Goal: Contribute content: Add original content to the website for others to see

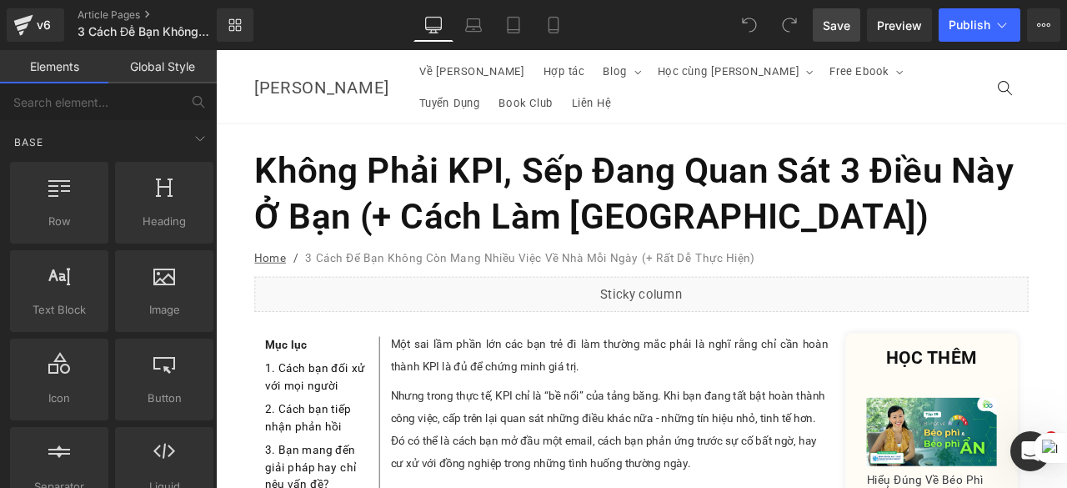
click at [837, 28] on span "Save" at bounding box center [837, 26] width 28 height 18
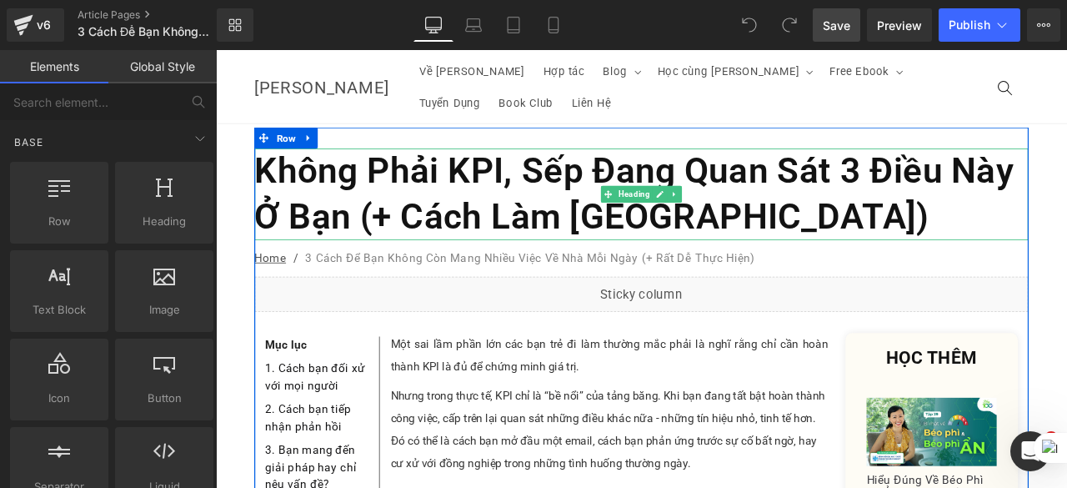
click at [839, 203] on h1 "Không Phải KPI, Sếp Đang Quan Sát 3 Điều Này Ở Bạn (+ Cách Làm [GEOGRAPHIC_DATA…" at bounding box center [720, 221] width 917 height 108
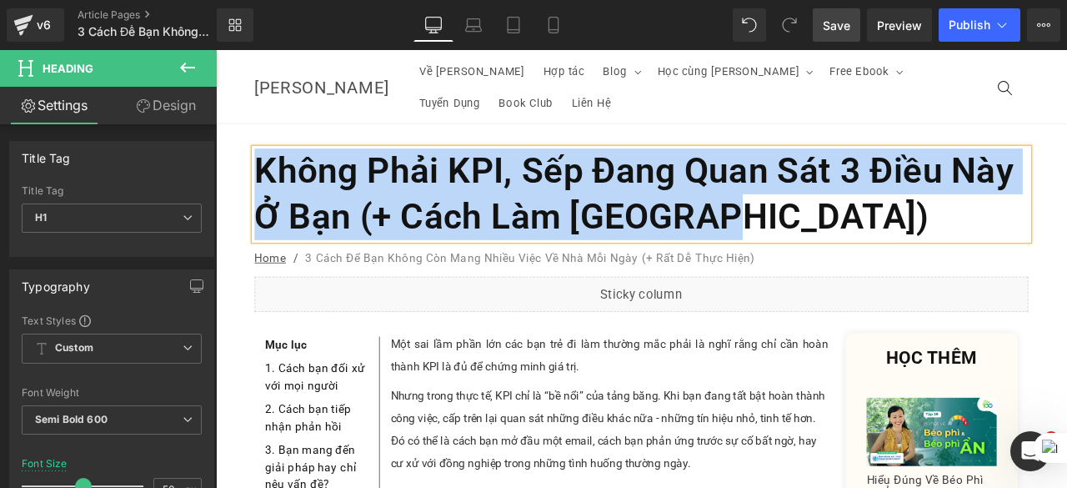
paste div
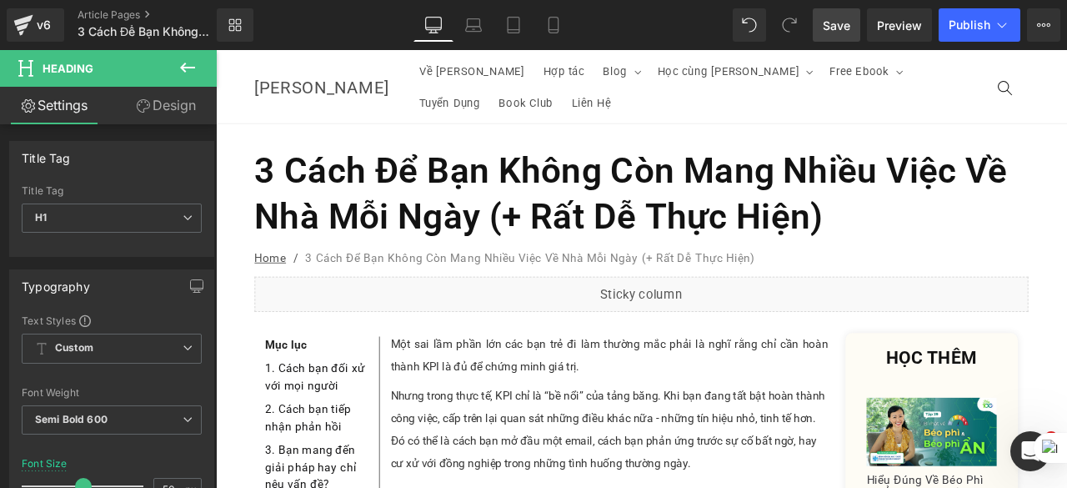
click at [848, 20] on span "Save" at bounding box center [837, 26] width 28 height 18
drag, startPoint x: 851, startPoint y: 31, endPoint x: 726, endPoint y: 78, distance: 133.8
click at [851, 31] on span "Save" at bounding box center [837, 26] width 28 height 18
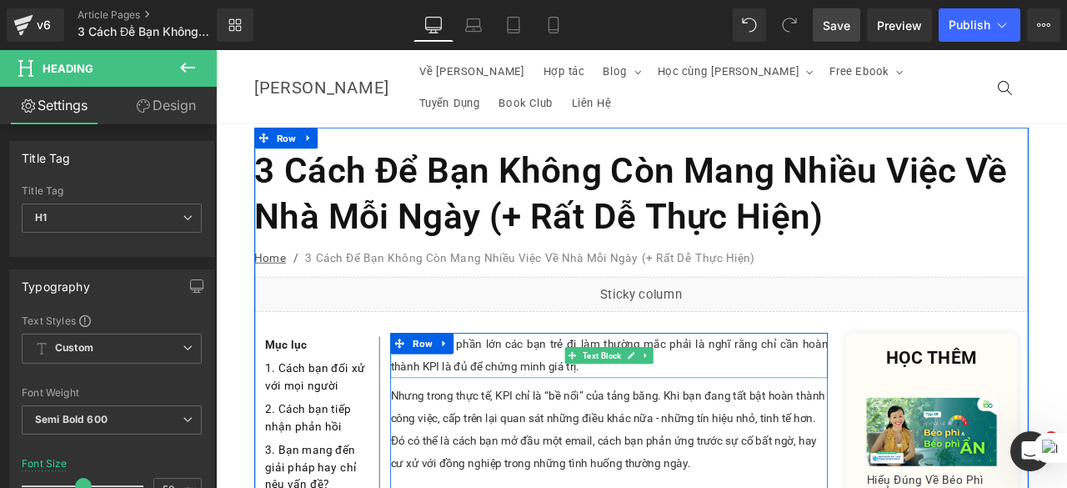
scroll to position [167, 0]
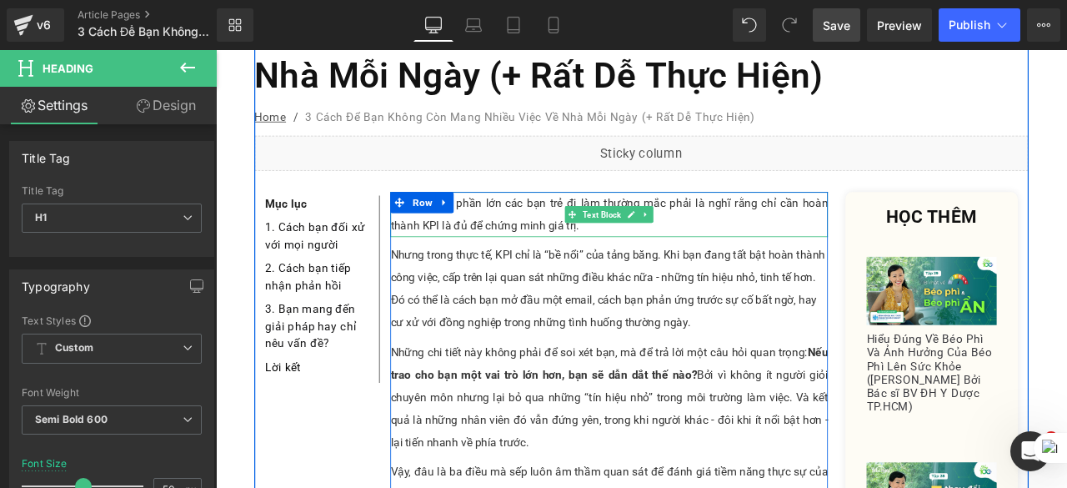
click at [507, 219] on p "Một sai lầm phần lớn các bạn trẻ đi làm thường mắc phải là nghĩ rằng chỉ cần ho…" at bounding box center [682, 245] width 519 height 53
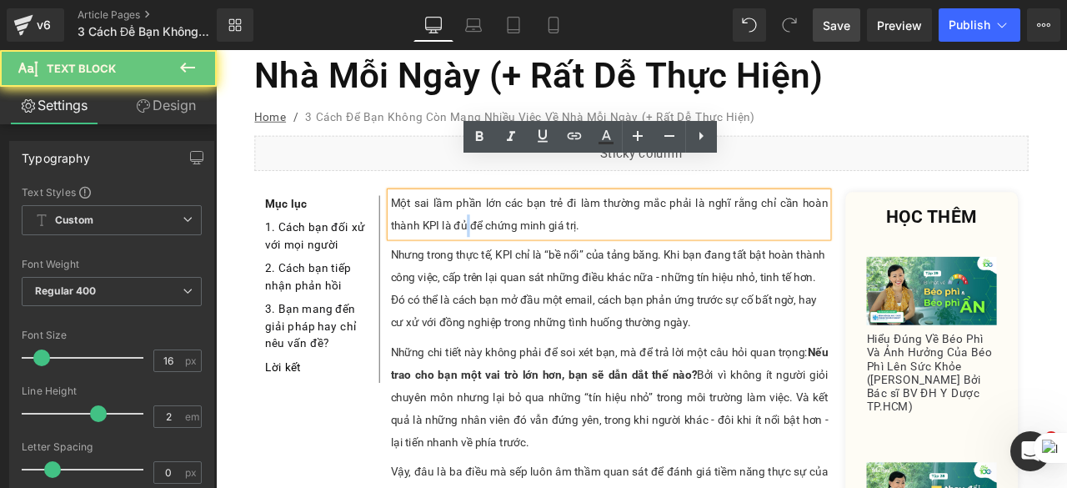
click at [507, 219] on p "Một sai lầm phần lớn các bạn trẻ đi làm thường mắc phải là nghĩ rằng chỉ cần ho…" at bounding box center [682, 245] width 519 height 53
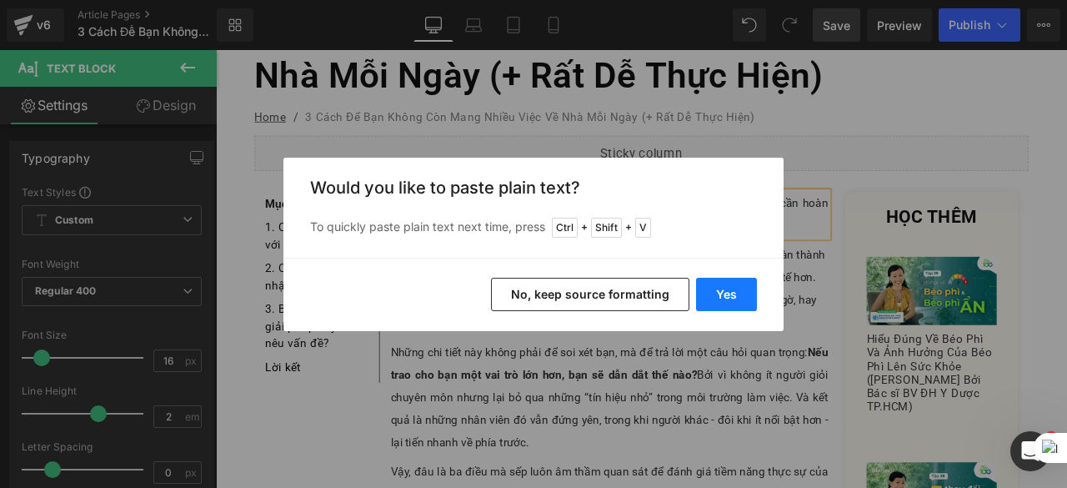
click at [736, 303] on button "Yes" at bounding box center [726, 294] width 61 height 33
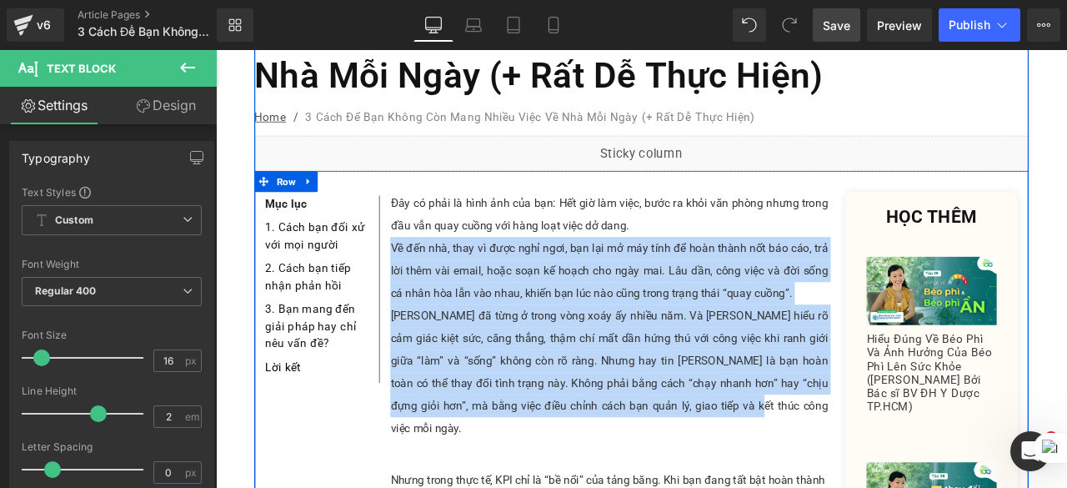
drag, startPoint x: 766, startPoint y: 439, endPoint x: 408, endPoint y: 246, distance: 407.1
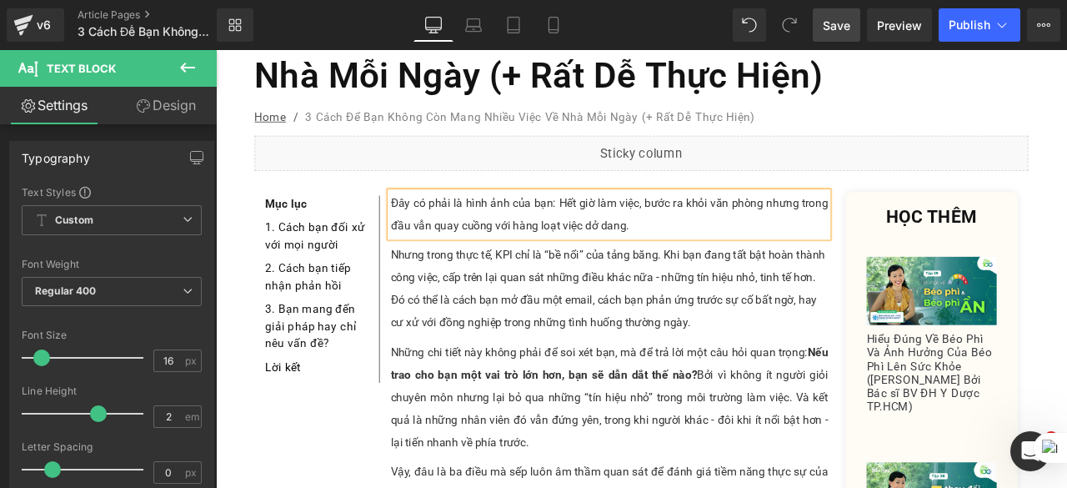
drag, startPoint x: 847, startPoint y: 28, endPoint x: 310, endPoint y: 267, distance: 588.0
click at [847, 28] on span "Save" at bounding box center [837, 26] width 28 height 18
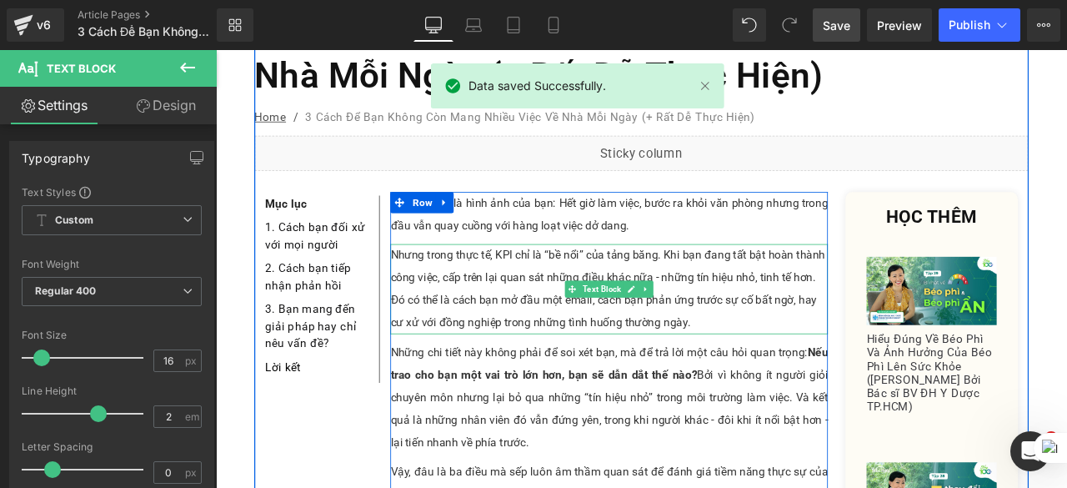
click at [528, 307] on div "Nhưng trong thực tế, KPI chỉ là “bề nổi” của tảng băng. Khi bạn đang tất bật ho…" at bounding box center [682, 333] width 519 height 107
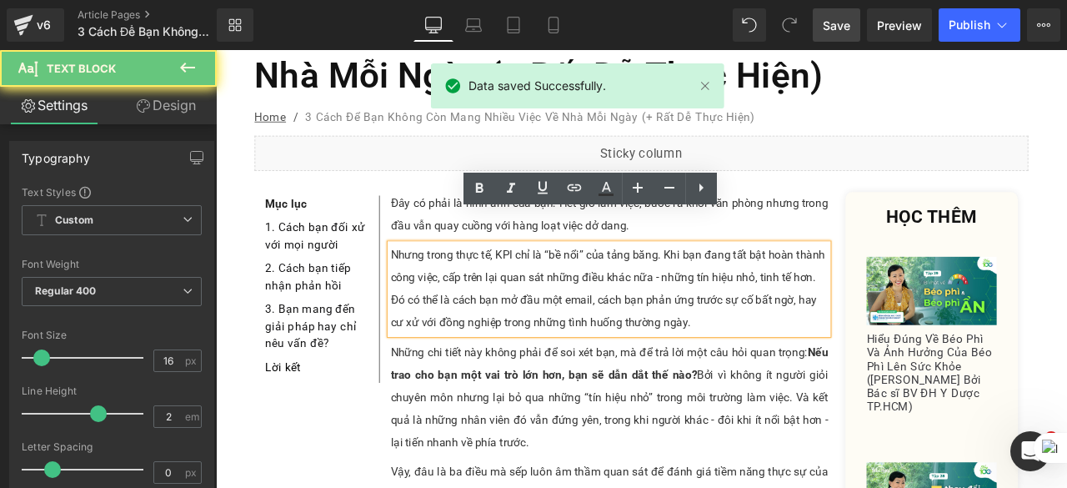
click at [826, 338] on div "Nhưng trong thực tế, KPI chỉ là “bề nổi” của tảng băng. Khi bạn đang tất bật ho…" at bounding box center [682, 333] width 519 height 107
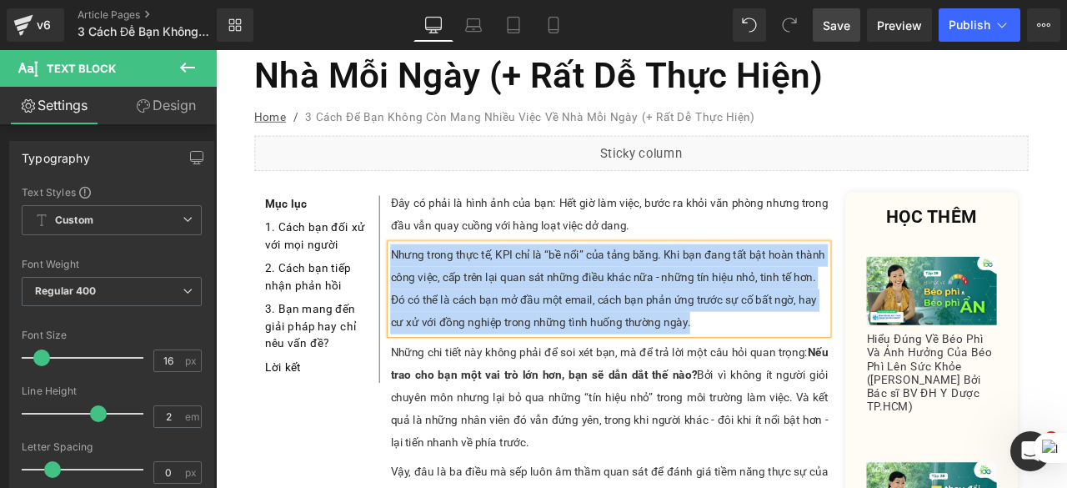
paste div
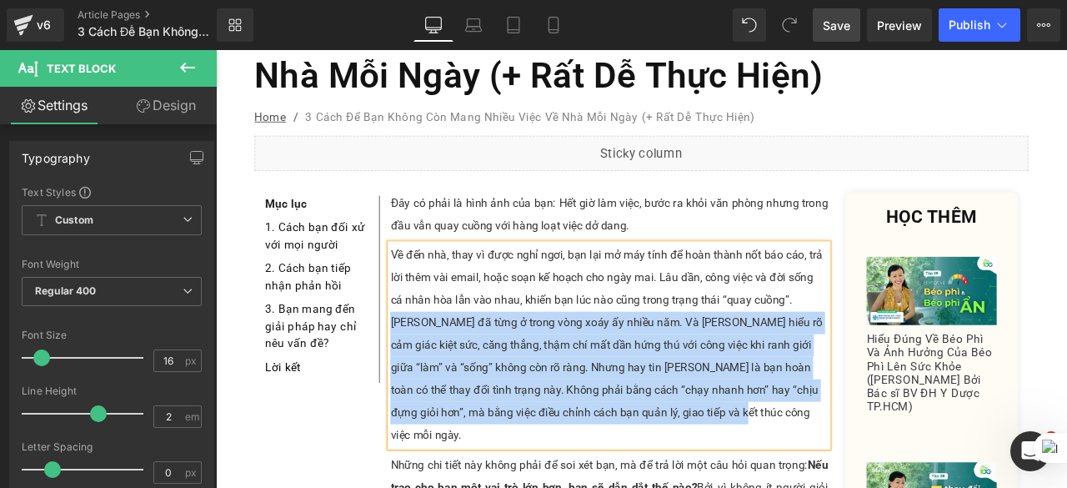
drag, startPoint x: 791, startPoint y: 445, endPoint x: 417, endPoint y: 332, distance: 391.0
click at [423, 360] on div "[PERSON_NAME] đã từng ở trong vòng xoáy ấy nhiều năm. Và [PERSON_NAME] hiểu rõ …" at bounding box center [682, 440] width 519 height 160
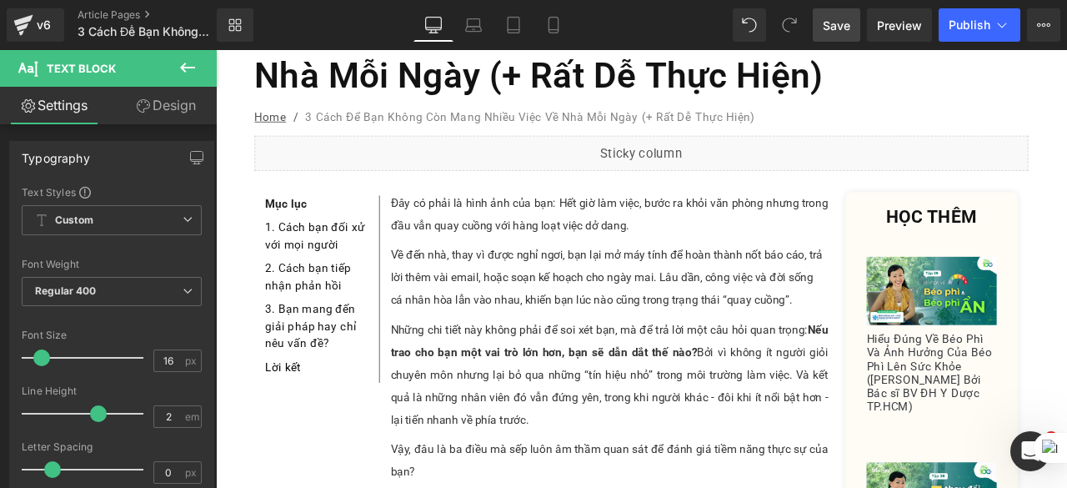
drag, startPoint x: 841, startPoint y: 39, endPoint x: 372, endPoint y: 254, distance: 515.7
click at [841, 39] on link "Save" at bounding box center [837, 24] width 48 height 33
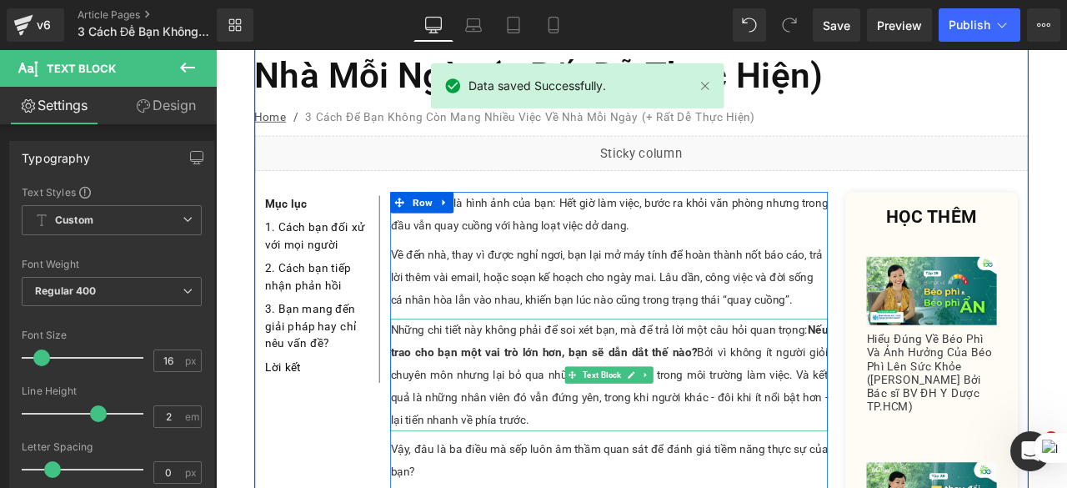
click at [585, 450] on p "Những chi tiết này không phải để soi xét bạn, mà để trả lời một câu hỏi quan tr…" at bounding box center [682, 435] width 519 height 133
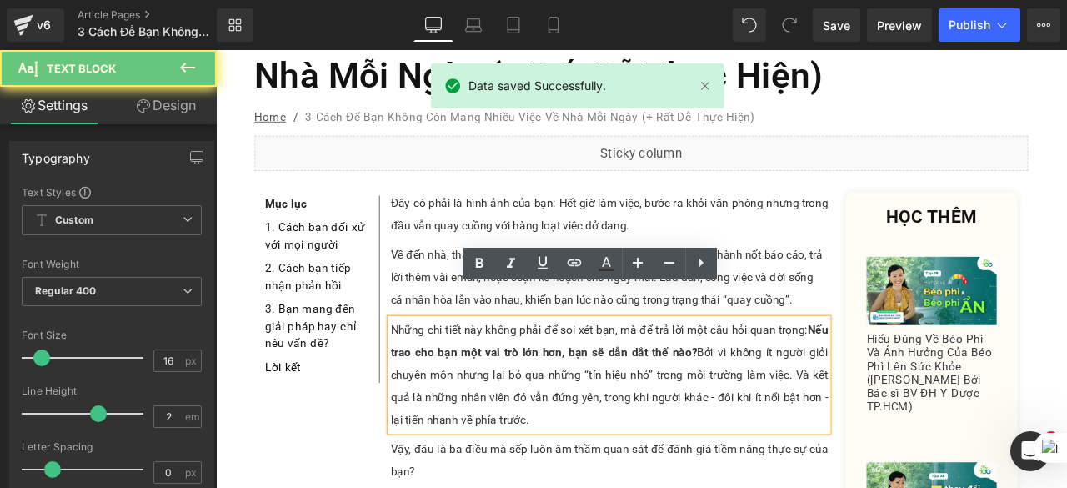
click at [585, 450] on p "Những chi tiết này không phải để soi xét bạn, mà để trả lời một câu hỏi quan tr…" at bounding box center [682, 435] width 519 height 133
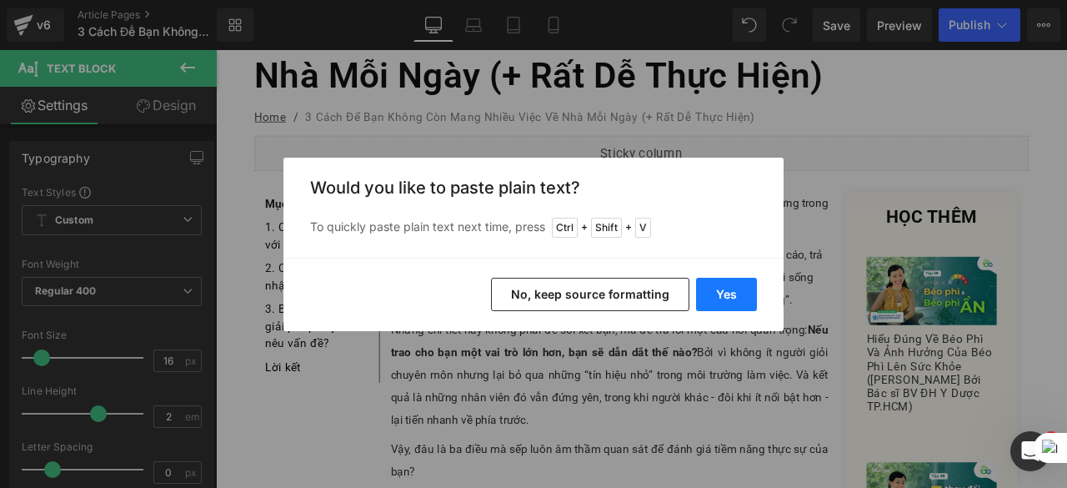
click at [712, 293] on button "Yes" at bounding box center [726, 294] width 61 height 33
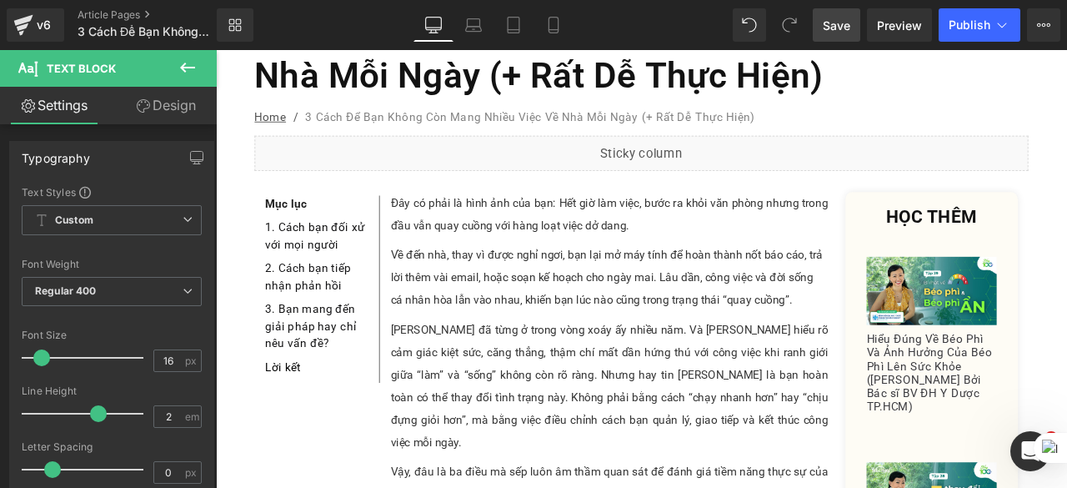
click at [851, 21] on span "Save" at bounding box center [837, 26] width 28 height 18
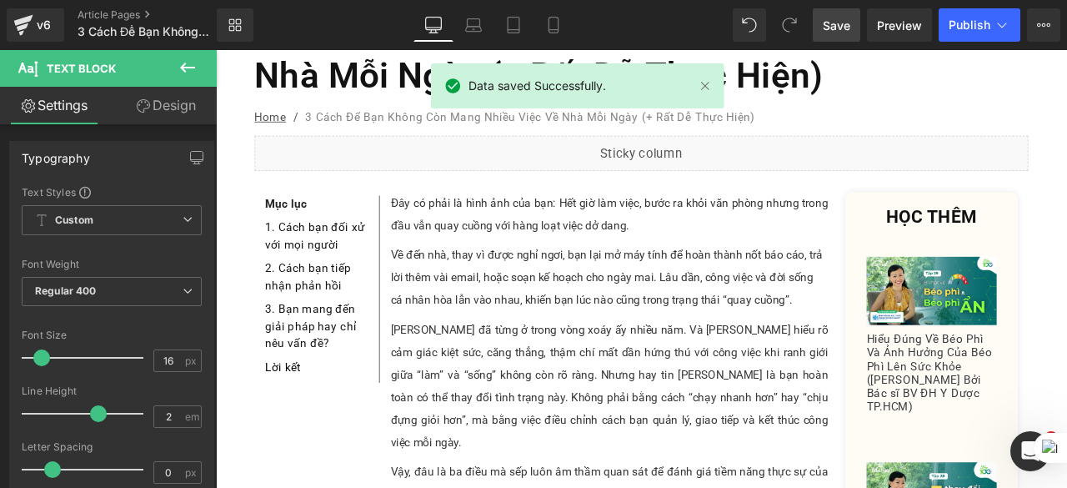
click at [856, 28] on link "Save" at bounding box center [837, 24] width 48 height 33
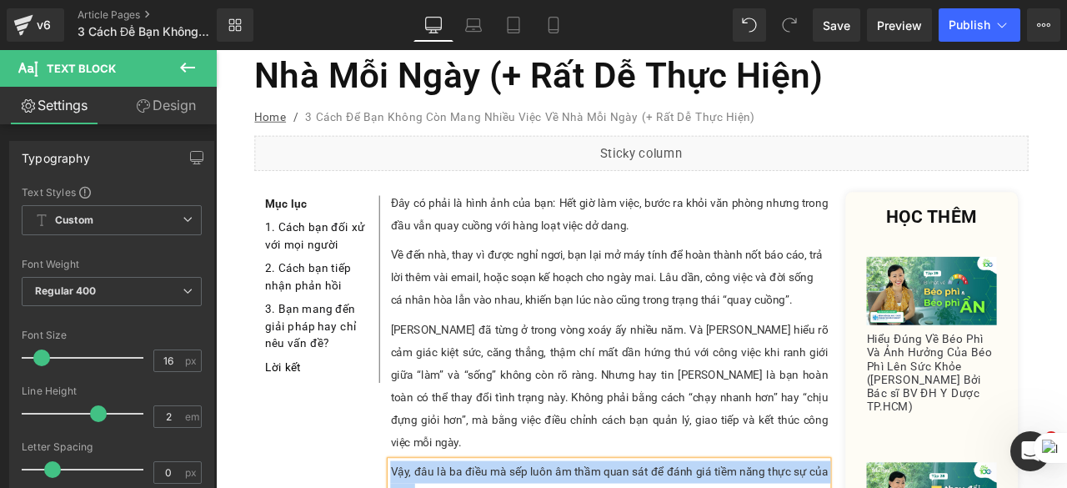
paste div
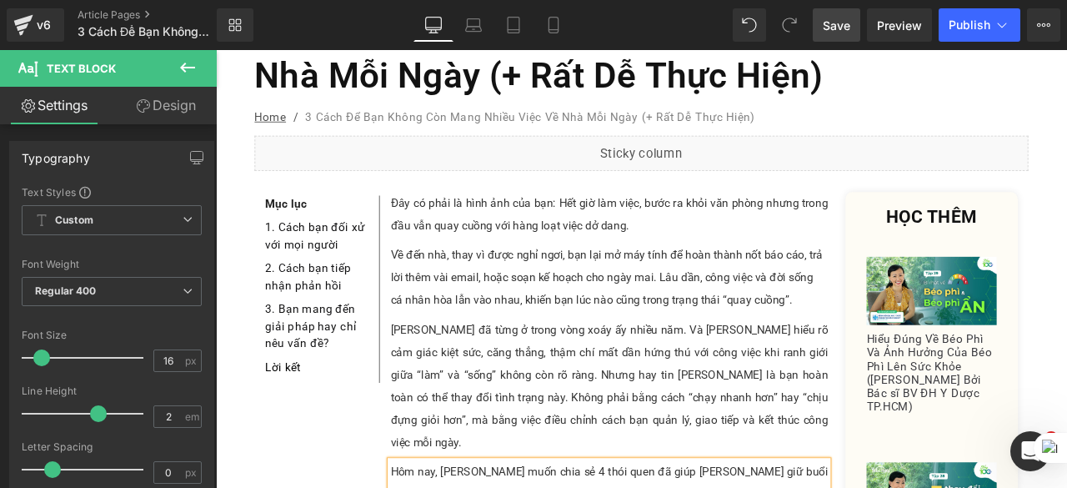
click at [847, 18] on span "Save" at bounding box center [837, 26] width 28 height 18
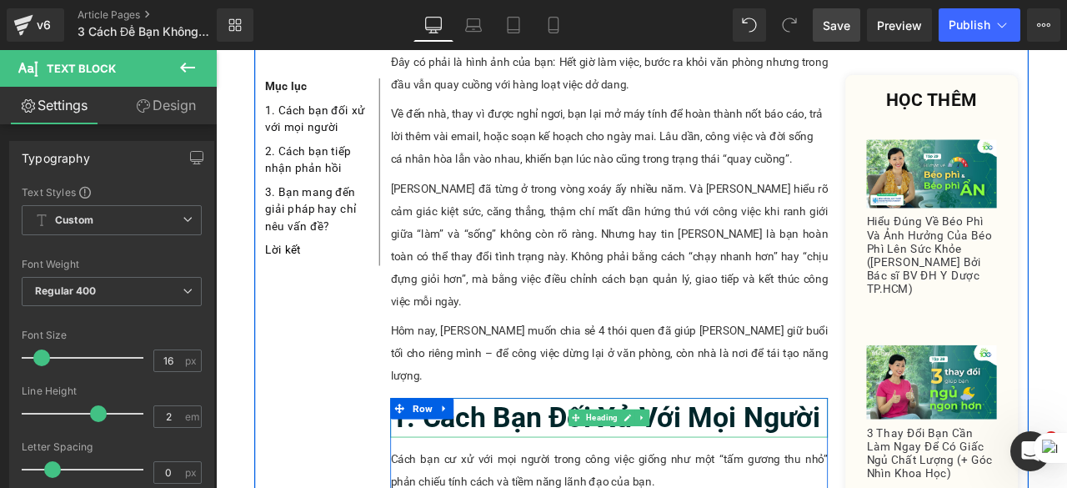
click at [500, 466] on b "1. Cách Bạn Đối Xử Với Mọi Người" at bounding box center [678, 485] width 510 height 39
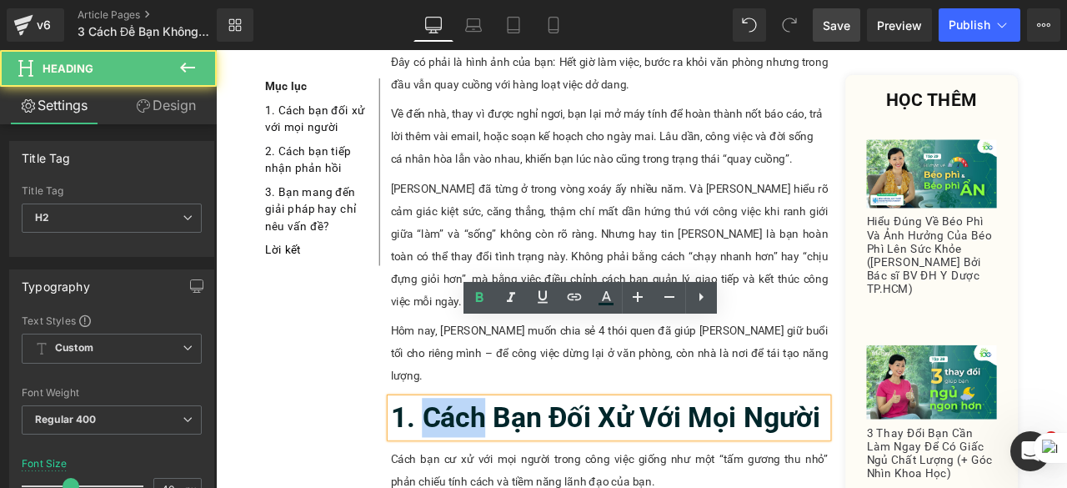
click at [501, 466] on b "1. Cách Bạn Đối Xử Với Mọi Người" at bounding box center [678, 485] width 510 height 39
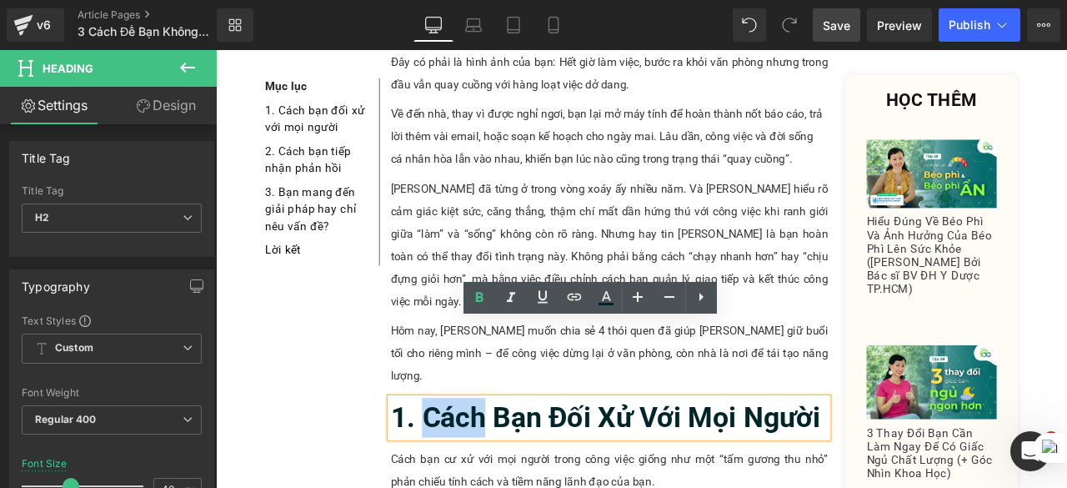
click at [501, 466] on b "1. Cách Bạn Đối Xử Với Mọi Người" at bounding box center [678, 485] width 510 height 39
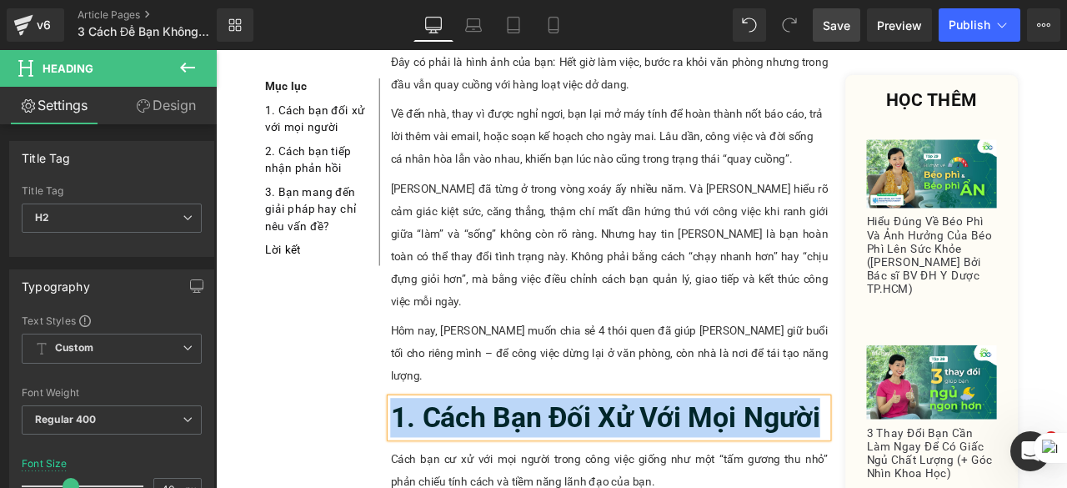
paste div
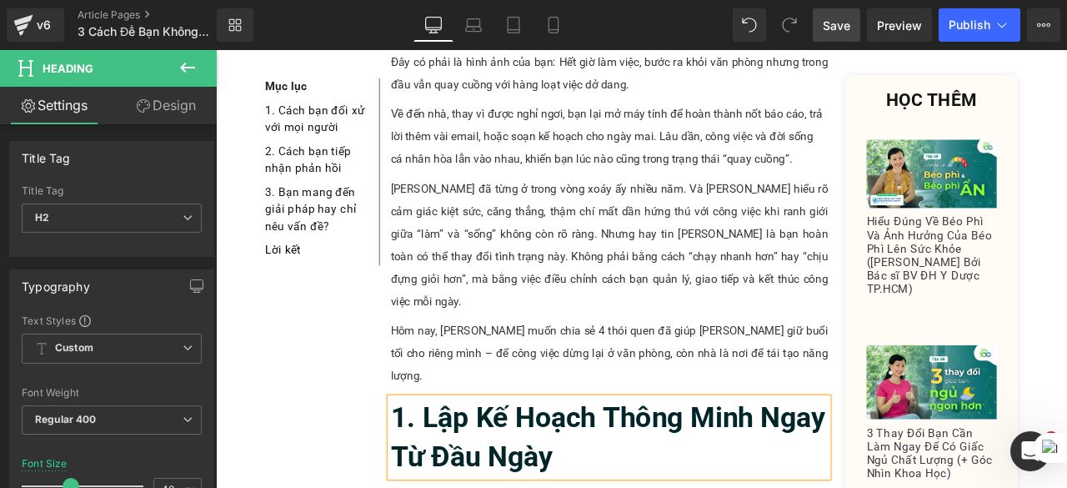
click at [832, 21] on span "Save" at bounding box center [837, 26] width 28 height 18
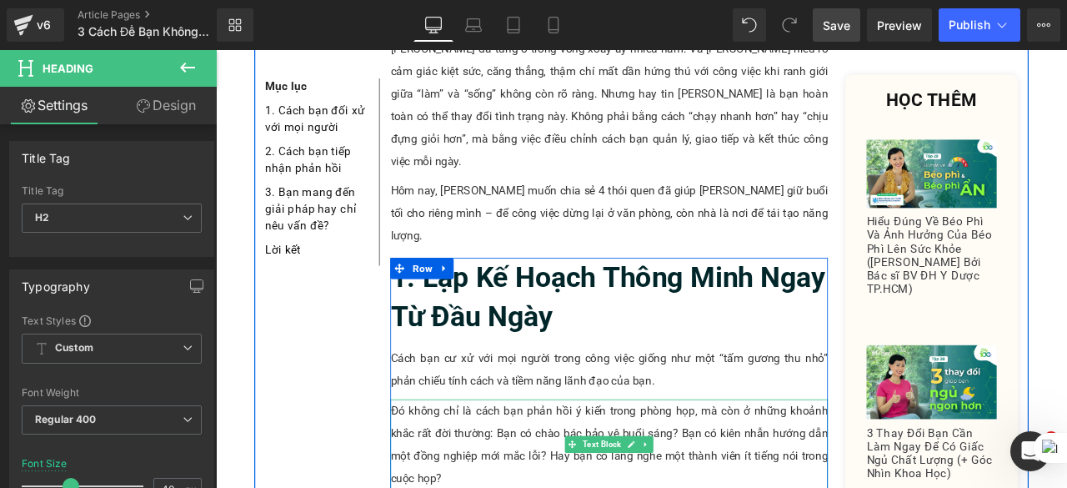
scroll to position [667, 0]
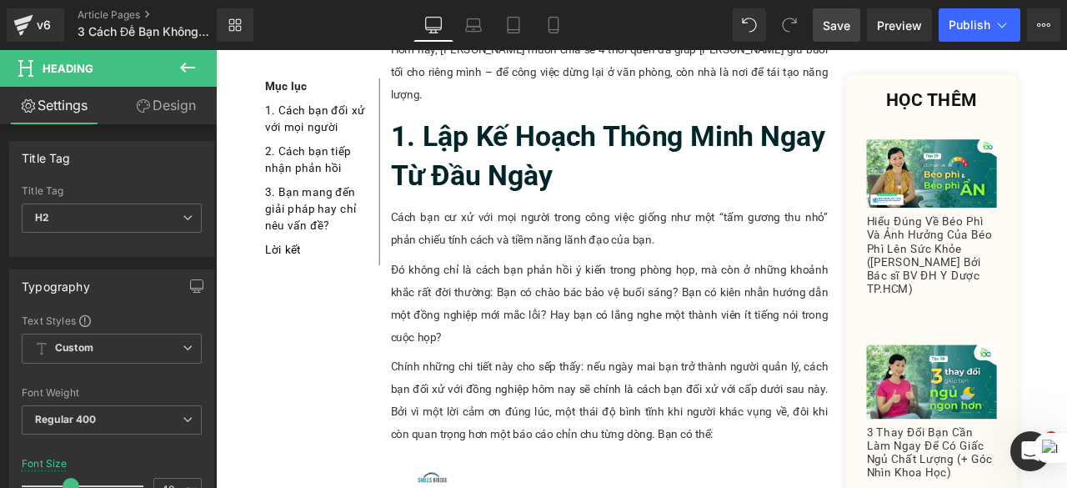
click at [848, 21] on span "Save" at bounding box center [837, 26] width 28 height 18
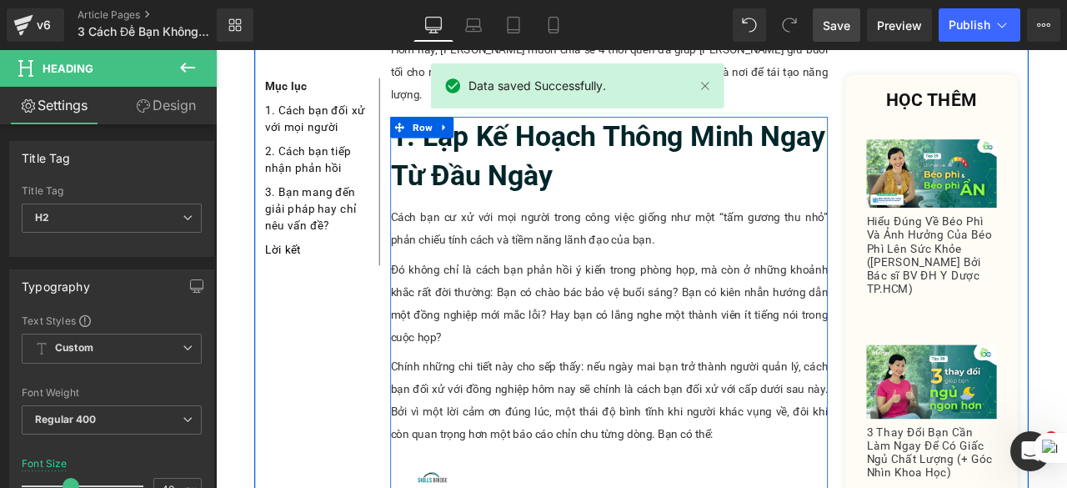
click at [521, 235] on p "Cách bạn cư xử với mọi người trong công việc giống như một “tấm gương thu nhỏ” …" at bounding box center [682, 261] width 519 height 53
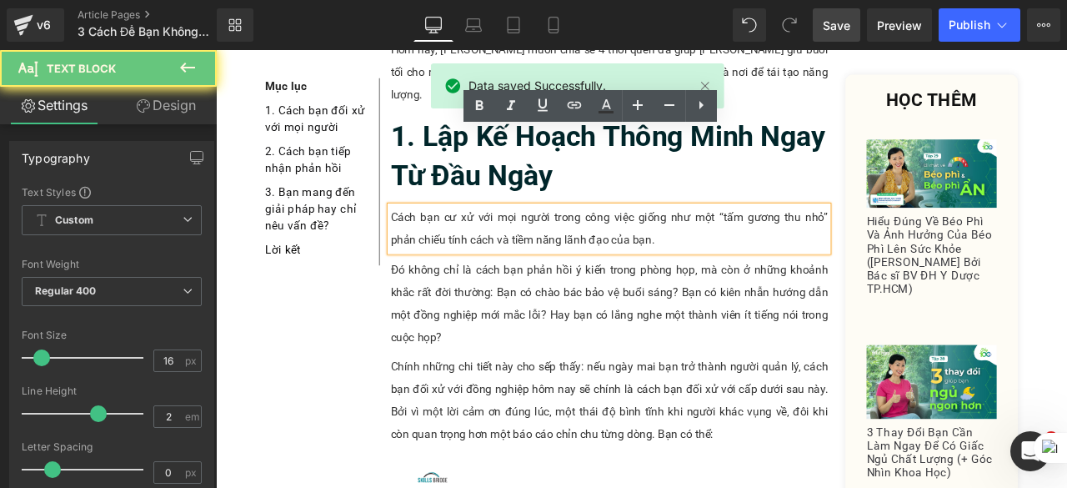
click at [521, 235] on p "Cách bạn cư xử với mọi người trong công việc giống như một “tấm gương thu nhỏ” …" at bounding box center [682, 261] width 519 height 53
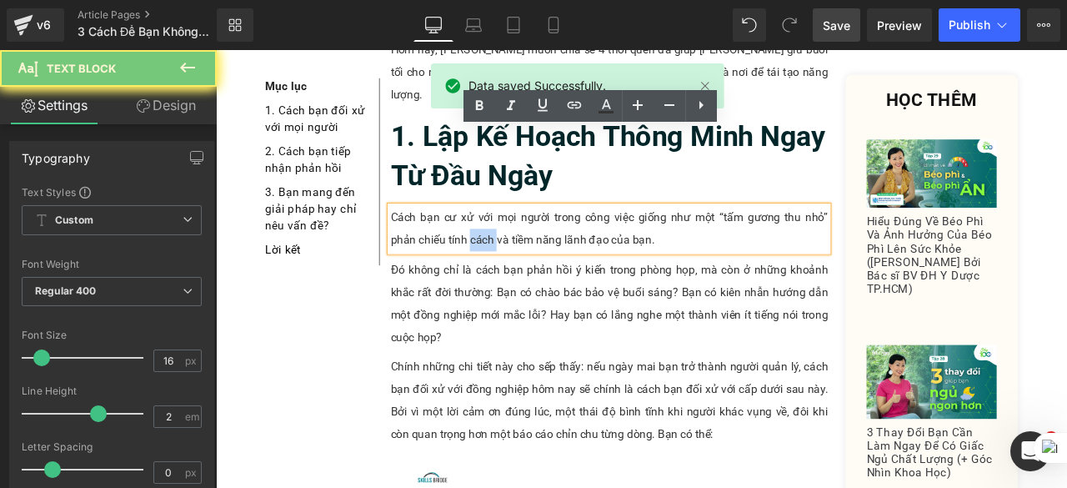
click at [521, 235] on p "Cách bạn cư xử với mọi người trong công việc giống như một “tấm gương thu nhỏ” …" at bounding box center [682, 261] width 519 height 53
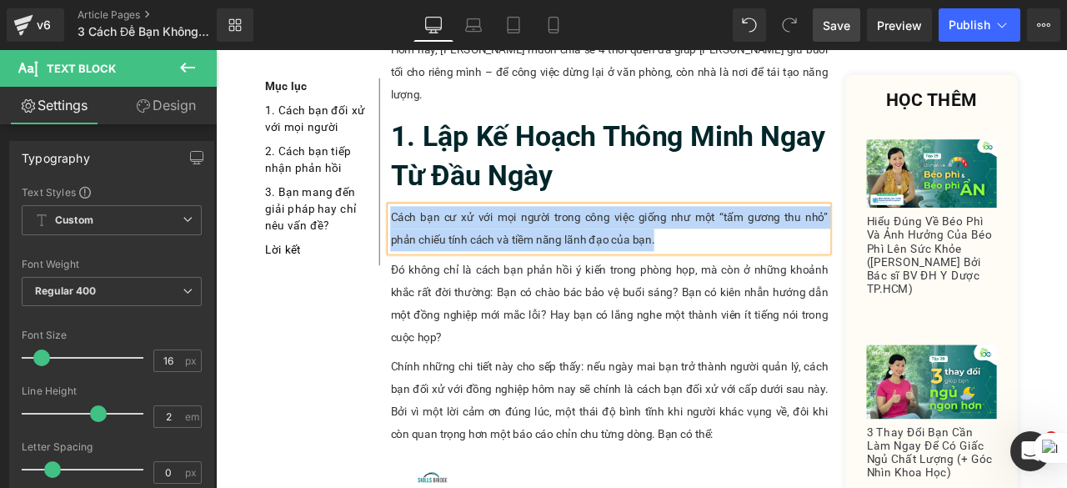
paste div
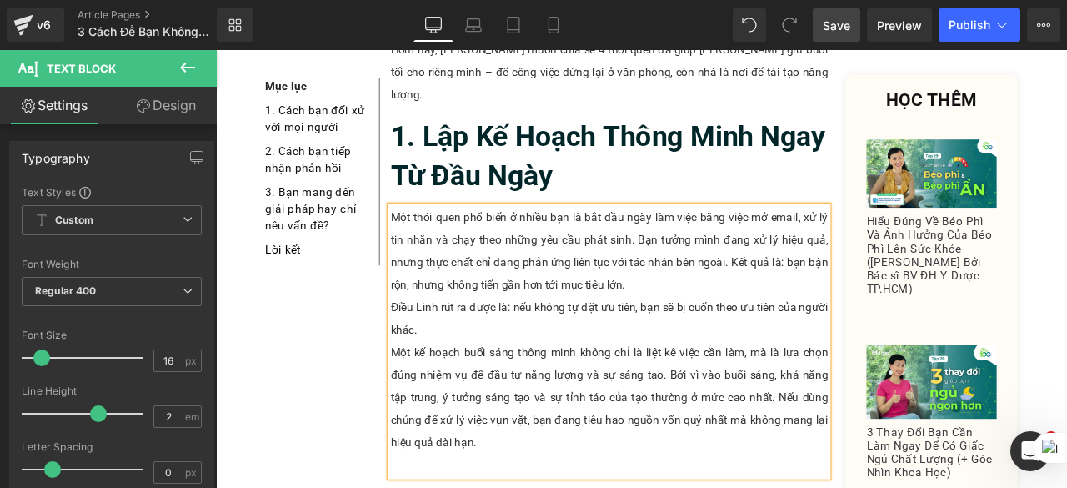
drag, startPoint x: 727, startPoint y: 234, endPoint x: 731, endPoint y: 444, distance: 210.2
click at [731, 444] on div "Một thói quen phổ biến ở nhiều bạn là bắt đầu ngày làm việc bằng việc mở email,…" at bounding box center [682, 395] width 519 height 320
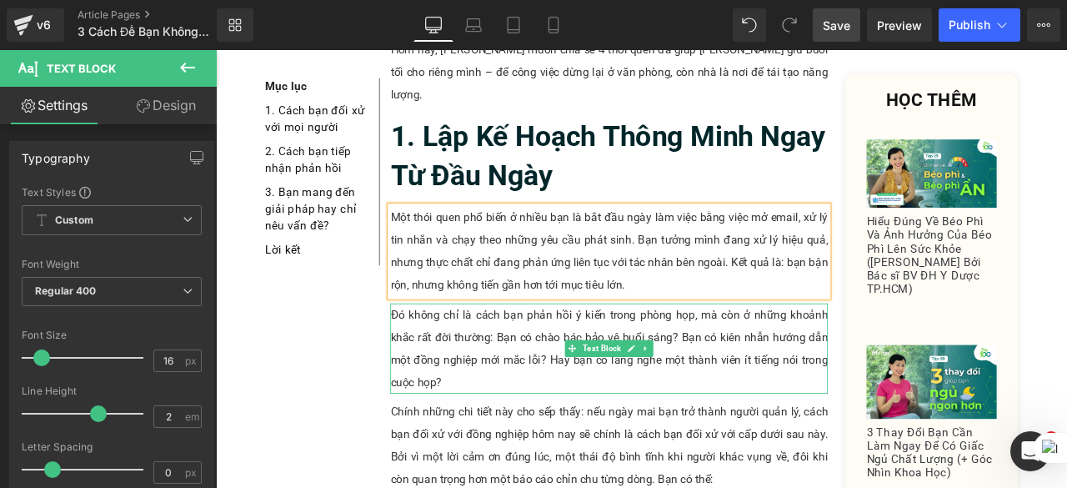
click at [555, 350] on p "Đó không chỉ là cách bạn phản hồi ý kiến trong phòng họp, mà còn ở những khoảnh…" at bounding box center [682, 403] width 519 height 107
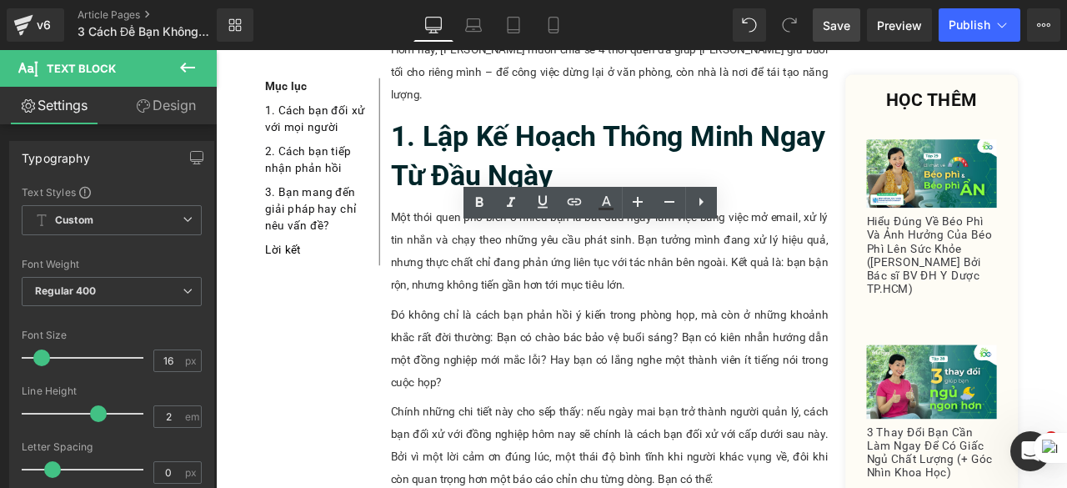
click at [849, 28] on span "Save" at bounding box center [837, 26] width 28 height 18
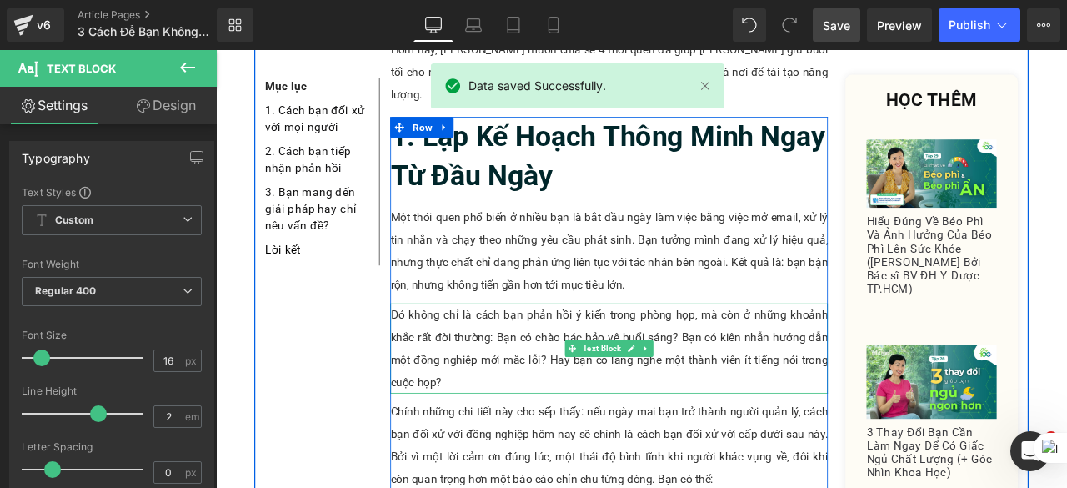
click at [518, 350] on p "Đó không chỉ là cách bạn phản hồi ý kiến trong phòng họp, mà còn ở những khoảnh…" at bounding box center [682, 403] width 519 height 107
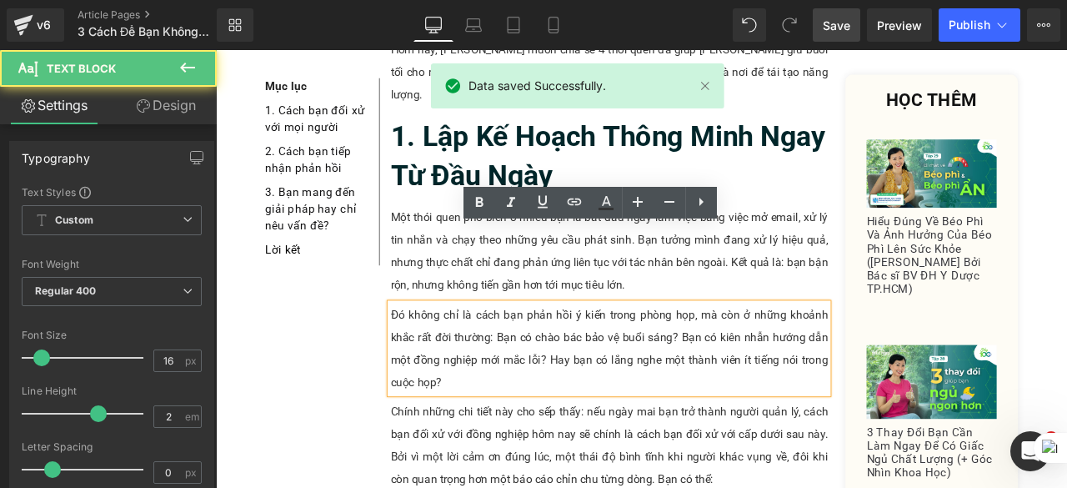
click at [518, 350] on p "Đó không chỉ là cách bạn phản hồi ý kiến trong phòng họp, mà còn ở những khoảnh…" at bounding box center [682, 403] width 519 height 107
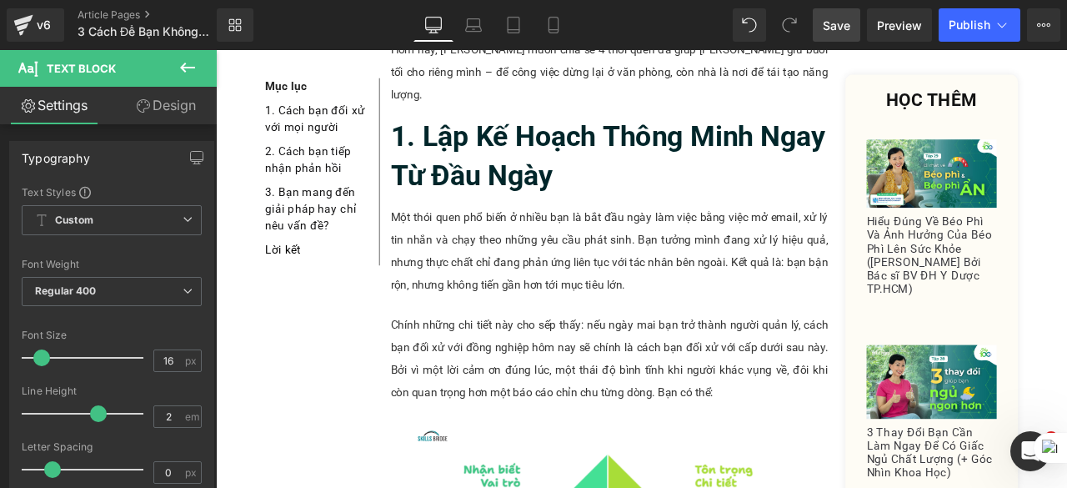
click at [826, 25] on span "Save" at bounding box center [837, 26] width 28 height 18
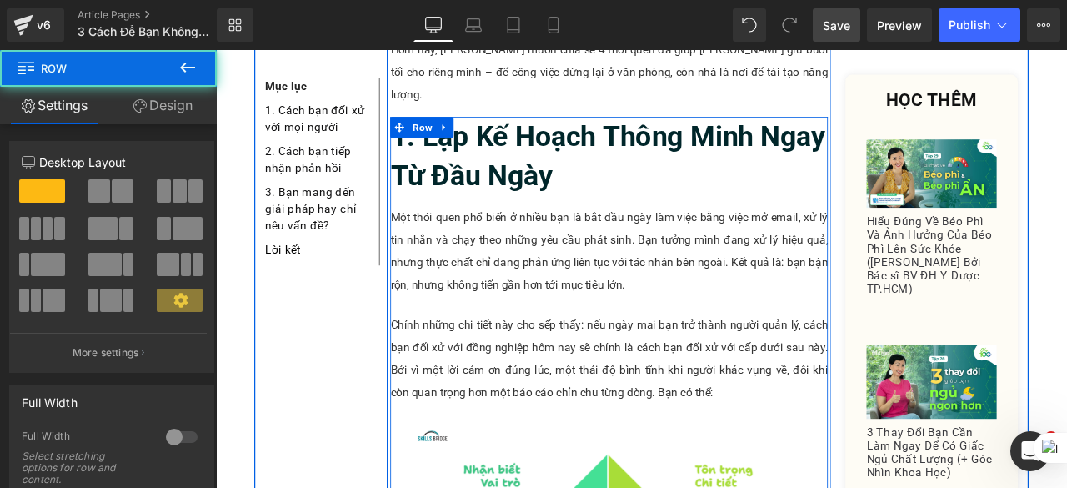
click at [666, 235] on p "Một thói quen phổ biến ở nhiều bạn là bắt đầu ngày làm việc bằng việc mở email,…" at bounding box center [682, 288] width 519 height 107
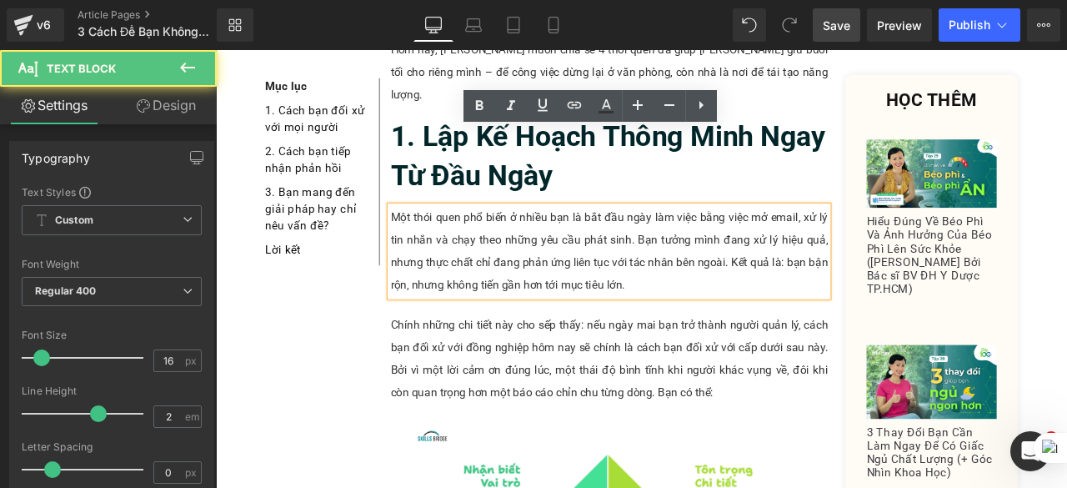
click at [731, 239] on p "Một thói quen phổ biến ở nhiều bạn là bắt đầu ngày làm việc bằng việc mở email,…" at bounding box center [682, 288] width 519 height 107
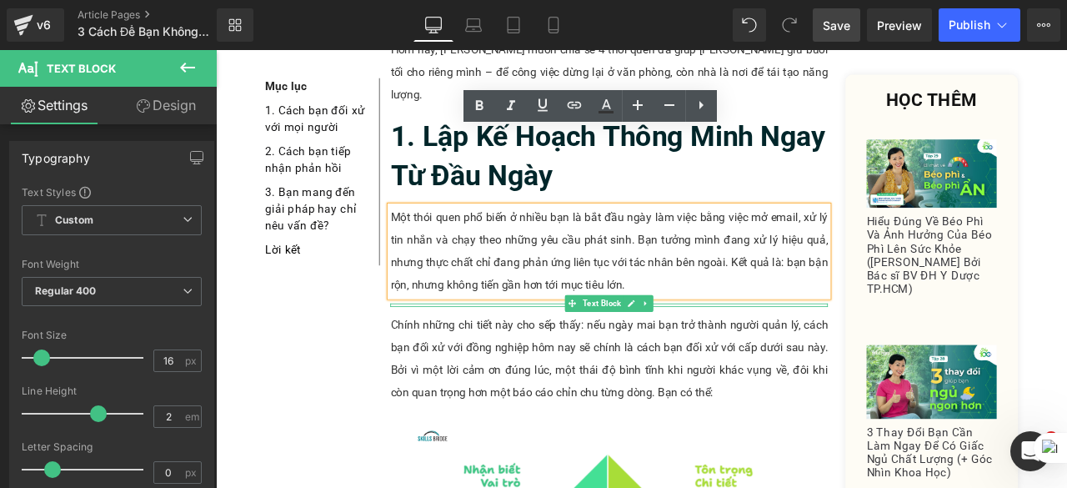
click at [700, 340] on link at bounding box center [709, 350] width 18 height 20
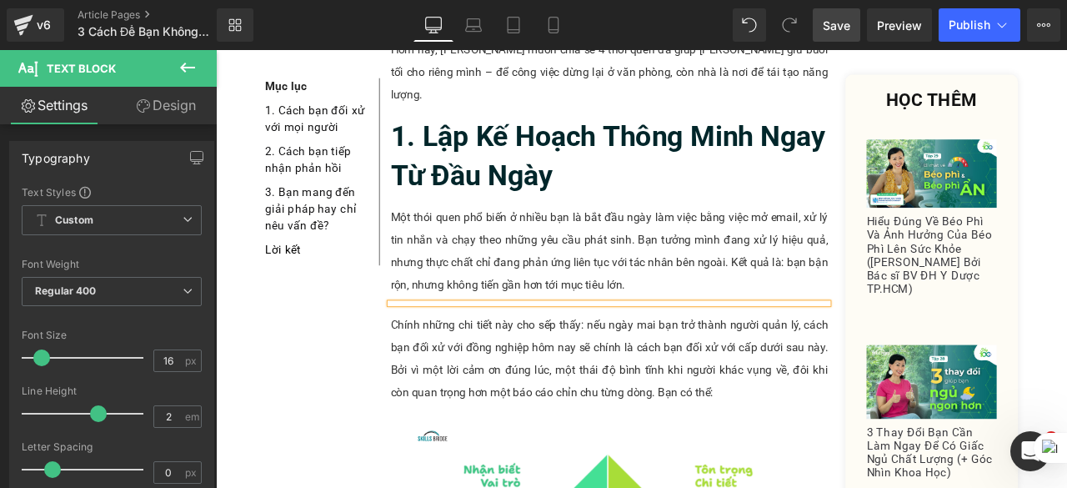
click at [696, 350] on div at bounding box center [682, 350] width 519 height 0
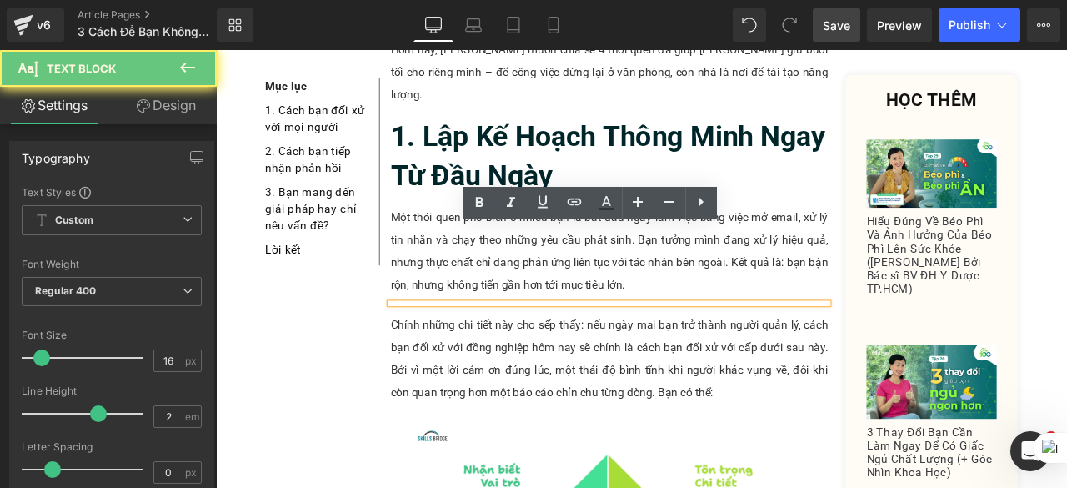
click at [696, 350] on div at bounding box center [682, 350] width 519 height 0
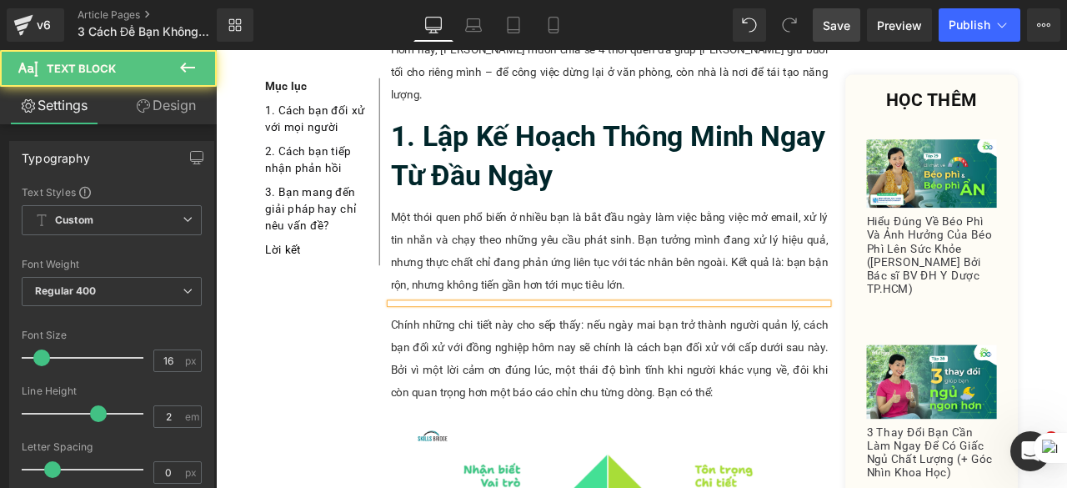
click at [451, 350] on div at bounding box center [682, 350] width 519 height 0
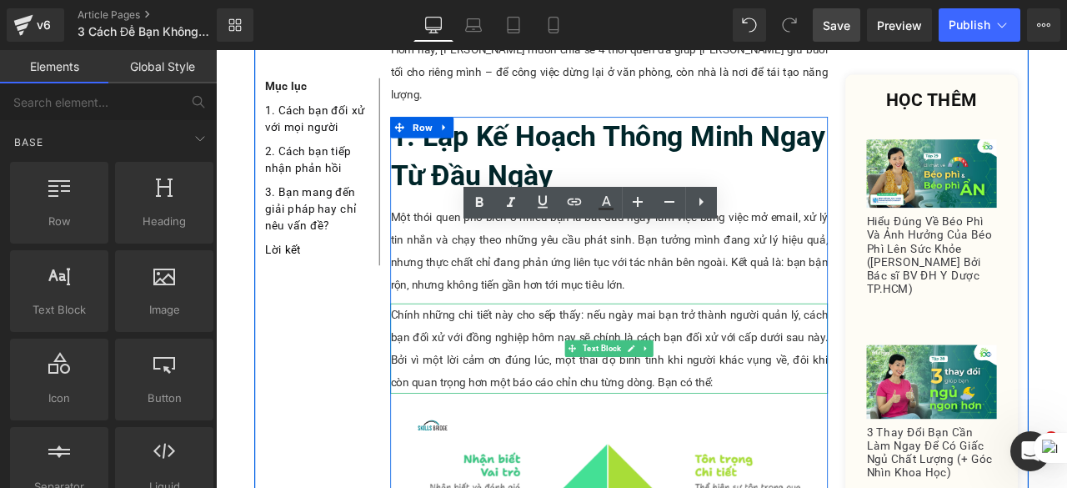
click at [468, 350] on p "Chính những chi tiết này cho sếp thấy: nếu ngày mai bạn trở thành người quản lý…" at bounding box center [682, 403] width 519 height 107
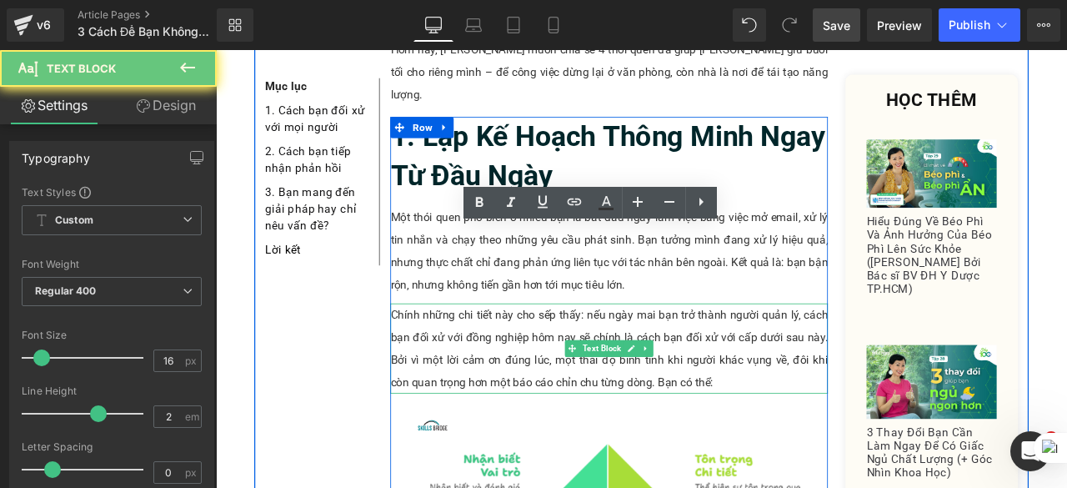
click at [468, 350] on p "Chính những chi tiết này cho sếp thấy: nếu ngày mai bạn trở thành người quản lý…" at bounding box center [682, 403] width 519 height 107
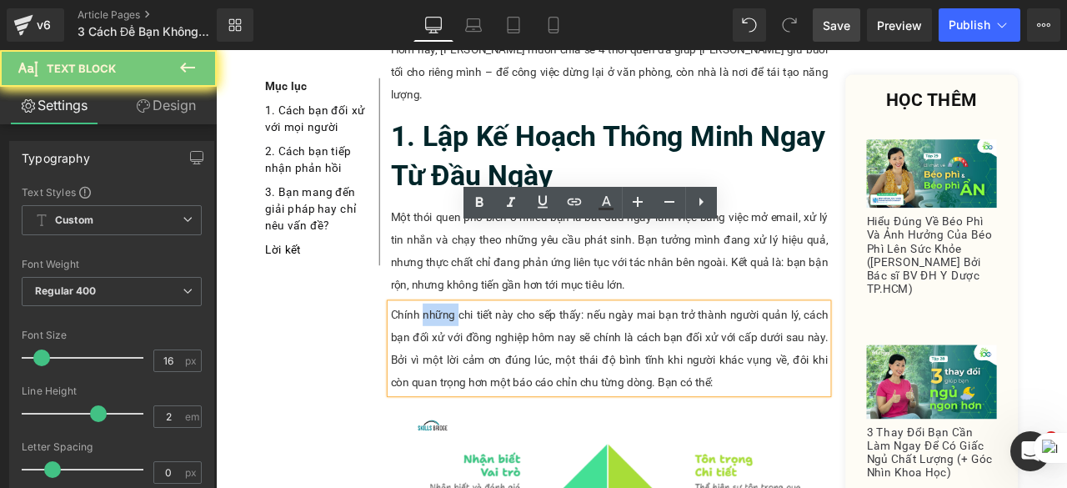
click at [468, 350] on p "Chính những chi tiết này cho sếp thấy: nếu ngày mai bạn trở thành người quản lý…" at bounding box center [682, 403] width 519 height 107
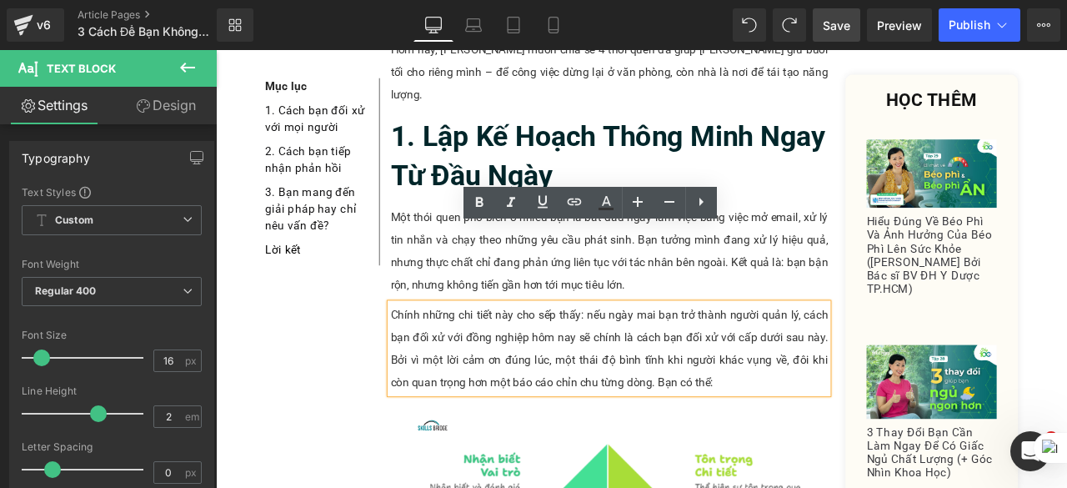
click at [856, 350] on p "Chính những chi tiết này cho sếp thấy: nếu ngày mai bạn trở thành người quản lý…" at bounding box center [682, 403] width 519 height 107
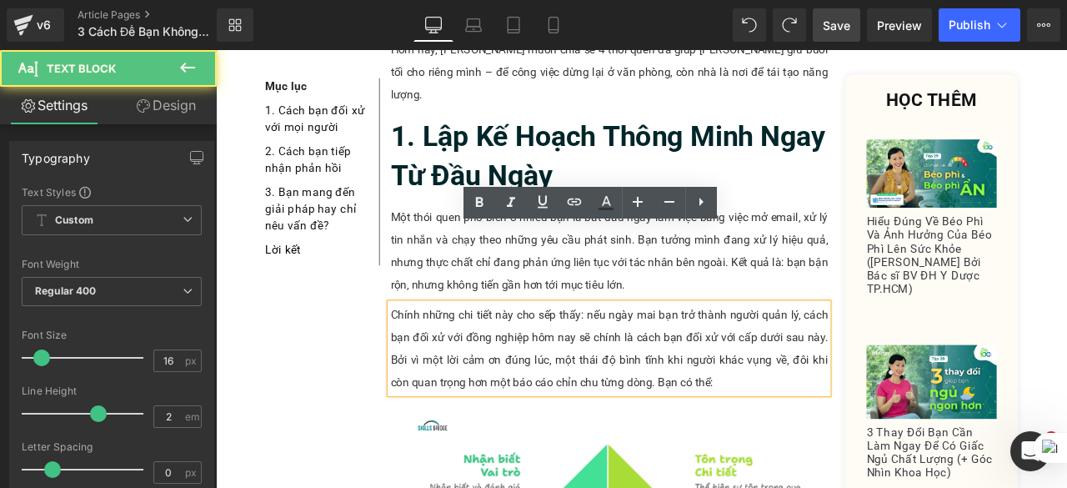
click at [775, 353] on p "Chính những chi tiết này cho sếp thấy: nếu ngày mai bạn trở thành người quản lý…" at bounding box center [682, 403] width 519 height 107
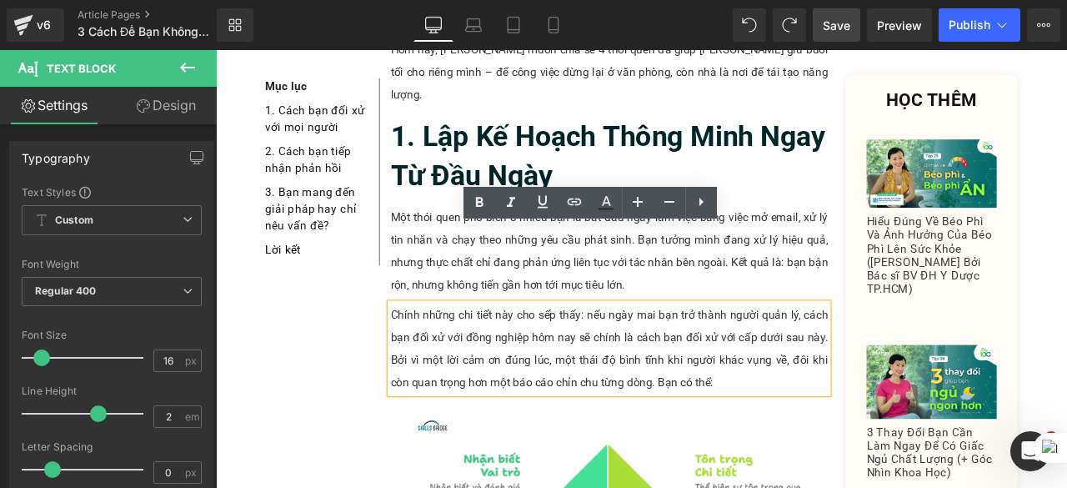
click at [870, 361] on p "Chính những chi tiết này cho sếp thấy: nếu ngày mai bạn trở thành người quản lý…" at bounding box center [682, 403] width 519 height 107
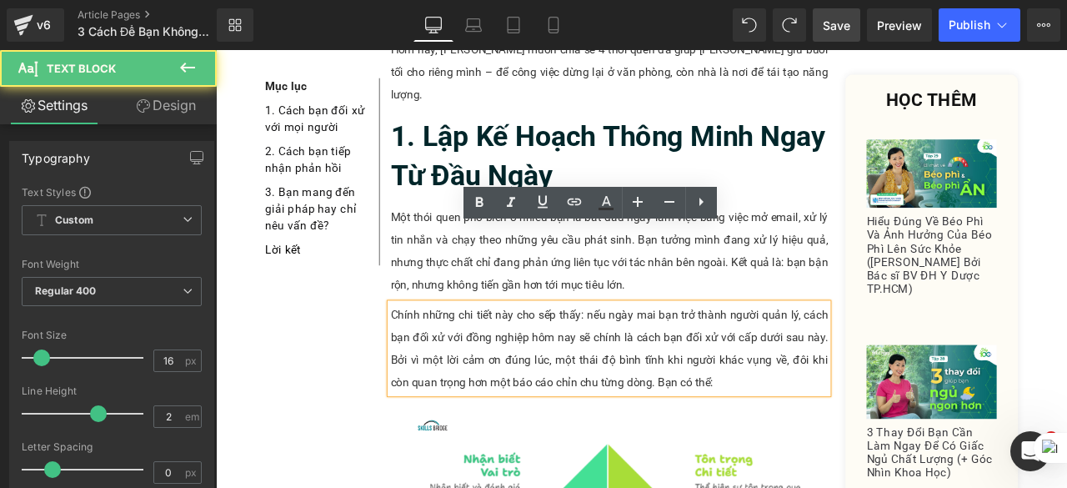
click at [782, 355] on p "Chính những chi tiết này cho sếp thấy: nếu ngày mai bạn trở thành người quản lý…" at bounding box center [682, 403] width 519 height 107
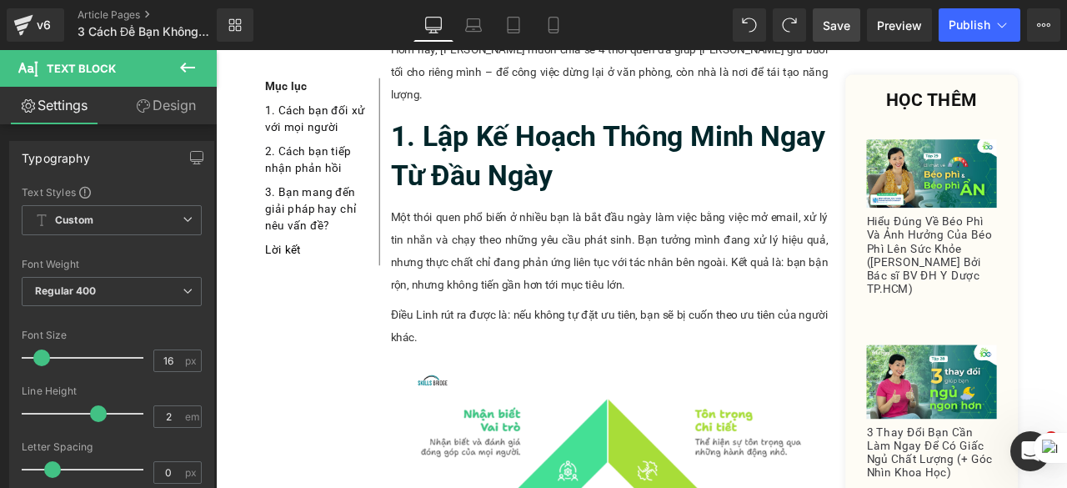
drag, startPoint x: 849, startPoint y: 26, endPoint x: 538, endPoint y: 204, distance: 358.6
click at [849, 26] on span "Save" at bounding box center [837, 26] width 28 height 18
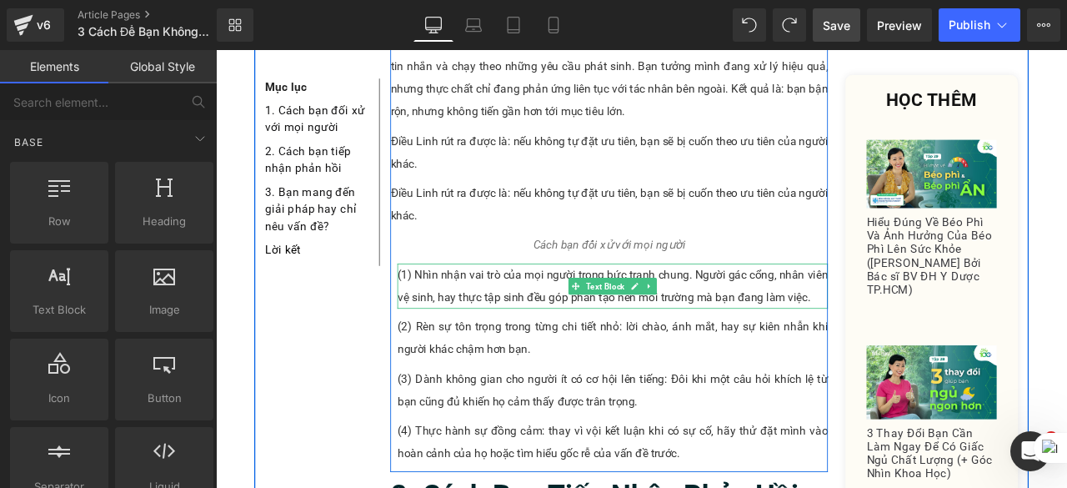
scroll to position [706, 0]
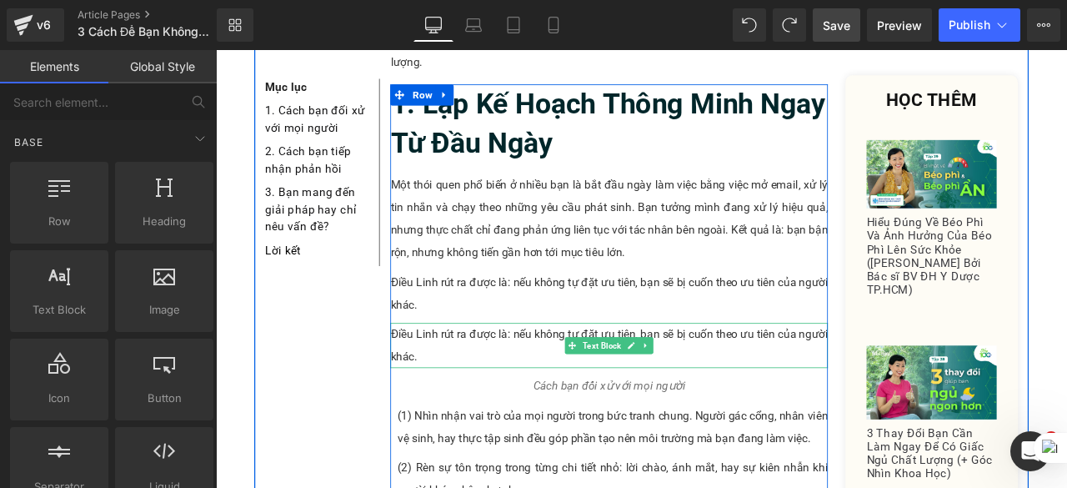
click at [589, 374] on p "Điều Linh rút ra được là: nếu không tự đặt ưu tiên, bạn sẽ bị cuốn theo ưu tiên…" at bounding box center [682, 400] width 519 height 53
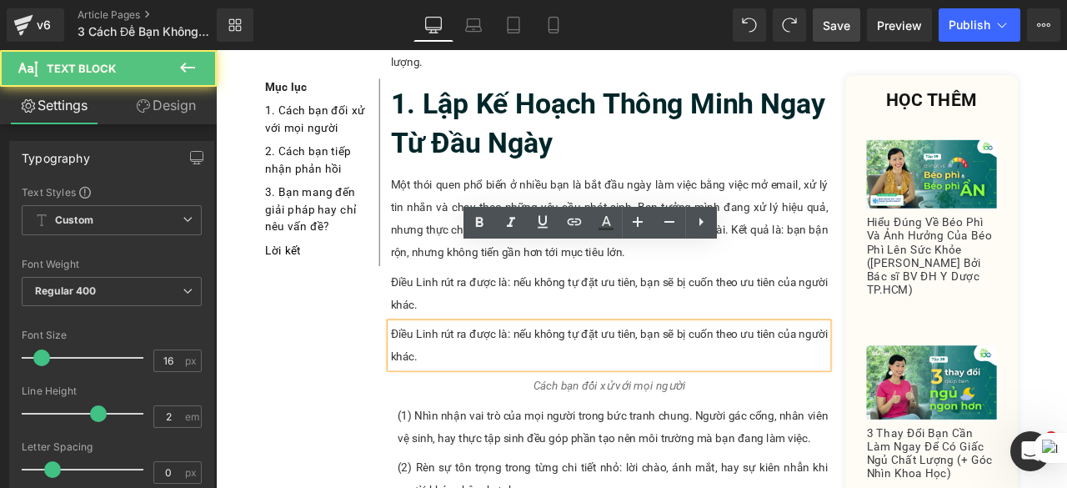
click at [572, 374] on p "Điều Linh rút ra được là: nếu không tự đặt ưu tiên, bạn sẽ bị cuốn theo ưu tiên…" at bounding box center [682, 400] width 519 height 53
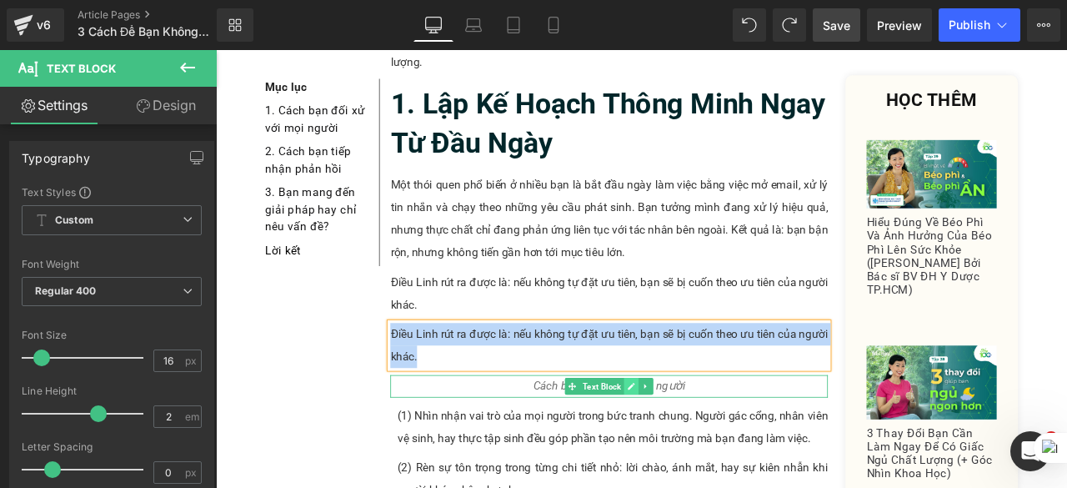
paste div
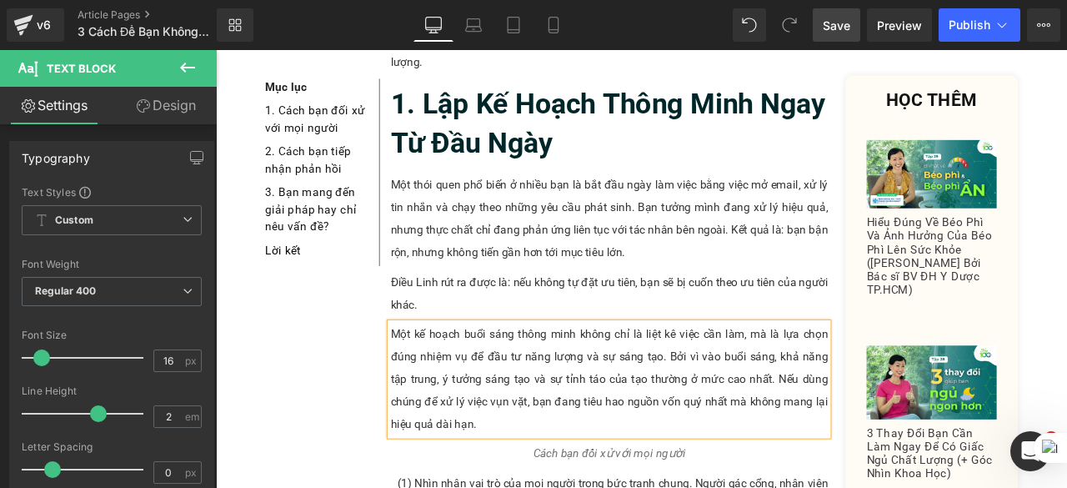
drag, startPoint x: 829, startPoint y: 31, endPoint x: 381, endPoint y: 333, distance: 540.1
click at [829, 31] on span "Save" at bounding box center [837, 26] width 28 height 18
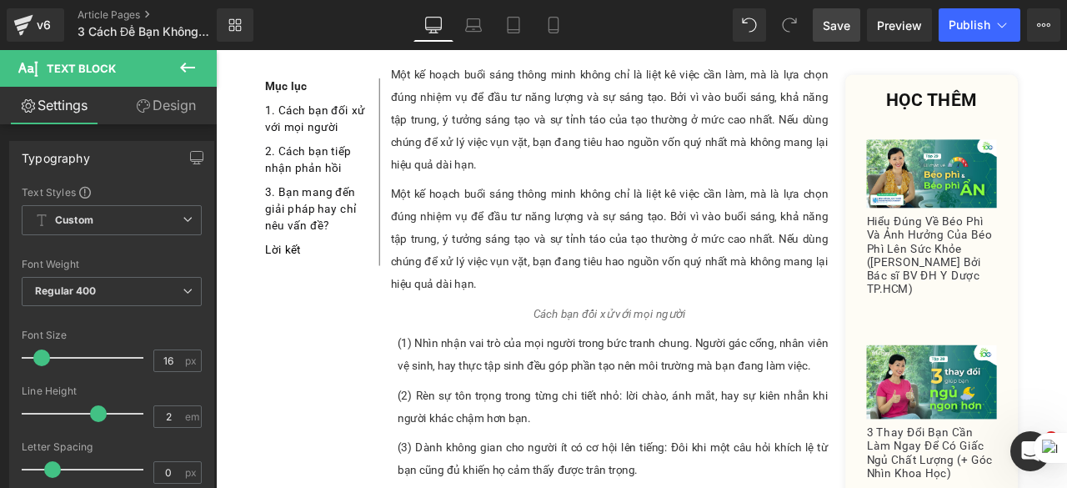
scroll to position [1014, 0]
click at [569, 207] on p "Một kế hoạch buổi sáng thông minh không chỉ là liệt kê việc cần làm, mà là lựa …" at bounding box center [682, 273] width 519 height 133
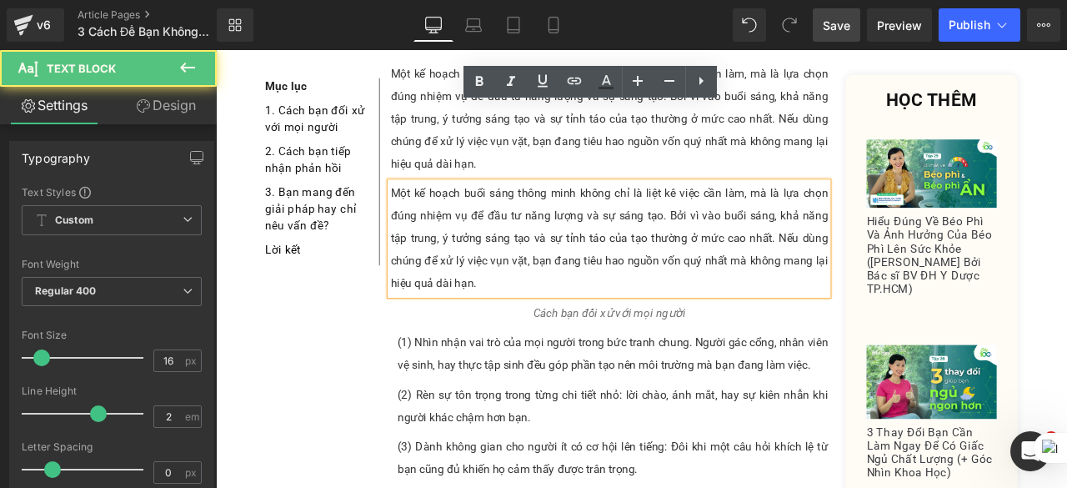
click at [560, 232] on p "Một kế hoạch buổi sáng thông minh không chỉ là liệt kê việc cần làm, mà là lựa …" at bounding box center [682, 273] width 519 height 133
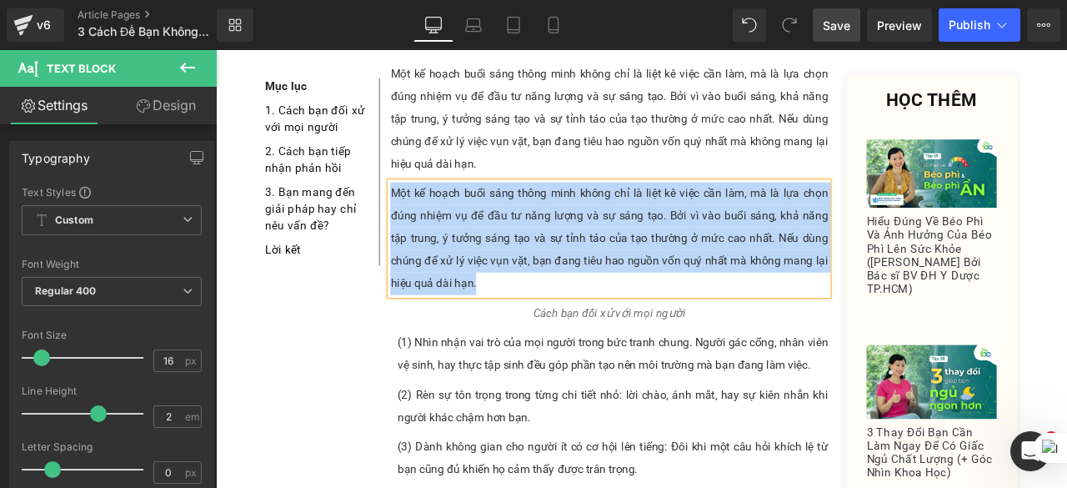
paste div
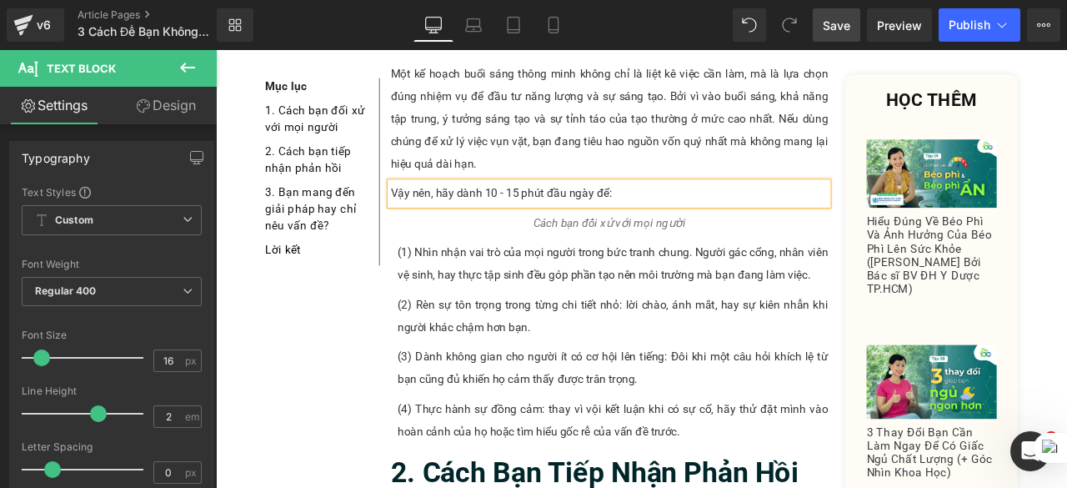
click at [845, 15] on link "Save" at bounding box center [837, 24] width 48 height 33
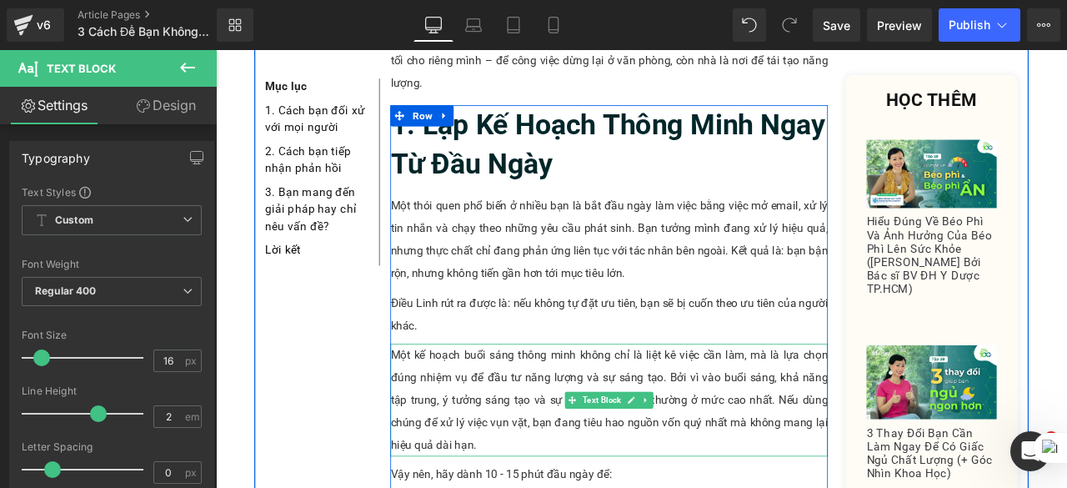
scroll to position [764, 0]
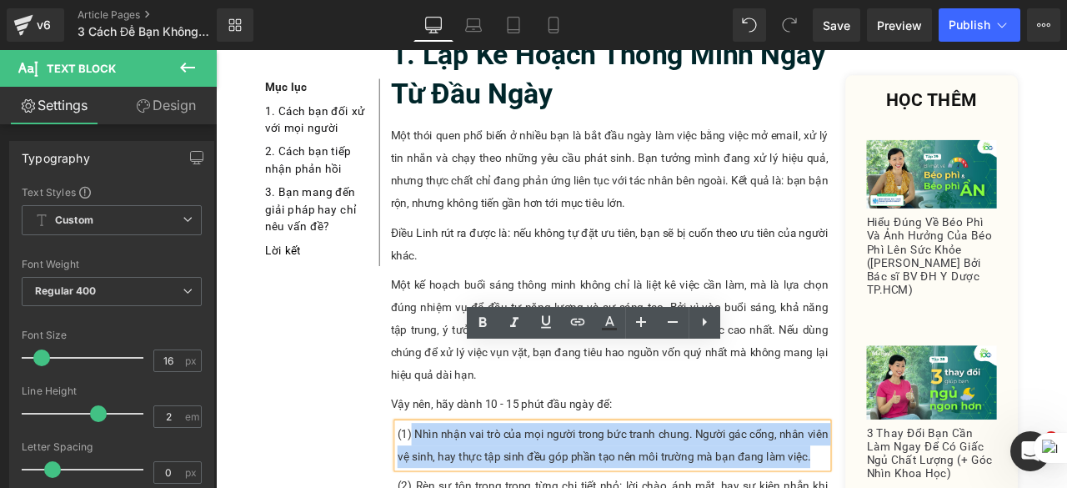
drag, startPoint x: 444, startPoint y: 415, endPoint x: 921, endPoint y: 438, distance: 477.6
paste div
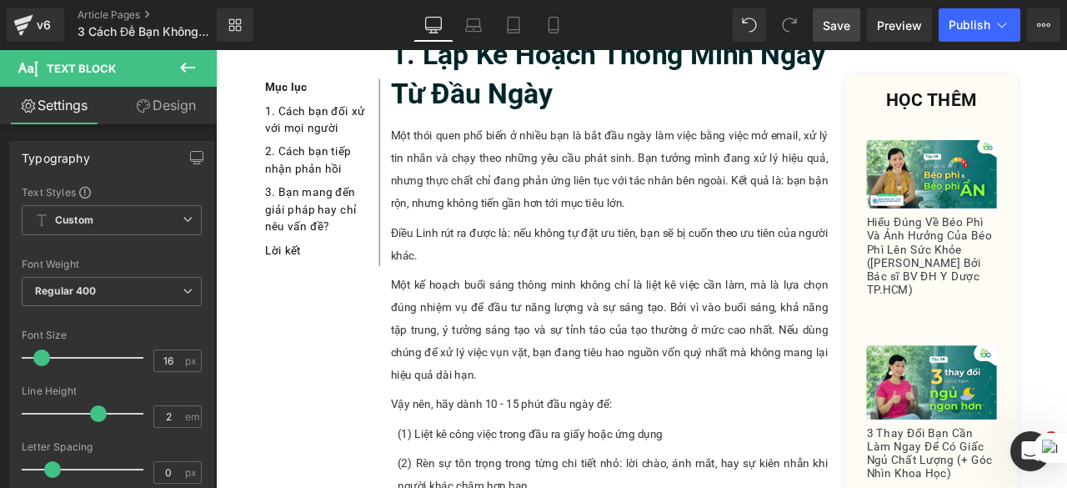
drag, startPoint x: 824, startPoint y: 26, endPoint x: 569, endPoint y: 337, distance: 402.4
click at [824, 26] on span "Save" at bounding box center [837, 26] width 28 height 18
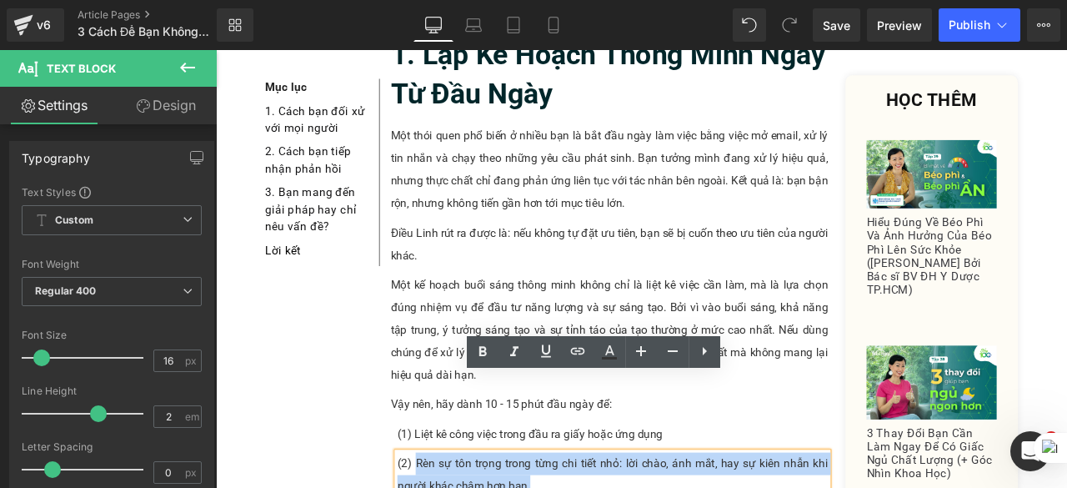
drag, startPoint x: 449, startPoint y: 450, endPoint x: 600, endPoint y: 470, distance: 153.1
paste div
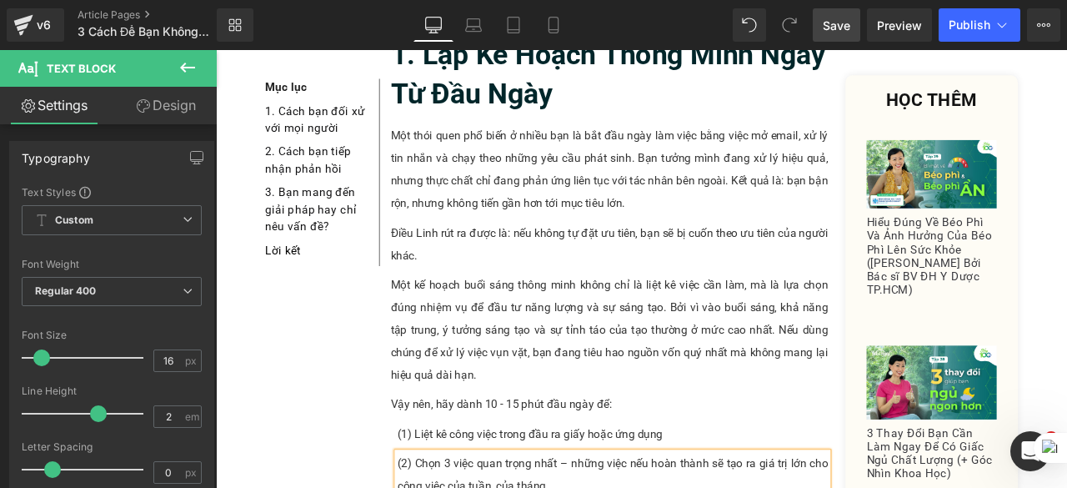
click at [829, 17] on span "Save" at bounding box center [837, 26] width 28 height 18
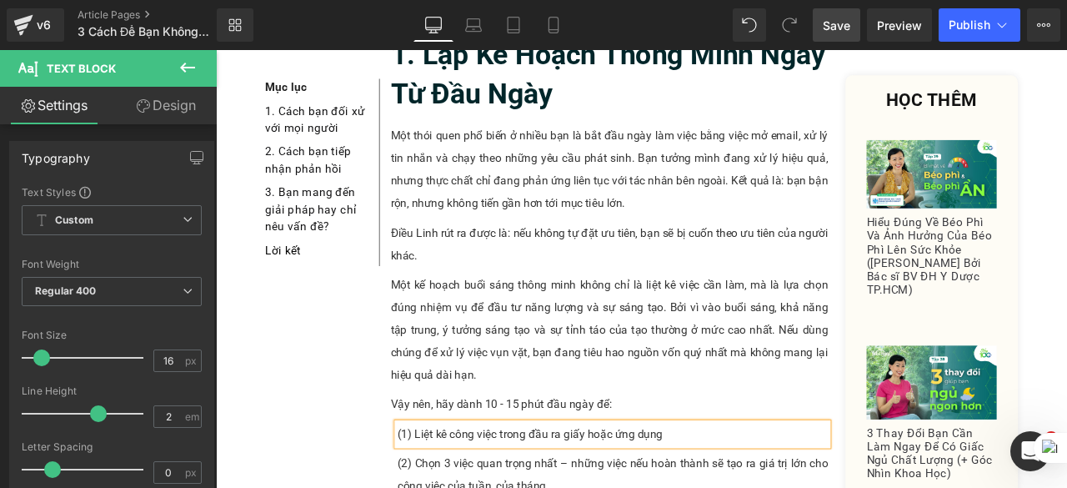
drag, startPoint x: 834, startPoint y: 25, endPoint x: 469, endPoint y: 445, distance: 556.9
click at [834, 25] on span "Save" at bounding box center [837, 26] width 28 height 18
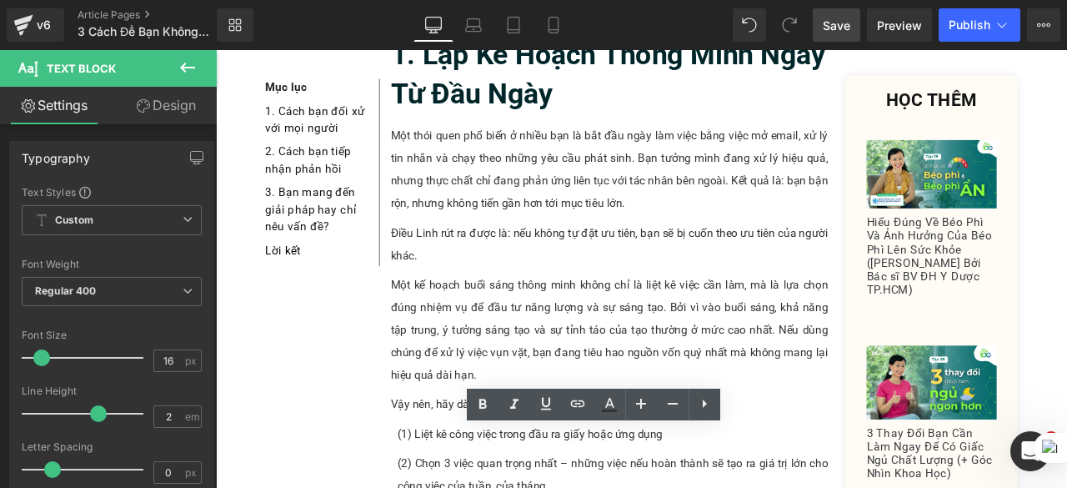
drag, startPoint x: 448, startPoint y: 513, endPoint x: 759, endPoint y: 550, distance: 313.2
paste div
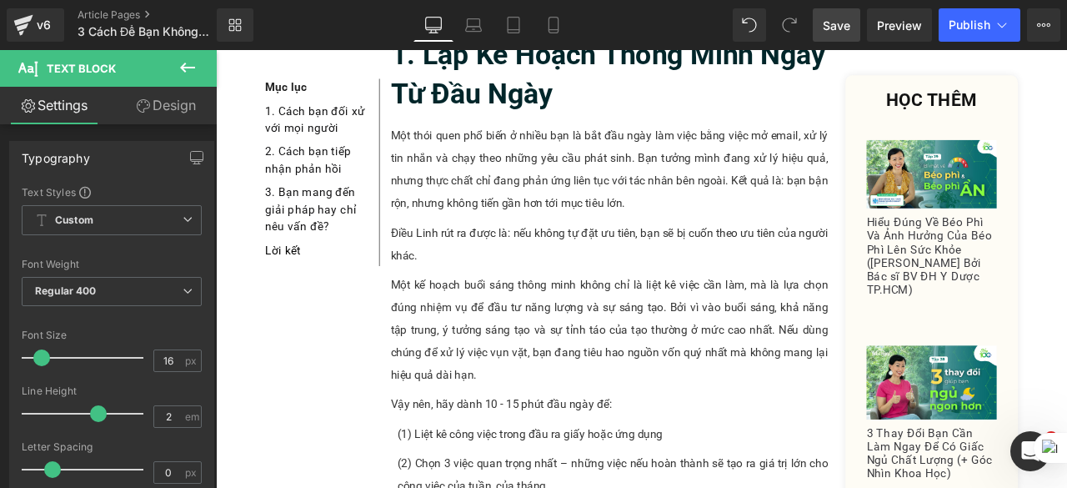
drag, startPoint x: 837, startPoint y: 8, endPoint x: 428, endPoint y: 476, distance: 622.4
click at [837, 8] on link "Save" at bounding box center [837, 24] width 48 height 33
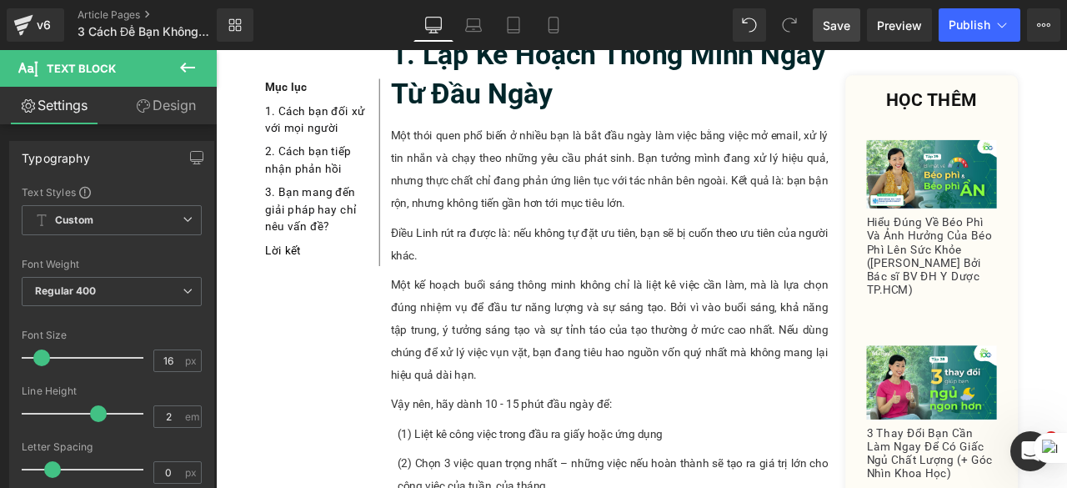
drag, startPoint x: 841, startPoint y: 27, endPoint x: 560, endPoint y: 376, distance: 448.4
click at [841, 27] on span "Save" at bounding box center [837, 26] width 28 height 18
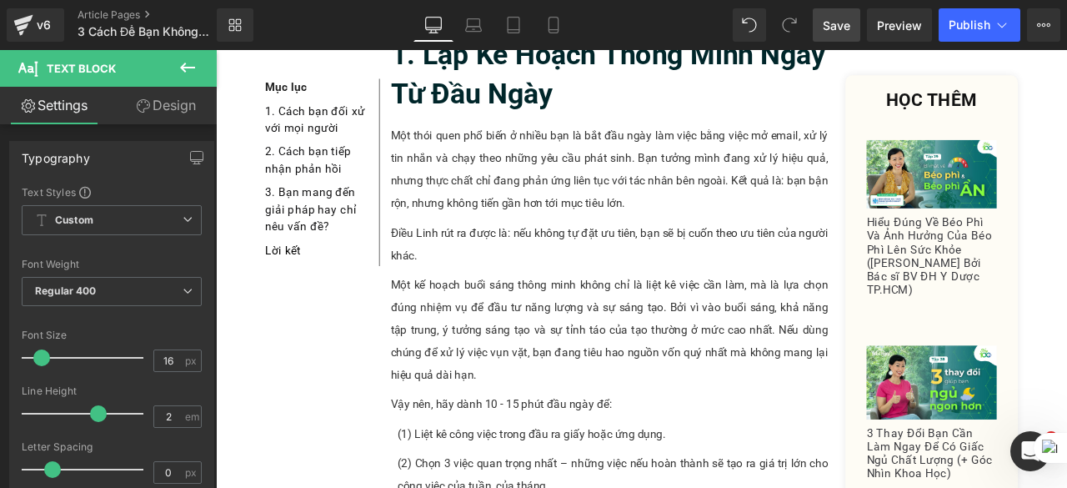
click at [838, 24] on span "Save" at bounding box center [837, 26] width 28 height 18
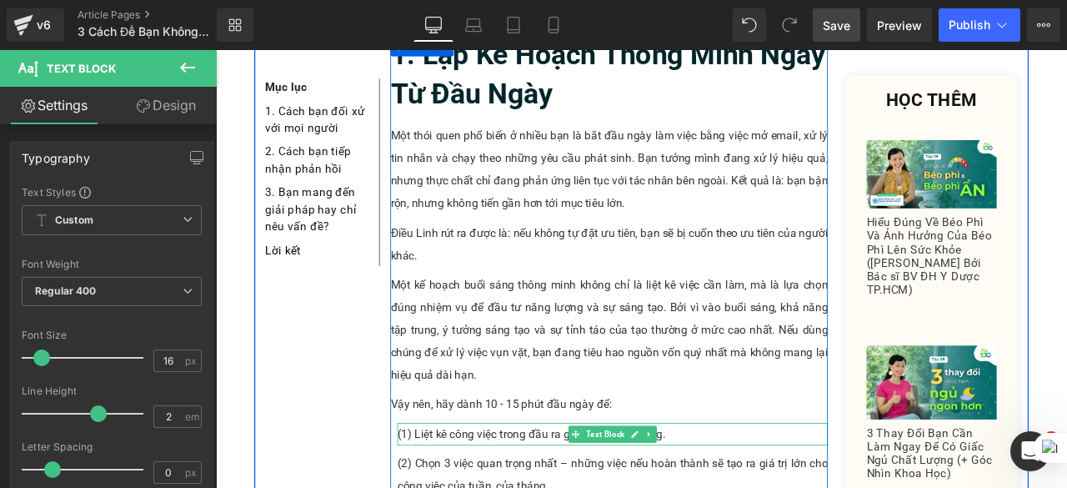
scroll to position [1014, 0]
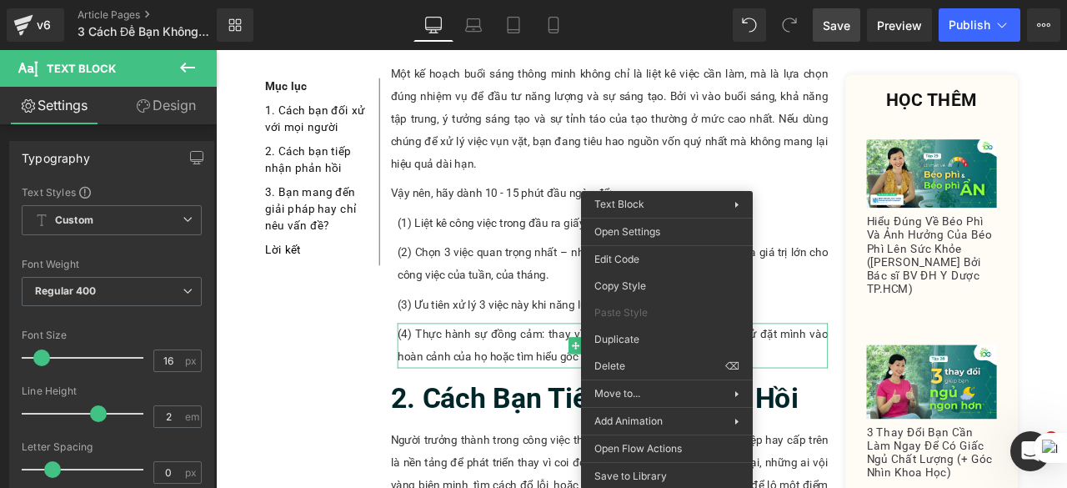
click at [572, 374] on p "(4) Thực hành sự đồng cảm: thay vì vội kết luận khi có sự cố, hãy thử đặt mình …" at bounding box center [686, 400] width 510 height 53
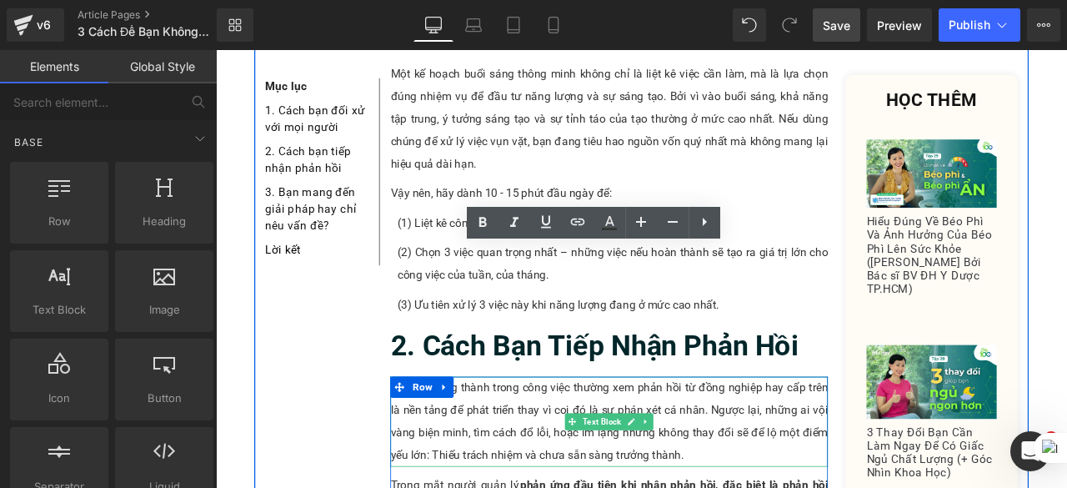
scroll to position [847, 0]
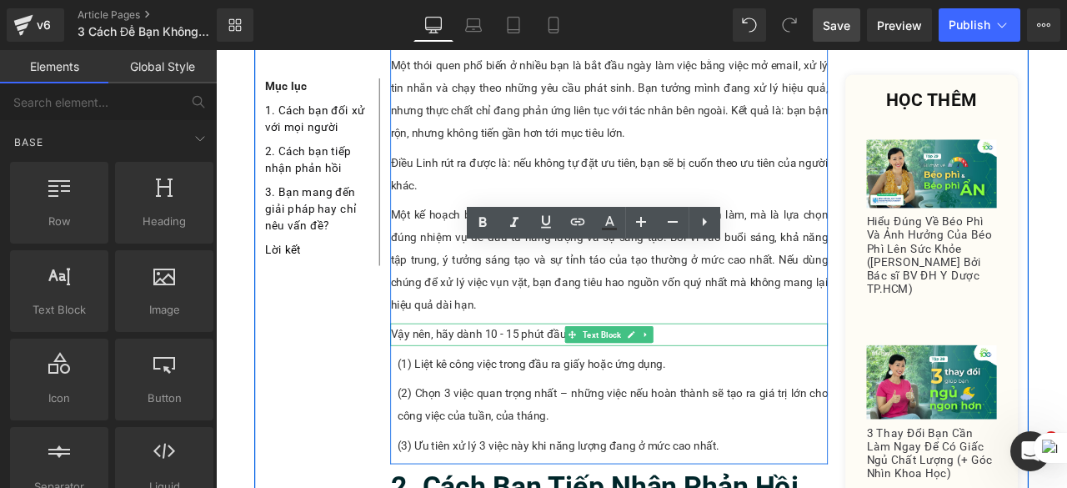
click at [617, 374] on p "Vậy nên, hãy dành 10 - 15 phút đầu ngày để:" at bounding box center [682, 387] width 519 height 27
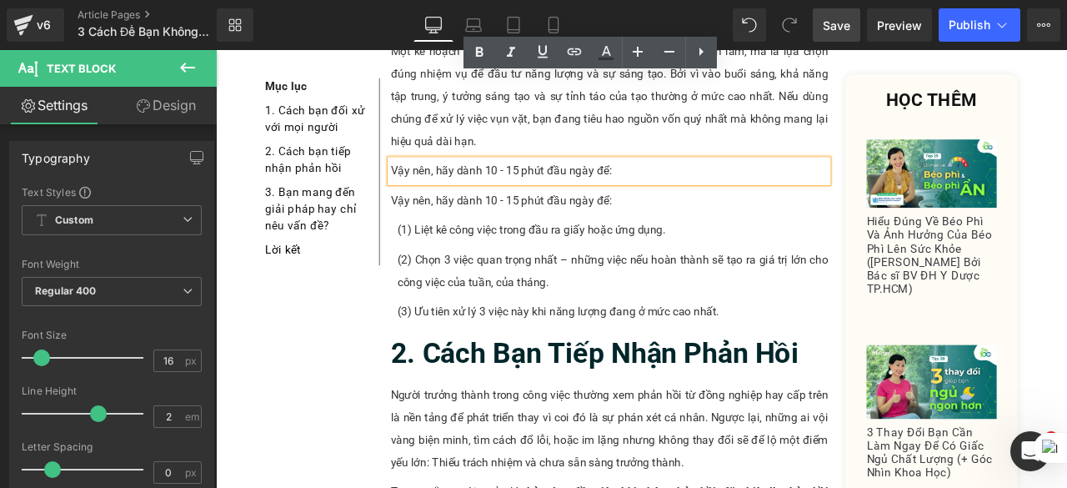
scroll to position [1049, 0]
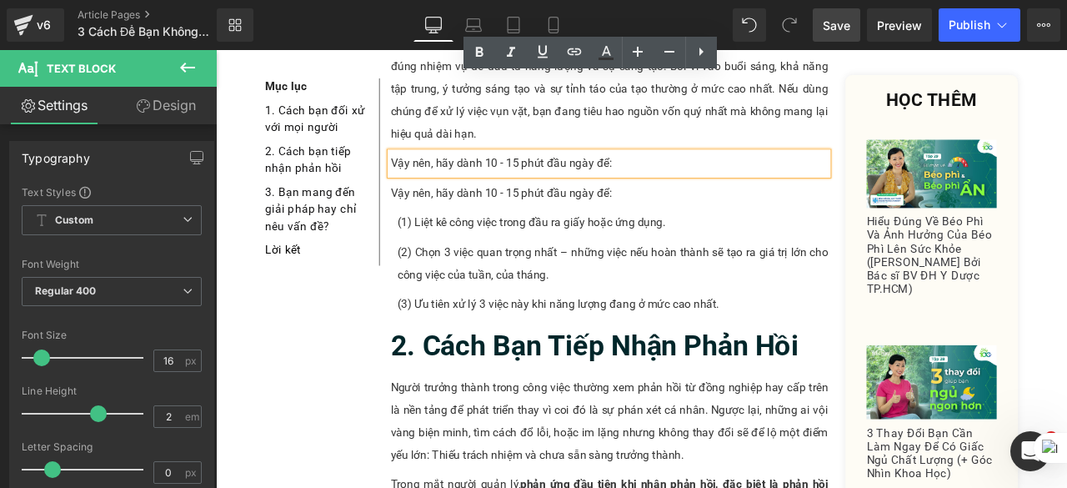
click at [741, 207] on p "Vậy nên, hãy dành 10 - 15 phút đầu ngày để:" at bounding box center [682, 220] width 519 height 27
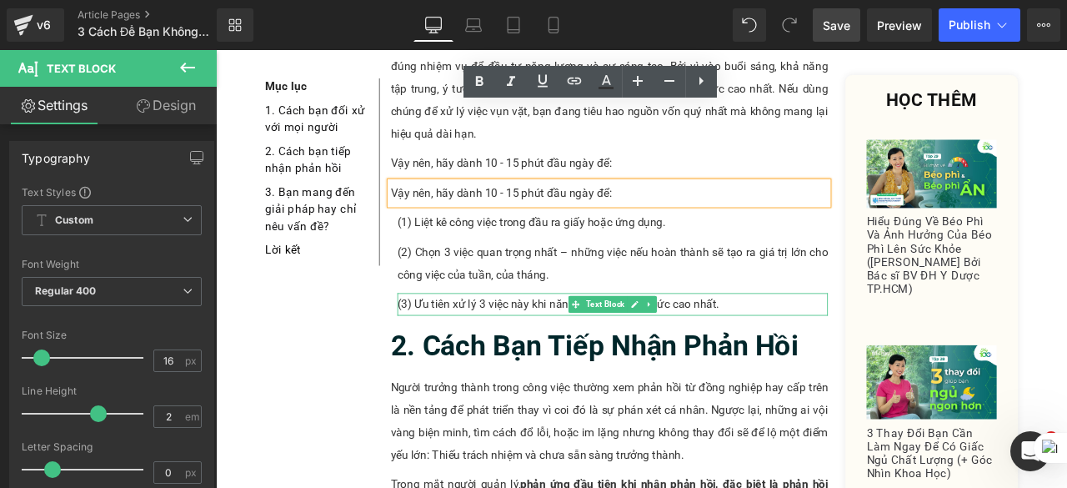
scroll to position [966, 0]
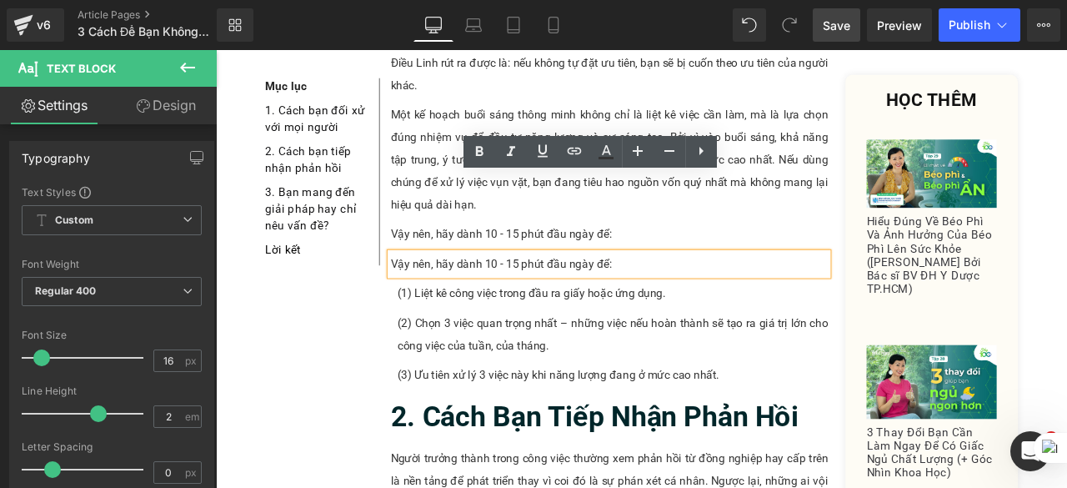
click at [849, 255] on p "Vậy nên, hãy dành 10 - 15 phút đầu ngày để:" at bounding box center [682, 268] width 519 height 27
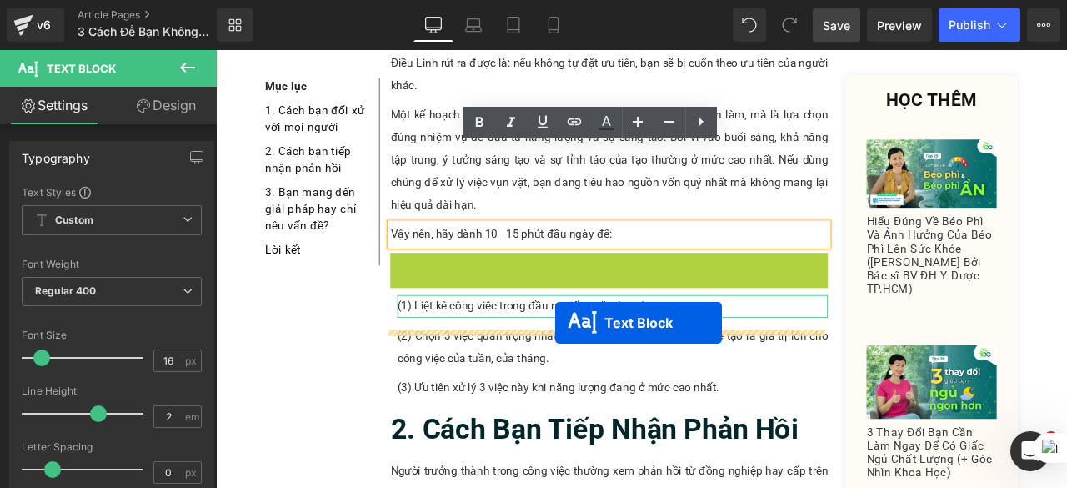
drag, startPoint x: 636, startPoint y: 214, endPoint x: 618, endPoint y: 374, distance: 160.3
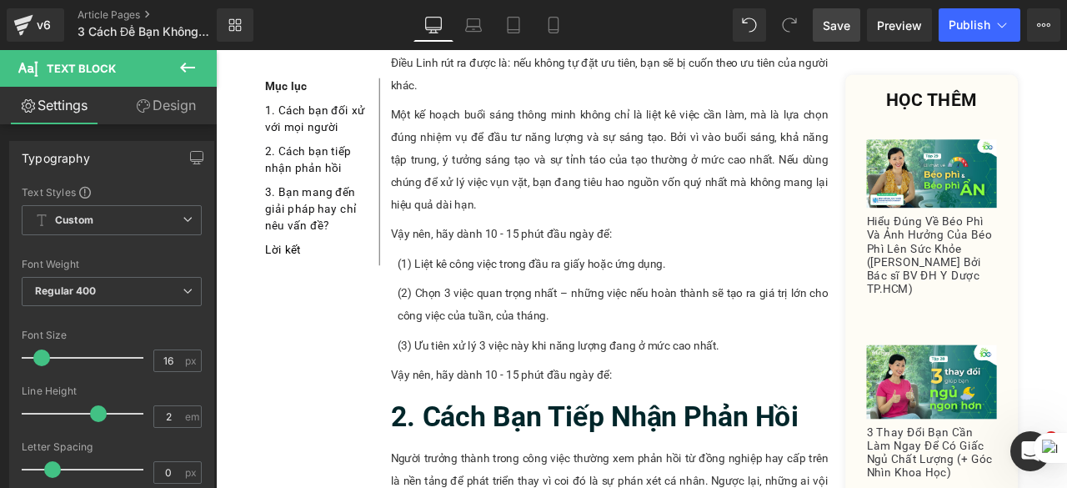
drag, startPoint x: 827, startPoint y: 33, endPoint x: 523, endPoint y: 229, distance: 361.6
click at [827, 33] on span "Save" at bounding box center [837, 26] width 28 height 18
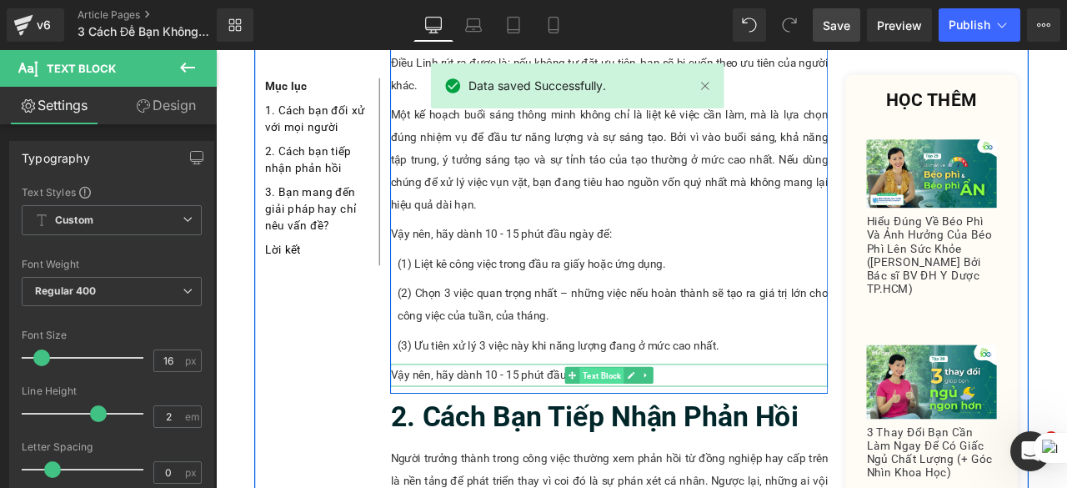
click at [649, 425] on span "Text Block" at bounding box center [673, 435] width 53 height 20
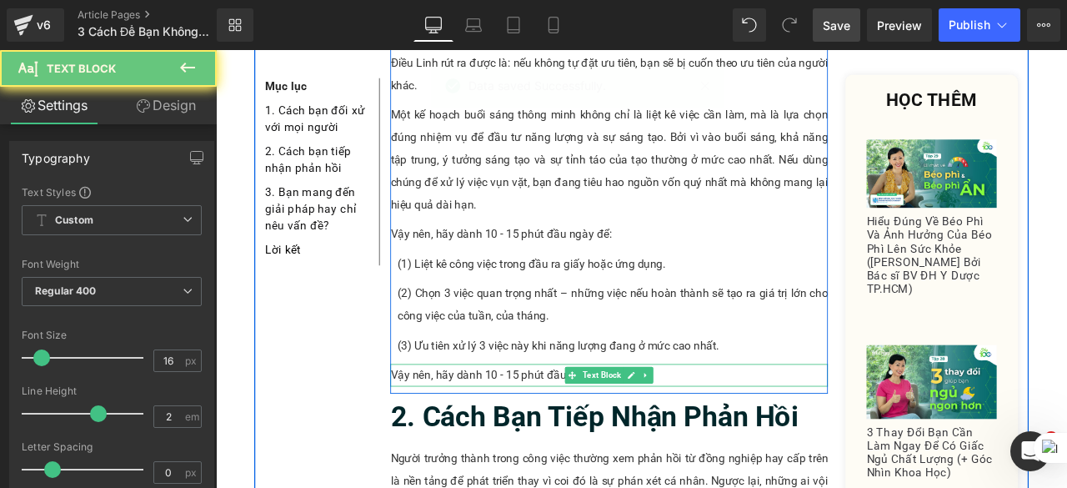
click at [573, 422] on p "Vậy nên, hãy dành 10 - 15 phút đầu ngày để:" at bounding box center [682, 435] width 519 height 27
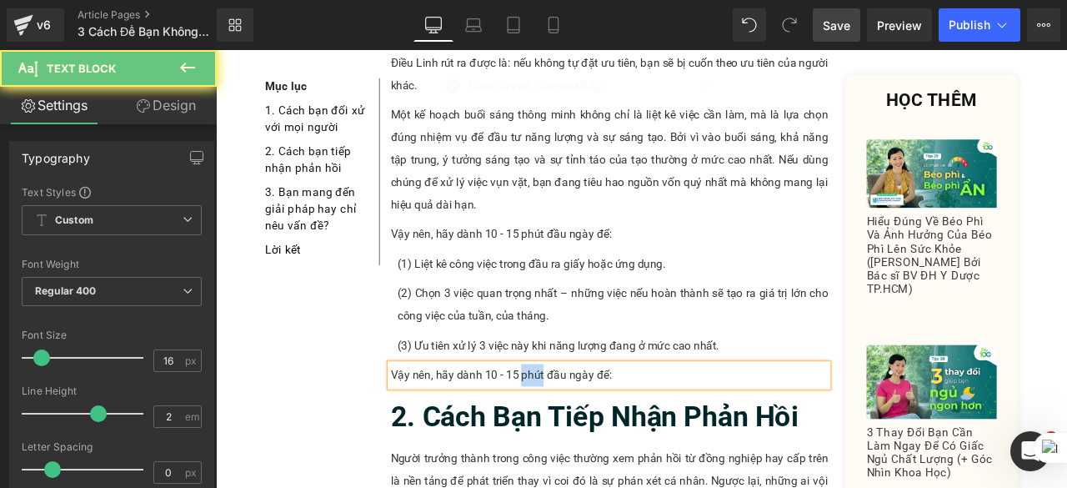
click at [575, 422] on p "Vậy nên, hãy dành 10 - 15 phút đầu ngày để:" at bounding box center [682, 435] width 519 height 27
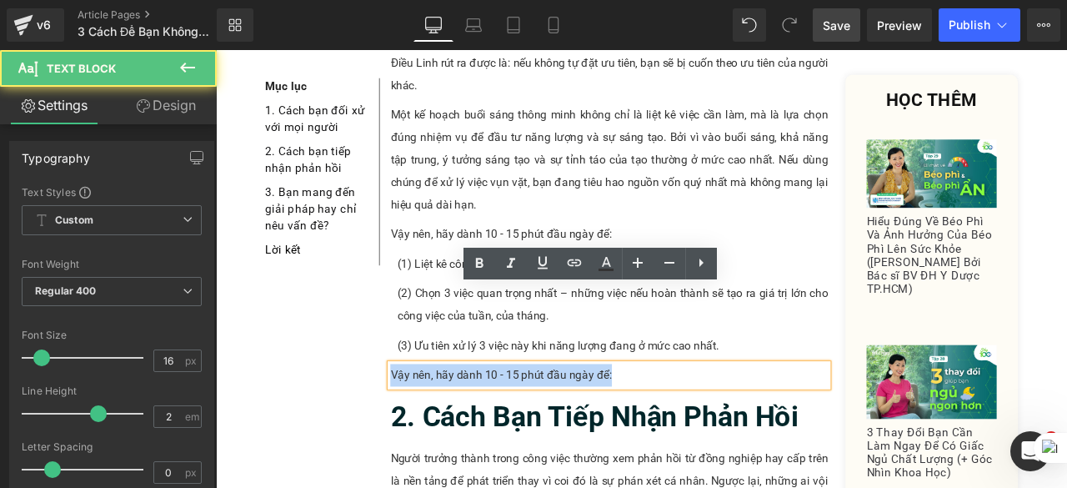
click at [575, 422] on p "Vậy nên, hãy dành 10 - 15 phút đầu ngày để:" at bounding box center [682, 435] width 519 height 27
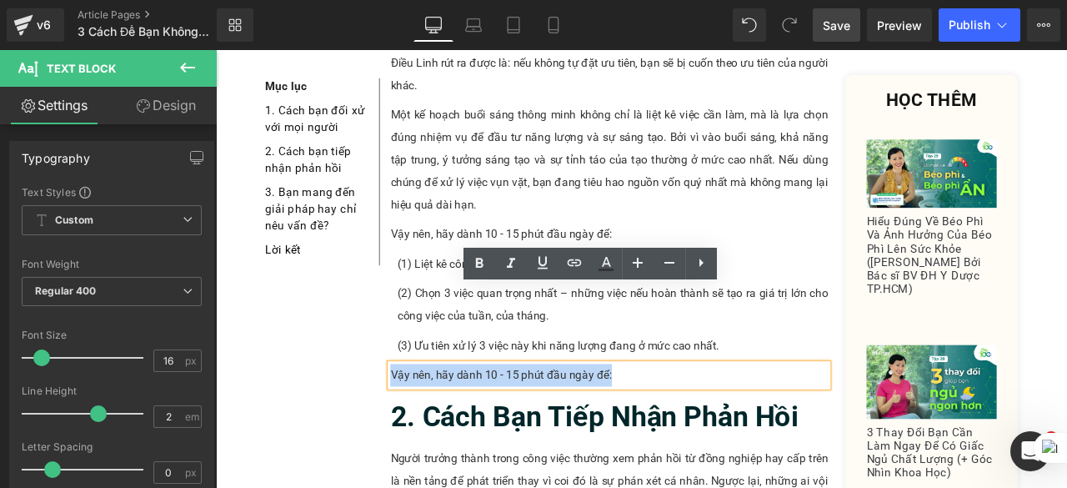
paste div
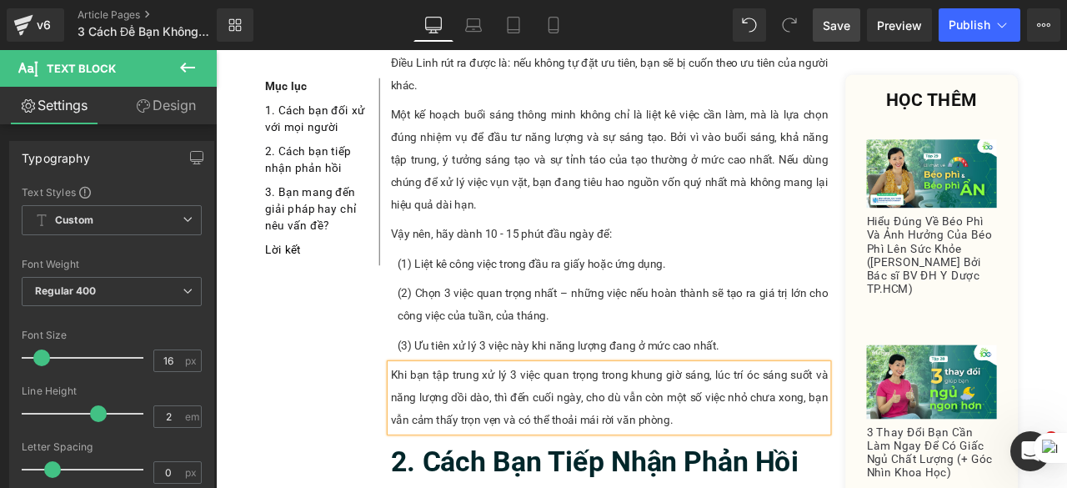
drag, startPoint x: 846, startPoint y: 29, endPoint x: 633, endPoint y: 309, distance: 352.3
click at [846, 29] on span "Save" at bounding box center [837, 26] width 28 height 18
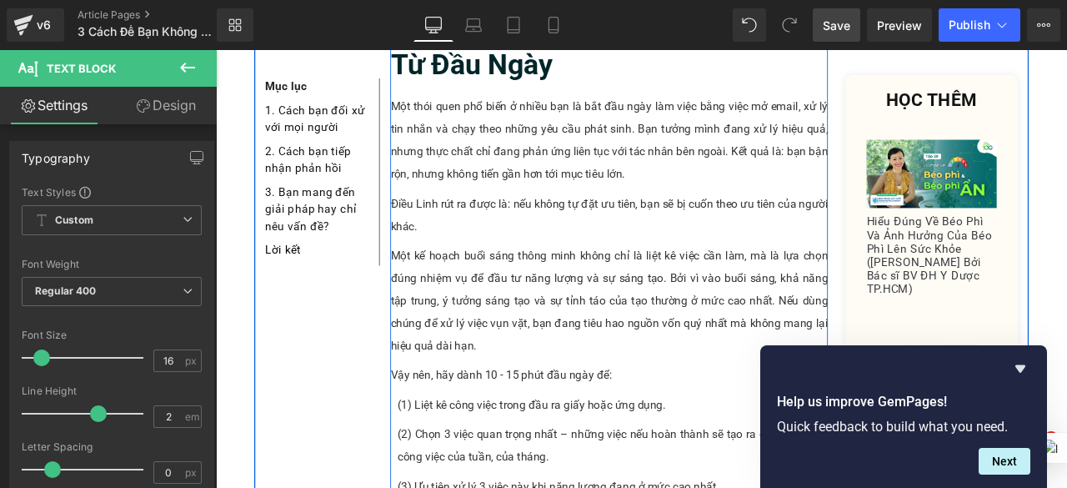
scroll to position [632, 0]
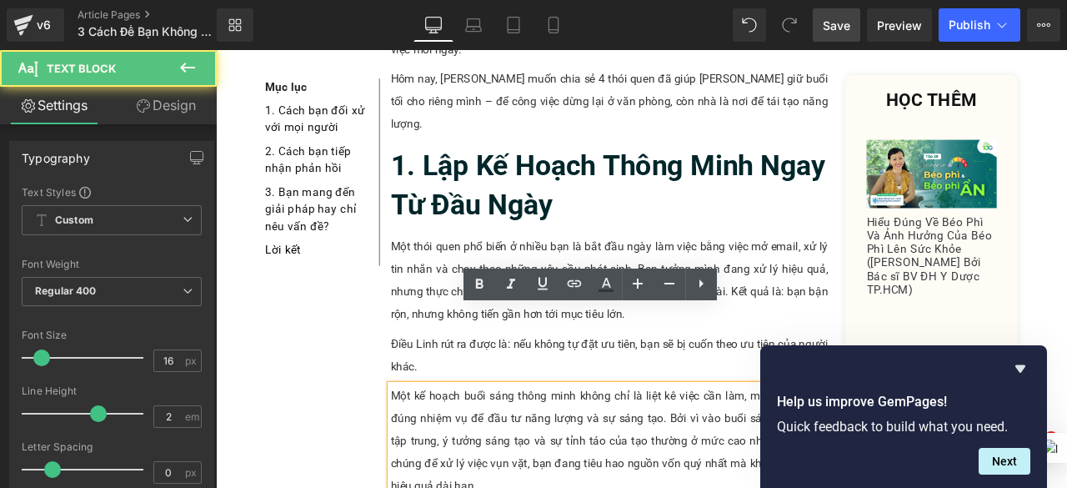
click at [468, 385] on p "Điều Linh rút ra được là: nếu không tự đặt ưu tiên, bạn sẽ bị cuốn theo ưu tiên…" at bounding box center [682, 411] width 519 height 53
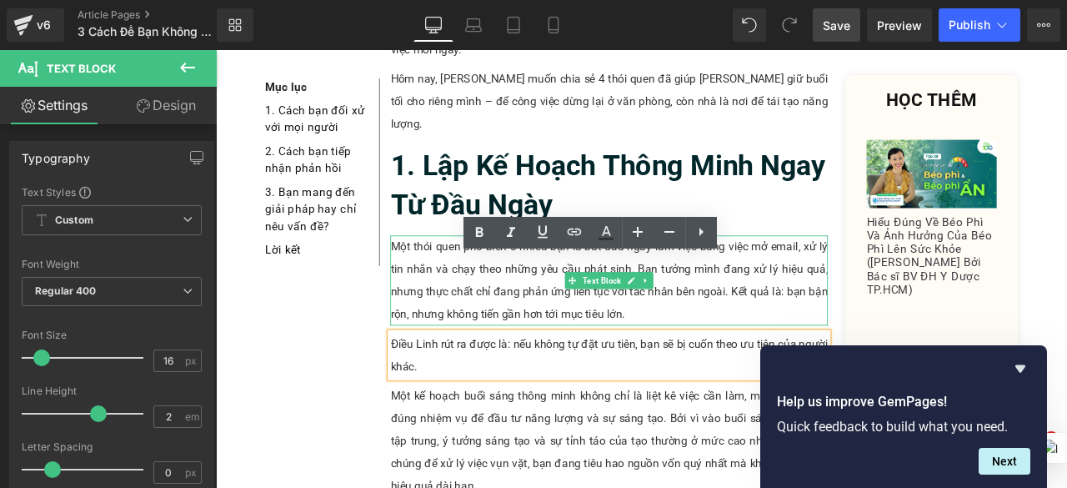
click at [465, 270] on p "Một thói quen phổ biến ở nhiều bạn là bắt đầu ngày làm việc bằng việc mở email,…" at bounding box center [682, 323] width 519 height 107
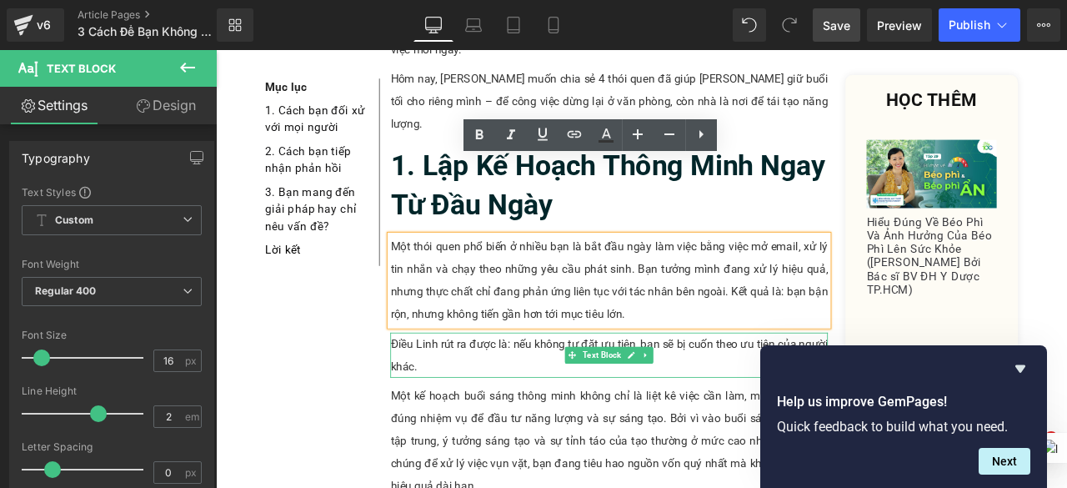
click at [580, 385] on p "Điều Linh rút ra được là: nếu không tự đặt ưu tiên, bạn sẽ bị cuốn theo ưu tiên…" at bounding box center [682, 411] width 519 height 53
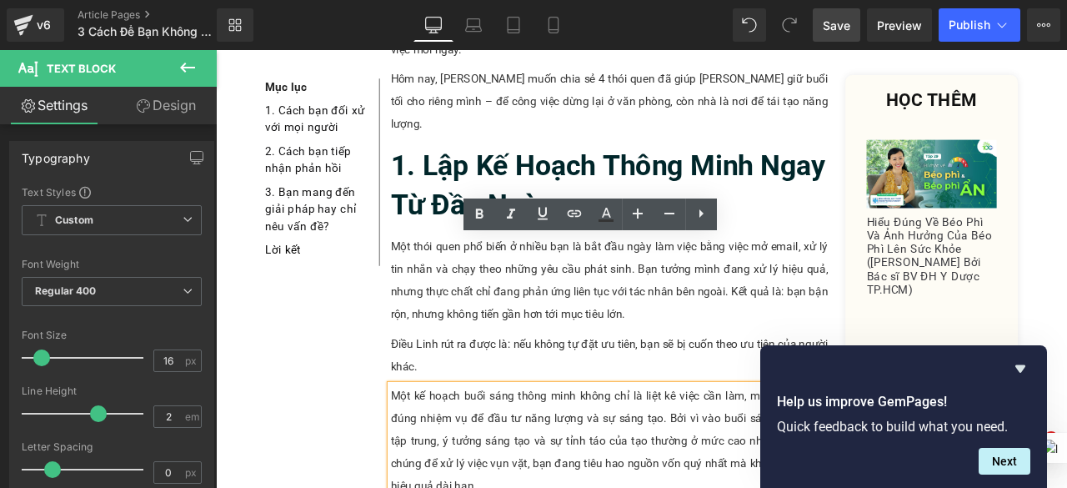
scroll to position [716, 0]
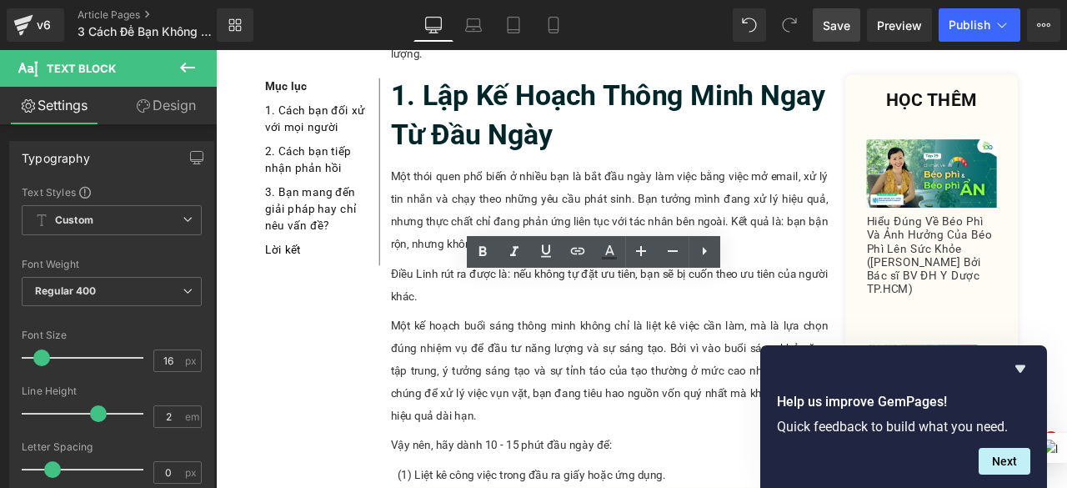
scroll to position [882, 0]
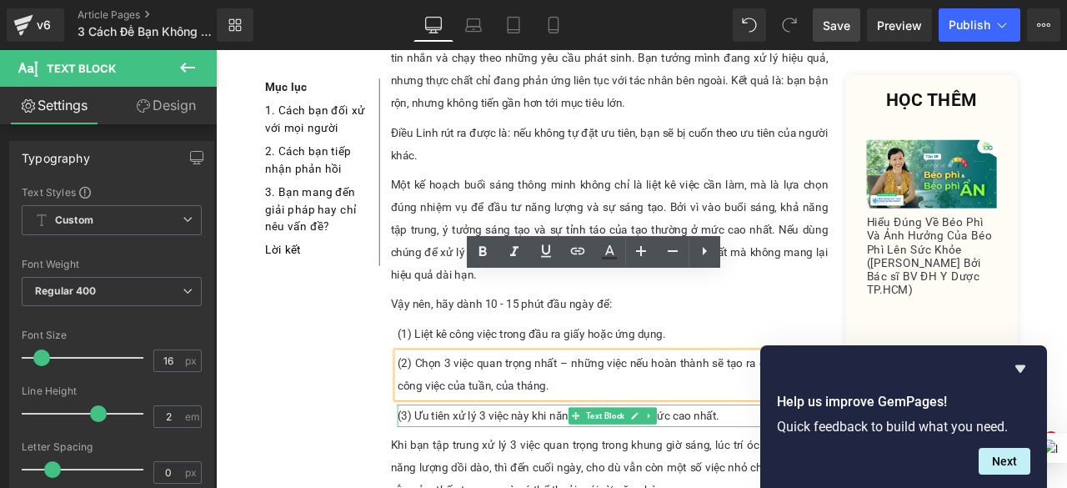
click at [484, 470] on p "(3) Ưu tiên xử lý 3 việc này khi năng lượng đang ở mức cao nhất." at bounding box center [686, 483] width 510 height 27
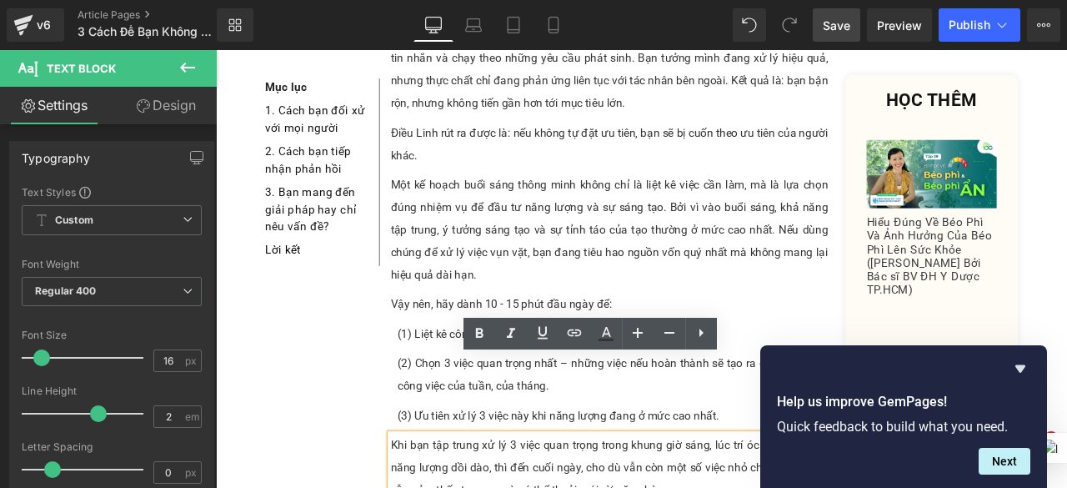
click at [216, 50] on div at bounding box center [216, 50] width 0 height 0
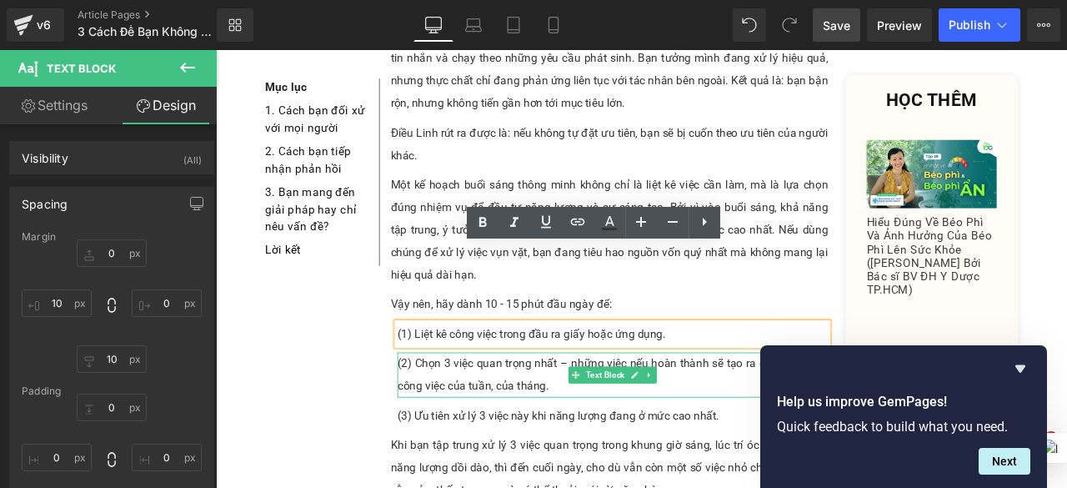
click at [638, 430] on icon at bounding box center [642, 435] width 9 height 10
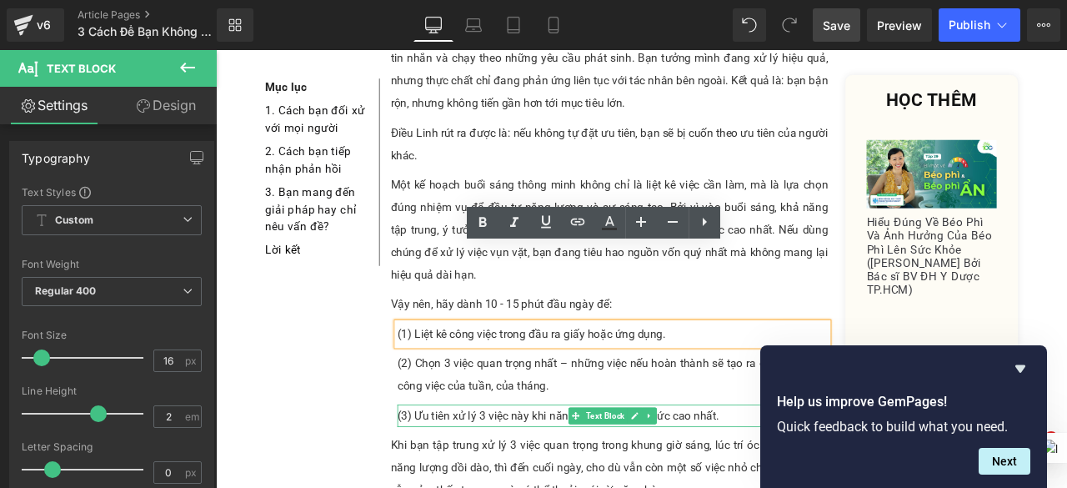
click at [610, 470] on p "(3) Ưu tiên xử lý 3 việc này khi năng lượng đang ở mức cao nhất." at bounding box center [686, 483] width 510 height 27
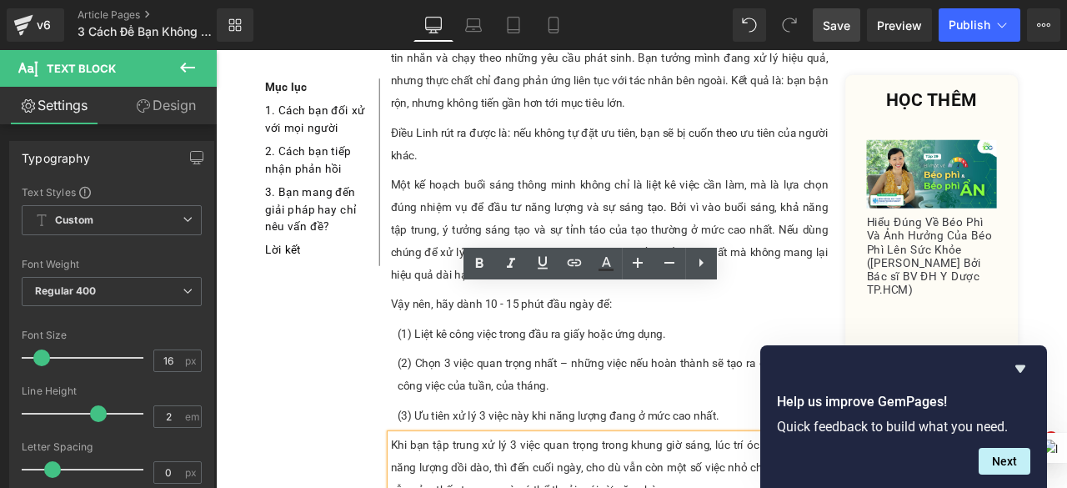
scroll to position [966, 0]
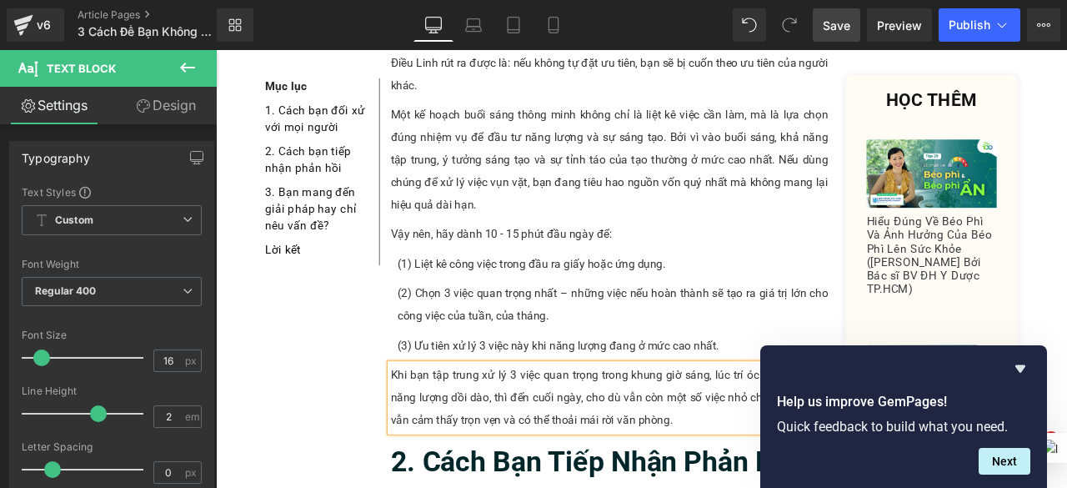
click at [849, 29] on span "Save" at bounding box center [837, 26] width 28 height 18
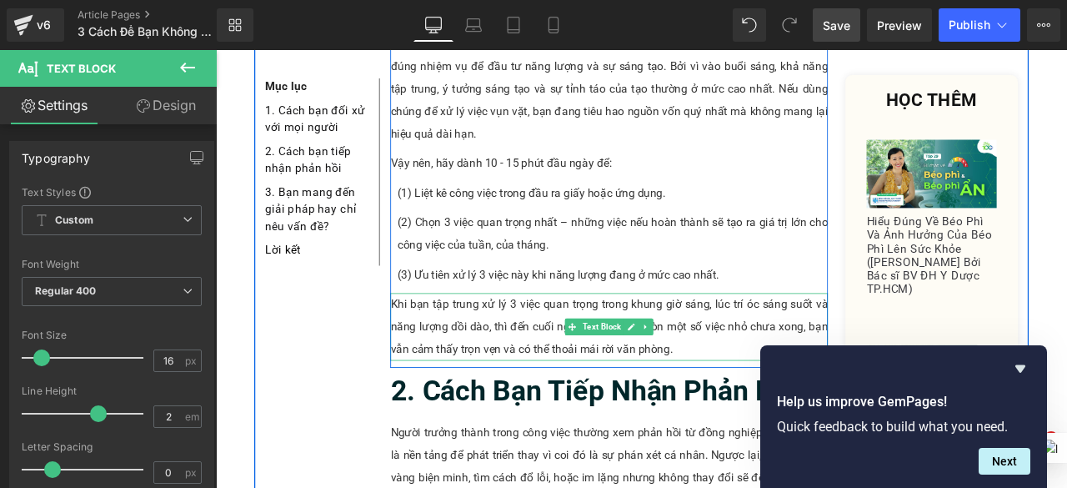
scroll to position [1133, 0]
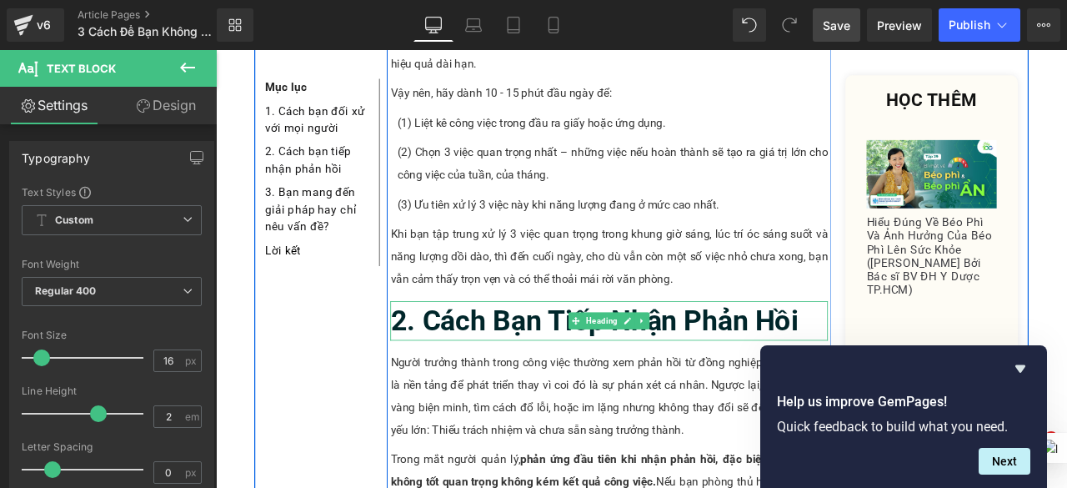
click at [541, 351] on b "2. Cách Bạn Tiếp Nhận Phản Hồi" at bounding box center [665, 370] width 484 height 39
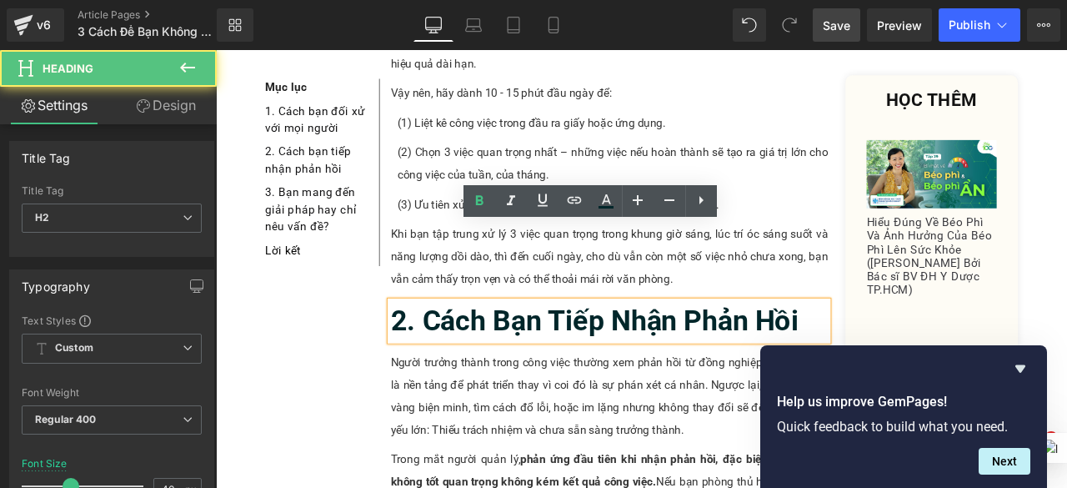
click at [540, 351] on b "2. Cách Bạn Tiếp Nhận Phản Hồi" at bounding box center [665, 370] width 484 height 39
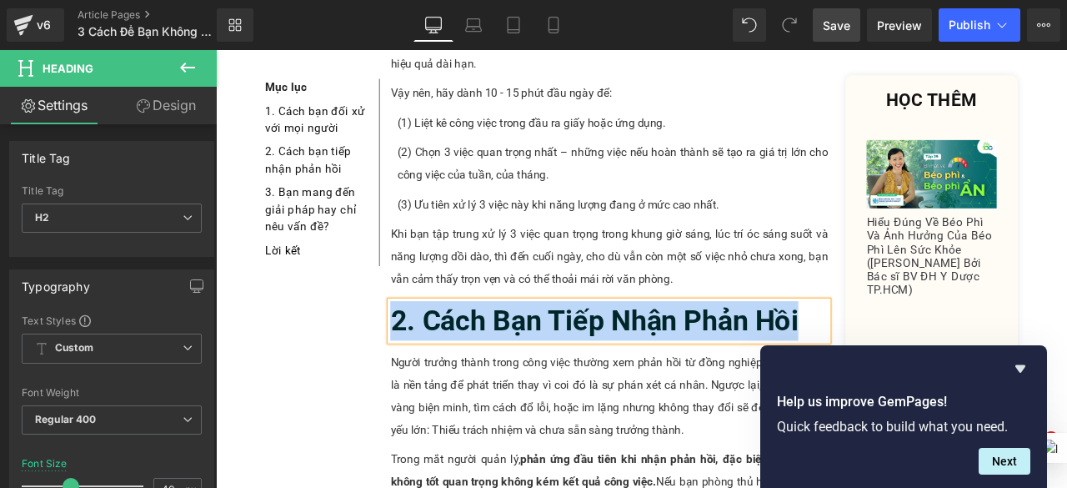
paste div
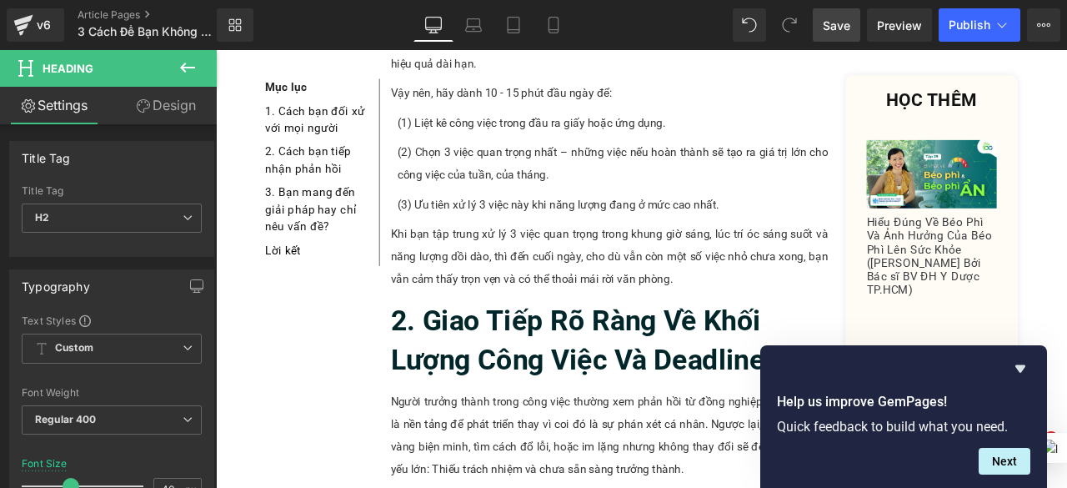
drag, startPoint x: 837, startPoint y: 18, endPoint x: 540, endPoint y: 147, distance: 324.6
click at [837, 18] on span "Save" at bounding box center [837, 26] width 28 height 18
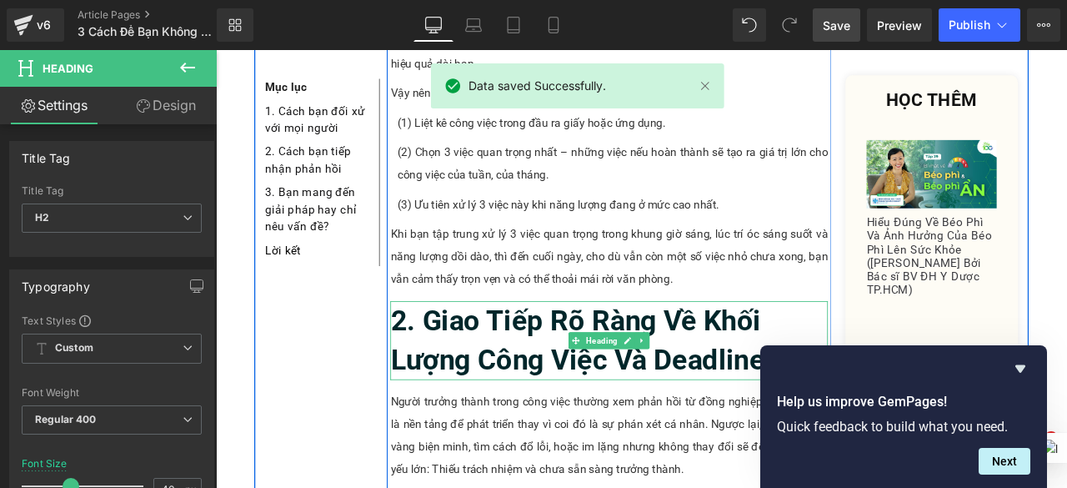
click at [867, 348] on h2 "2. Giao Tiếp Rõ Ràng Về Khối Lượng Công Việc Và Deadline" at bounding box center [682, 394] width 519 height 93
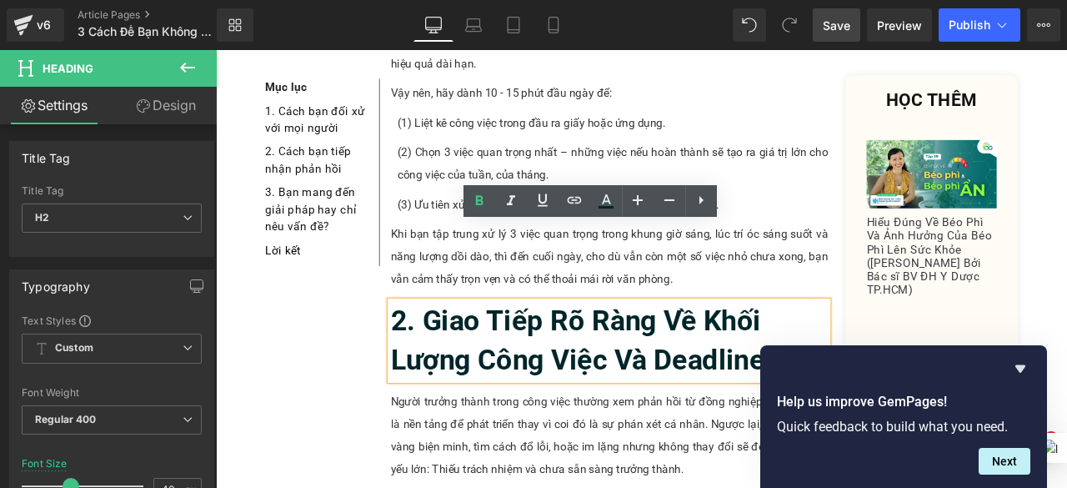
click at [848, 18] on span "Save" at bounding box center [837, 26] width 28 height 18
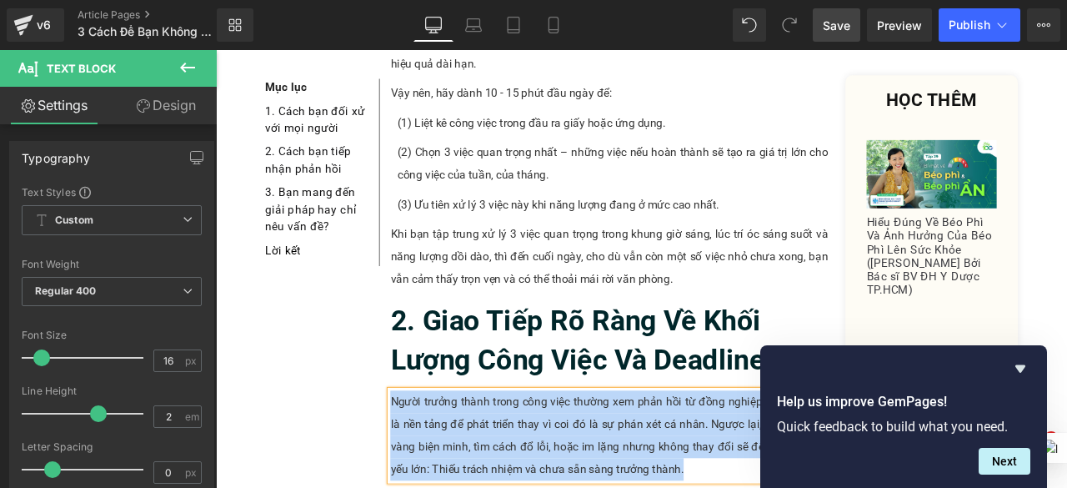
paste div
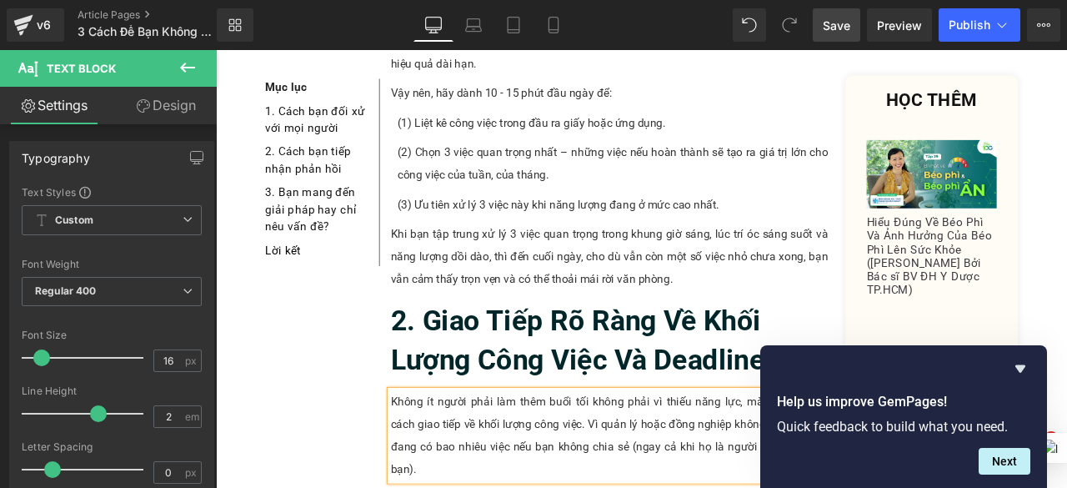
click at [839, 17] on span "Save" at bounding box center [837, 26] width 28 height 18
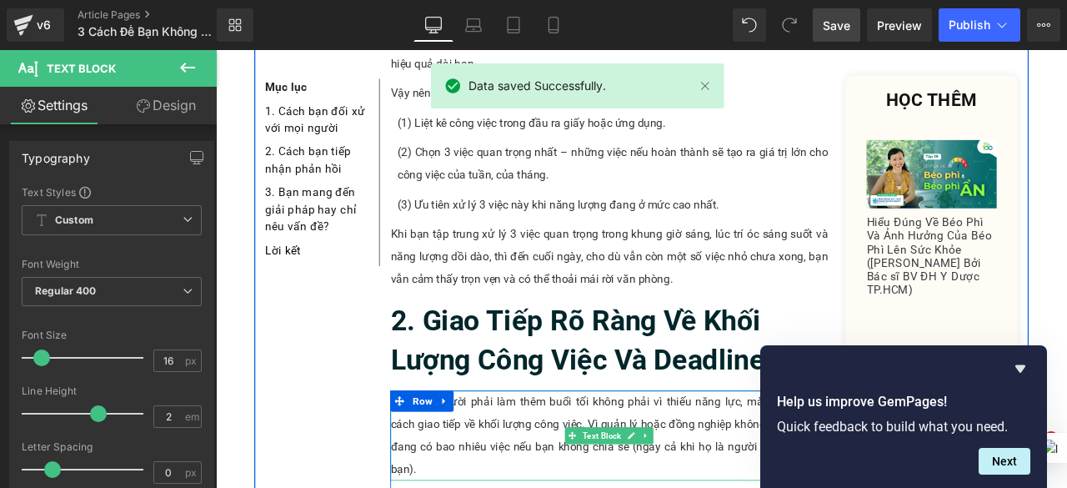
scroll to position [1216, 0]
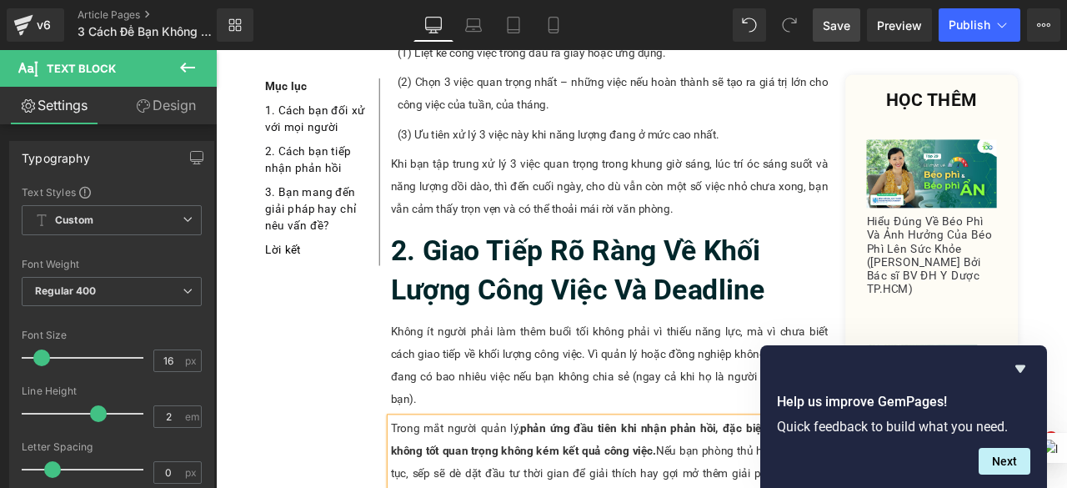
paste div
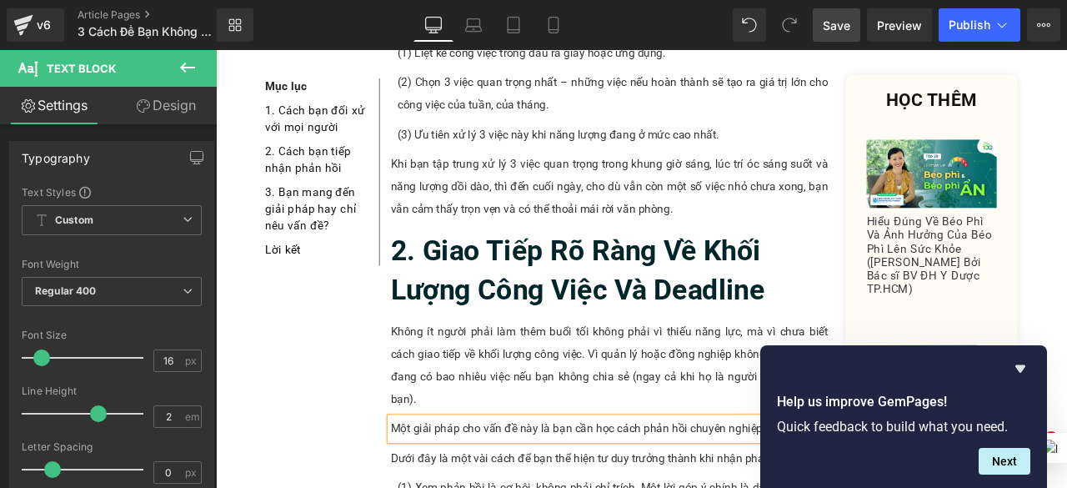
click at [852, 23] on link "Save" at bounding box center [837, 24] width 48 height 33
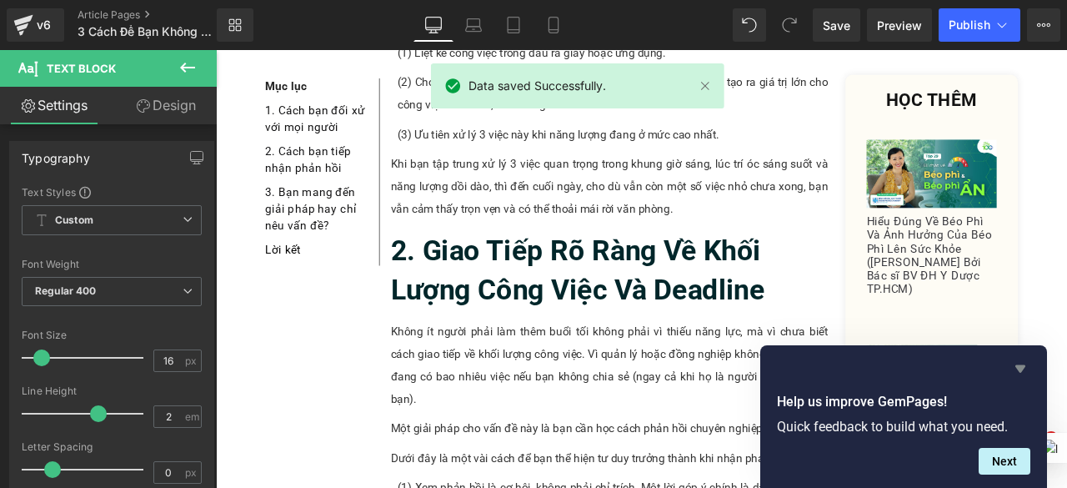
click at [1022, 366] on icon "Hide survey" at bounding box center [1021, 369] width 10 height 8
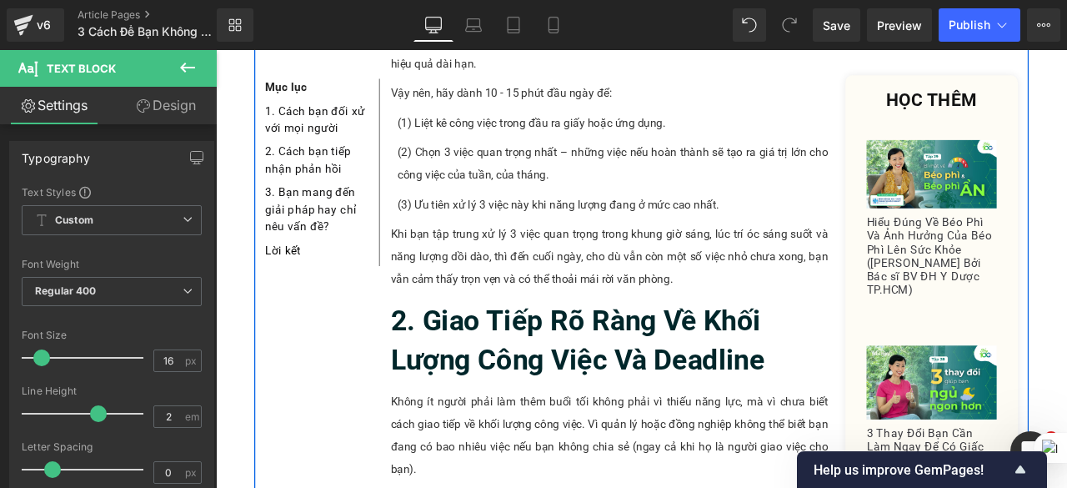
scroll to position [1299, 0]
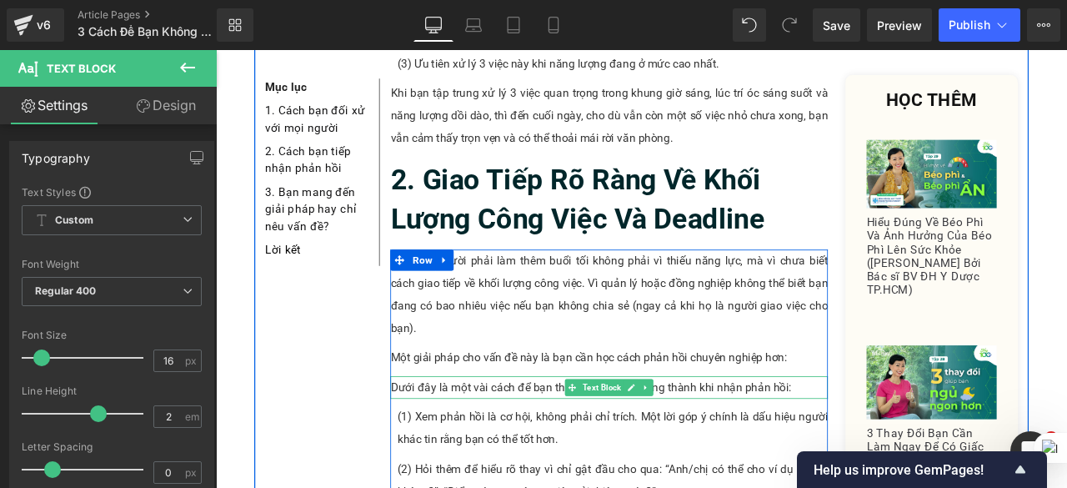
click at [600, 437] on p "Dưới đây là một vài cách để bạn thể hiện tư duy trưởng thành khi nhận phản hồi:" at bounding box center [682, 450] width 519 height 27
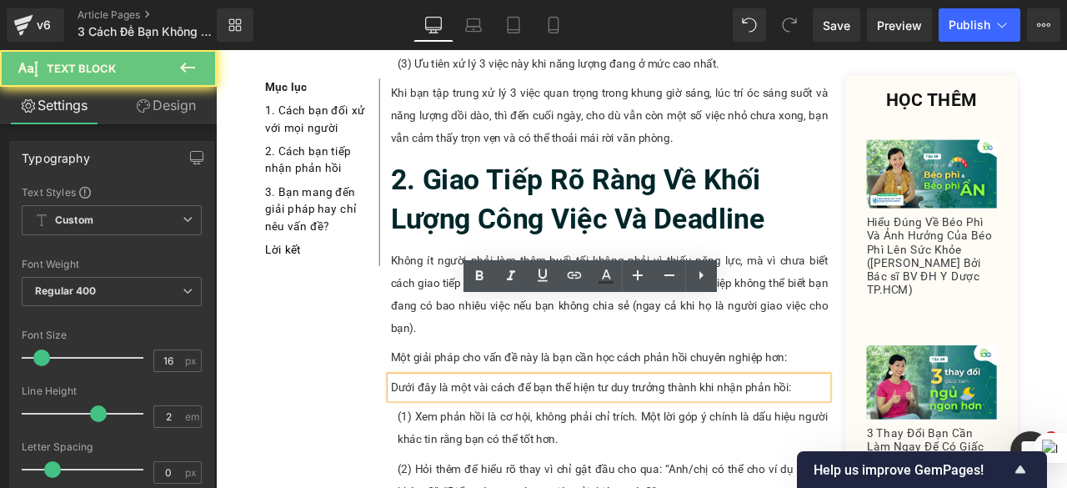
click at [600, 437] on p "Dưới đây là một vài cách để bạn thể hiện tư duy trưởng thành khi nhận phản hồi:" at bounding box center [682, 450] width 519 height 27
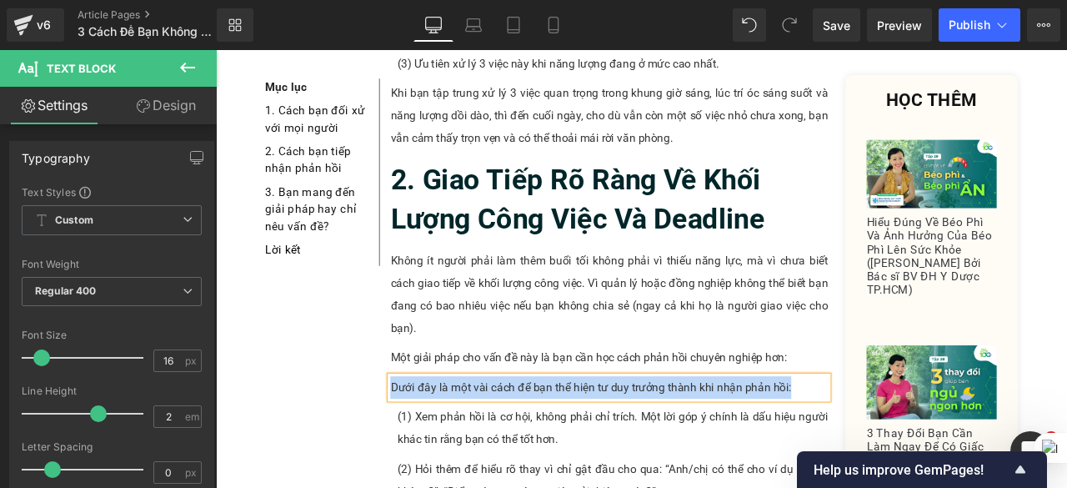
paste div
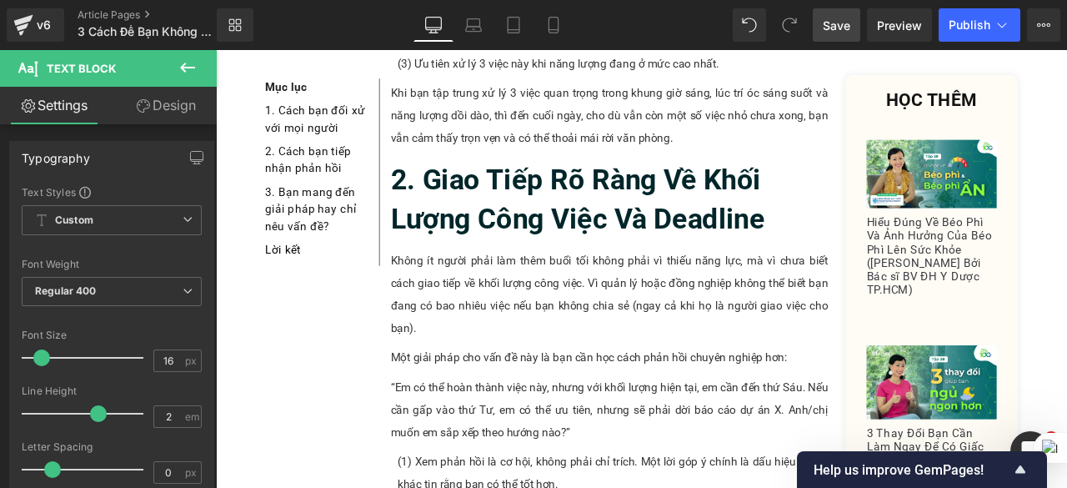
click at [834, 24] on span "Save" at bounding box center [837, 26] width 28 height 18
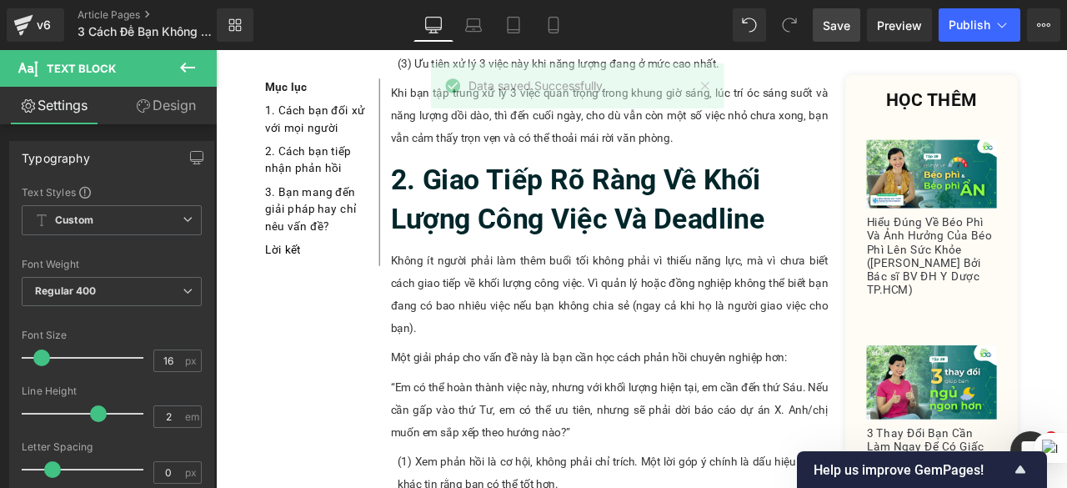
click at [841, 33] on span "Save" at bounding box center [837, 26] width 28 height 18
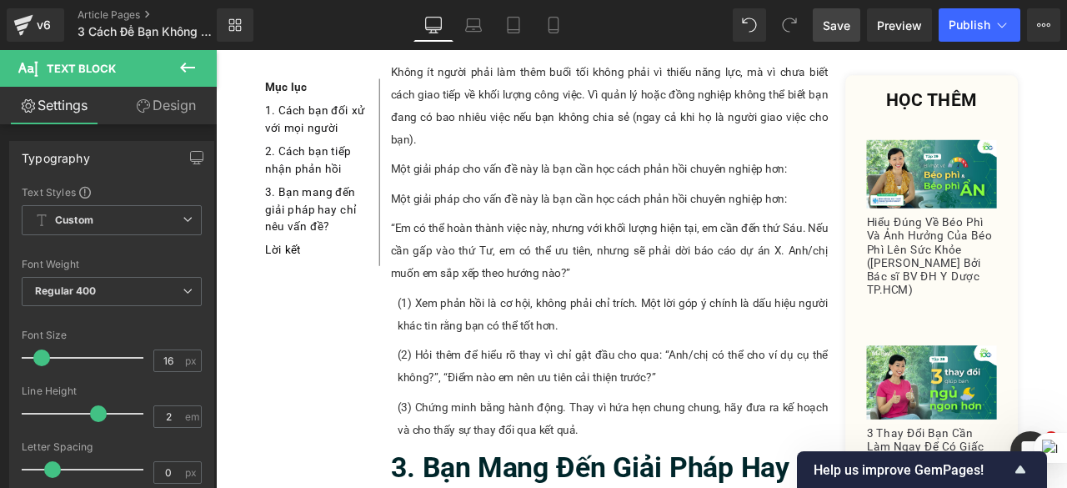
scroll to position [1530, 0]
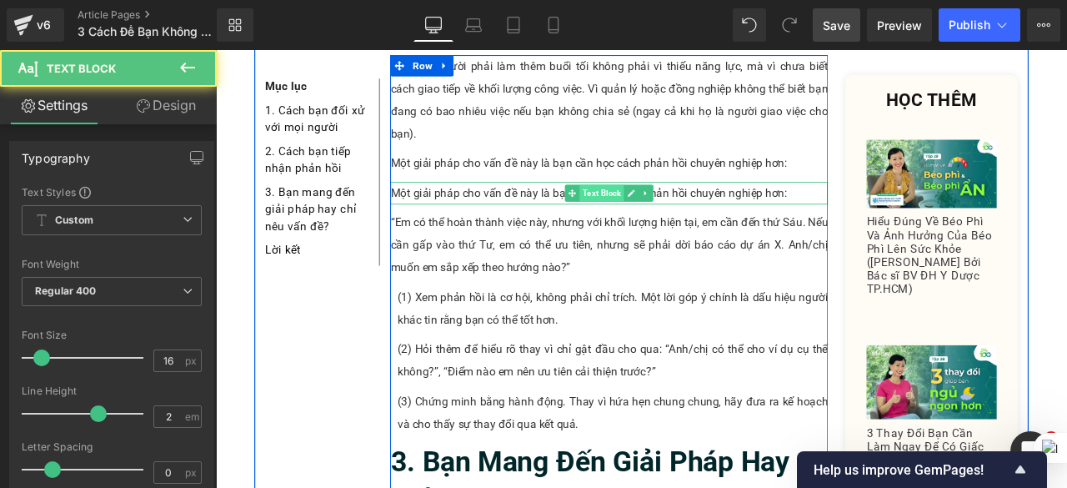
drag, startPoint x: 646, startPoint y: 119, endPoint x: 646, endPoint y: 132, distance: 12.5
click at [646, 207] on div "Một giải pháp cho vấn đề này là bạn cần học cách phản hồi chuyên nghiệp hơn: Te…" at bounding box center [682, 220] width 519 height 27
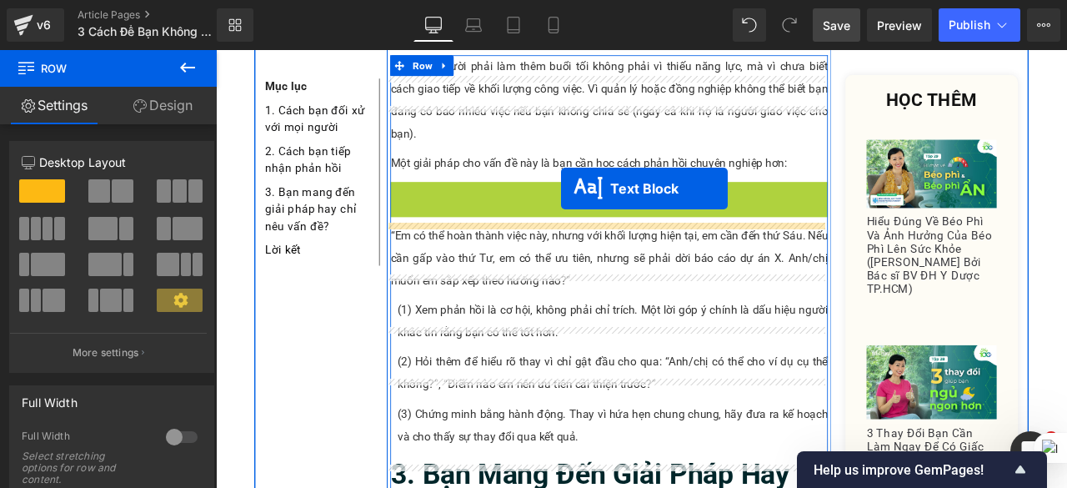
drag, startPoint x: 628, startPoint y: 127, endPoint x: 625, endPoint y: 214, distance: 87.6
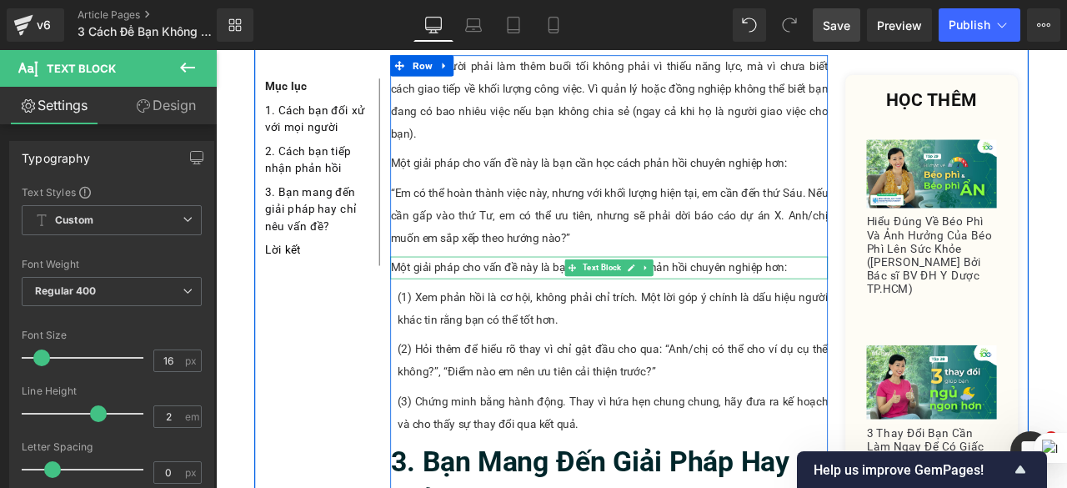
click at [539, 295] on p "Một giải pháp cho vấn đề này là bạn cần học cách phản hồi chuyên nghiệp hơn:" at bounding box center [682, 308] width 519 height 27
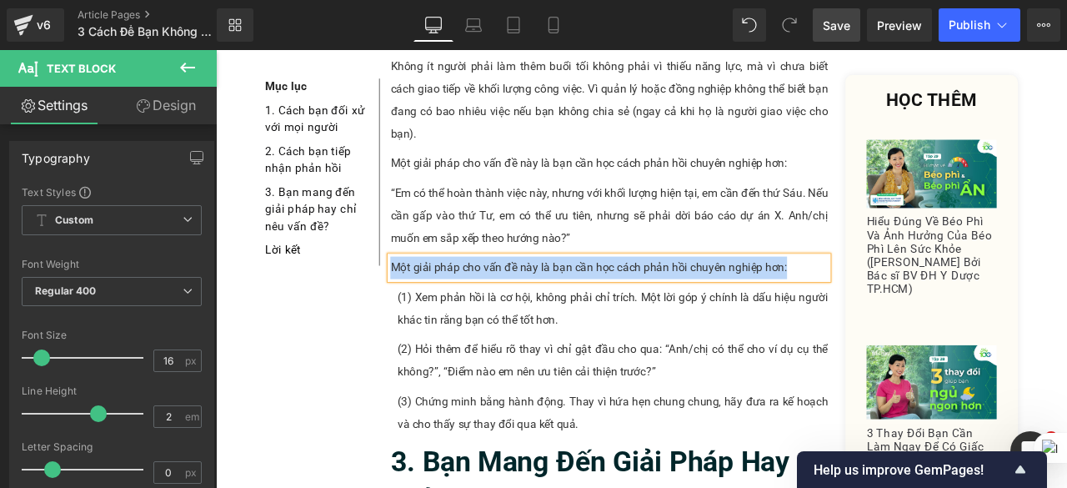
paste div
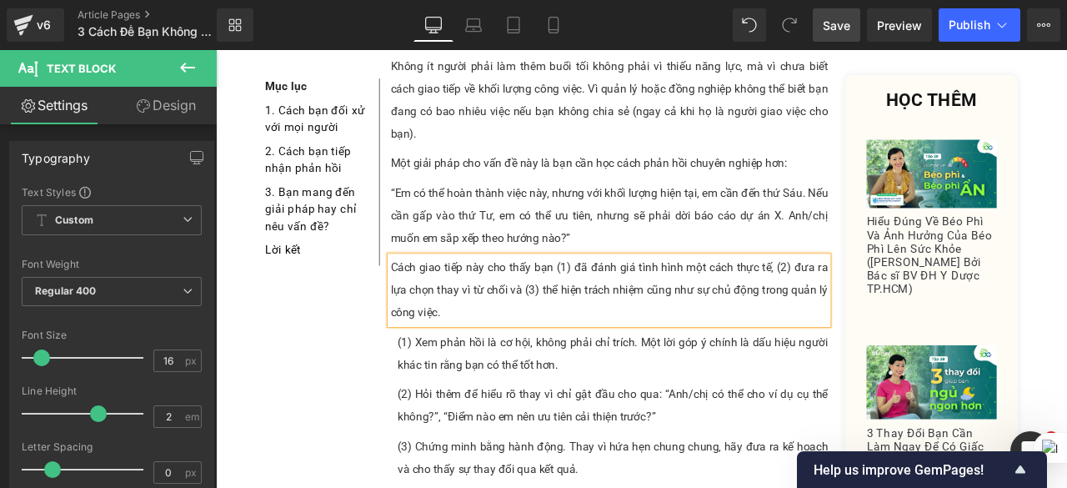
click at [847, 22] on span "Save" at bounding box center [837, 26] width 28 height 18
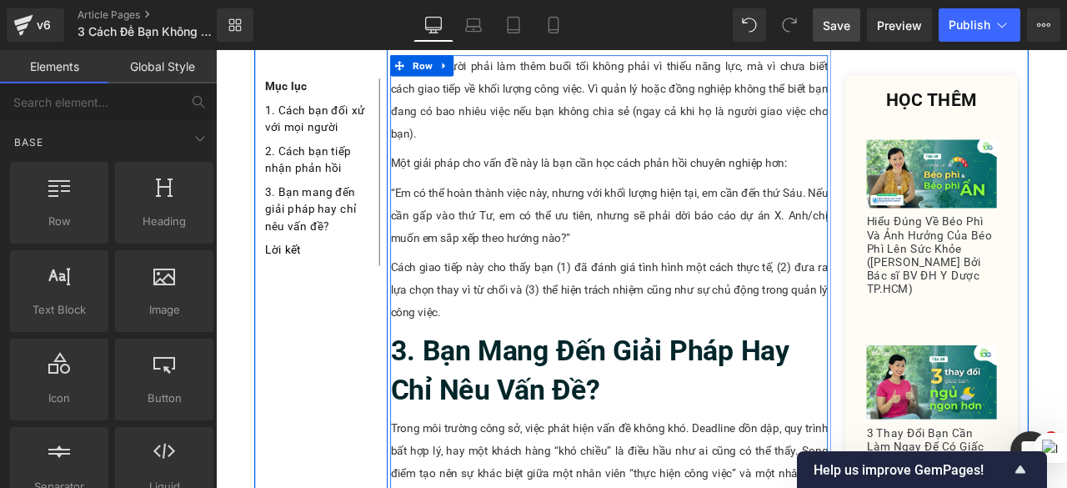
scroll to position [1446, 0]
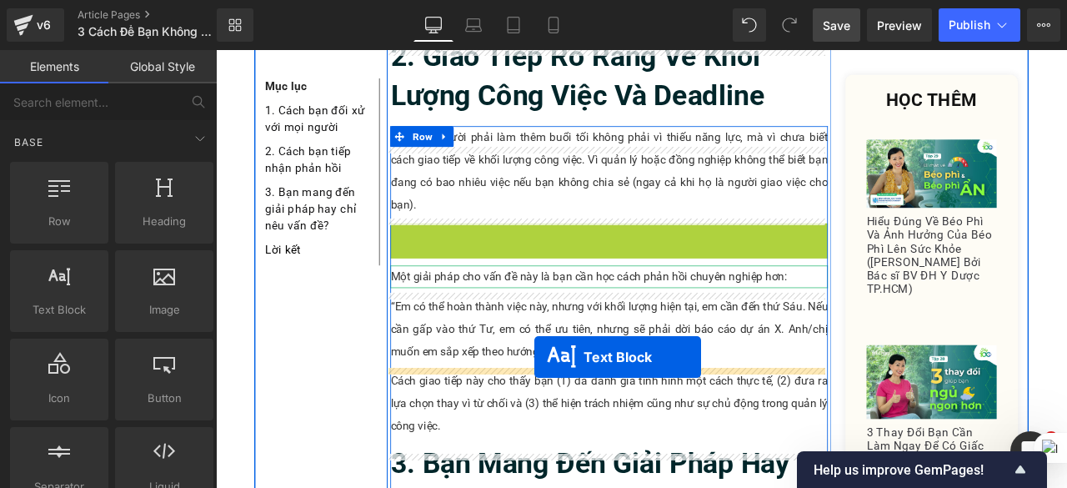
drag, startPoint x: 629, startPoint y: 178, endPoint x: 594, endPoint y: 414, distance: 238.6
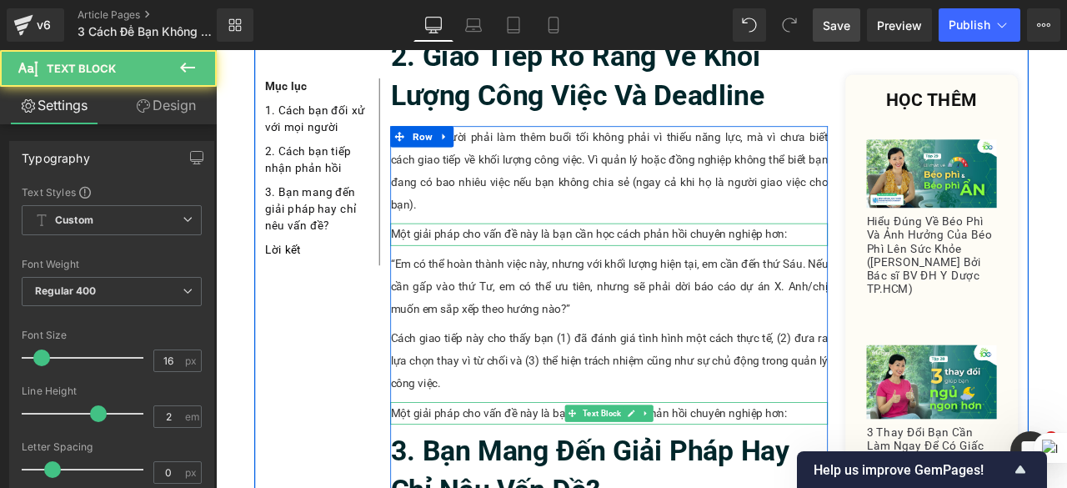
click at [563, 467] on p "Một giải pháp cho vấn đề này là bạn cần học cách phản hồi chuyên nghiệp hơn:" at bounding box center [682, 480] width 519 height 27
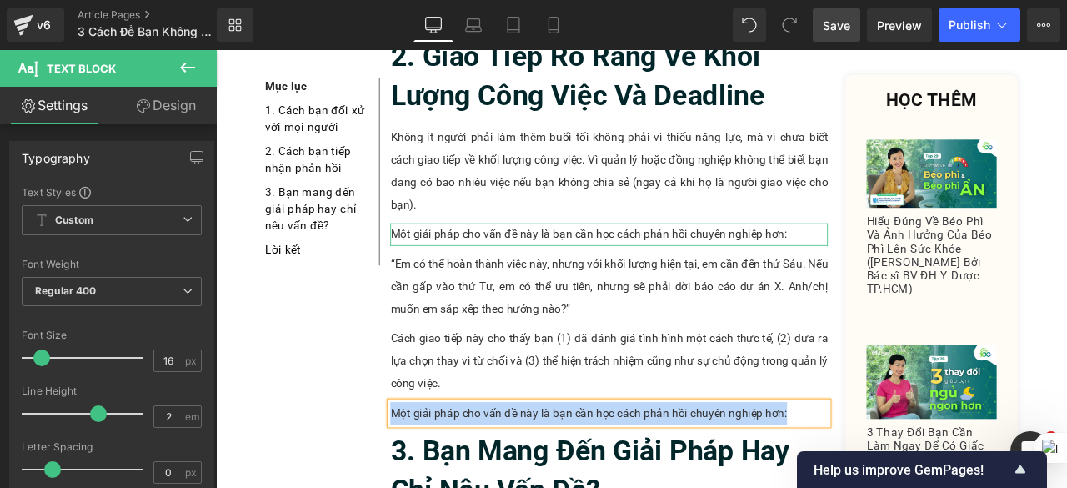
paste div
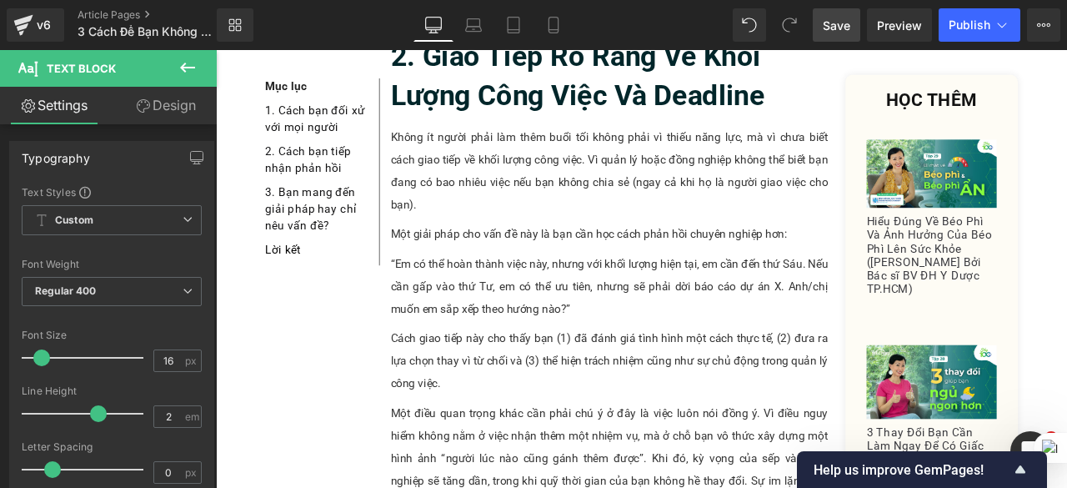
click at [837, 23] on span "Save" at bounding box center [837, 26] width 28 height 18
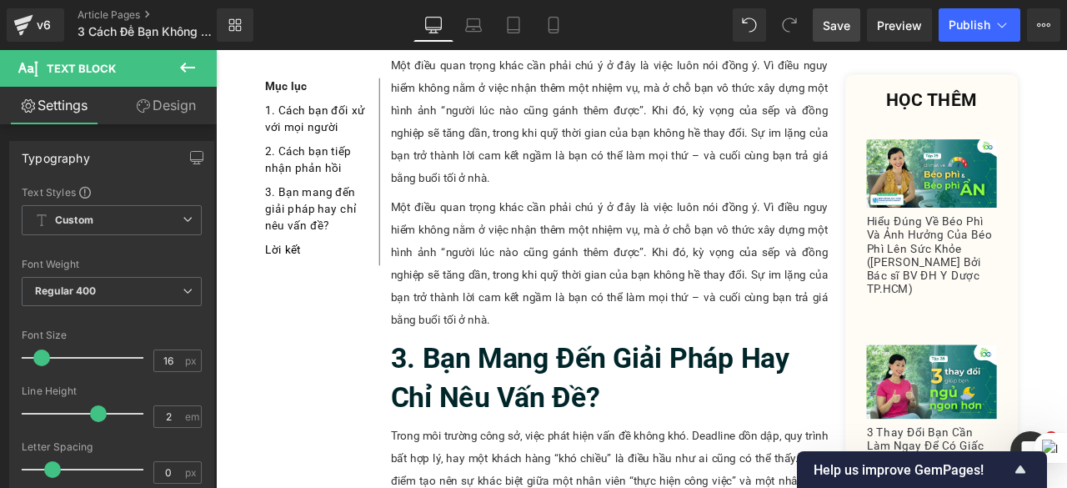
scroll to position [1875, 0]
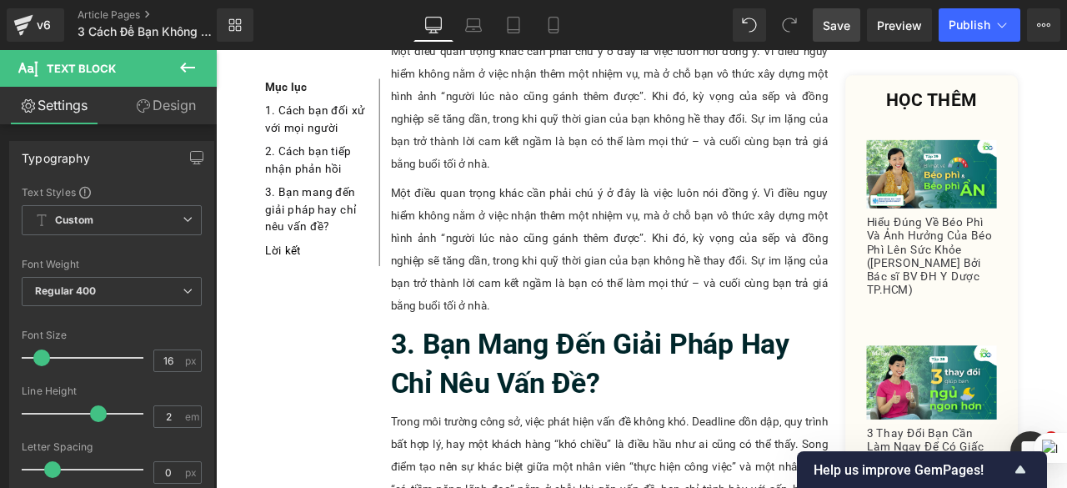
click at [575, 207] on p "Một điều quan trọng khác cần phải chú ý ở đây là việc luôn nói đồng ý. Vì điều …" at bounding box center [682, 287] width 519 height 160
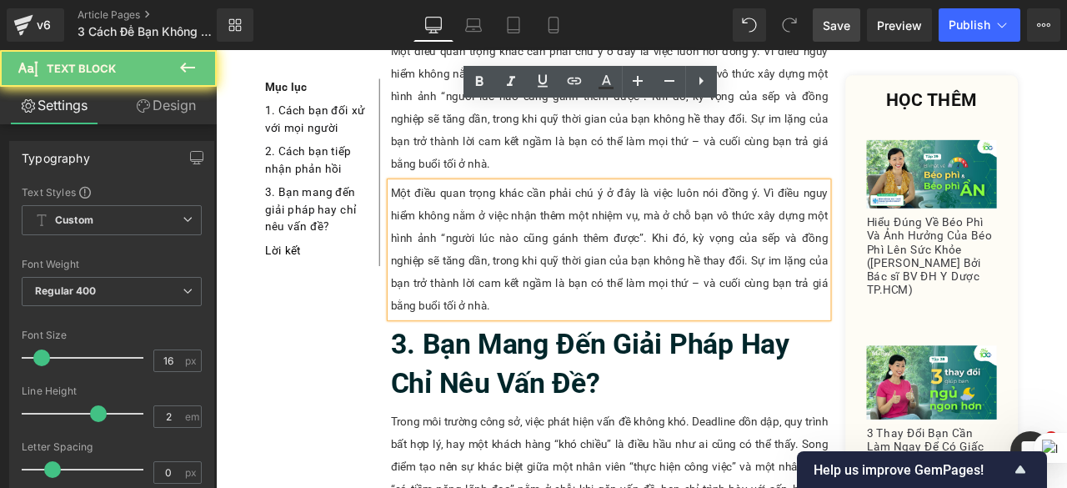
click at [590, 268] on p "Một điều quan trọng khác cần phải chú ý ở đây là việc luôn nói đồng ý. Vì điều …" at bounding box center [682, 287] width 519 height 160
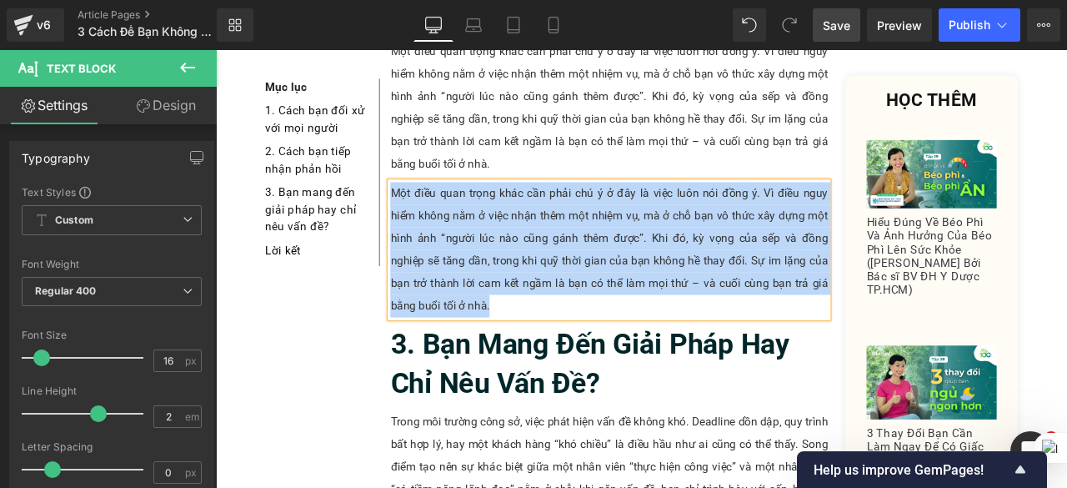
paste div
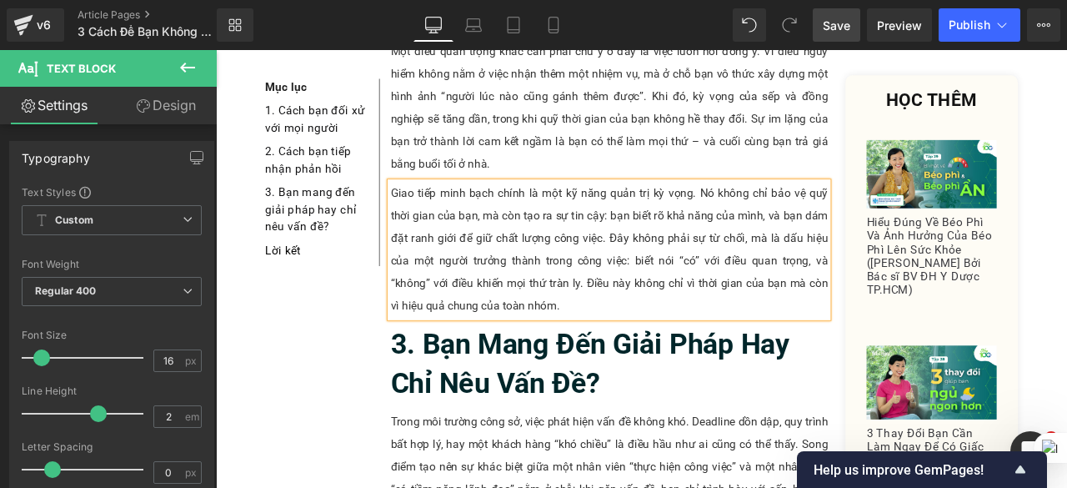
click at [842, 28] on span "Save" at bounding box center [837, 26] width 28 height 18
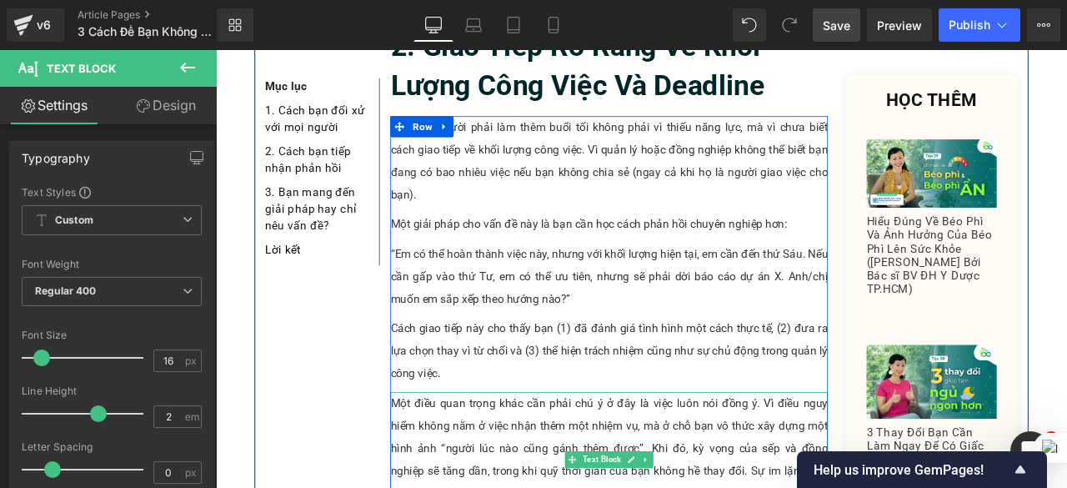
scroll to position [1625, 0]
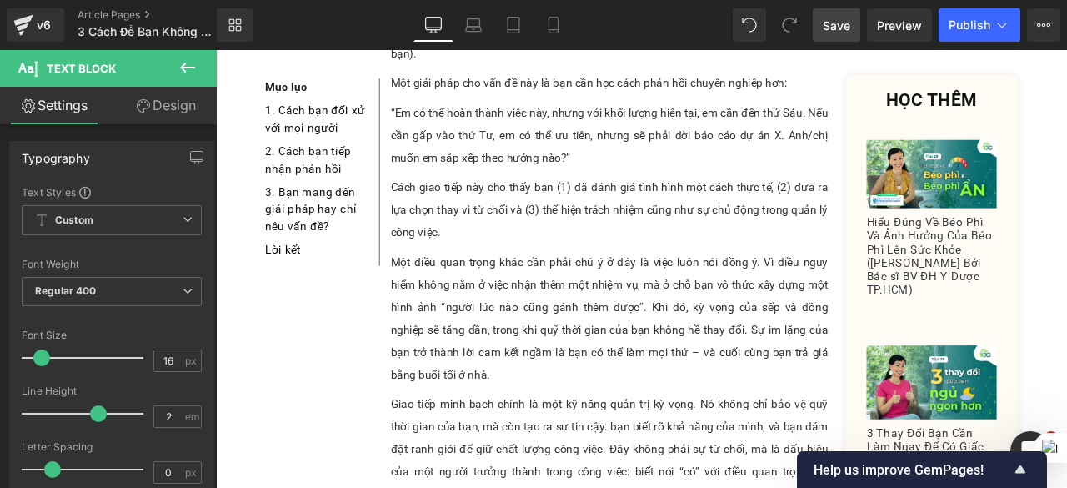
click at [849, 33] on span "Save" at bounding box center [837, 26] width 28 height 18
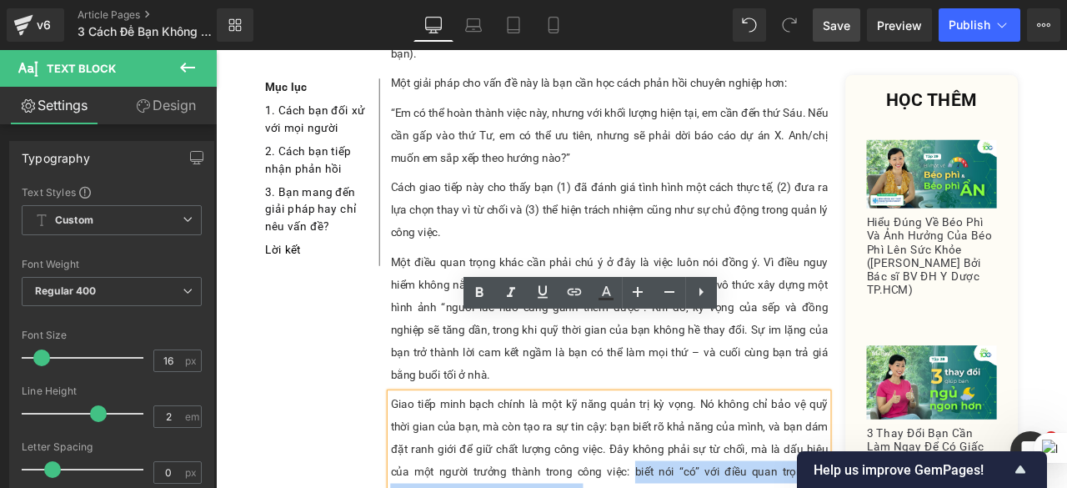
drag, startPoint x: 657, startPoint y: 456, endPoint x: 734, endPoint y: 467, distance: 77.5
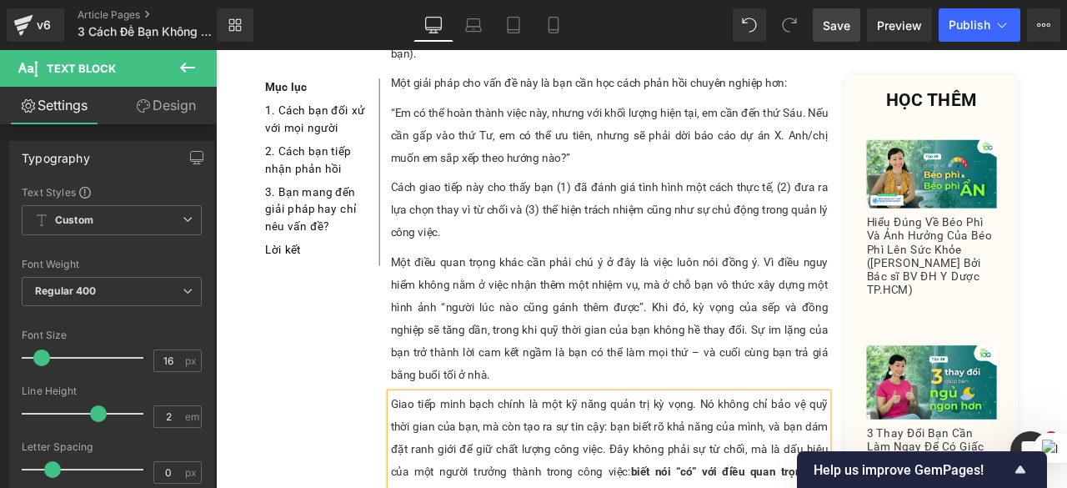
drag, startPoint x: 849, startPoint y: 24, endPoint x: 482, endPoint y: 293, distance: 454.7
click at [849, 24] on span "Save" at bounding box center [837, 26] width 28 height 18
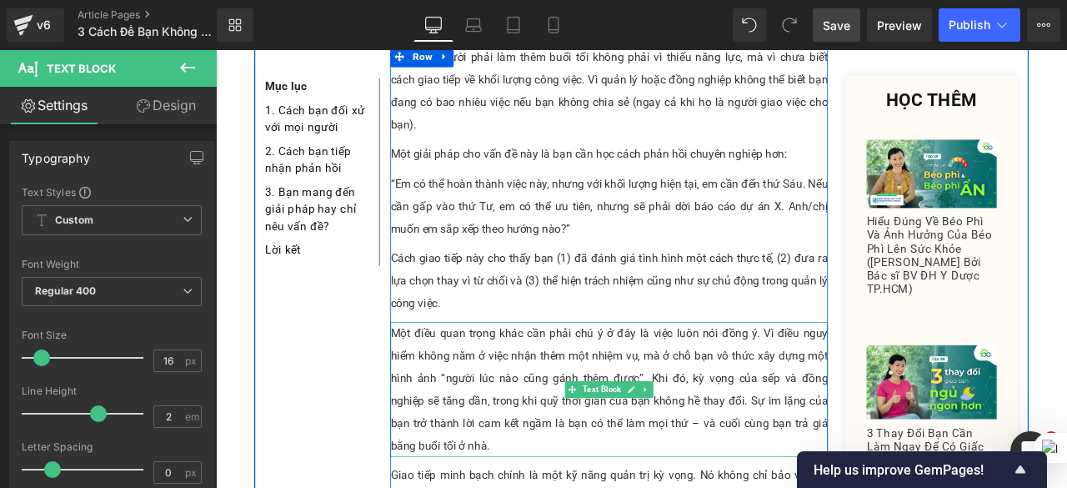
scroll to position [1458, 0]
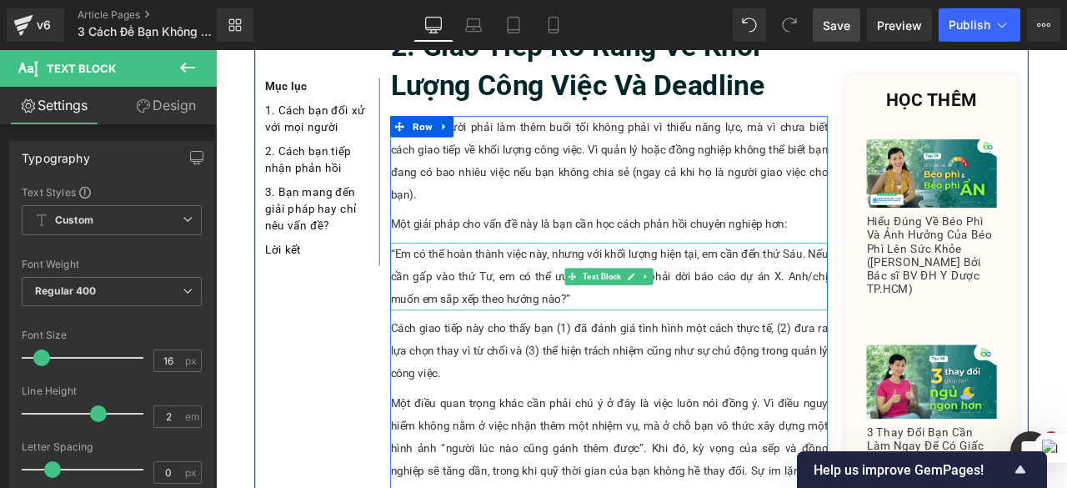
click at [581, 279] on p "“Em có thể hoàn thành việc này, nhưng với khối lượng hiện tại, em cần đến thứ S…" at bounding box center [682, 319] width 519 height 80
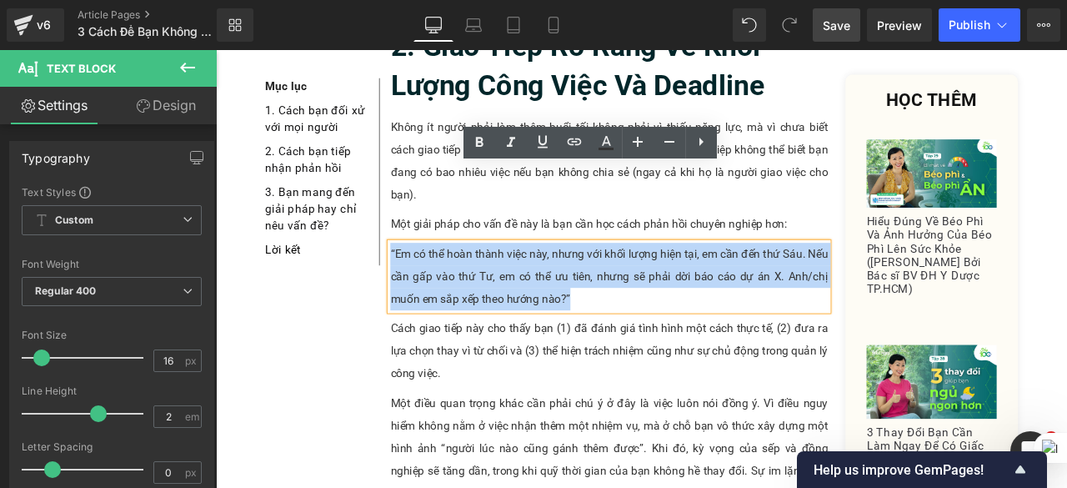
drag, startPoint x: 640, startPoint y: 254, endPoint x: 411, endPoint y: 203, distance: 234.9
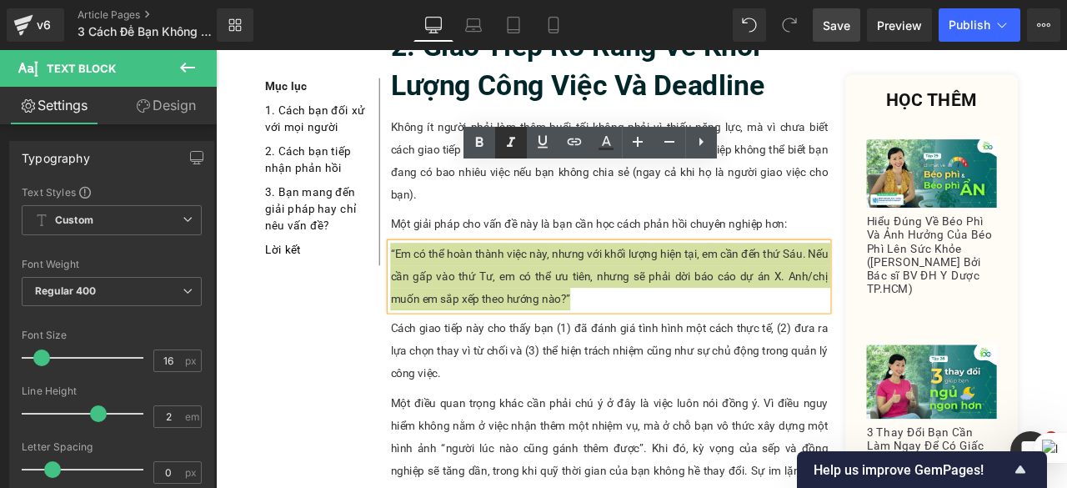
click at [510, 143] on icon at bounding box center [511, 142] width 8 height 10
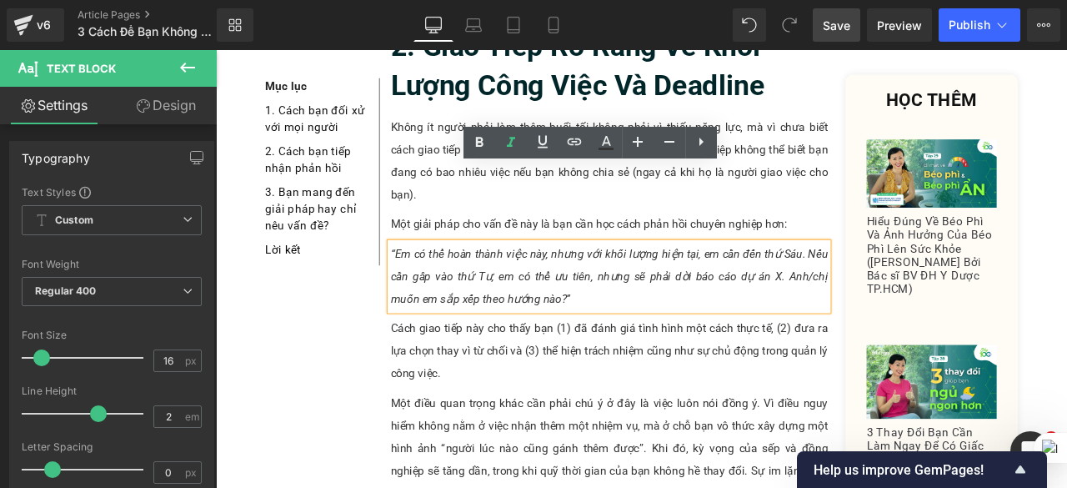
click at [834, 29] on span "Save" at bounding box center [837, 26] width 28 height 18
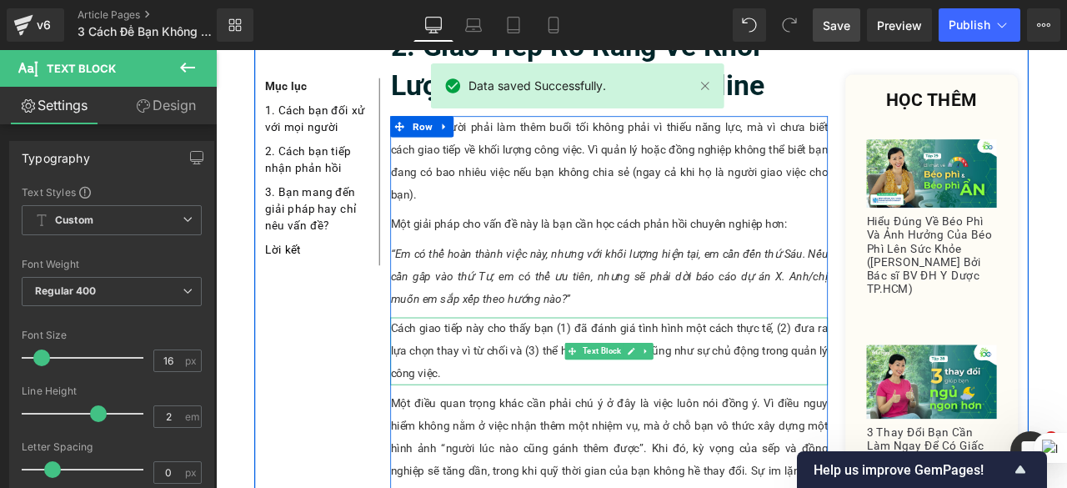
click at [702, 367] on p "Cách giao tiếp này cho thấy bạn (1) đã đánh giá tình hình một cách thực tế, (2)…" at bounding box center [682, 407] width 519 height 80
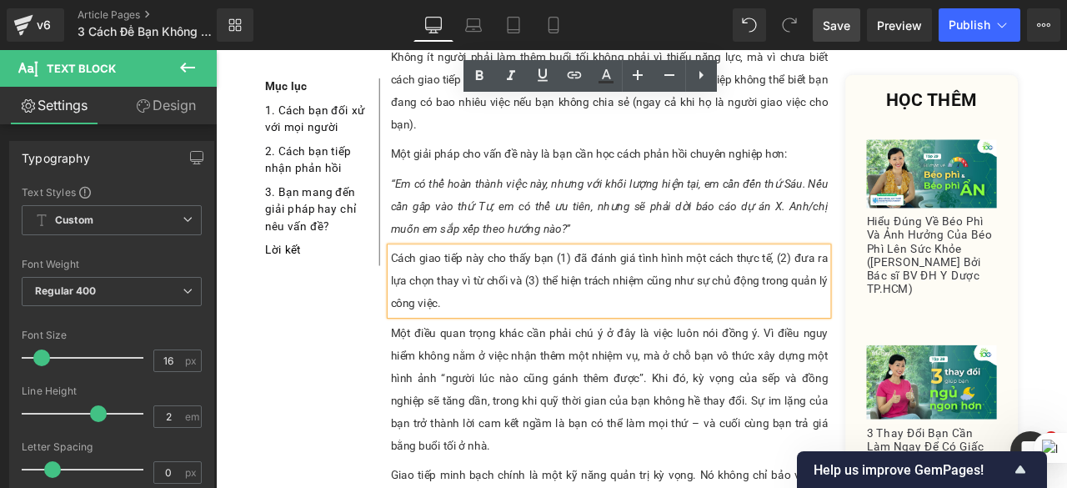
scroll to position [1625, 0]
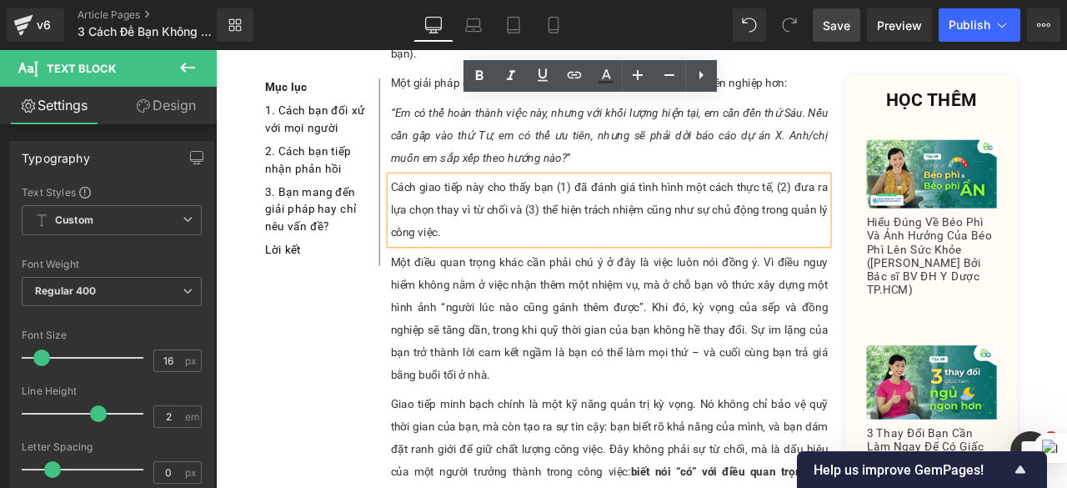
click at [834, 36] on link "Save" at bounding box center [837, 24] width 48 height 33
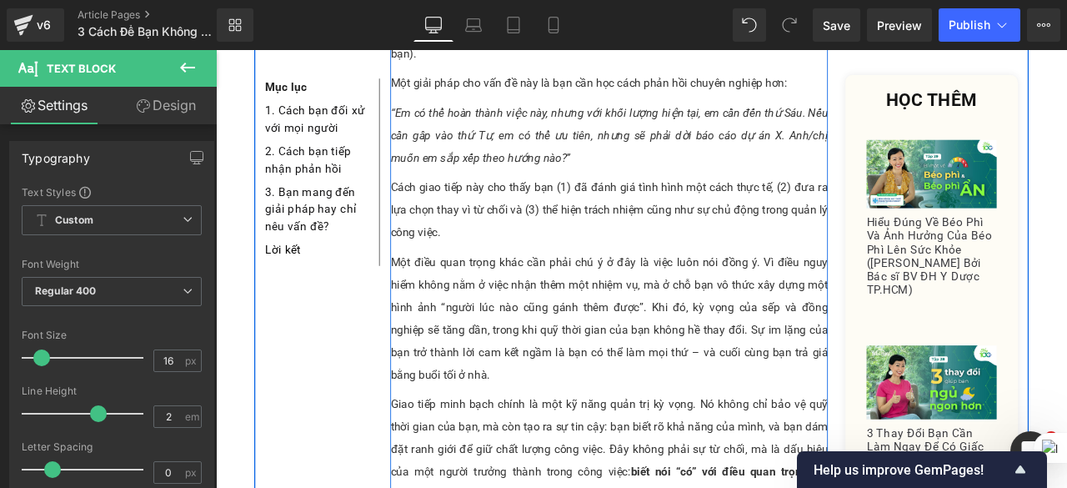
scroll to position [2042, 0]
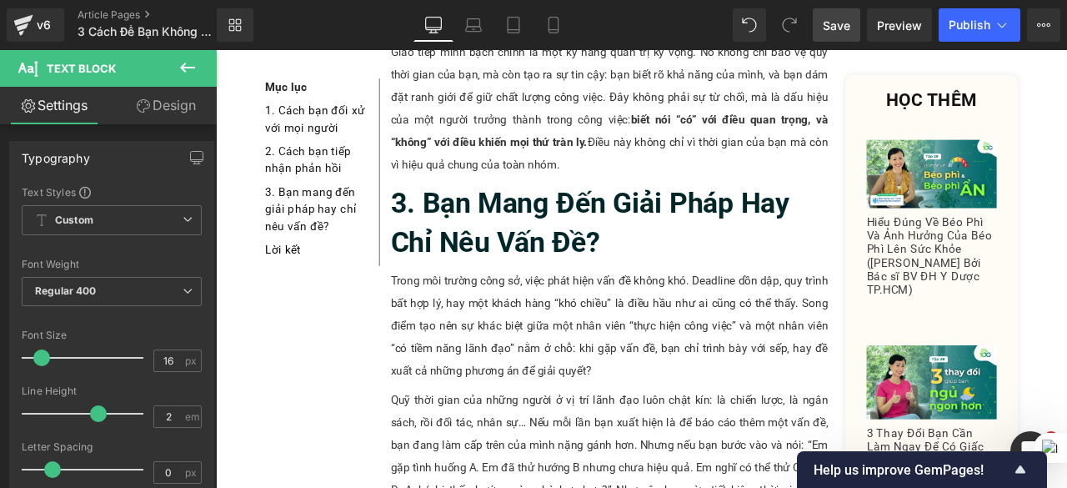
click at [833, 32] on span "Save" at bounding box center [837, 26] width 28 height 18
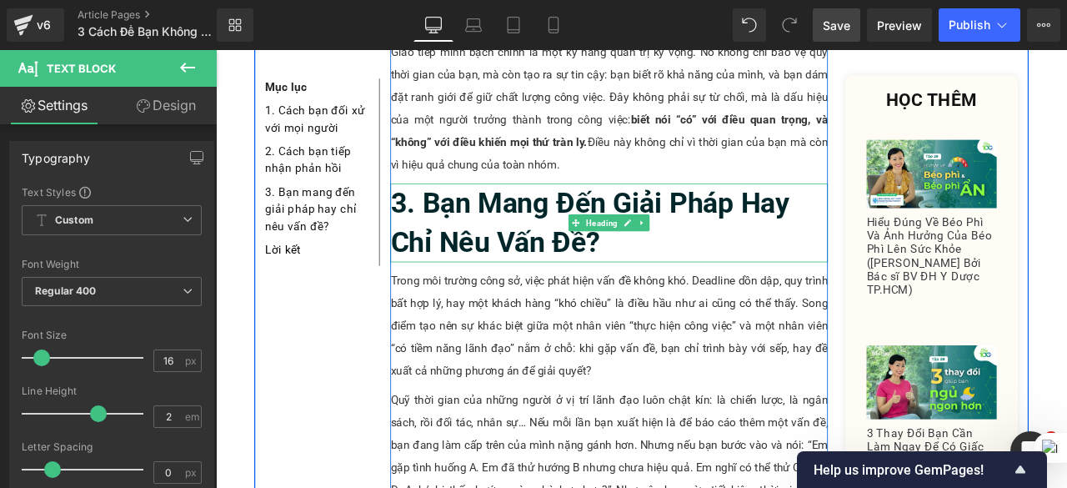
click at [515, 212] on b "3. Bạn Mang Đến Giải Pháp Hay Chỉ Nêu Vấn Đề?" at bounding box center [659, 255] width 473 height 86
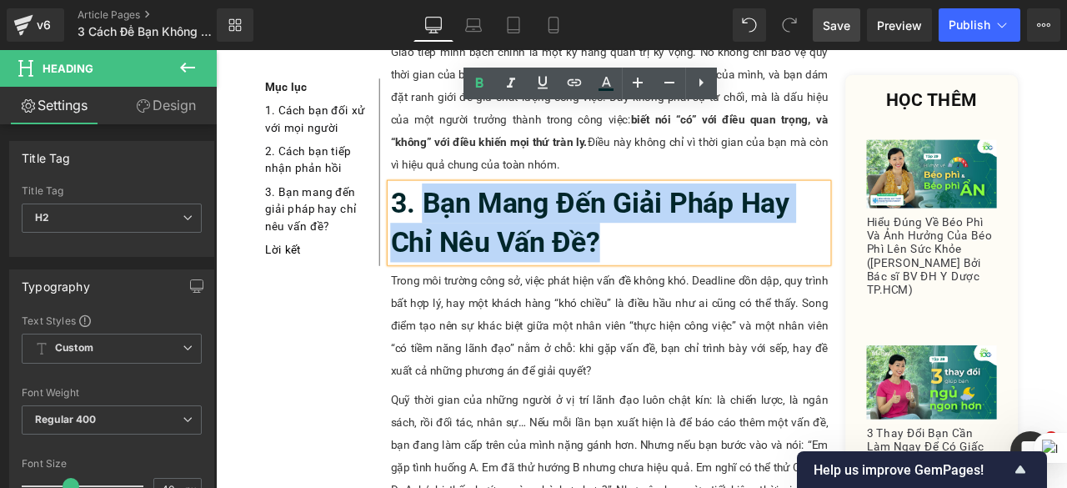
drag, startPoint x: 459, startPoint y: 142, endPoint x: 710, endPoint y: 178, distance: 253.7
click at [710, 208] on h2 "3. Bạn Mang Đến Giải Pháp Hay Chỉ Nêu Vấn Đề?" at bounding box center [682, 254] width 519 height 93
paste div
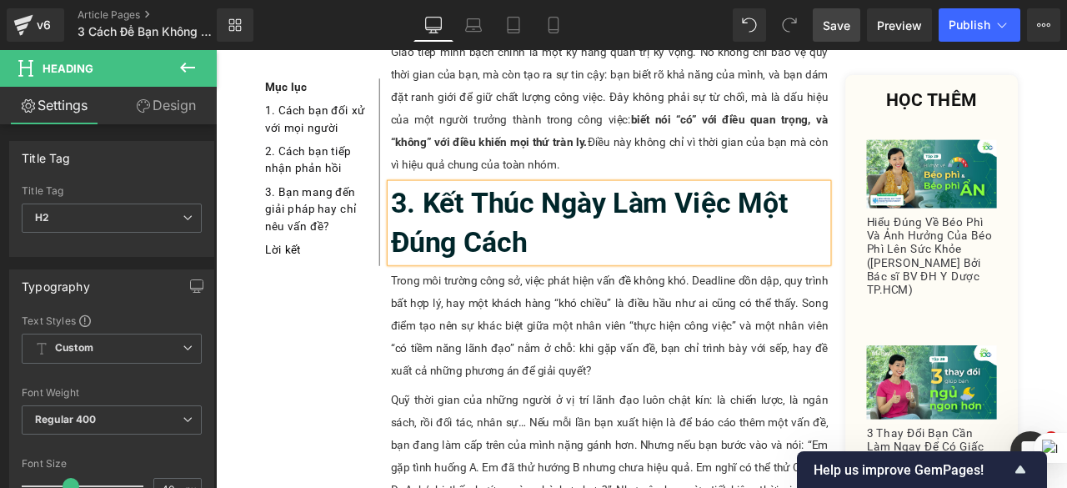
click at [835, 24] on span "Save" at bounding box center [837, 26] width 28 height 18
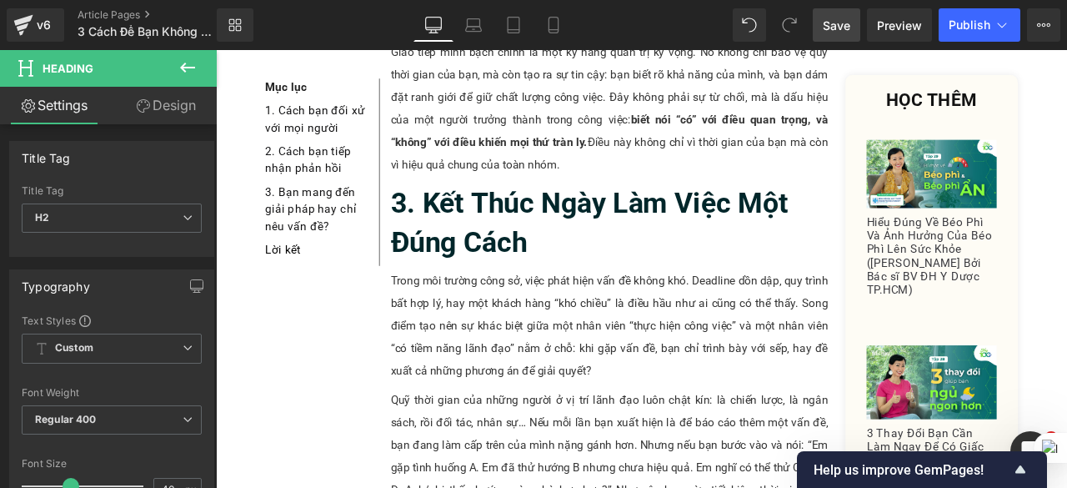
click at [560, 310] on p "Trong môi trường công sở, việc phát hiện vấn đề không khó. Deadline dồn dập, qu…" at bounding box center [682, 376] width 519 height 133
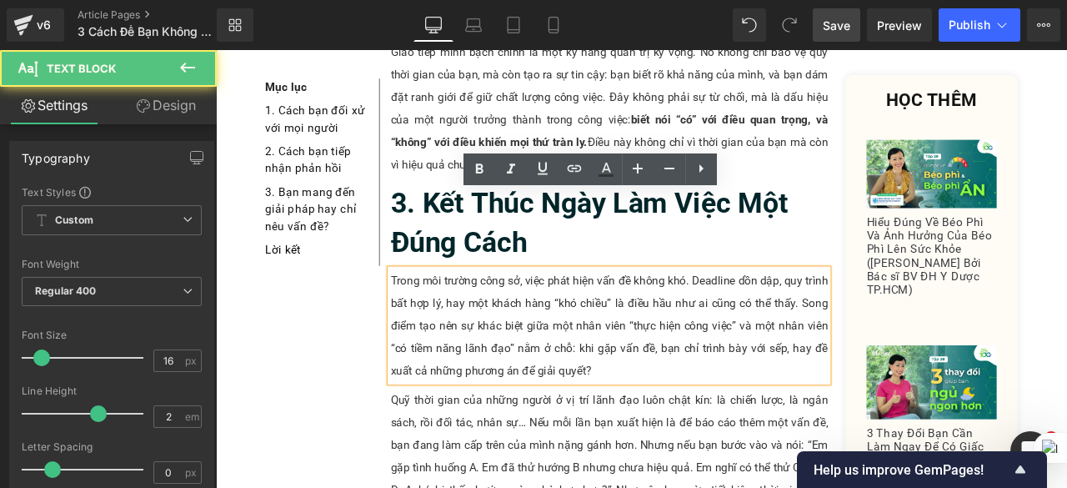
click at [514, 310] on p "Trong môi trường công sở, việc phát hiện vấn đề không khó. Deadline dồn dập, qu…" at bounding box center [682, 376] width 519 height 133
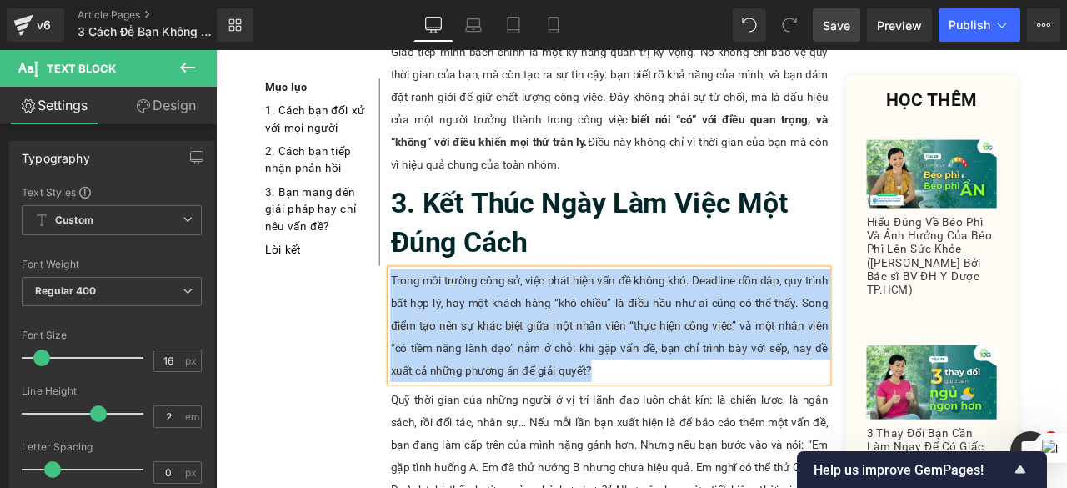
paste div
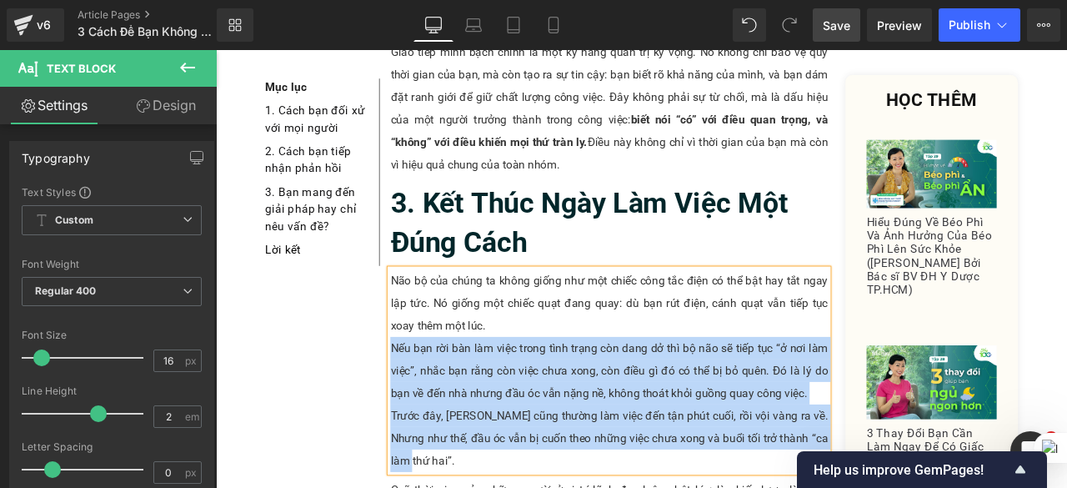
drag, startPoint x: 421, startPoint y: 314, endPoint x: 488, endPoint y: 440, distance: 142.5
click at [488, 440] on div "Não bộ của chúng ta không giống như một chiếc công tắc điện có thể bật hay tắt …" at bounding box center [682, 430] width 519 height 240
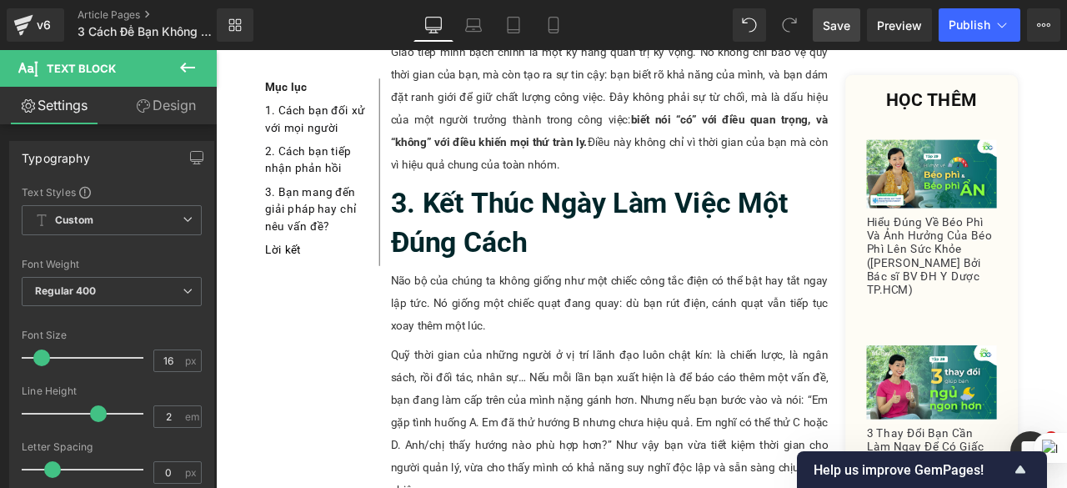
drag, startPoint x: 851, startPoint y: 29, endPoint x: 248, endPoint y: 345, distance: 680.8
click at [851, 29] on span "Save" at bounding box center [837, 26] width 28 height 18
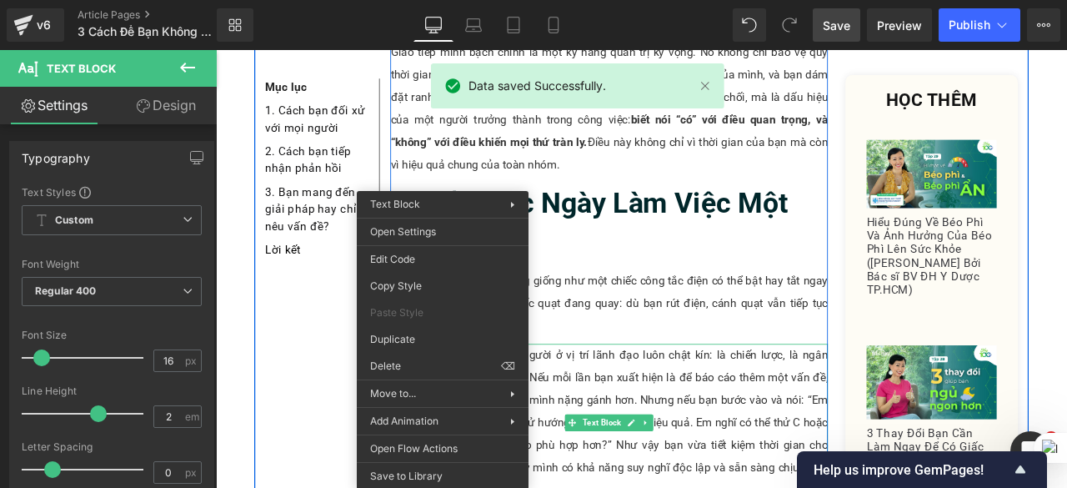
click at [773, 399] on p "Quỹ thời gian của những người ở vị trí lãnh đạo luôn chật kín: là chiến lược, l…" at bounding box center [682, 492] width 519 height 187
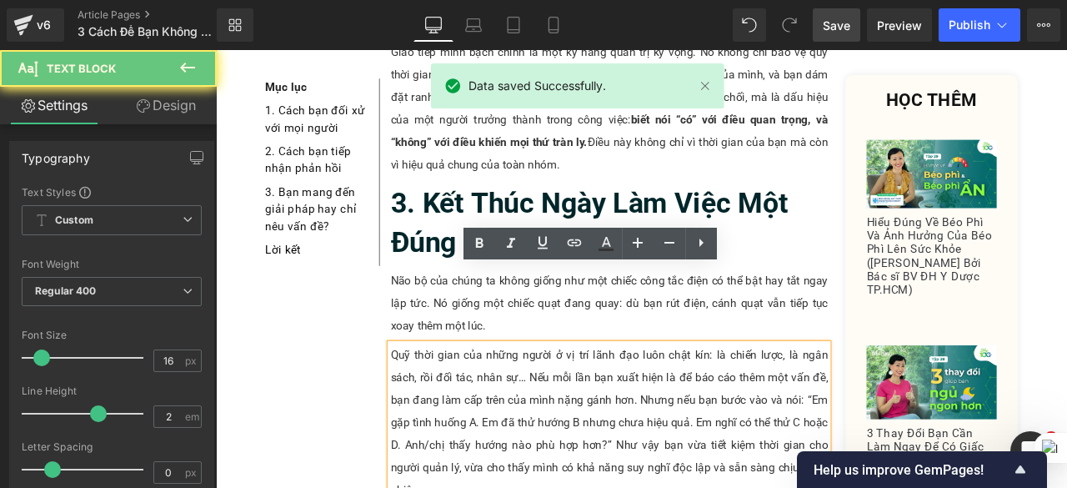
click at [494, 399] on p "Quỹ thời gian của những người ở vị trí lãnh đạo luôn chật kín: là chiến lược, l…" at bounding box center [682, 492] width 519 height 187
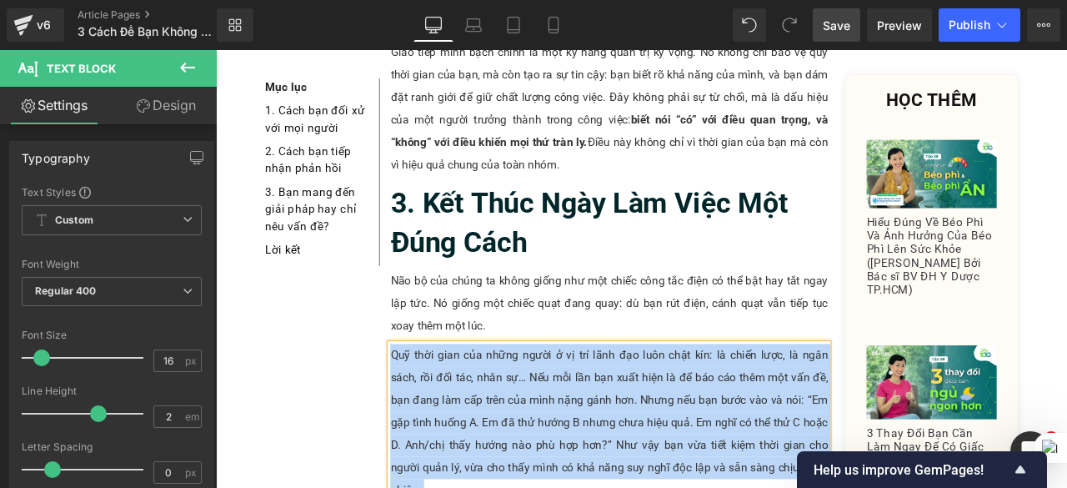
paste div
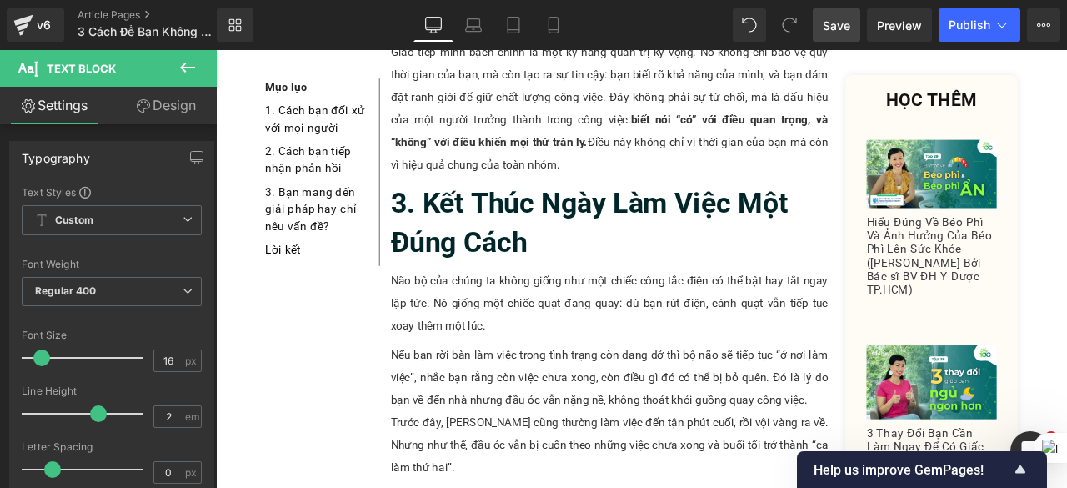
drag, startPoint x: 837, startPoint y: 33, endPoint x: 540, endPoint y: 322, distance: 414.6
click at [837, 33] on span "Save" at bounding box center [837, 26] width 28 height 18
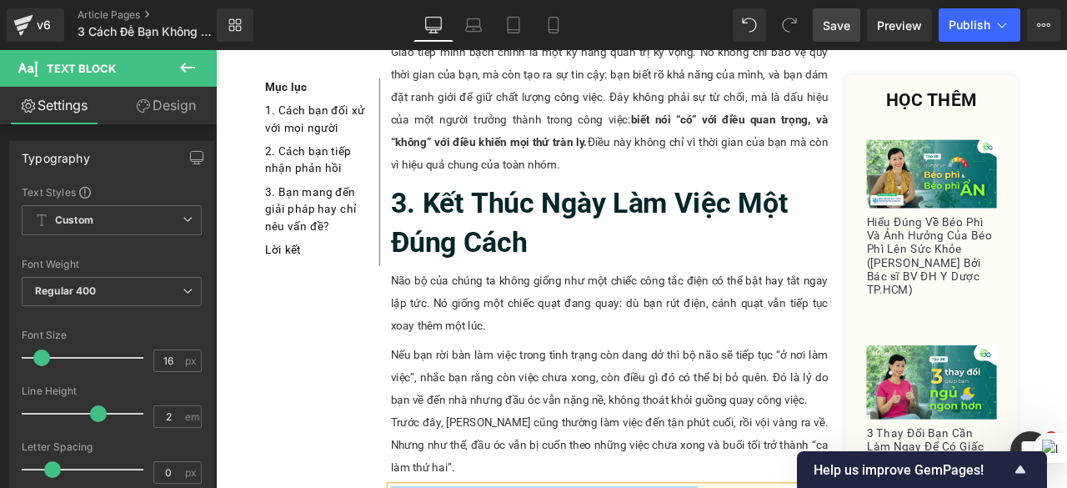
paste div
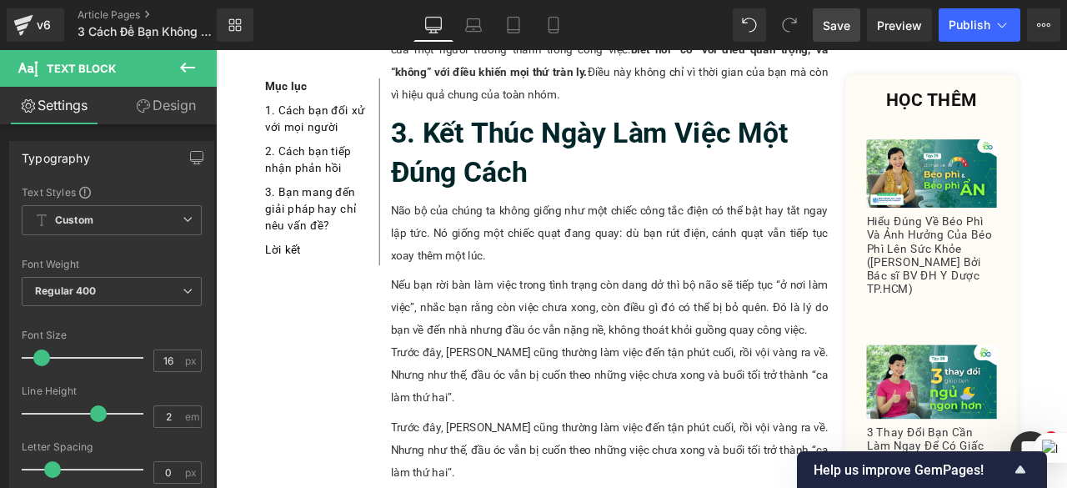
click at [841, 31] on span "Save" at bounding box center [837, 26] width 28 height 18
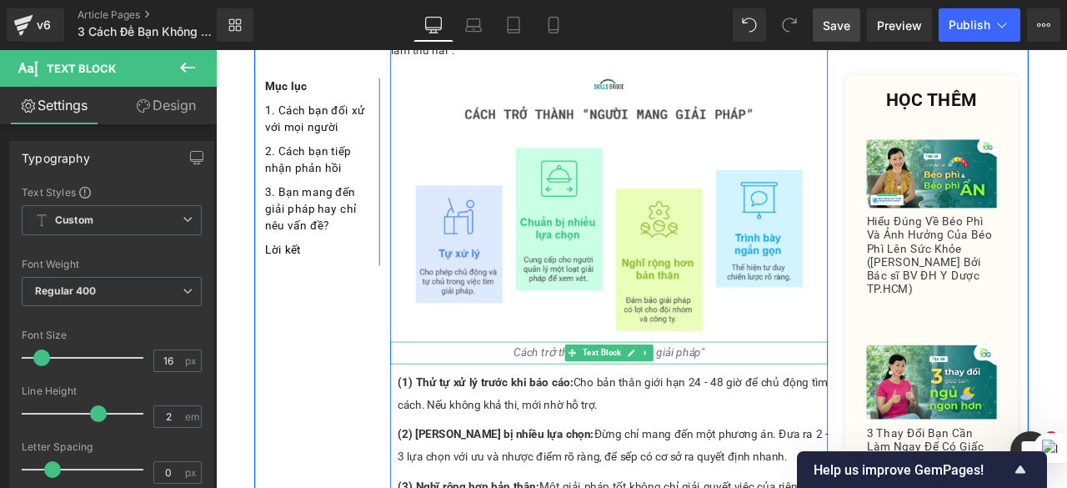
scroll to position [2459, 0]
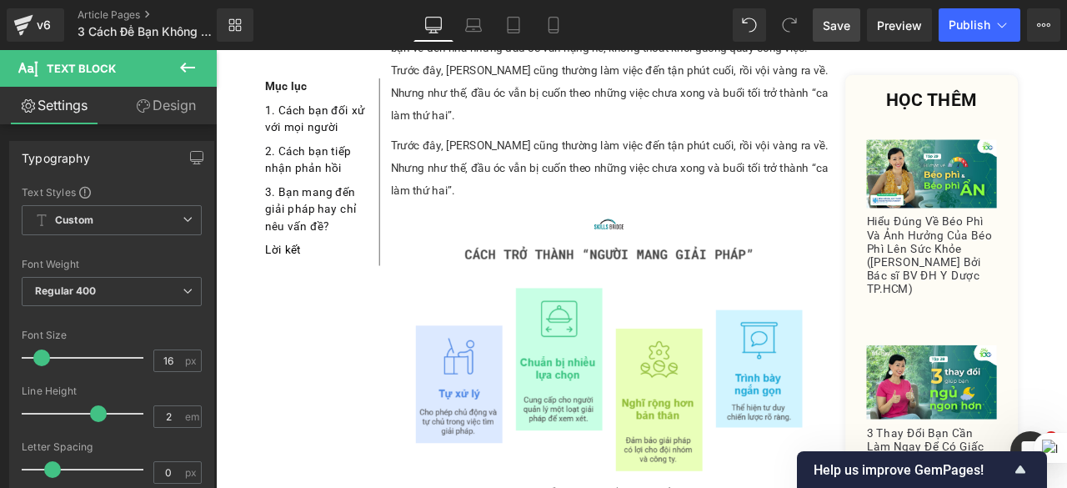
click at [849, 23] on span "Save" at bounding box center [837, 26] width 28 height 18
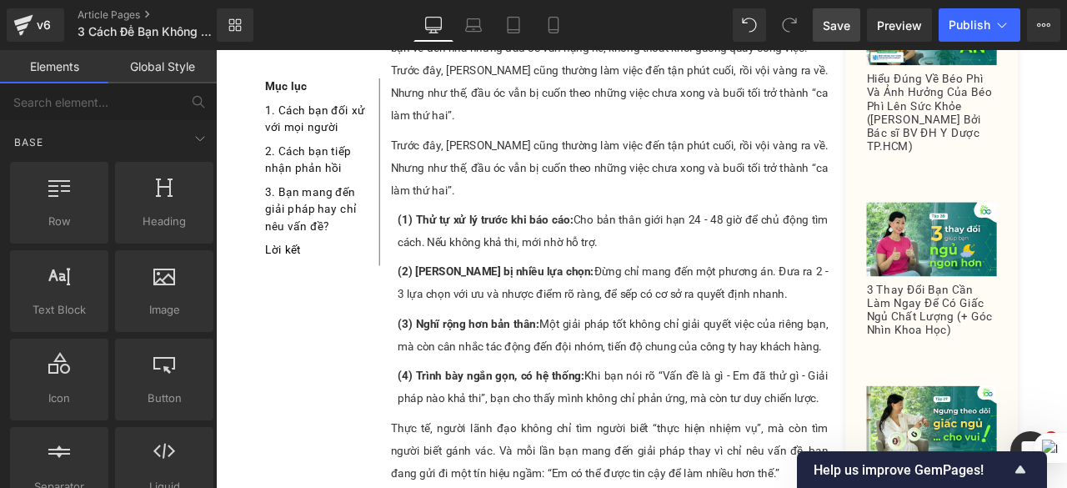
click at [826, 33] on span "Save" at bounding box center [837, 26] width 28 height 18
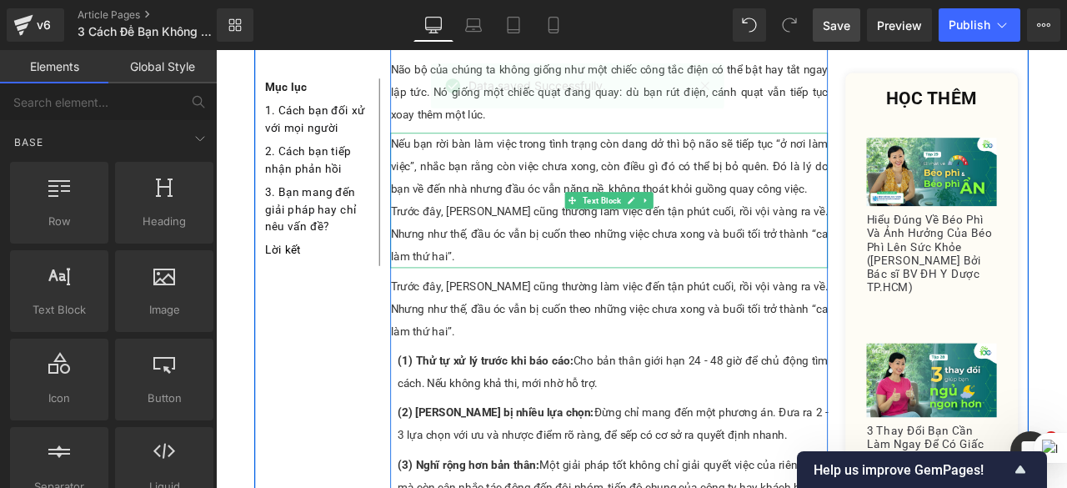
scroll to position [2208, 0]
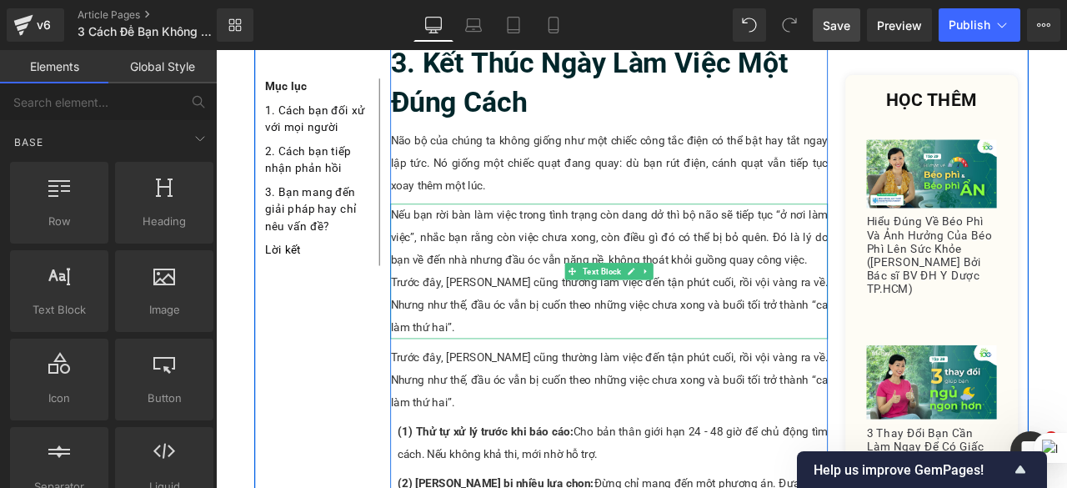
click at [602, 312] on p "Trước đây, [PERSON_NAME] cũng thường làm việc đến tận phút cuối, rồi vội vàng r…" at bounding box center [682, 352] width 519 height 80
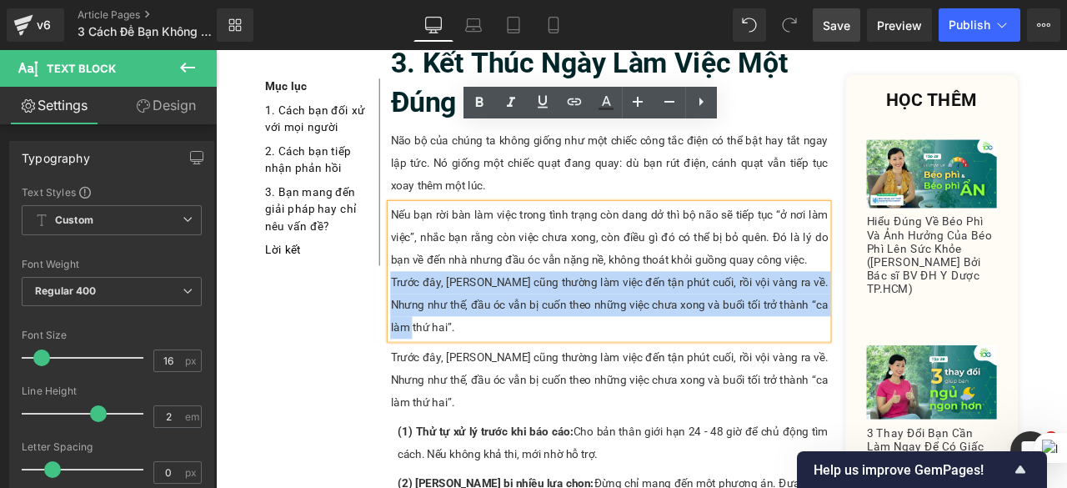
drag, startPoint x: 417, startPoint y: 238, endPoint x: 461, endPoint y: 290, distance: 68.7
click at [461, 312] on p "Trước đây, [PERSON_NAME] cũng thường làm việc đến tận phút cuối, rồi vội vàng r…" at bounding box center [682, 352] width 519 height 80
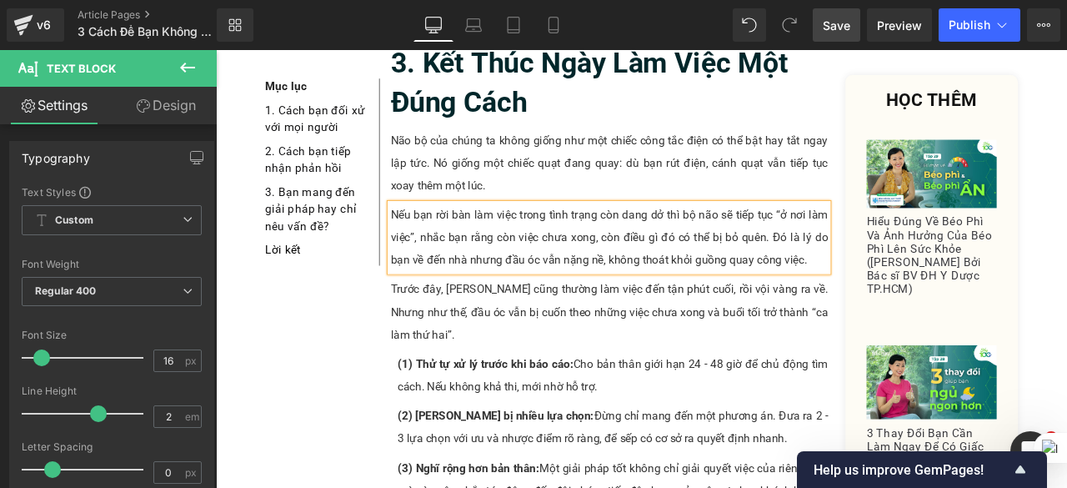
click at [831, 23] on span "Save" at bounding box center [837, 26] width 28 height 18
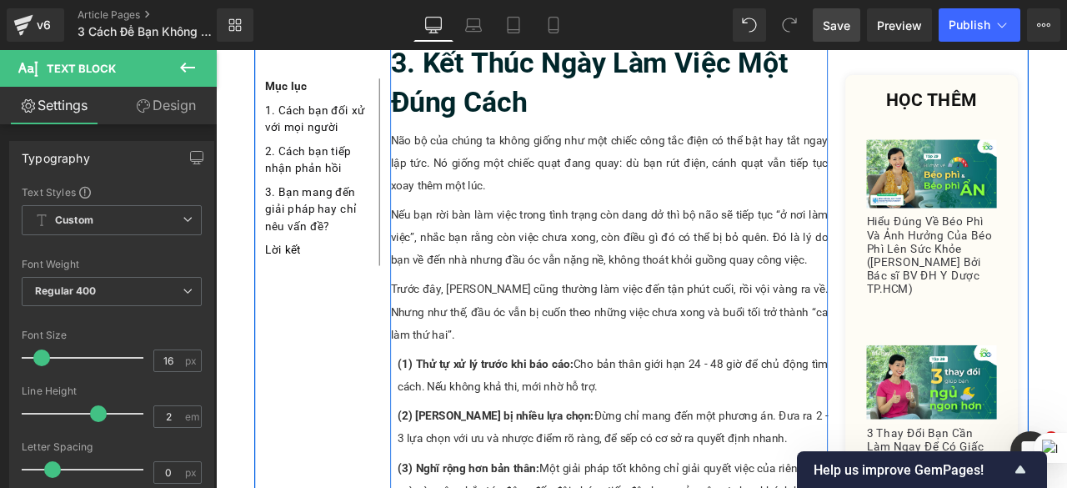
scroll to position [1875, 0]
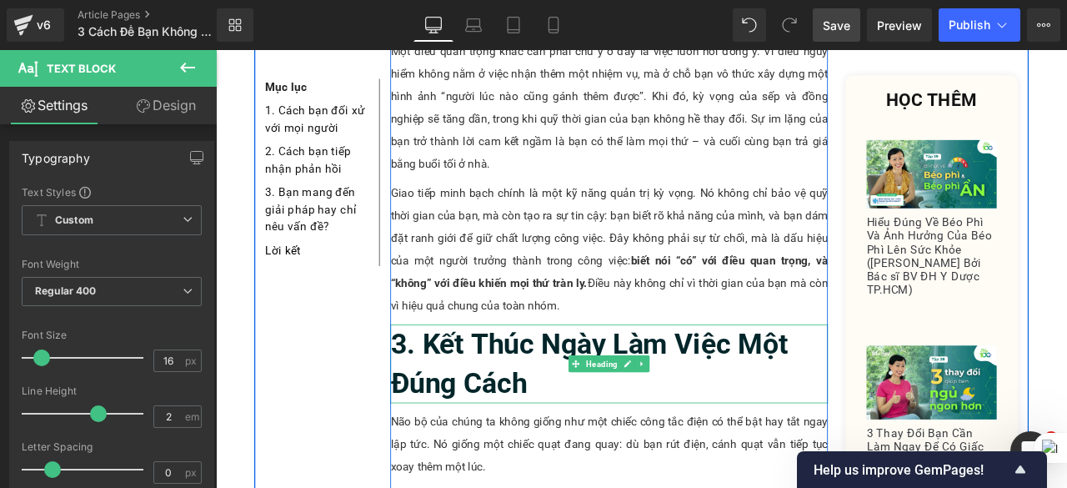
click at [853, 379] on b "3. Kết Thúc Ngày Làm Việc Một Đúng Cách" at bounding box center [659, 422] width 472 height 86
click at [852, 379] on b "3. Kết Thúc Ngày Làm Việc Một Đúng Cách" at bounding box center [659, 422] width 472 height 86
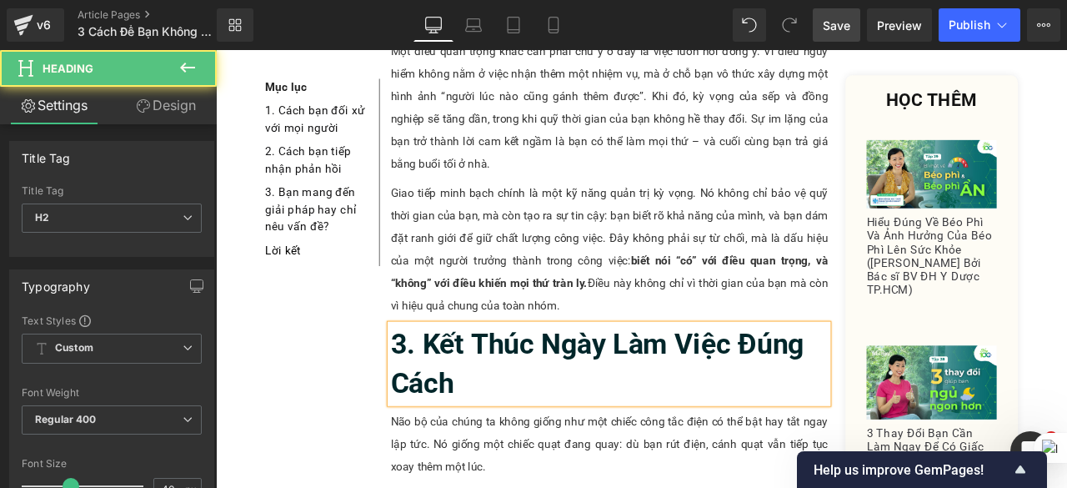
click at [599, 379] on b "3. Kết Thúc Ngày Làm Việc Đúng Cách" at bounding box center [668, 422] width 490 height 86
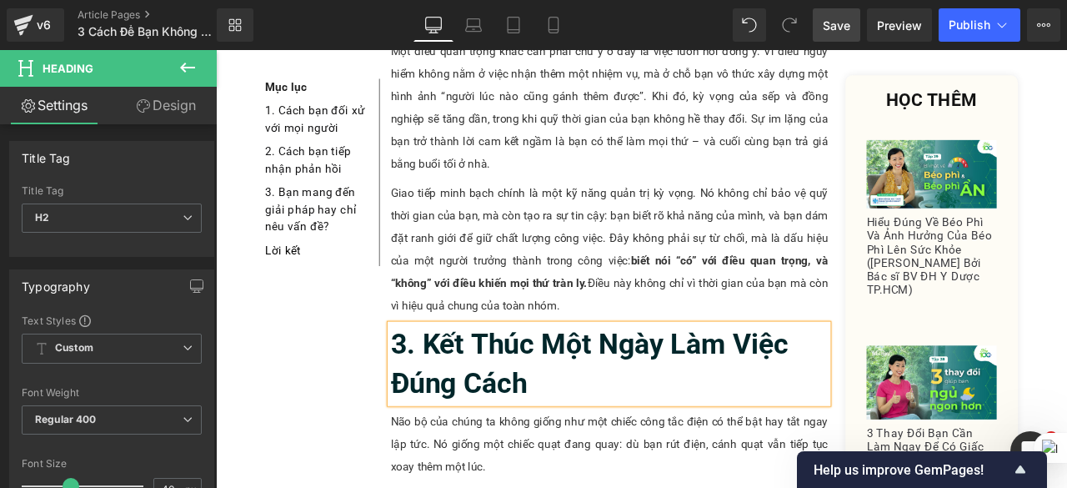
click at [849, 29] on span "Save" at bounding box center [837, 26] width 28 height 18
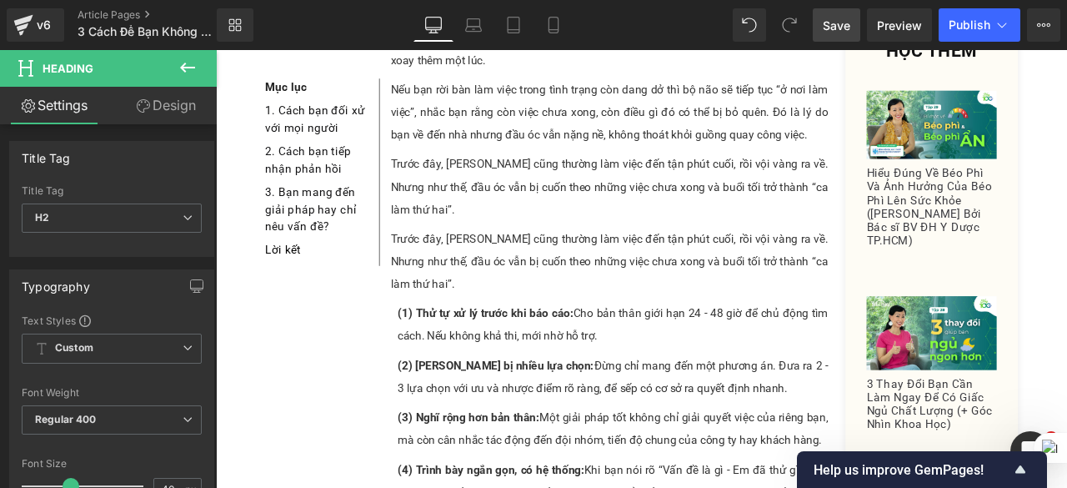
scroll to position [2410, 0]
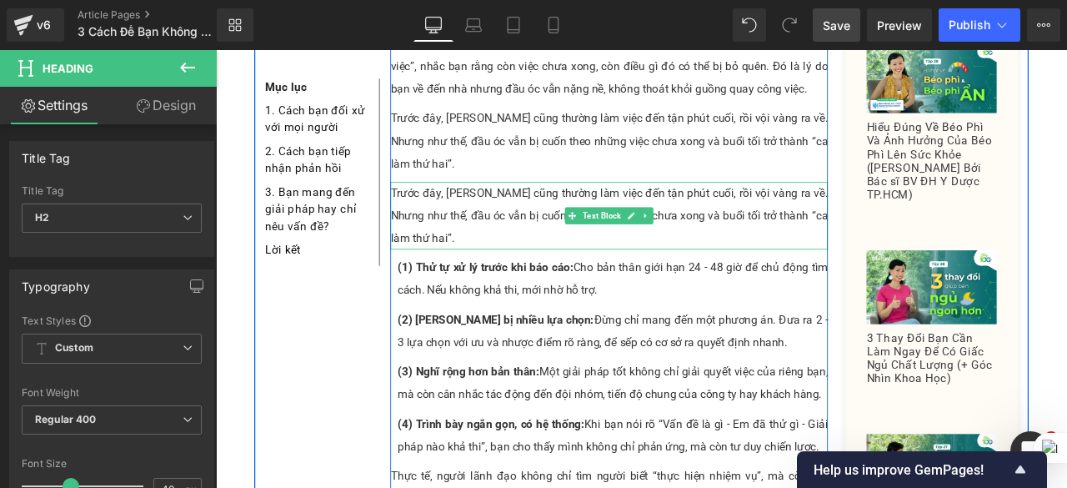
click at [558, 207] on p "Trước đây, [PERSON_NAME] cũng thường làm việc đến tận phút cuối, rồi vội vàng r…" at bounding box center [682, 247] width 519 height 80
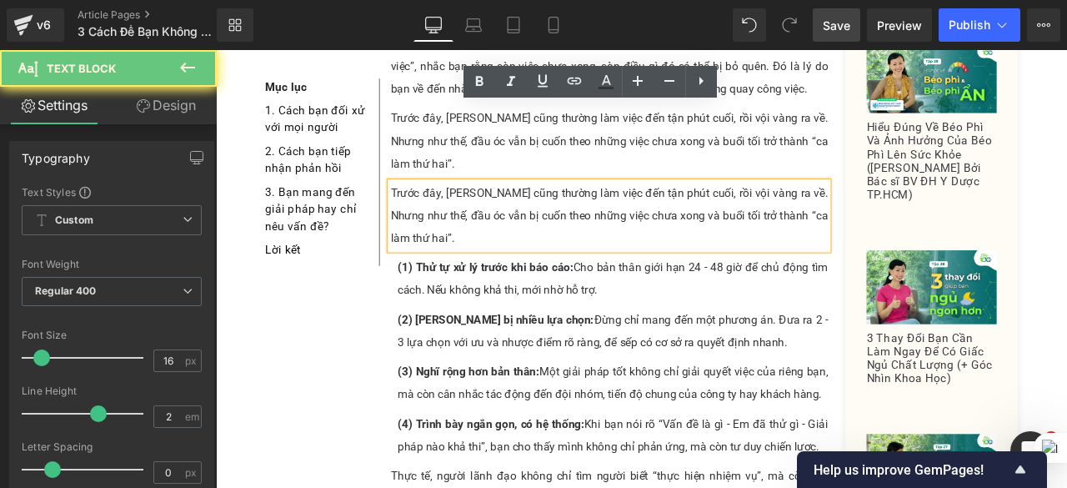
click at [558, 207] on p "Trước đây, [PERSON_NAME] cũng thường làm việc đến tận phút cuối, rồi vội vàng r…" at bounding box center [682, 247] width 519 height 80
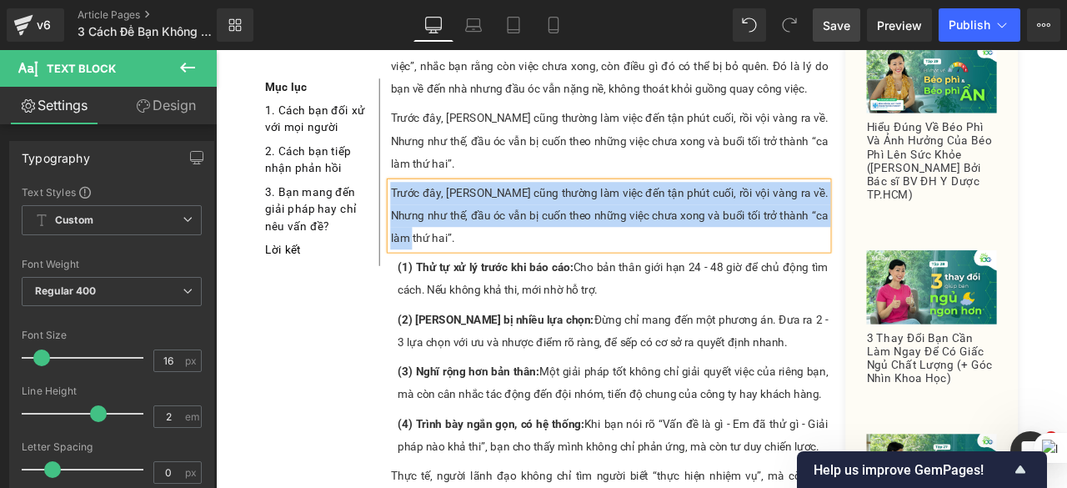
paste div
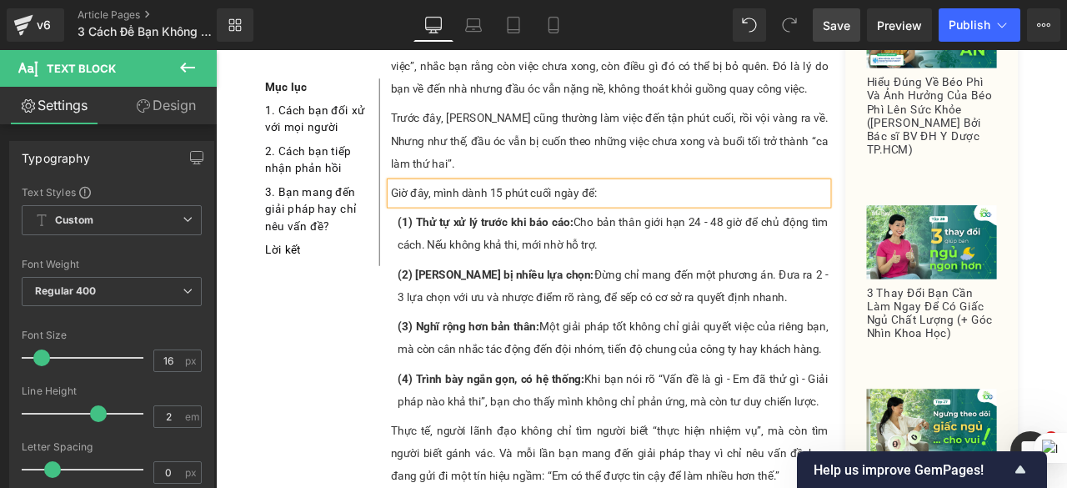
click at [837, 29] on span "Save" at bounding box center [837, 26] width 28 height 18
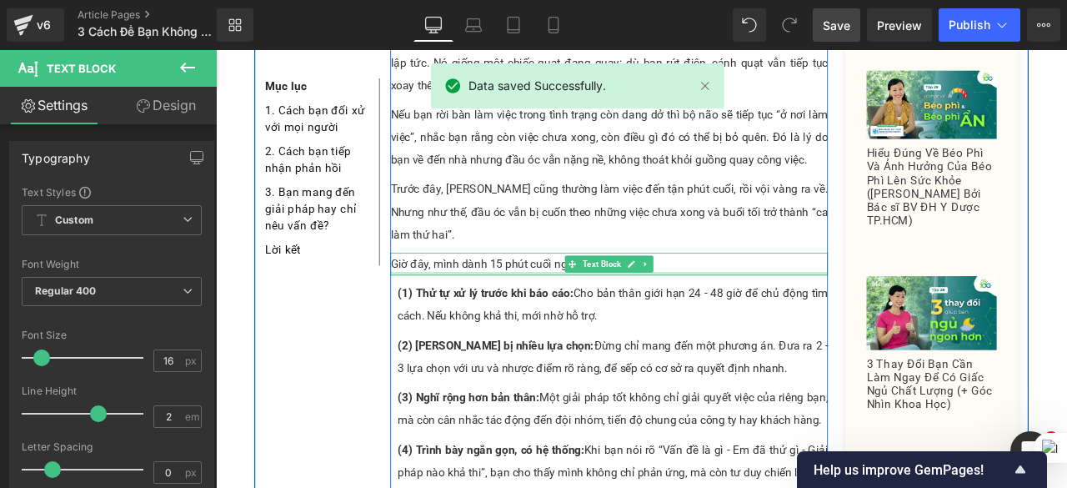
scroll to position [2243, 0]
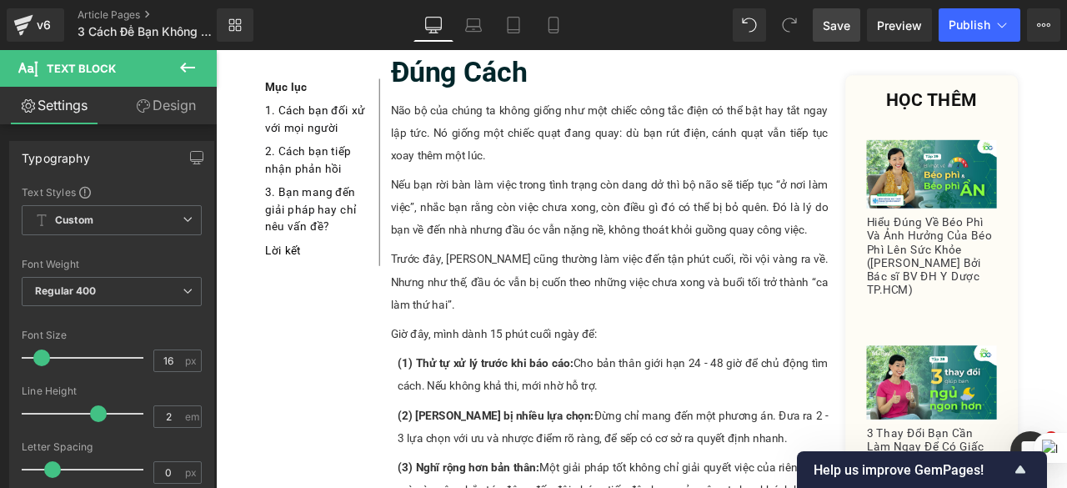
drag, startPoint x: 828, startPoint y: 34, endPoint x: 488, endPoint y: 268, distance: 412.7
click at [828, 34] on link "Save" at bounding box center [837, 24] width 48 height 33
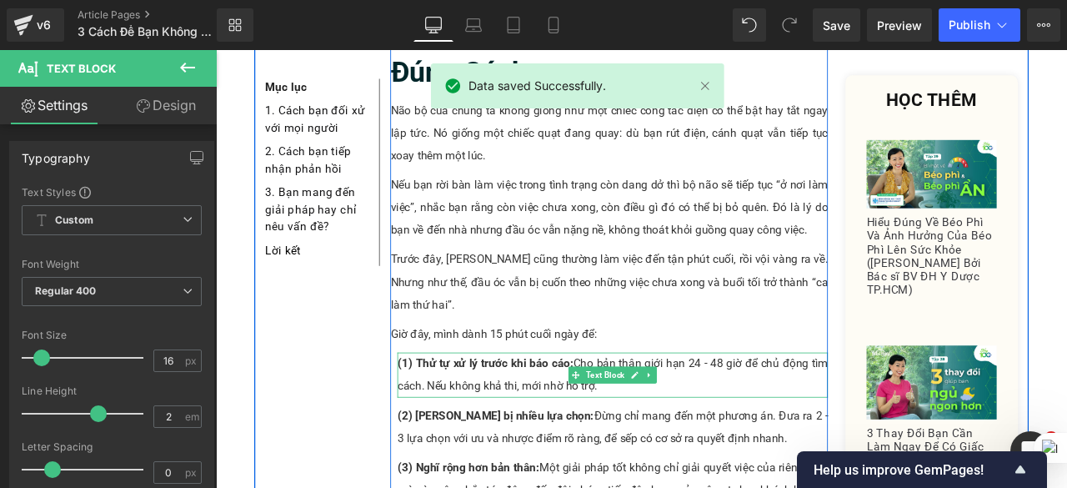
click at [457, 414] on strong "(1) Thử tự xử lý trước khi báo cáo:" at bounding box center [535, 422] width 208 height 16
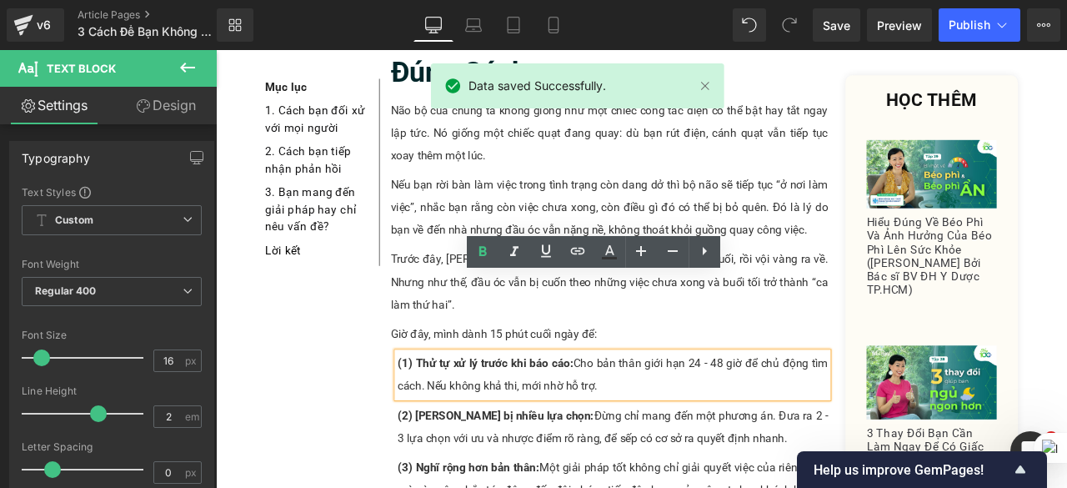
click at [450, 414] on strong "(1) Thử tự xử lý trước khi báo cáo:" at bounding box center [535, 422] width 208 height 16
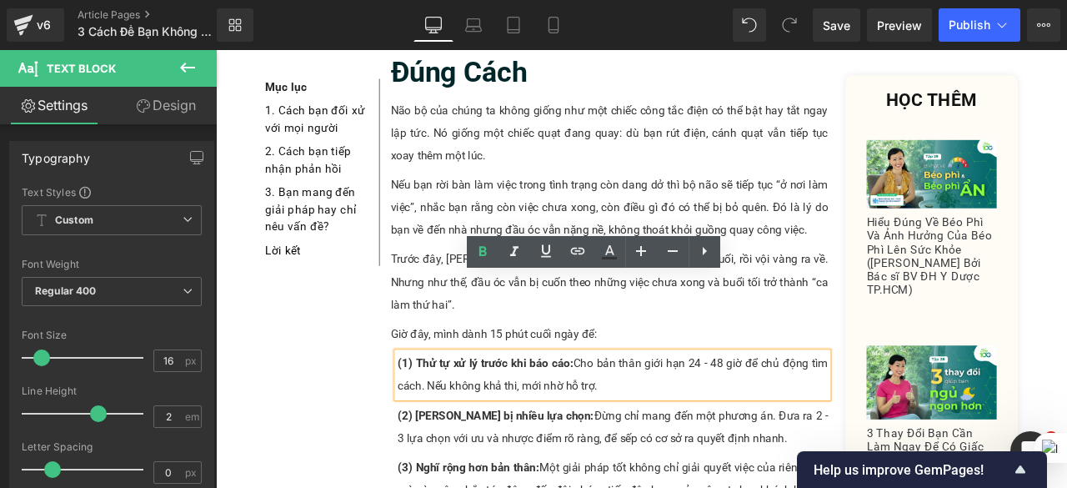
drag, startPoint x: 446, startPoint y: 327, endPoint x: 666, endPoint y: 355, distance: 222.0
click at [666, 409] on p "(1) Thử tự xử lý trước khi báo cáo: Cho bản thân giới hạn 24 - 48 giờ để chủ độ…" at bounding box center [686, 435] width 510 height 53
paste div
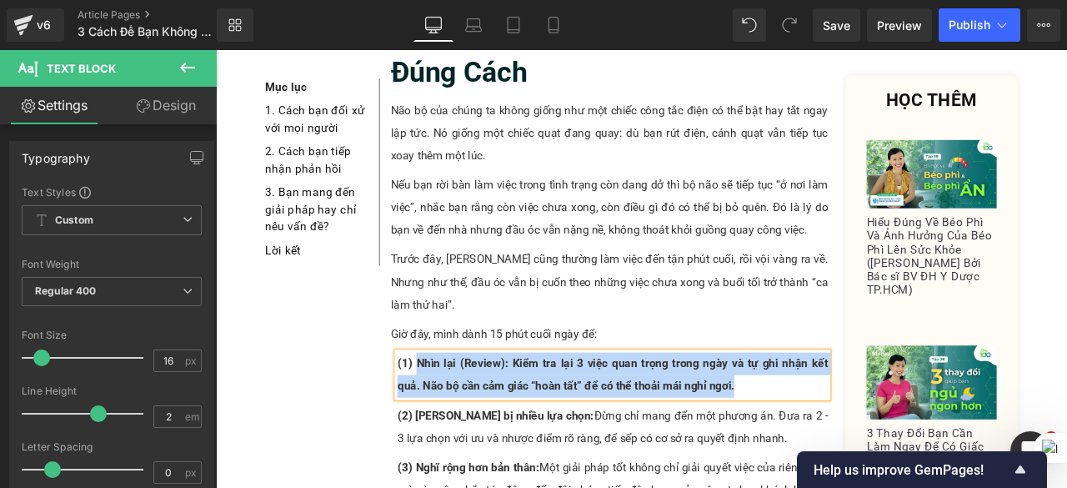
drag, startPoint x: 445, startPoint y: 325, endPoint x: 839, endPoint y: 349, distance: 394.4
click at [839, 409] on p "(1) Nhìn lại (Review): Kiểm tra lại 3 việc quan trọng trong ngày và tự ghi nhận…" at bounding box center [686, 435] width 510 height 53
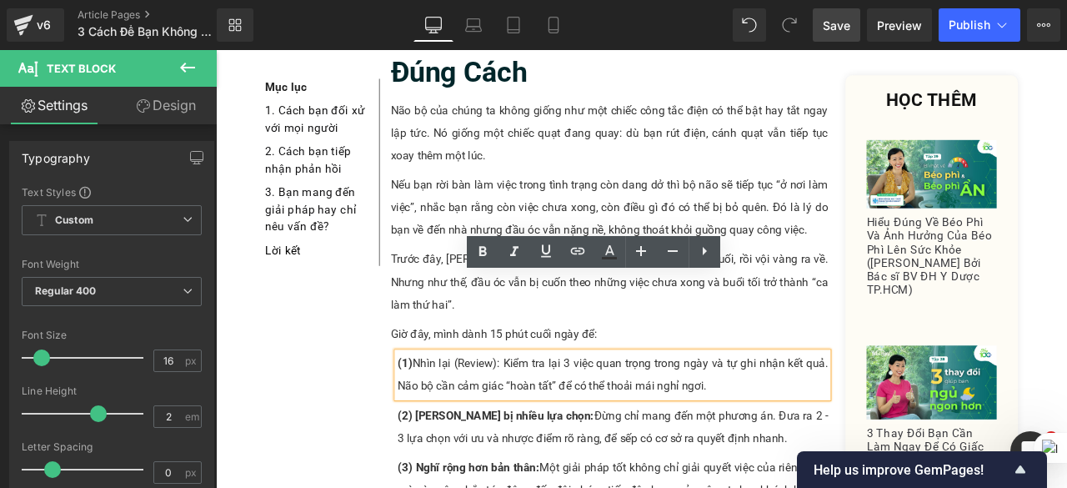
click at [844, 23] on span "Save" at bounding box center [837, 26] width 28 height 18
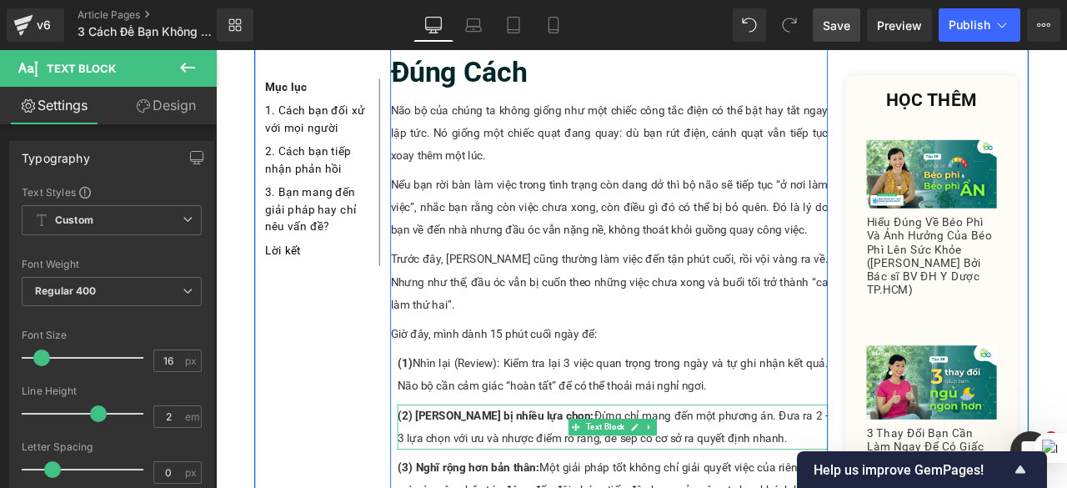
click at [568, 470] on p "(2) Chuẩn bị nhiều lựa chọn: Đừng chỉ mang đến một phương án. Đưa ra 2 - 3 lựa …" at bounding box center [686, 496] width 510 height 53
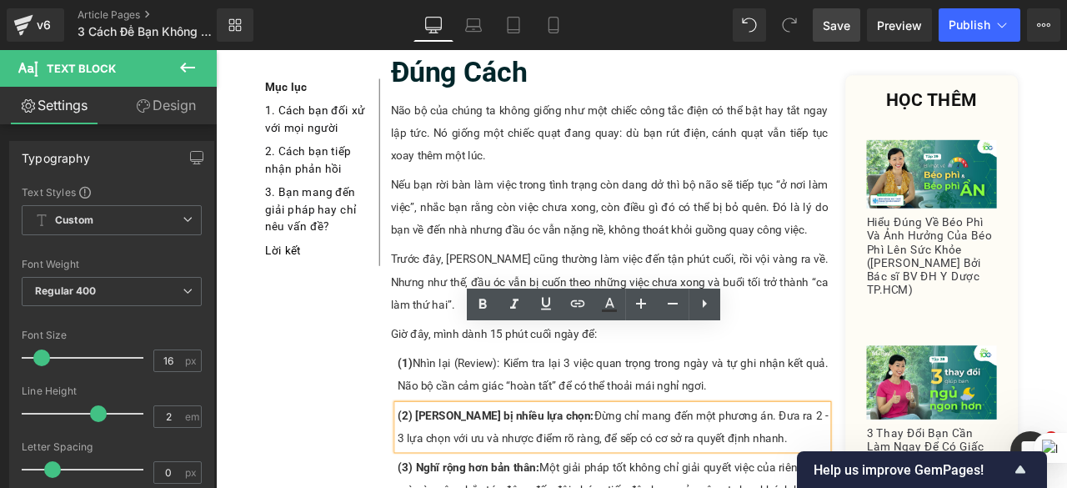
click at [450, 475] on strong "(2) Chuẩn bị nhiều lựa chọn:" at bounding box center [547, 483] width 233 height 16
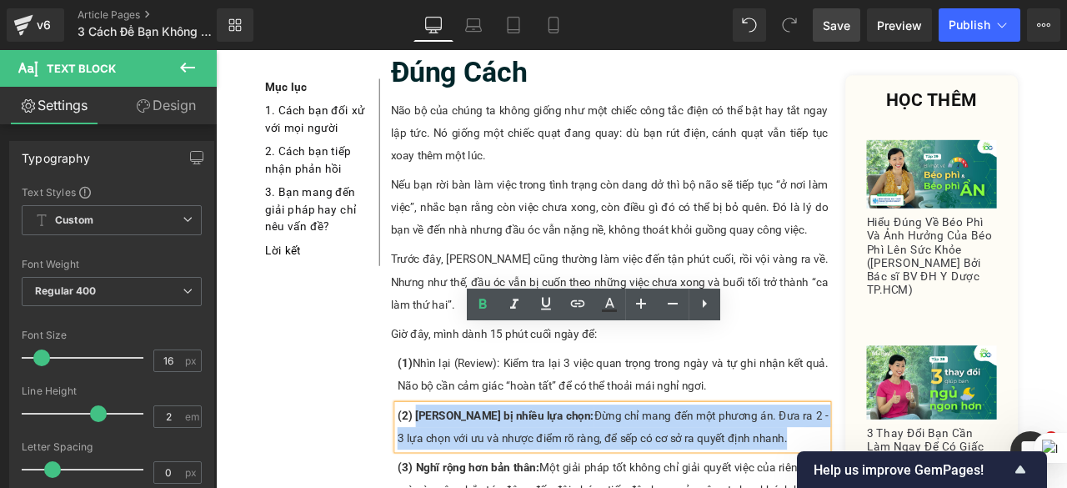
drag, startPoint x: 450, startPoint y: 394, endPoint x: 868, endPoint y: 417, distance: 418.5
click at [868, 470] on p "(2) Chuẩn bị nhiều lựa chọn: Đừng chỉ mang đến một phương án. Đưa ra 2 - 3 lựa …" at bounding box center [686, 496] width 510 height 53
paste div
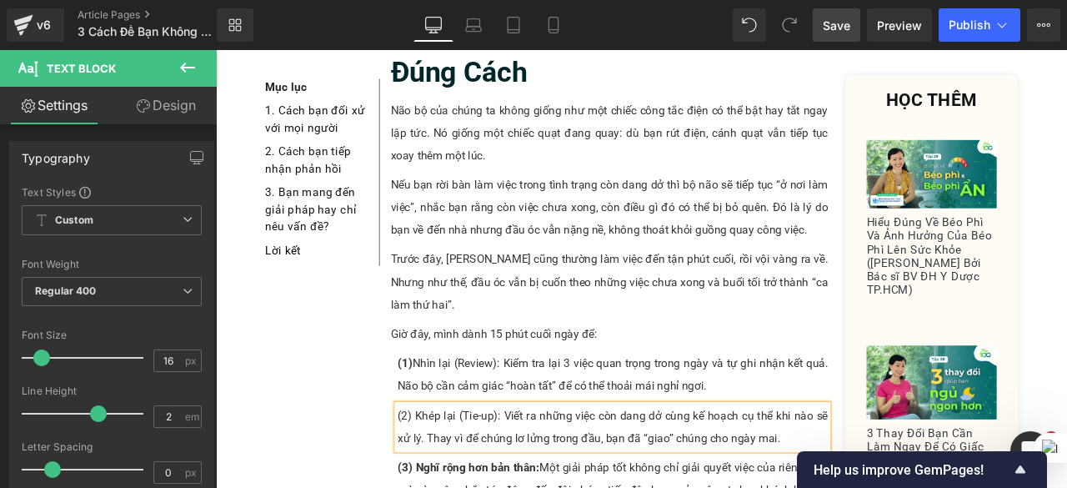
click at [826, 28] on span "Save" at bounding box center [837, 26] width 28 height 18
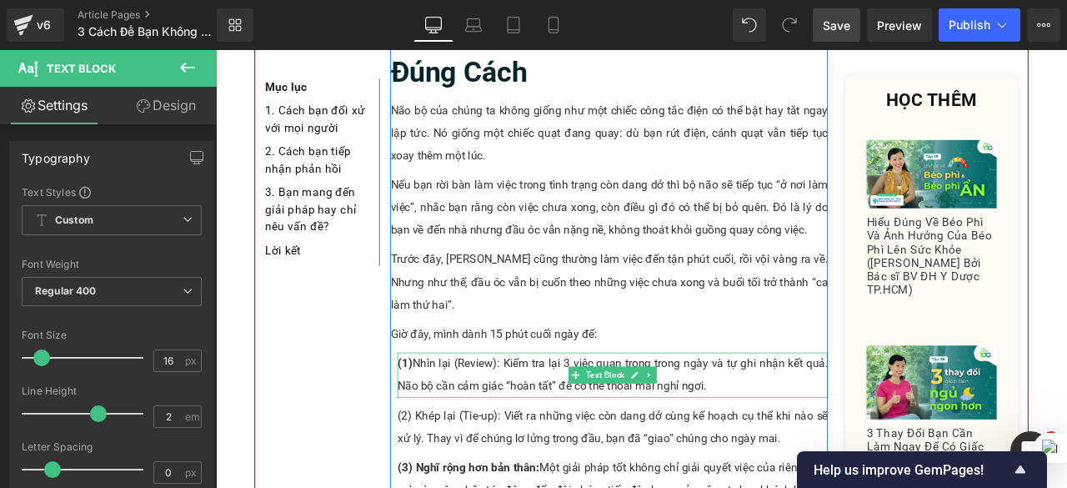
click at [458, 409] on p "(1) Nhìn lại (Review): Kiểm tra lại 3 việc quan trọng trong ngày và tự ghi nhận…" at bounding box center [686, 435] width 510 height 53
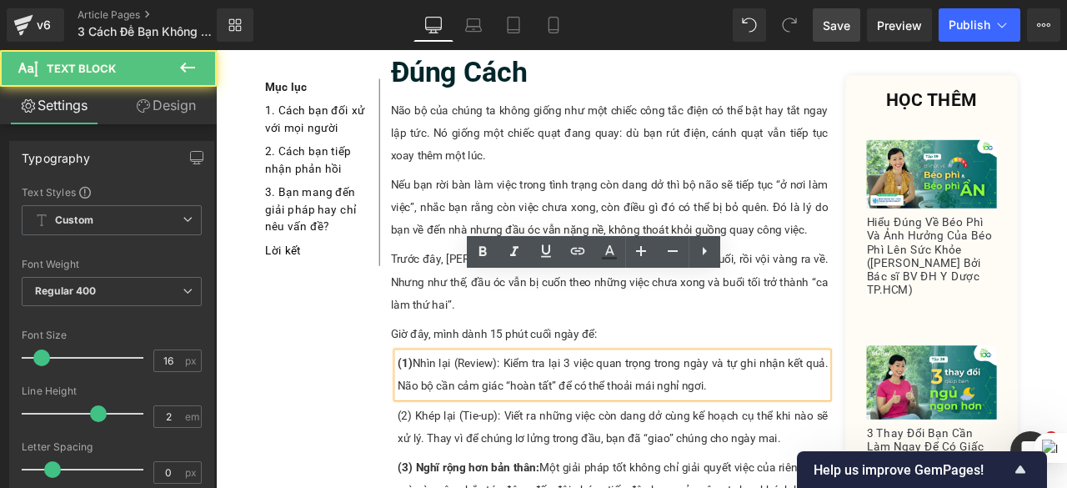
click at [442, 414] on strong "(1)" at bounding box center [440, 422] width 18 height 16
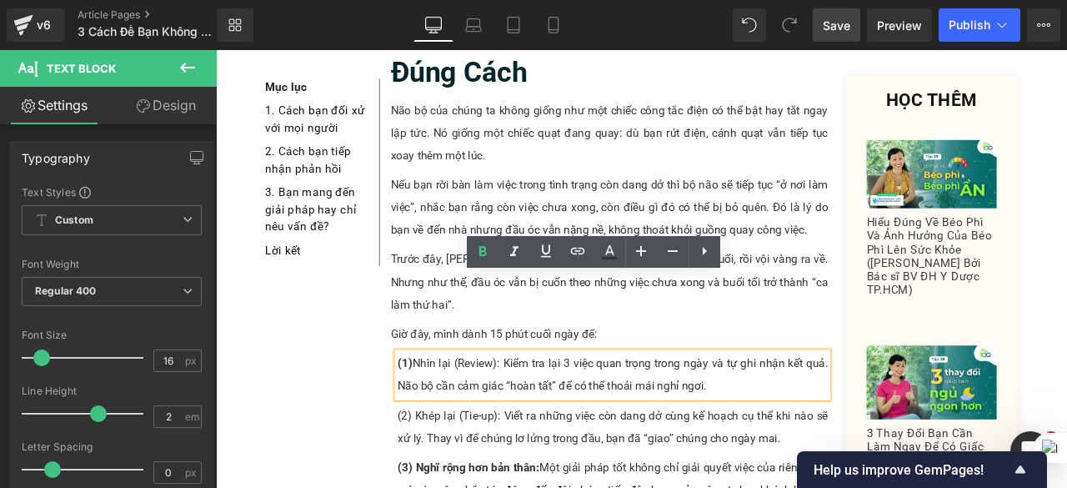
click at [434, 414] on strong "(1)" at bounding box center [440, 422] width 18 height 16
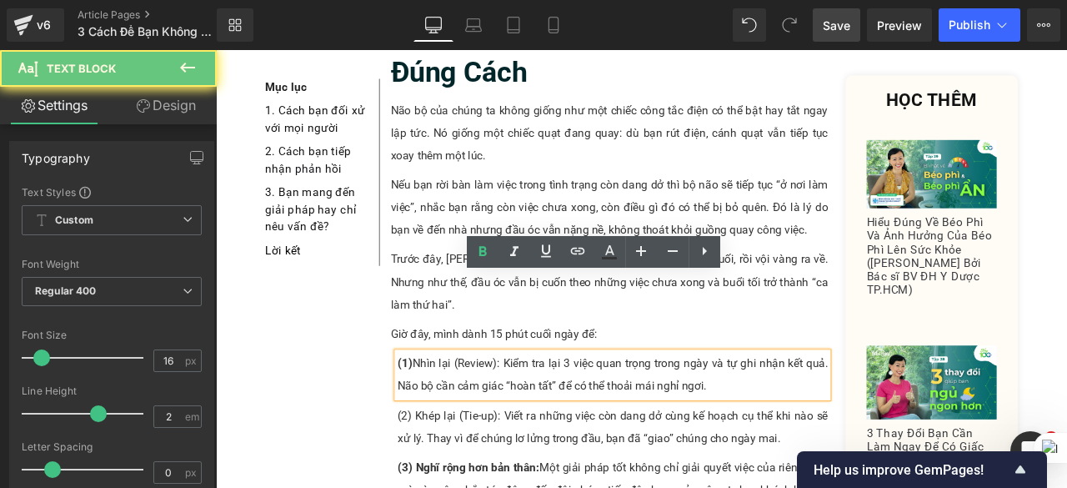
click at [434, 414] on strong "(1)" at bounding box center [440, 422] width 18 height 16
click at [435, 414] on strong "(1)" at bounding box center [440, 422] width 18 height 16
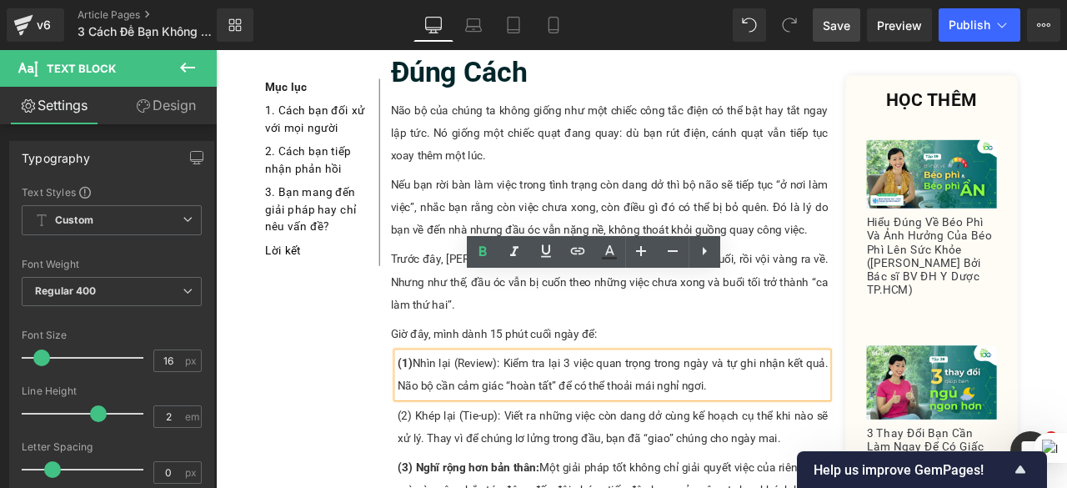
drag, startPoint x: 444, startPoint y: 331, endPoint x: 424, endPoint y: 331, distance: 19.2
click at [431, 414] on strong "(1)" at bounding box center [440, 422] width 18 height 16
click at [488, 254] on icon at bounding box center [483, 252] width 20 height 20
click at [550, 409] on p "(1) Nhìn lại (Review): Kiểm tra lại 3 việc quan trọng trong ngày và tự ghi nhận…" at bounding box center [686, 435] width 510 height 53
drag, startPoint x: 509, startPoint y: 463, endPoint x: 515, endPoint y: 473, distance: 12.0
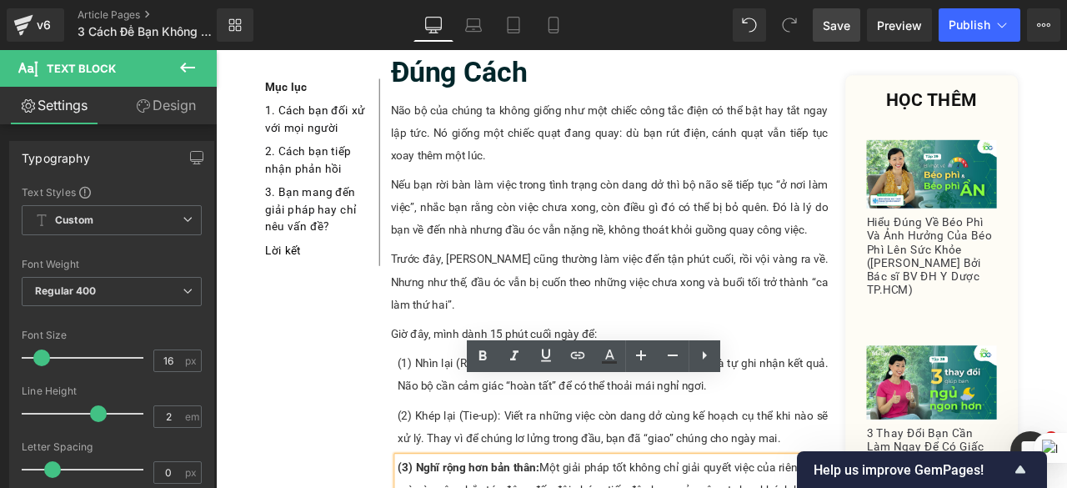
drag, startPoint x: 446, startPoint y: 451, endPoint x: 933, endPoint y: 481, distance: 488.0
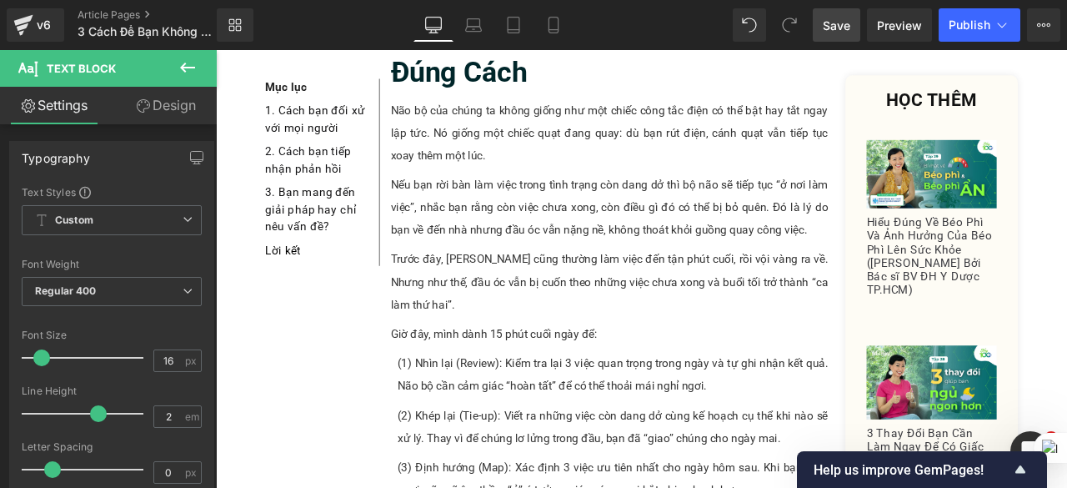
drag, startPoint x: 833, startPoint y: 19, endPoint x: 560, endPoint y: 427, distance: 490.6
click at [833, 19] on span "Save" at bounding box center [837, 26] width 28 height 18
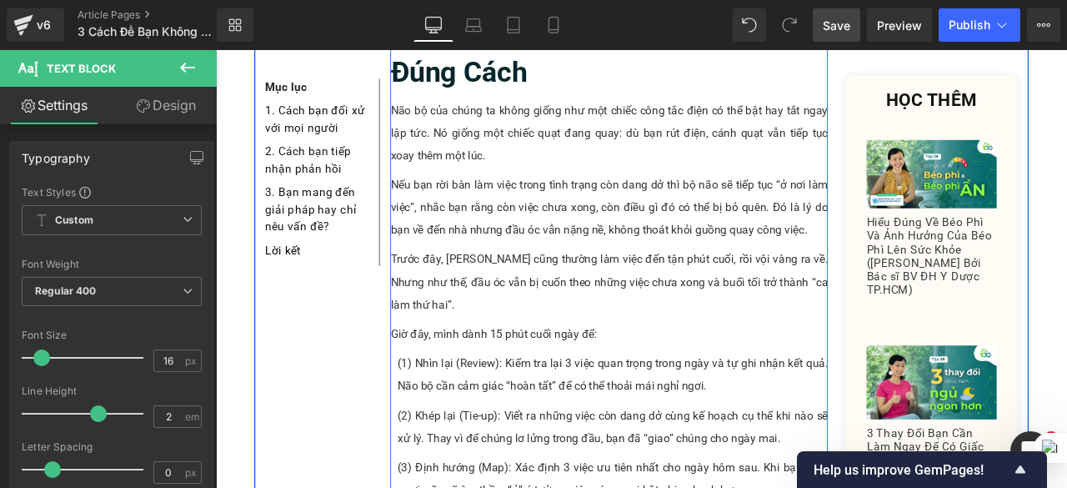
scroll to position [2327, 0]
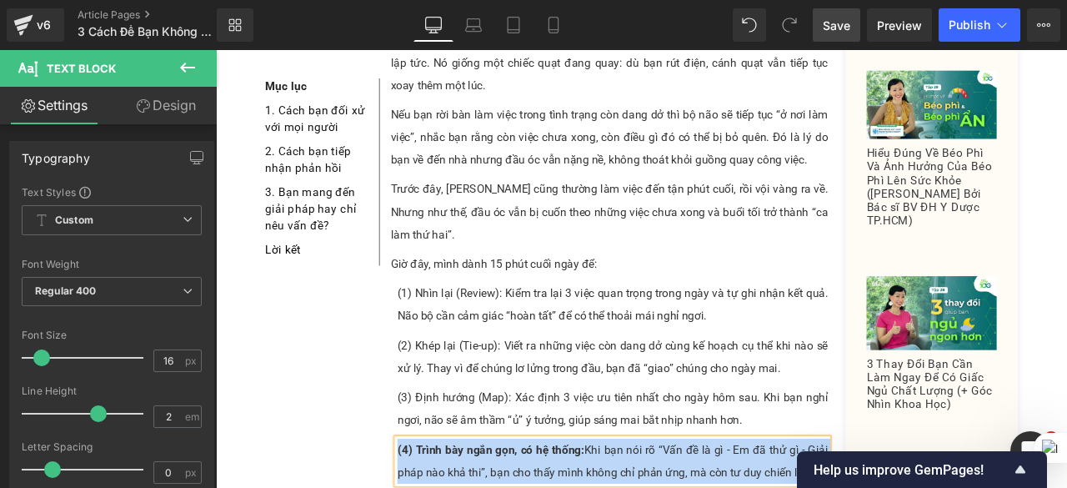
paste div
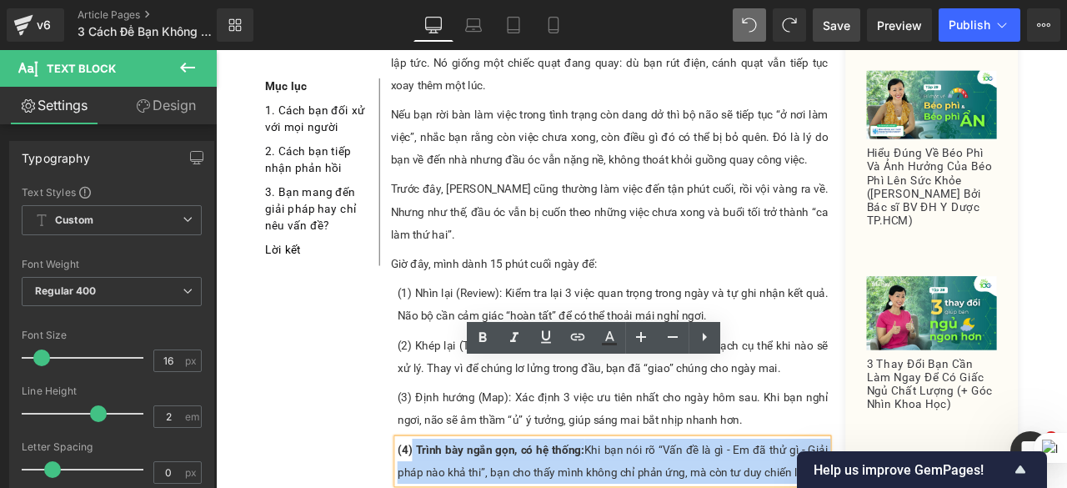
drag, startPoint x: 442, startPoint y: 431, endPoint x: 928, endPoint y: 459, distance: 487.0
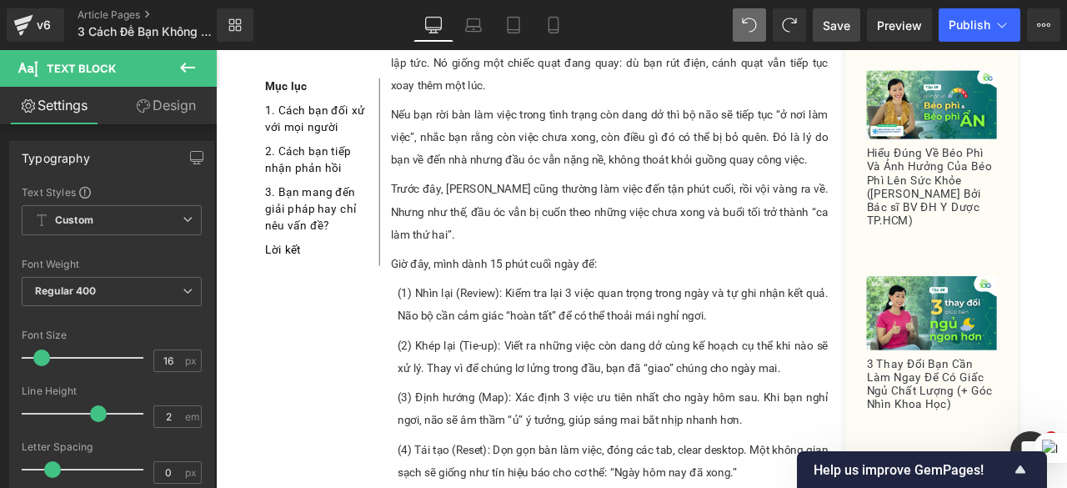
drag, startPoint x: 841, startPoint y: 33, endPoint x: 321, endPoint y: 377, distance: 622.9
click at [841, 33] on span "Save" at bounding box center [837, 26] width 28 height 18
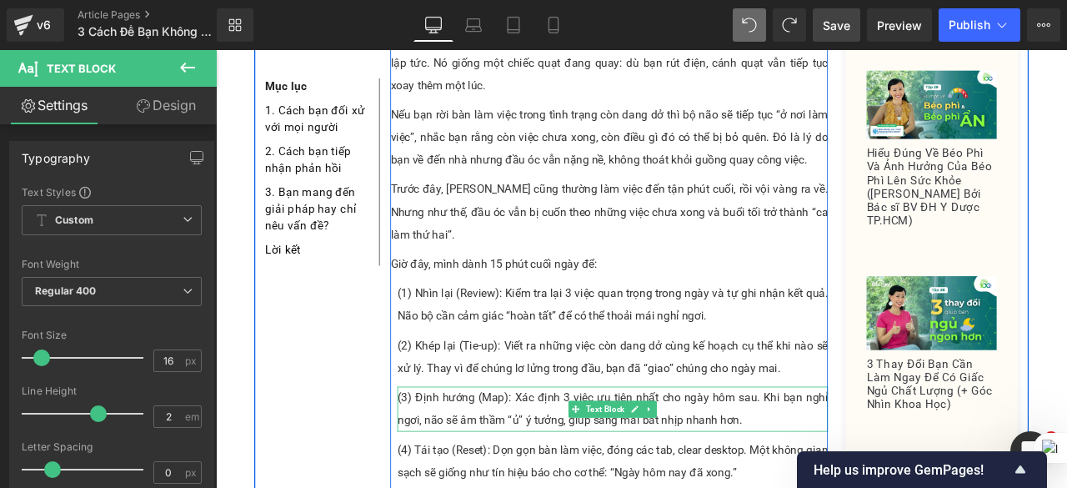
scroll to position [2494, 0]
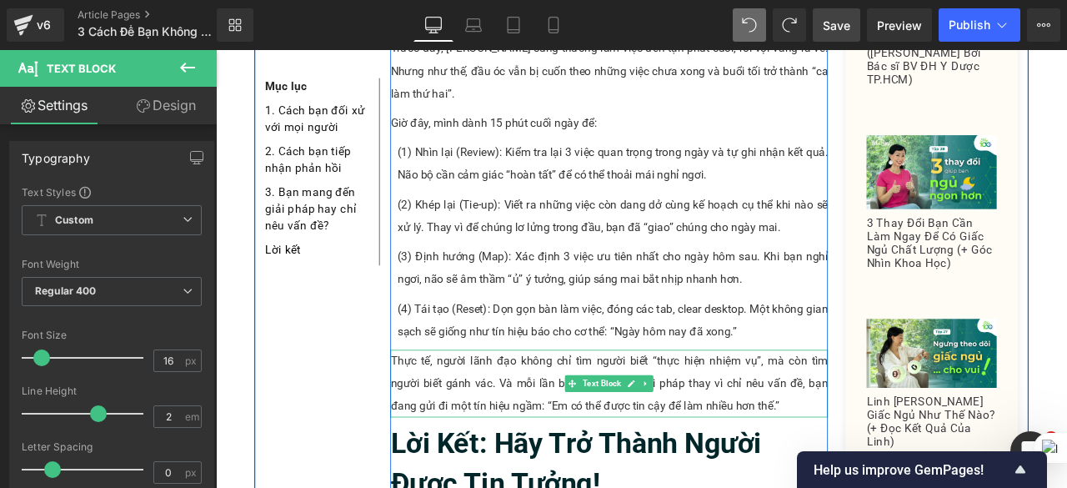
click at [577, 405] on p "Thực tế, người lãnh đạo không chỉ tìm người biết “thực hiện nhiệm vụ”, mà còn t…" at bounding box center [682, 445] width 519 height 80
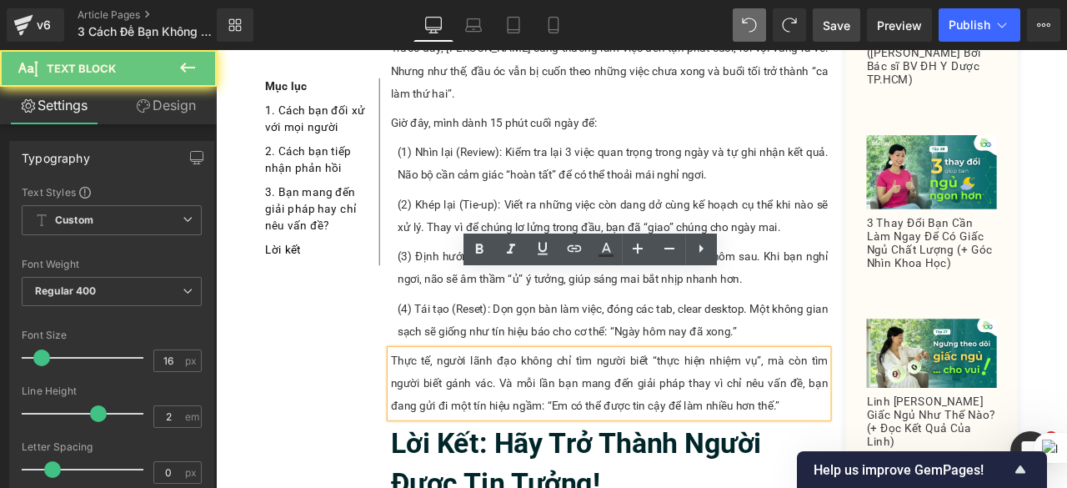
click at [577, 405] on p "Thực tế, người lãnh đạo không chỉ tìm người biết “thực hiện nhiệm vụ”, mà còn t…" at bounding box center [682, 445] width 519 height 80
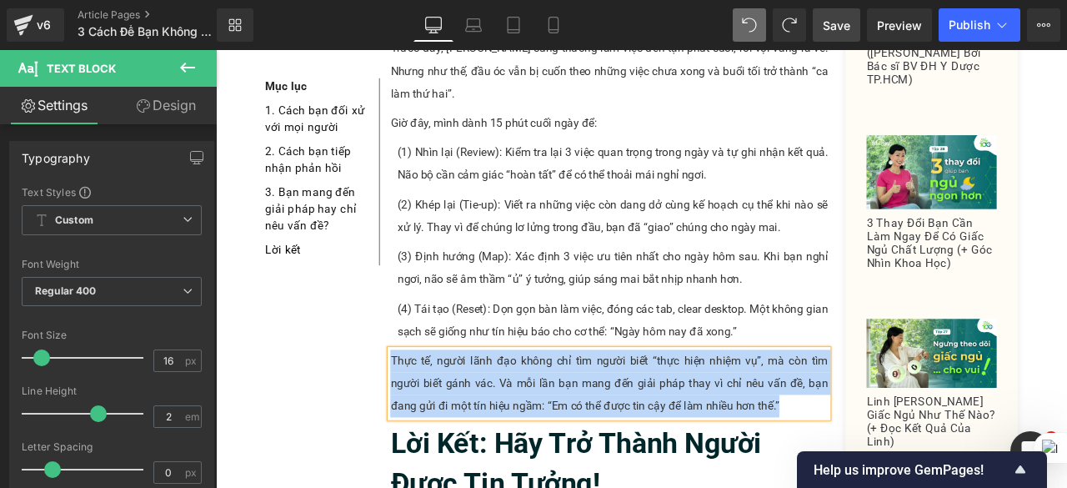
paste div
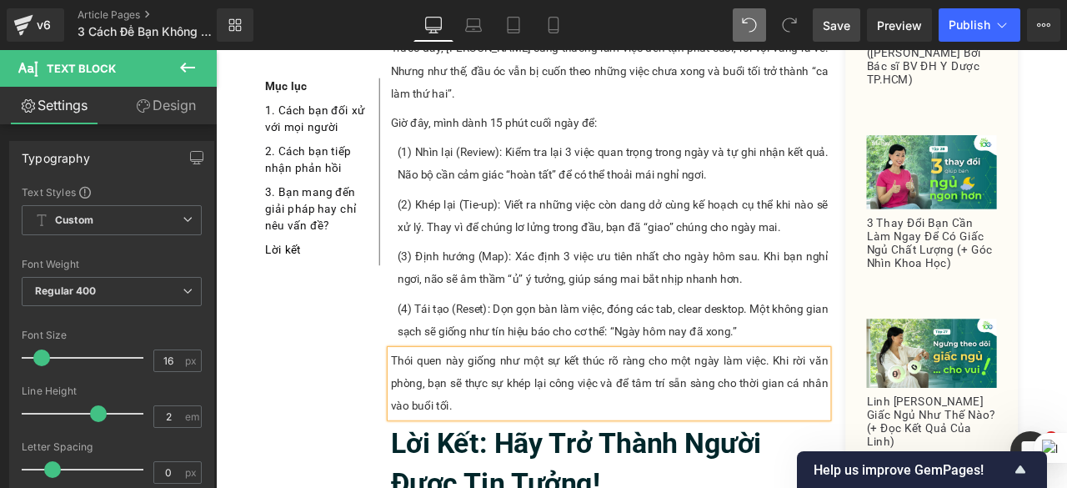
drag, startPoint x: 832, startPoint y: 14, endPoint x: 289, endPoint y: 275, distance: 602.4
click at [832, 14] on link "Save" at bounding box center [837, 24] width 48 height 33
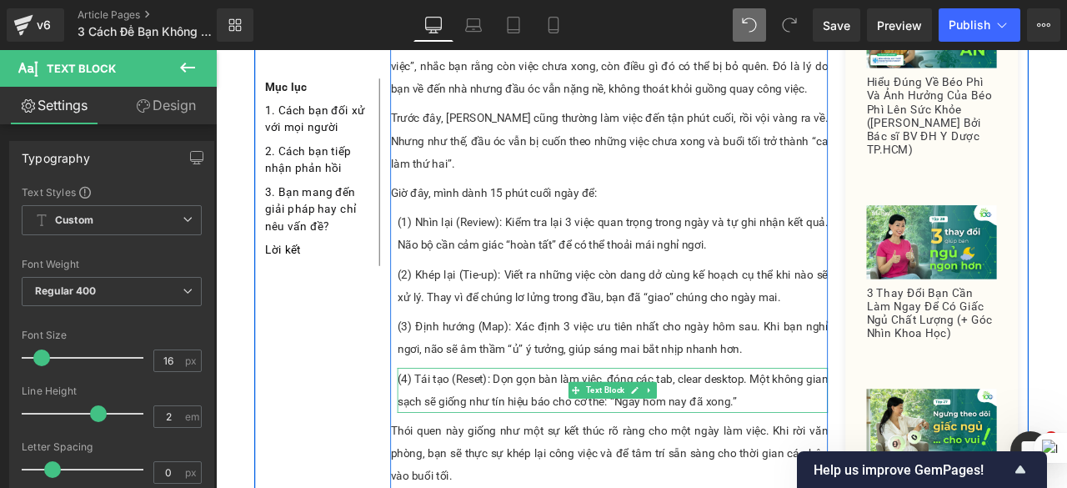
scroll to position [2243, 0]
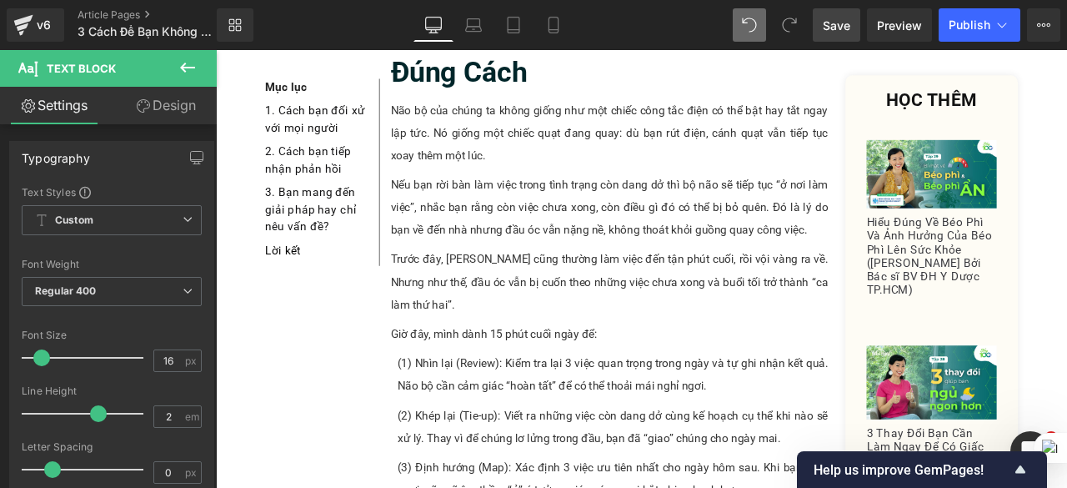
drag, startPoint x: 846, startPoint y: 28, endPoint x: 415, endPoint y: 263, distance: 490.7
click at [846, 28] on span "Save" at bounding box center [837, 26] width 28 height 18
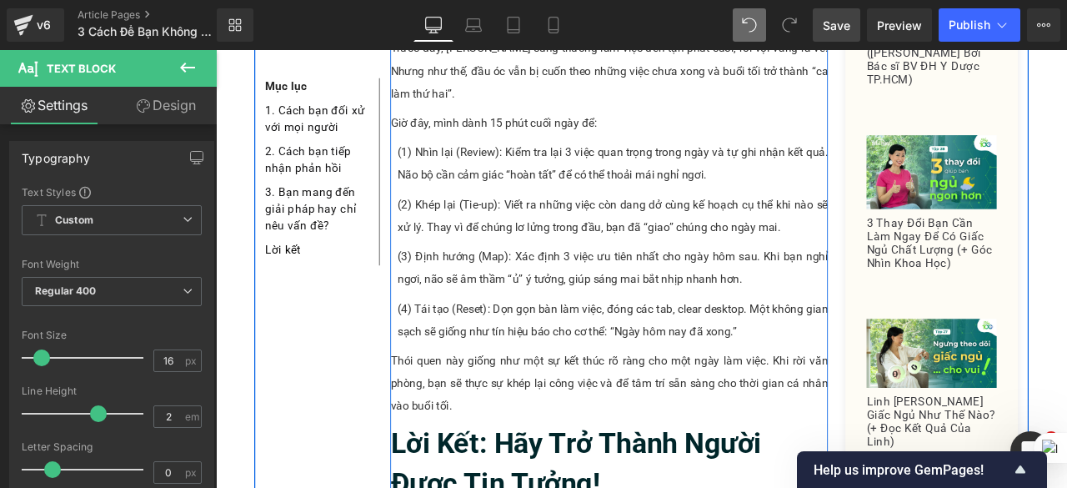
scroll to position [2577, 0]
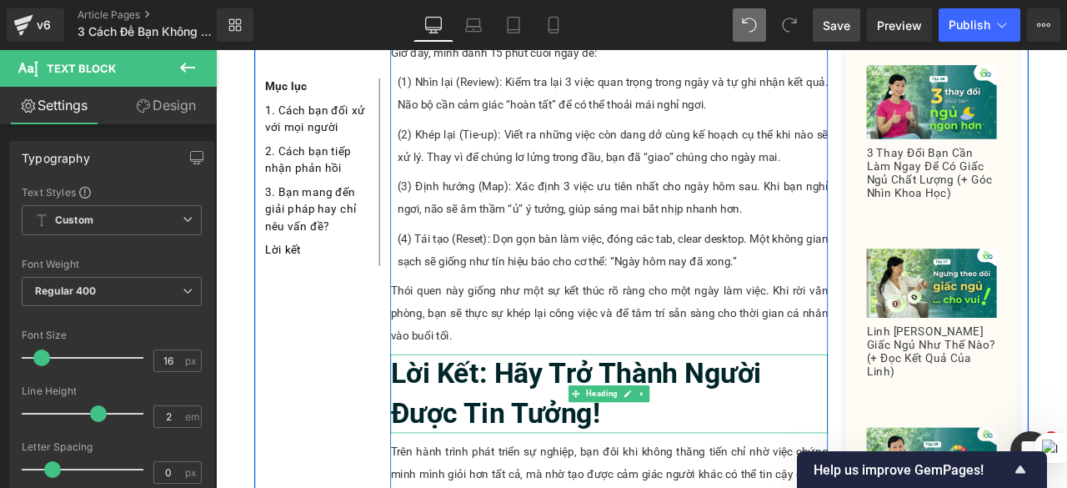
click at [549, 414] on b "Lời Kết: Hãy Trở Thành Người Được Tin Tưởng!" at bounding box center [643, 457] width 440 height 86
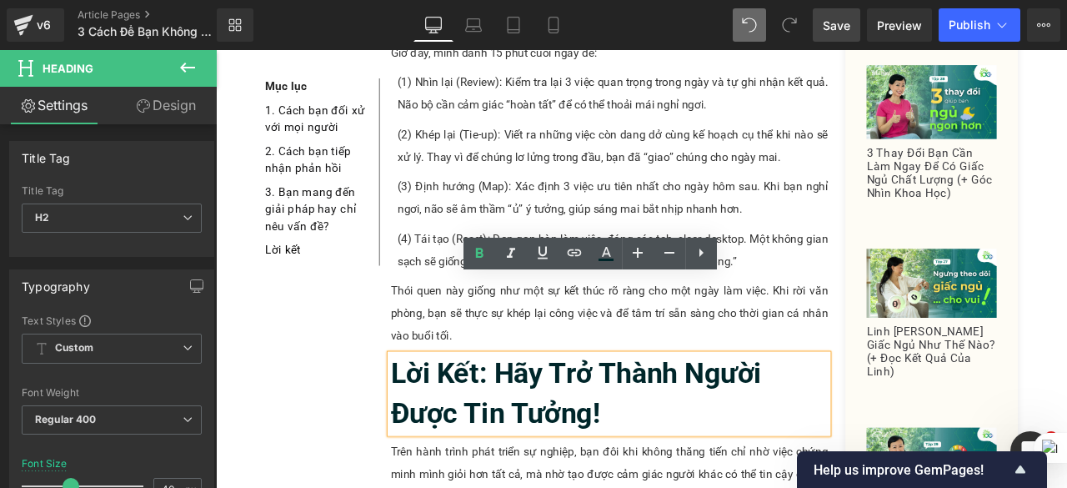
click at [544, 414] on b "Lời Kết: Hãy Trở Thành Người Được Tin Tưởng!" at bounding box center [643, 457] width 440 height 86
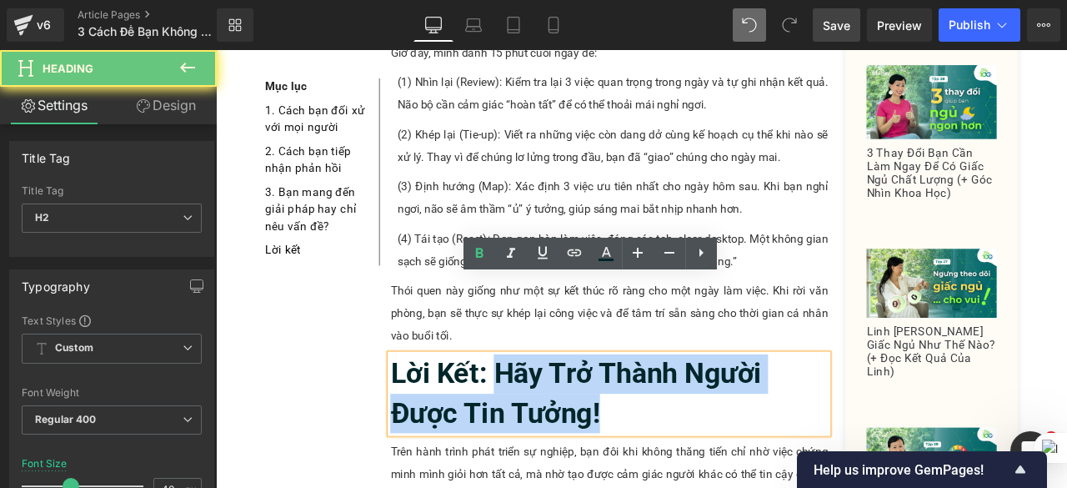
drag, startPoint x: 544, startPoint y: 346, endPoint x: 716, endPoint y: 384, distance: 176.7
click at [716, 410] on h2 "Lời Kết: Hãy Trở Thành Người Được Tin Tưởng!" at bounding box center [682, 456] width 519 height 93
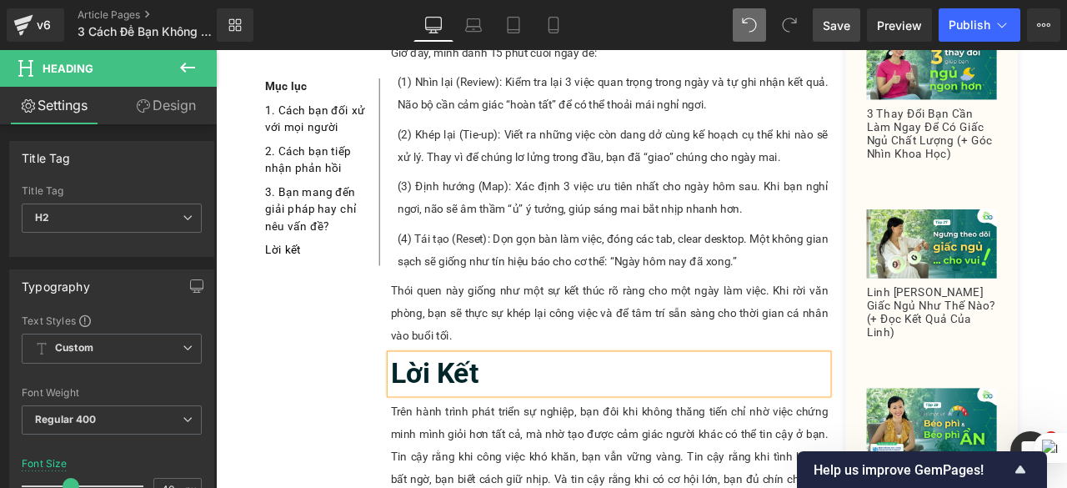
drag, startPoint x: 831, startPoint y: 34, endPoint x: 246, endPoint y: 135, distance: 593.3
click at [831, 34] on link "Save" at bounding box center [837, 24] width 48 height 33
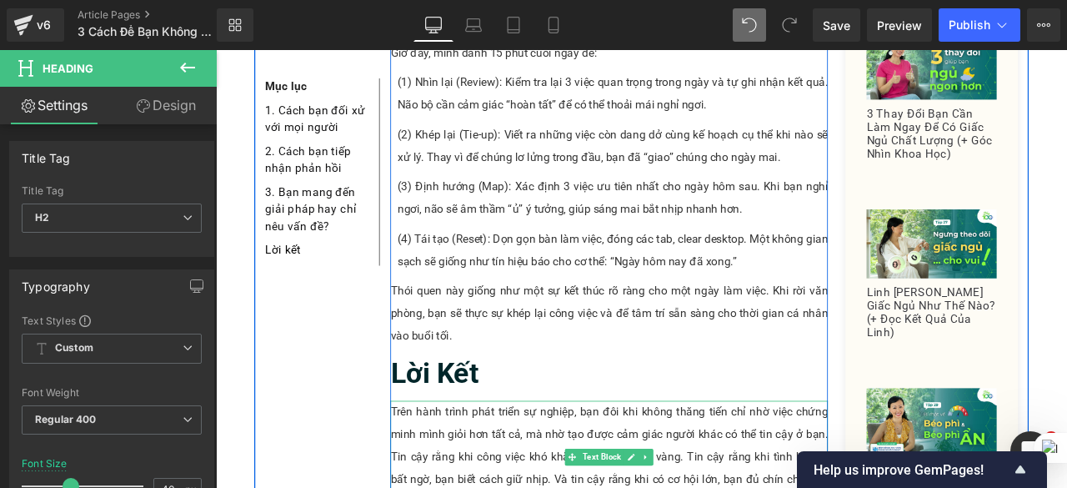
scroll to position [2744, 0]
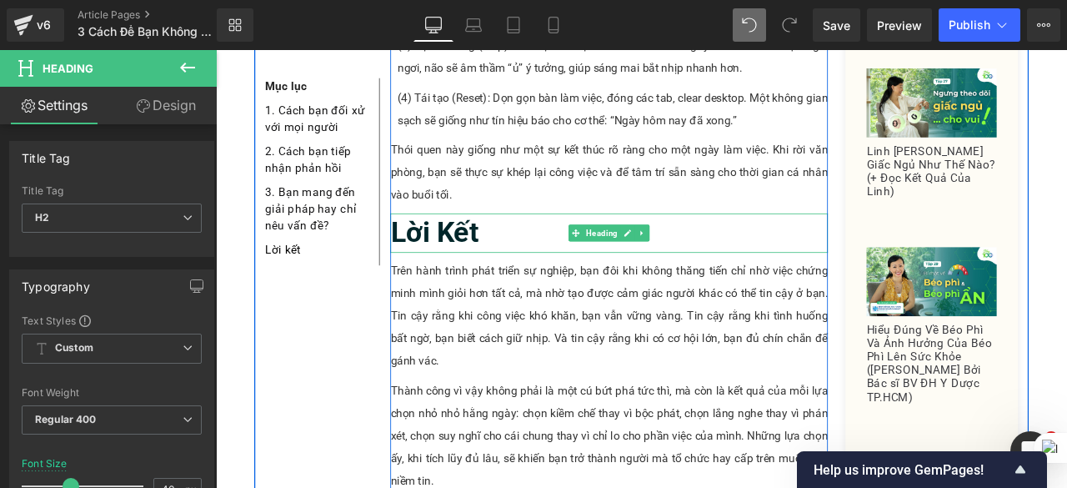
click at [528, 244] on h2 "Lời Kết" at bounding box center [682, 267] width 519 height 47
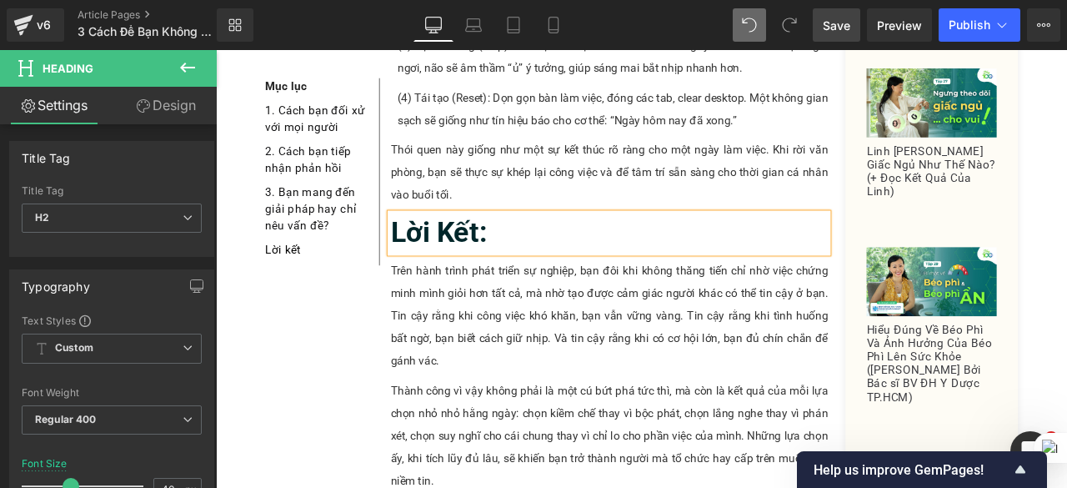
click at [849, 36] on link "Save" at bounding box center [837, 24] width 48 height 33
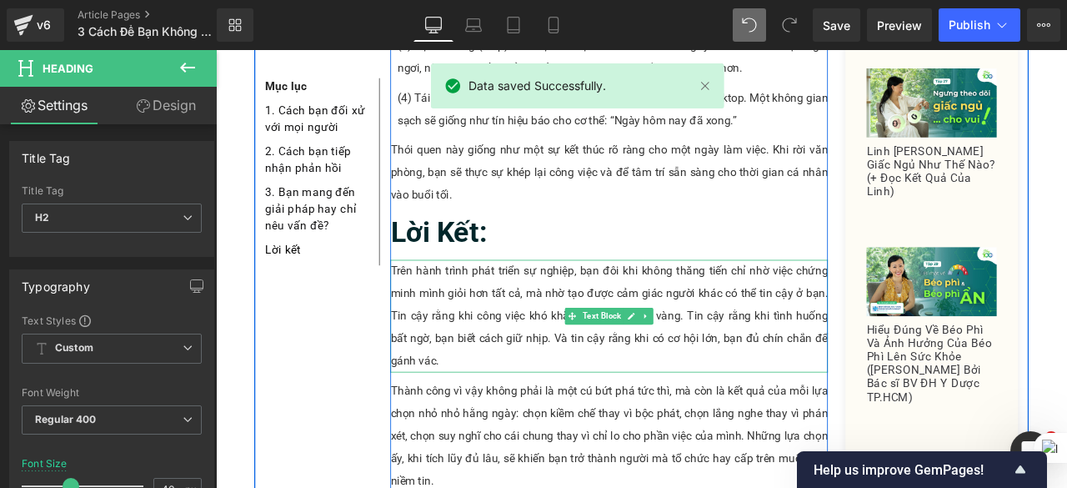
click at [525, 302] on p "Trên hành trình phát triển sự nghiệp, bạn đôi khi không thăng tiến chỉ nhờ việc…" at bounding box center [682, 365] width 519 height 133
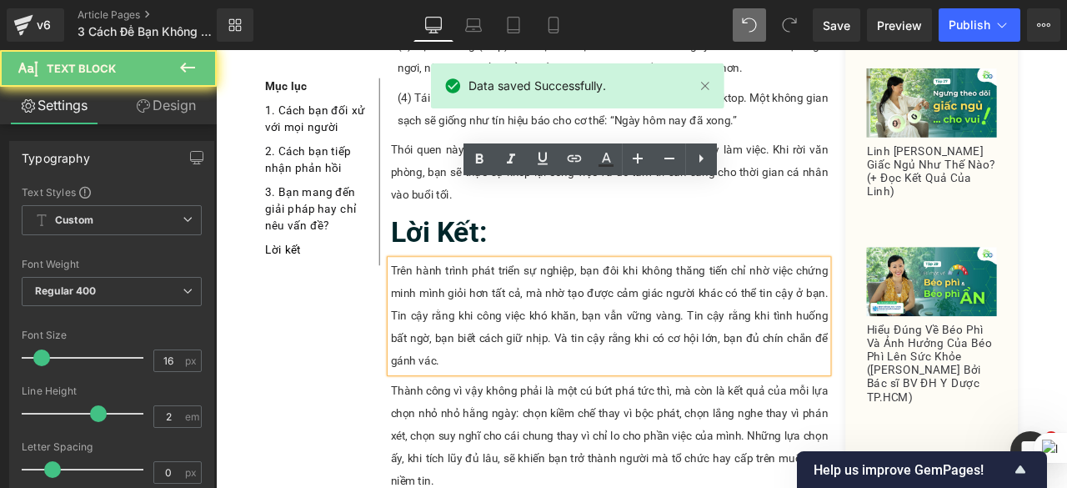
click at [520, 327] on p "Trên hành trình phát triển sự nghiệp, bạn đôi khi không thăng tiến chỉ nhờ việc…" at bounding box center [682, 365] width 519 height 133
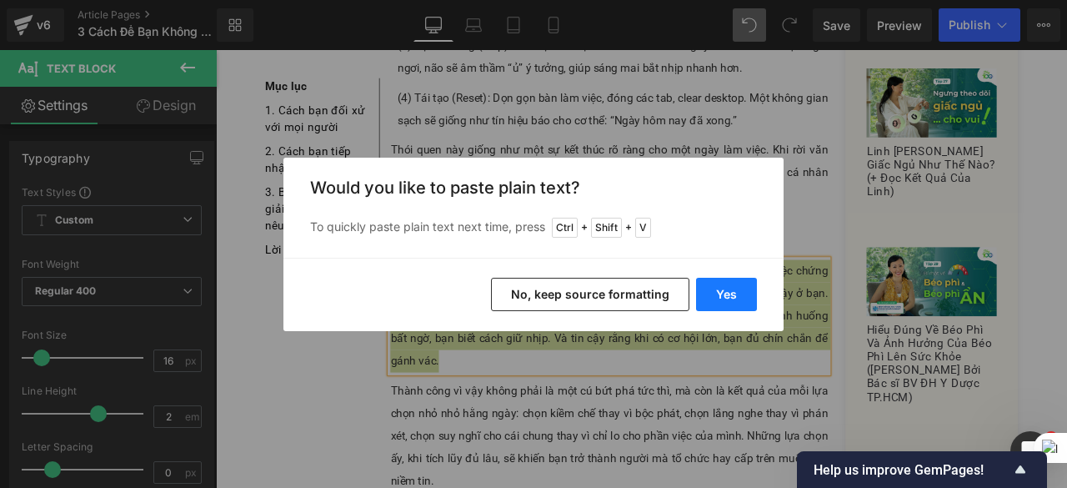
click at [724, 298] on button "Yes" at bounding box center [726, 294] width 61 height 33
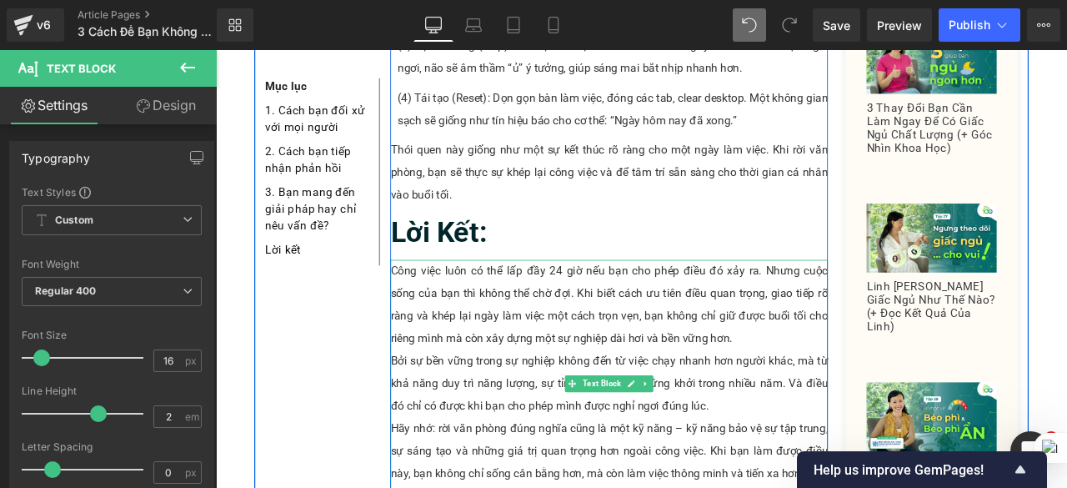
drag, startPoint x: 830, startPoint y: 302, endPoint x: 838, endPoint y: 485, distance: 182.8
click at [838, 485] on div "Công việc luôn có thể lấp đầy 24 giờ nếu bạn cho phép điều đó xảy ra. Nhưng cuộ…" at bounding box center [682, 446] width 519 height 294
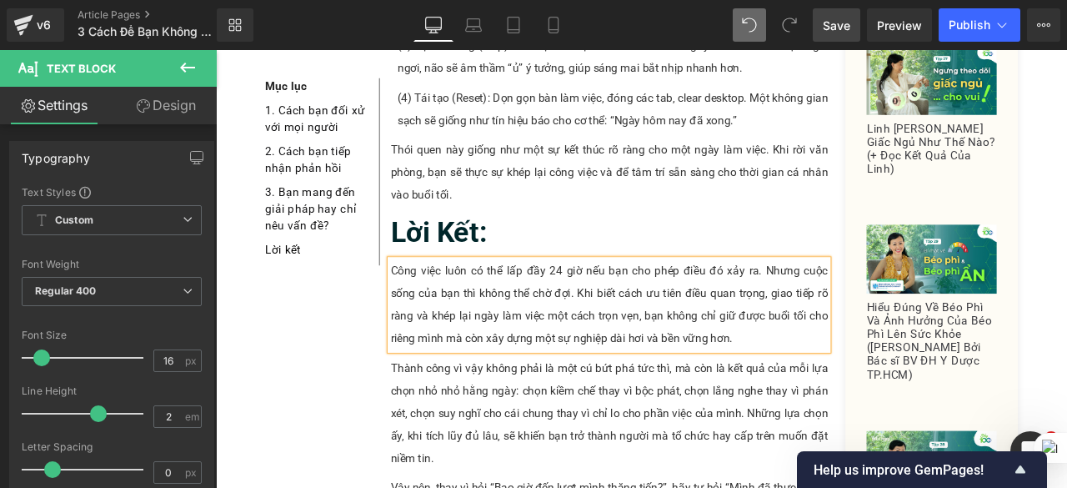
click at [840, 30] on span "Save" at bounding box center [837, 26] width 28 height 18
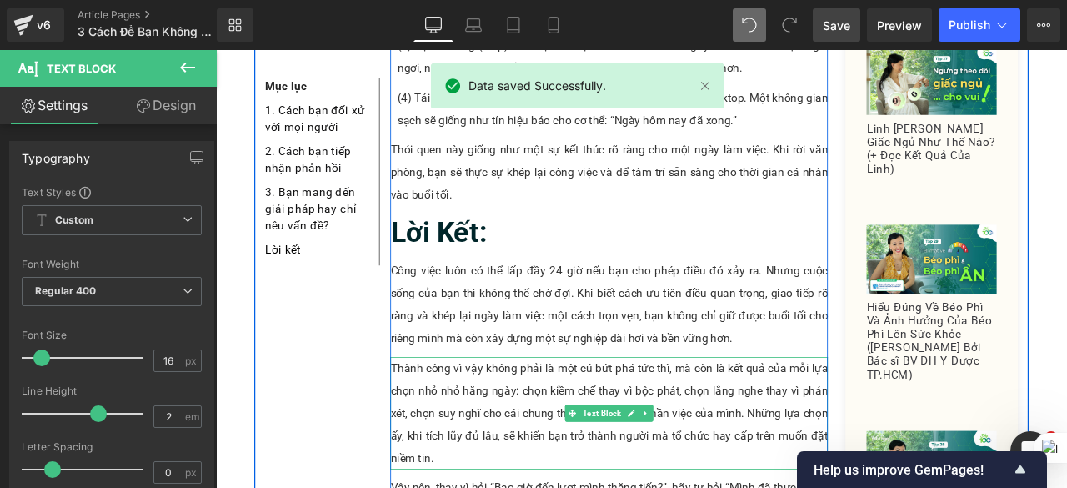
click at [531, 430] on p "Thành công vì vậy không phải là một cú bứt phá tức thì, mà còn là kết quả của m…" at bounding box center [682, 480] width 519 height 133
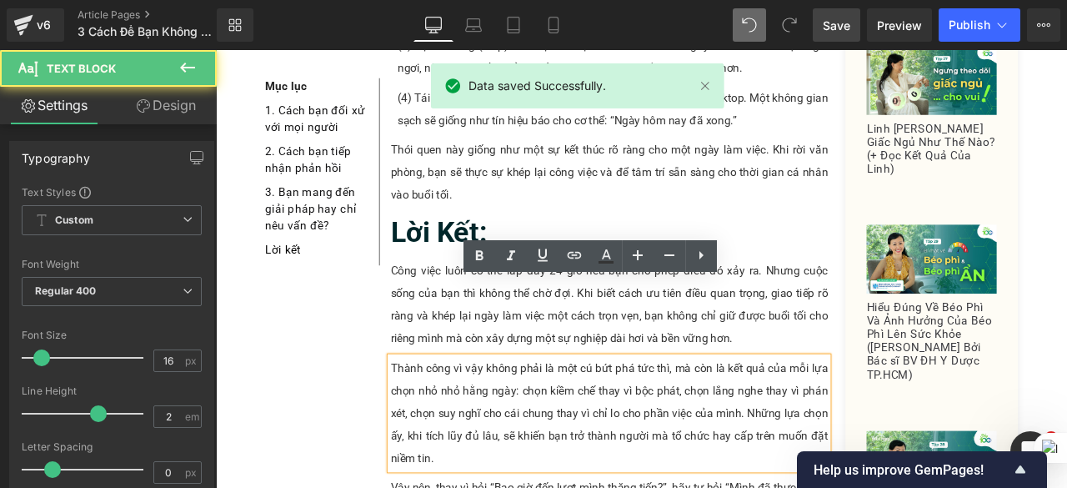
click at [511, 441] on p "Thành công vì vậy không phải là một cú bứt phá tức thì, mà còn là kết quả của m…" at bounding box center [682, 480] width 519 height 133
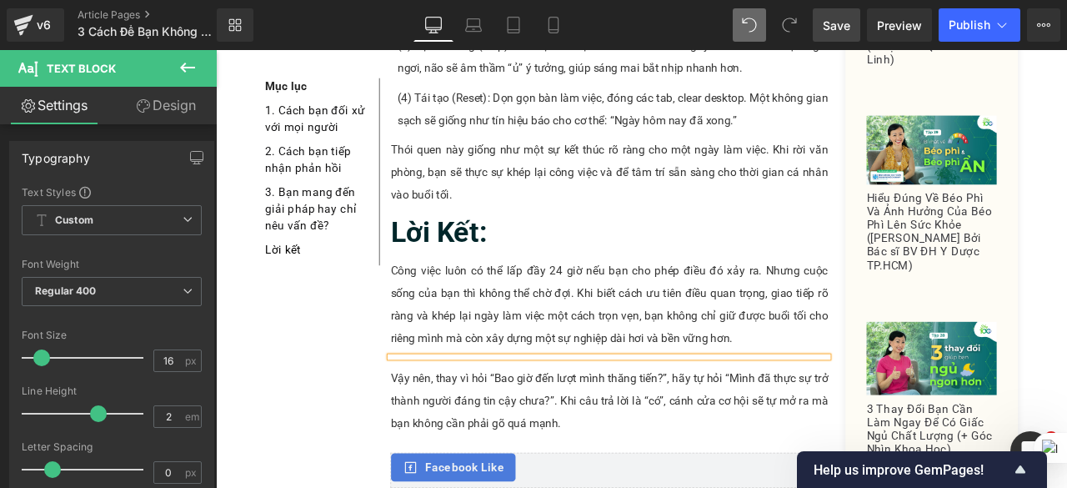
click at [745, 414] on div at bounding box center [682, 414] width 519 height 0
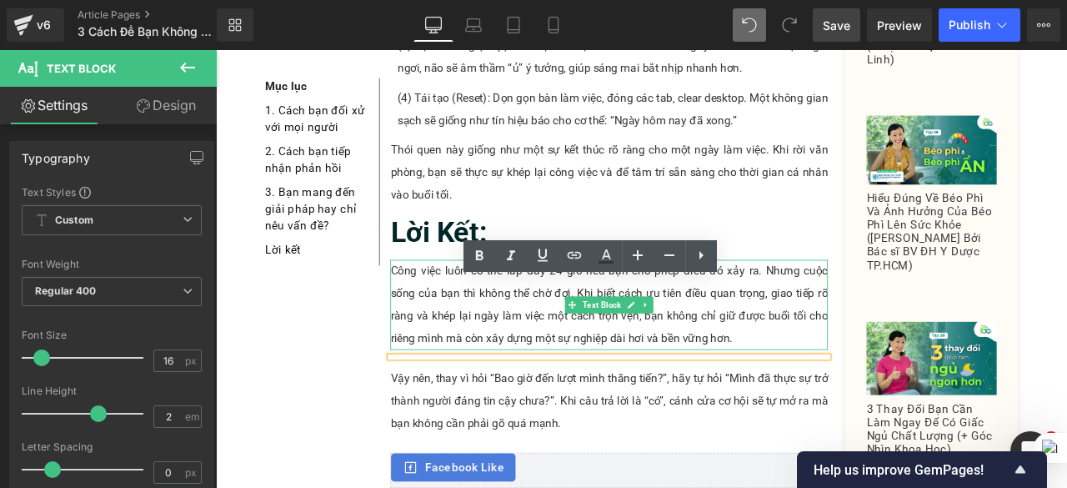
click at [881, 299] on p "Công việc luôn có thể lấp đầy 24 giờ nếu bạn cho phép điều đó xảy ra. Nhưng cuộ…" at bounding box center [682, 352] width 519 height 107
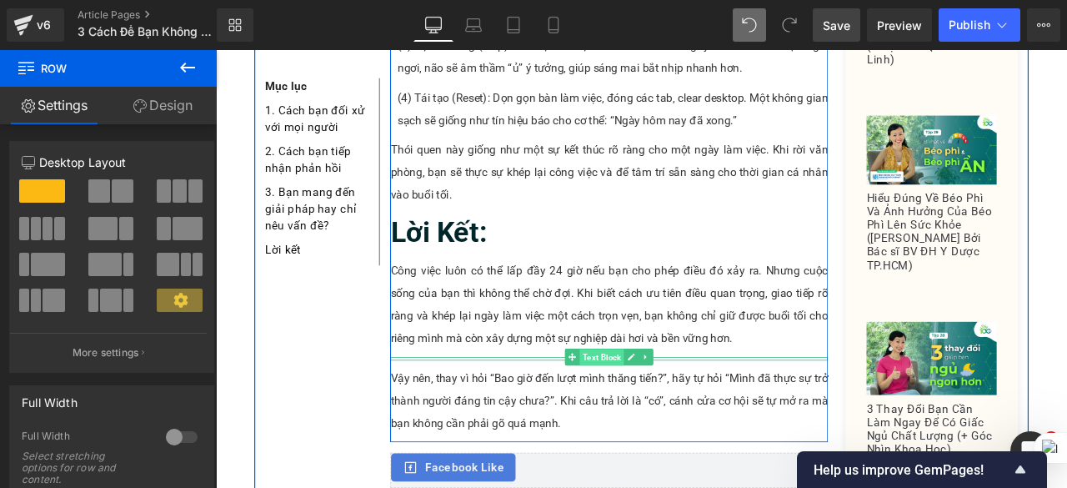
click at [666, 404] on span "Text Block" at bounding box center [673, 414] width 53 height 20
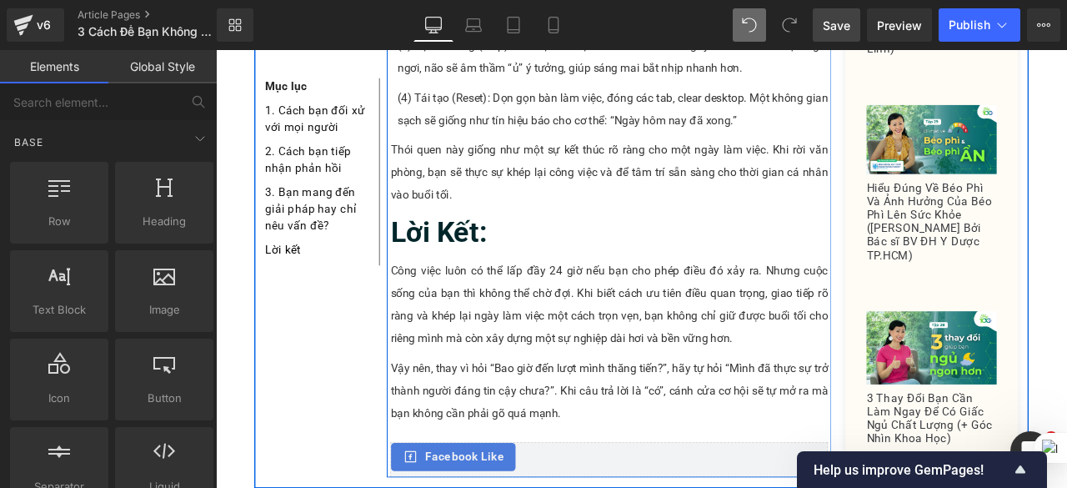
click at [607, 414] on p "Vậy nên, thay vì hỏi “Bao giờ đến lượt mình thăng tiến?”, hãy tự hỏi “Mình đã t…" at bounding box center [682, 454] width 519 height 80
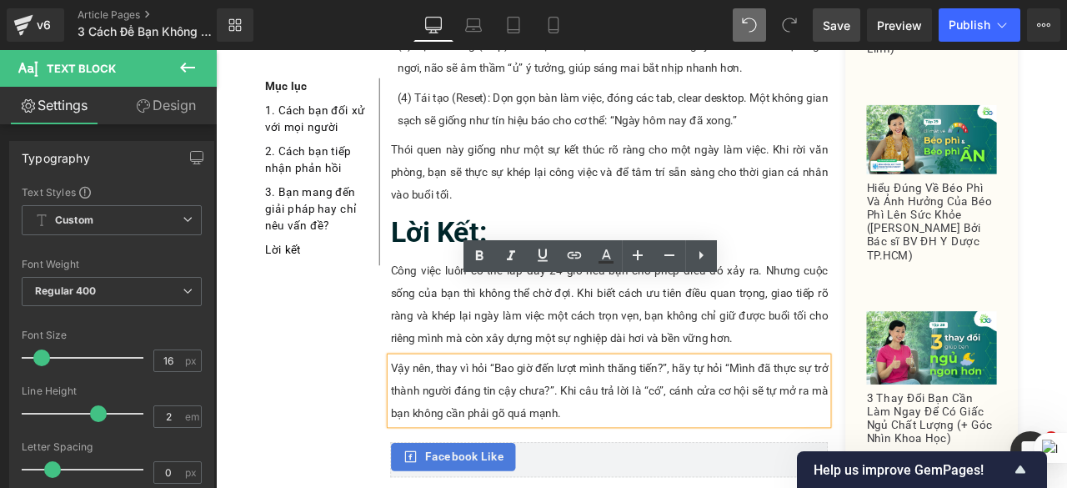
click at [481, 414] on p "Vậy nên, thay vì hỏi “Bao giờ đến lượt mình thăng tiến?”, hãy tự hỏi “Mình đã t…" at bounding box center [682, 454] width 519 height 80
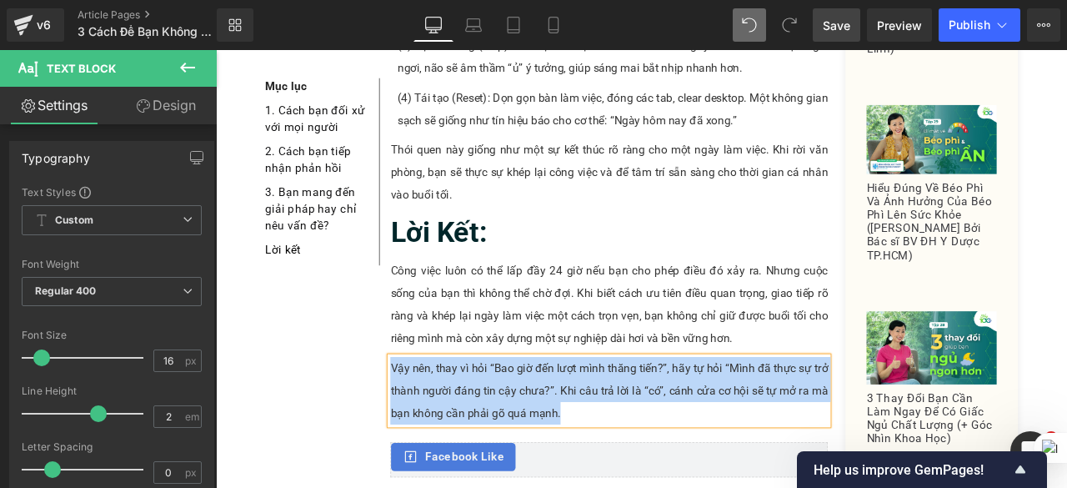
paste div
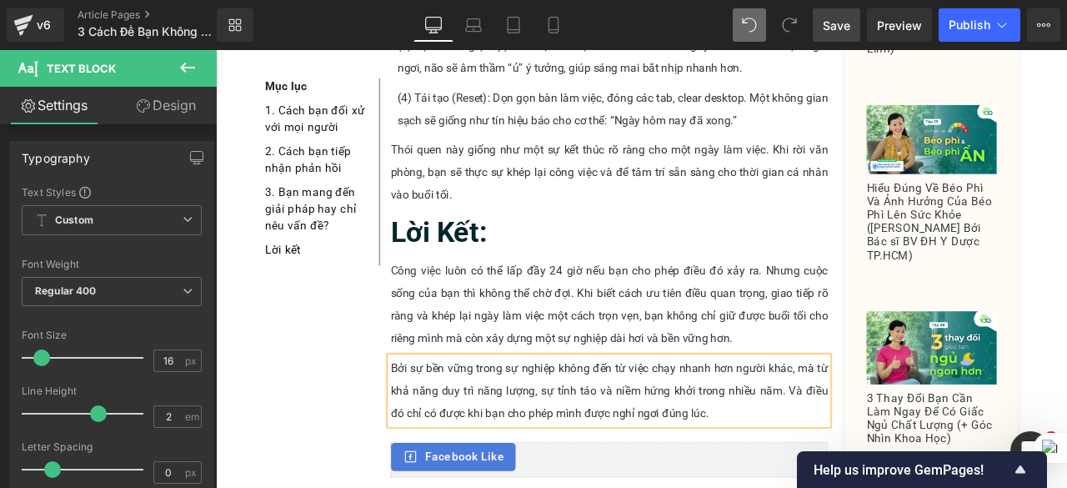
click at [830, 18] on span "Save" at bounding box center [837, 26] width 28 height 18
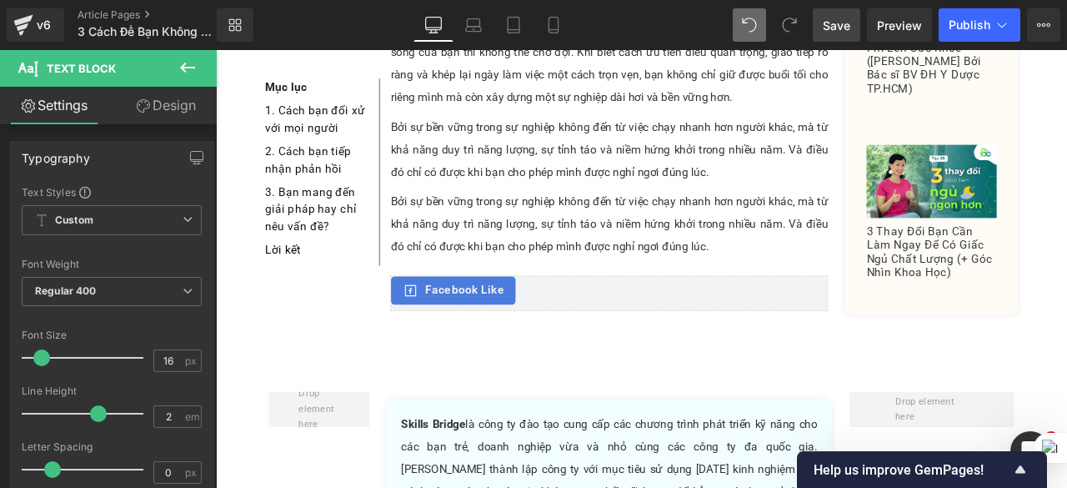
scroll to position [3039, 0]
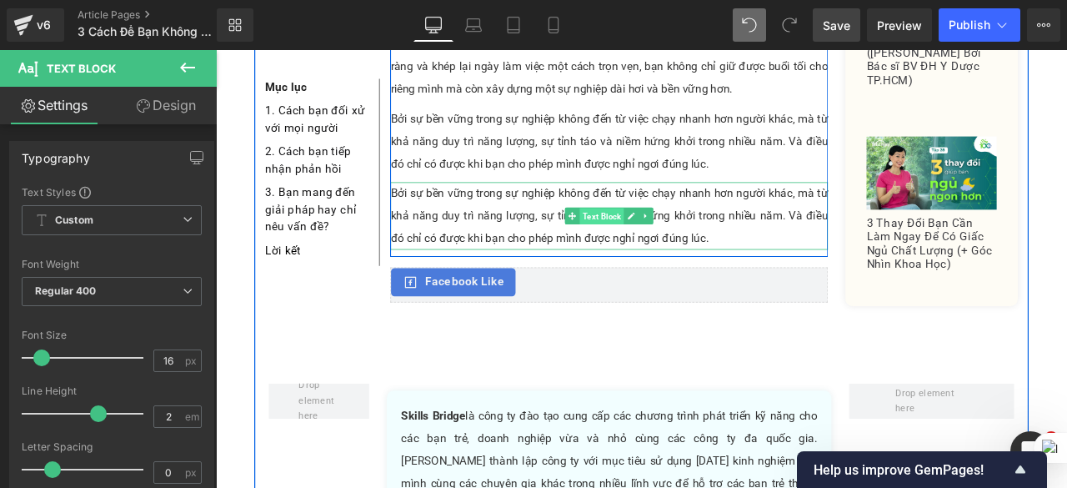
click at [676, 237] on span "Text Block" at bounding box center [673, 247] width 53 height 20
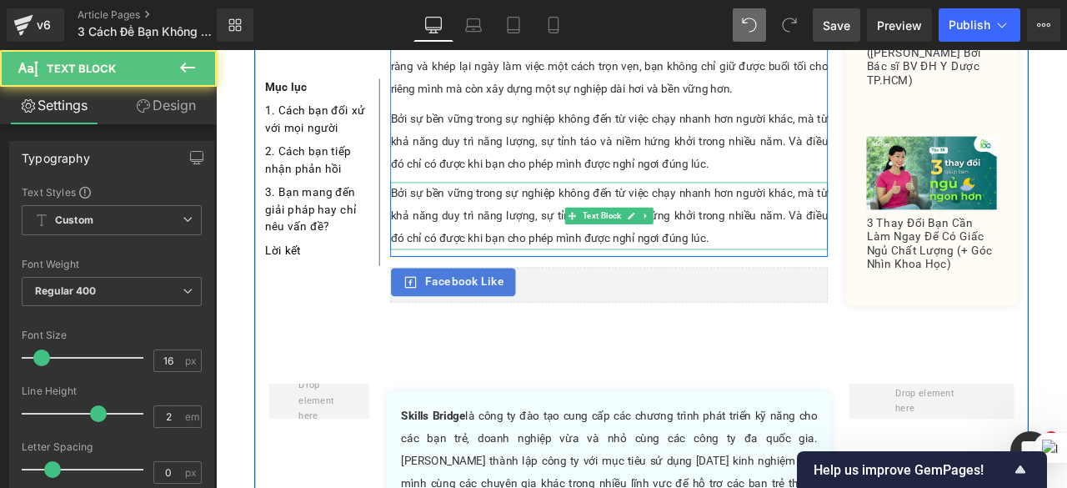
click at [590, 207] on p "Bởi sự bền vững trong sự nghiệp không đến từ việc chạy nhanh hơn người khác, mà…" at bounding box center [682, 247] width 519 height 80
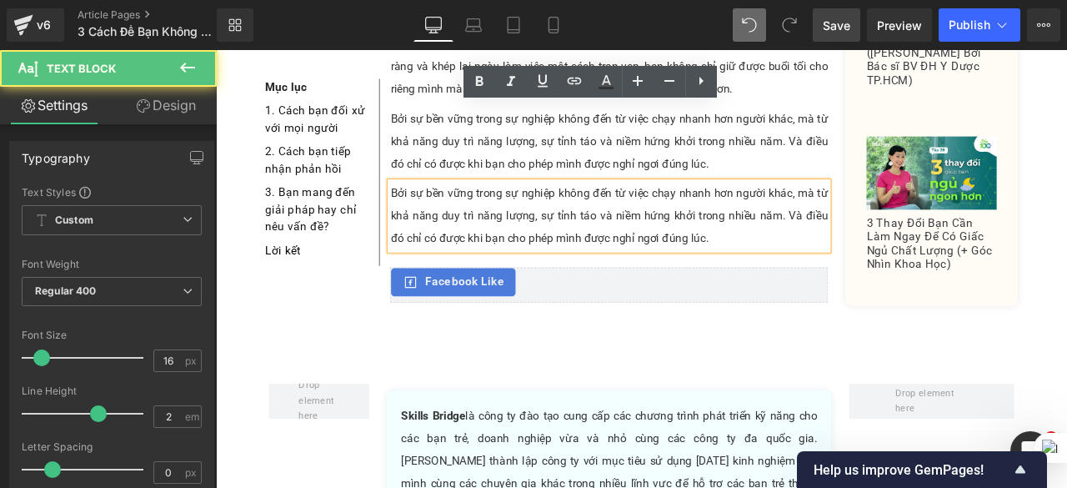
click at [590, 207] on p "Bởi sự bền vững trong sự nghiệp không đến từ việc chạy nhanh hơn người khác, mà…" at bounding box center [682, 247] width 519 height 80
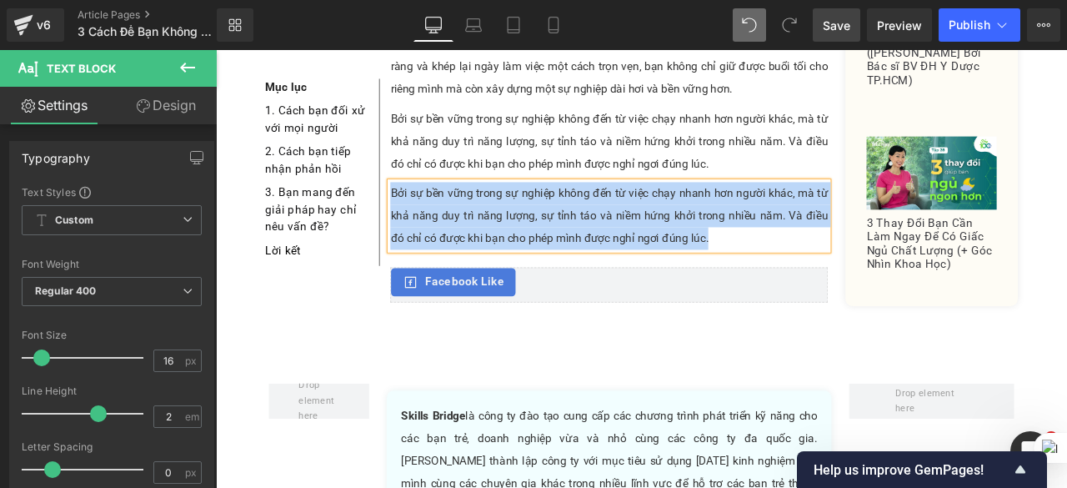
paste div
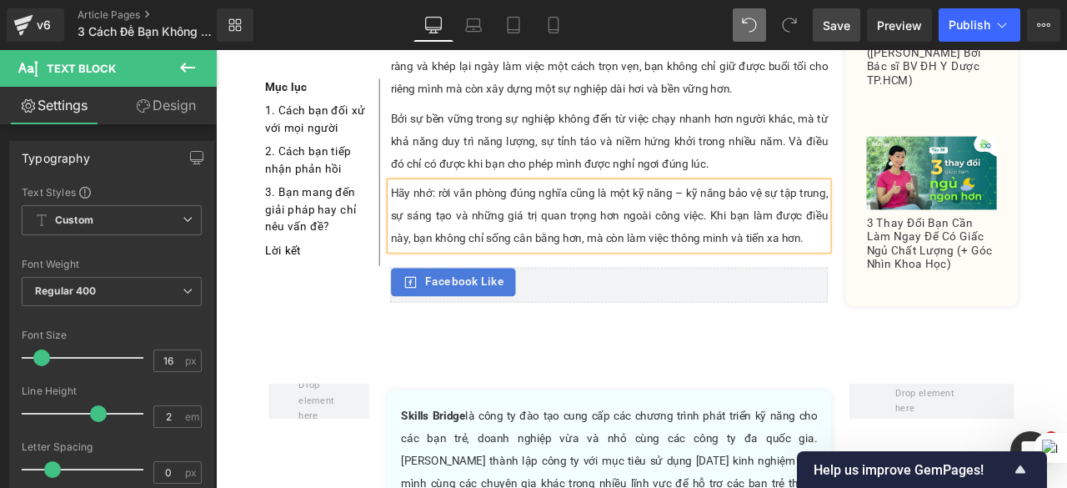
click at [851, 21] on span "Save" at bounding box center [837, 26] width 28 height 18
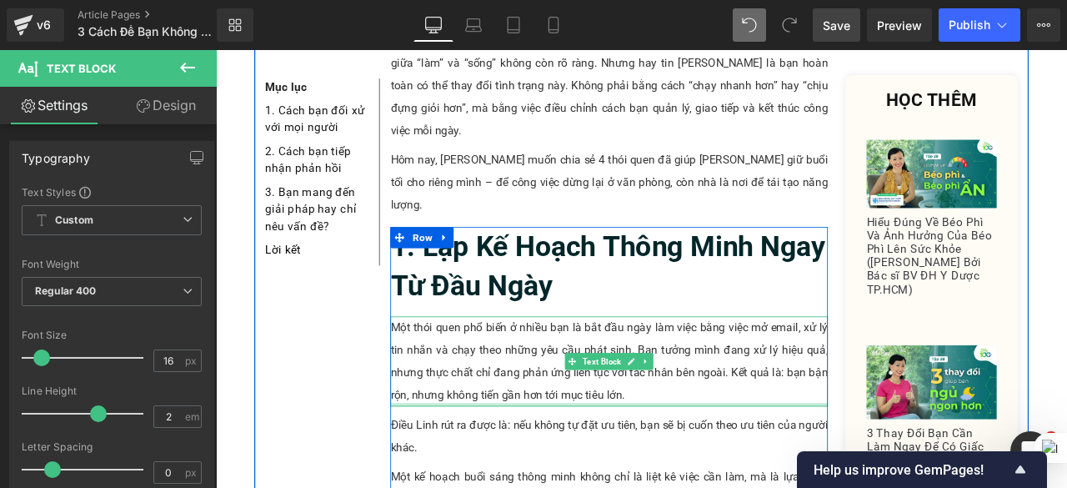
scroll to position [454, 0]
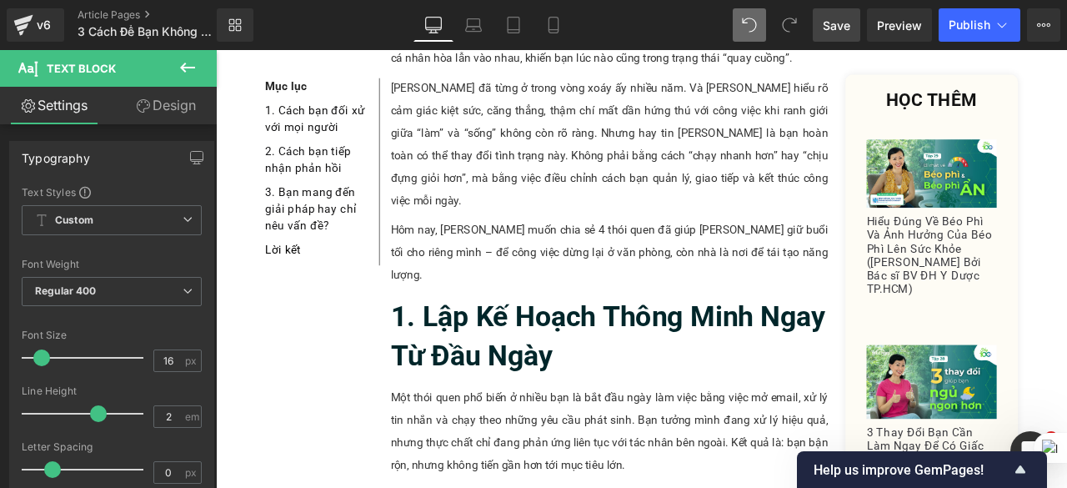
click at [839, 21] on span "Save" at bounding box center [837, 26] width 28 height 18
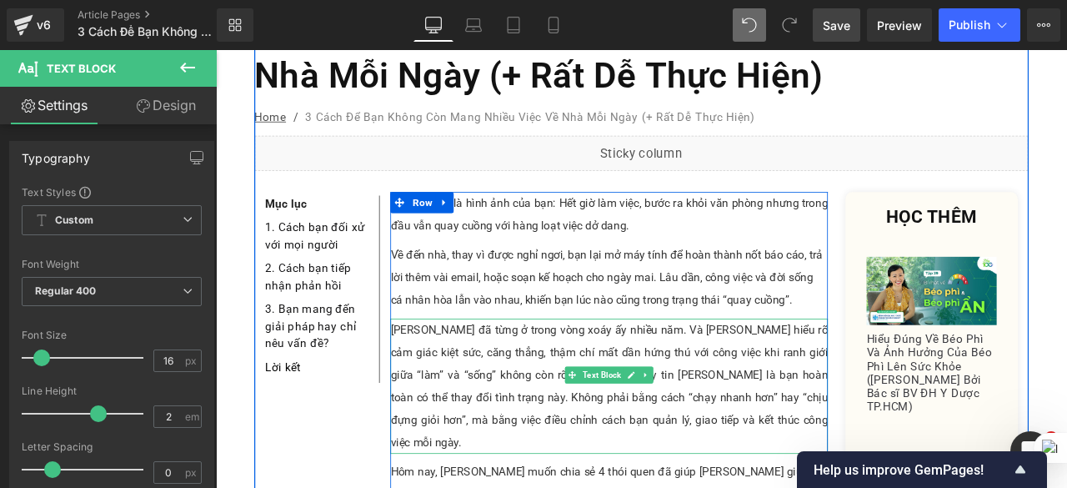
scroll to position [334, 0]
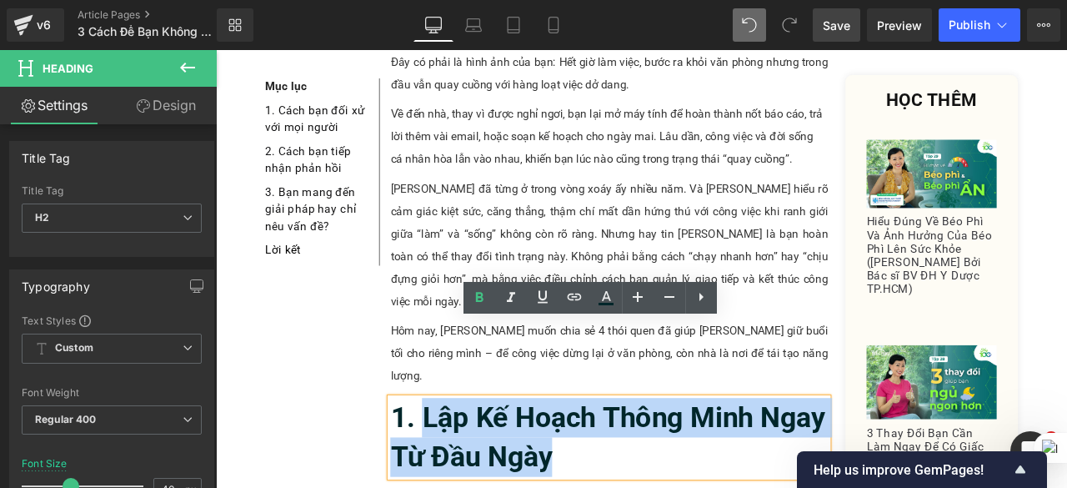
drag, startPoint x: 632, startPoint y: 450, endPoint x: 455, endPoint y: 402, distance: 183.1
copy b "Lập Kế Hoạch Thông Minh Ngay Từ Đầu Ngày"
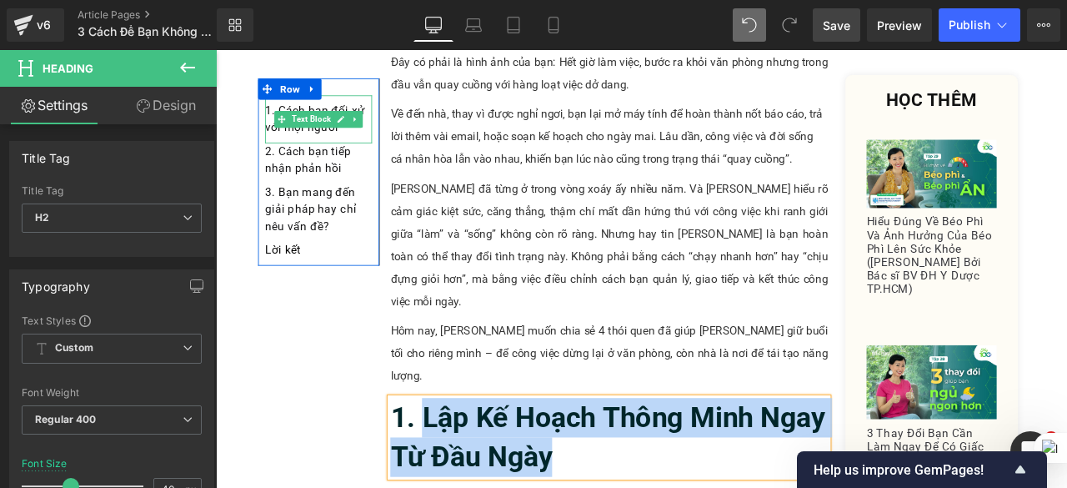
click at [371, 152] on div "1. Cách bạn đối xử với mọi người" at bounding box center [337, 131] width 127 height 57
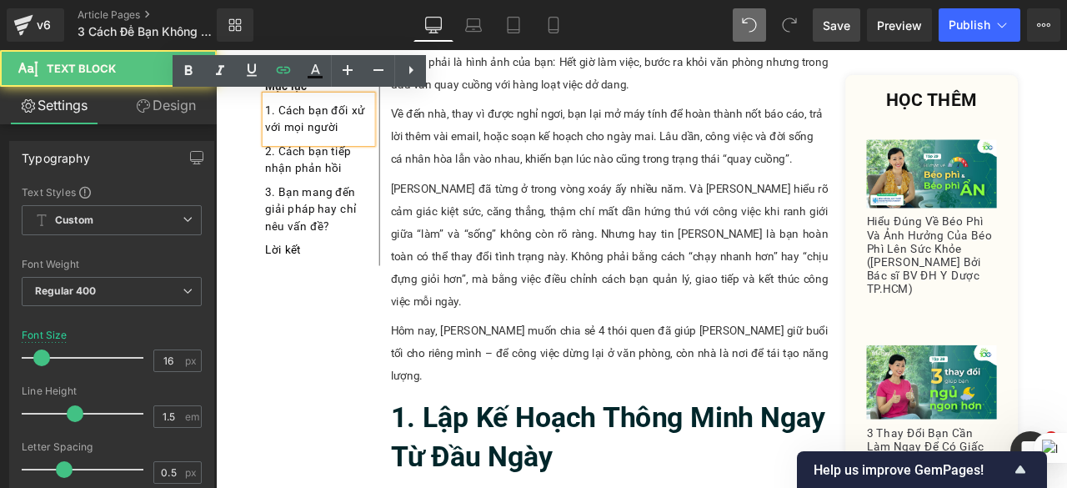
click at [371, 152] on div "1. Cách bạn đối xử với mọi người" at bounding box center [337, 131] width 127 height 57
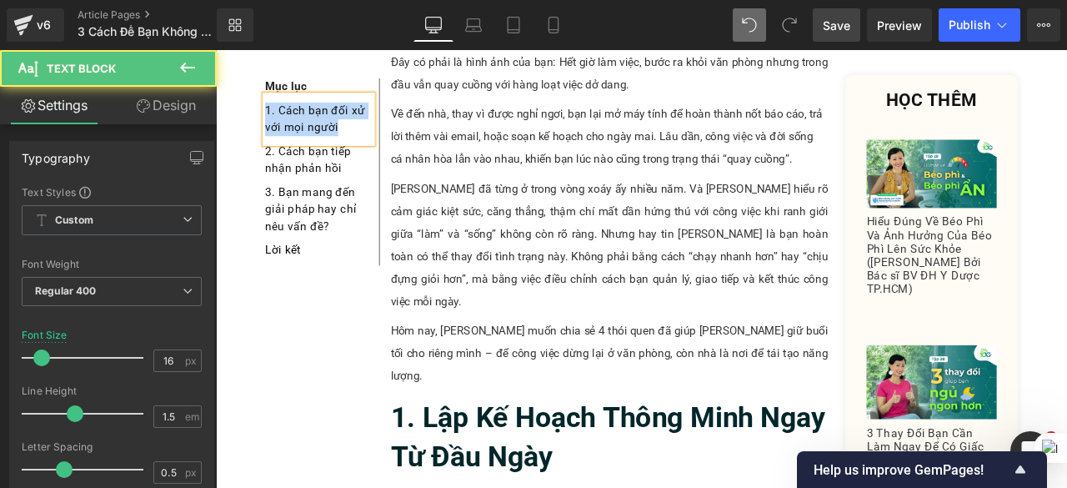
click at [375, 139] on div "1. Cách bạn đối xử với mọi người" at bounding box center [337, 131] width 127 height 57
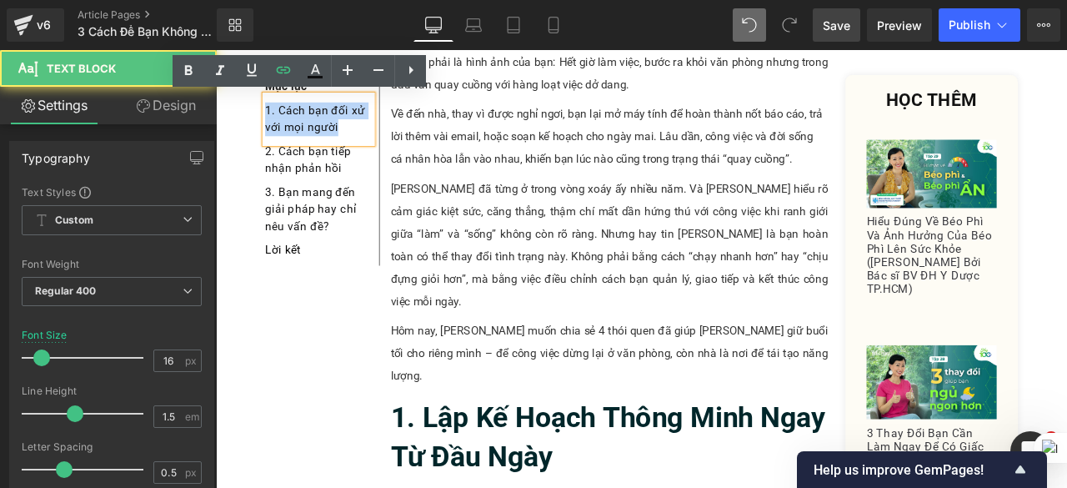
click at [366, 148] on div "1. Cách bạn đối xử với mọi người" at bounding box center [337, 131] width 127 height 57
drag, startPoint x: 284, startPoint y: 122, endPoint x: 385, endPoint y: 152, distance: 105.3
click at [385, 152] on div "1. Cách bạn đối xử với mọi người" at bounding box center [337, 131] width 127 height 57
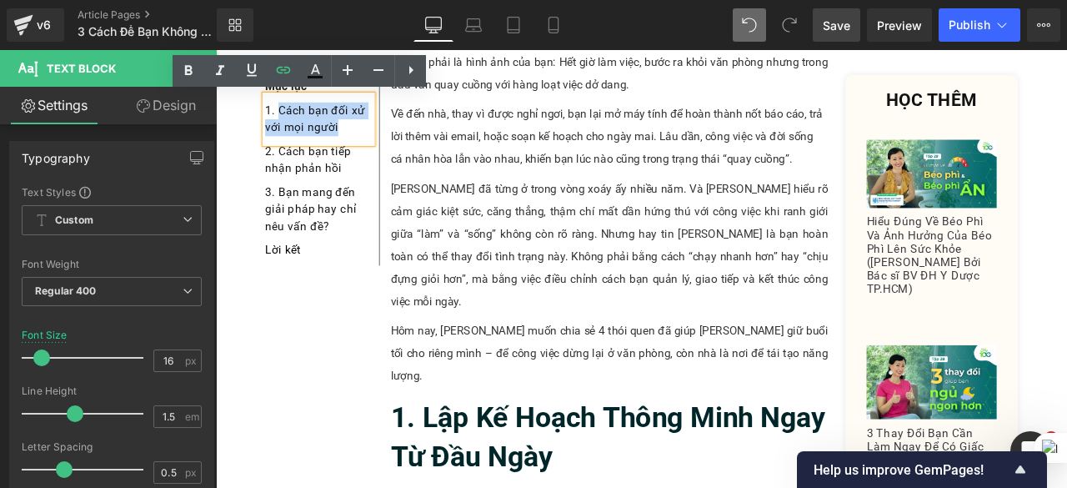
paste div
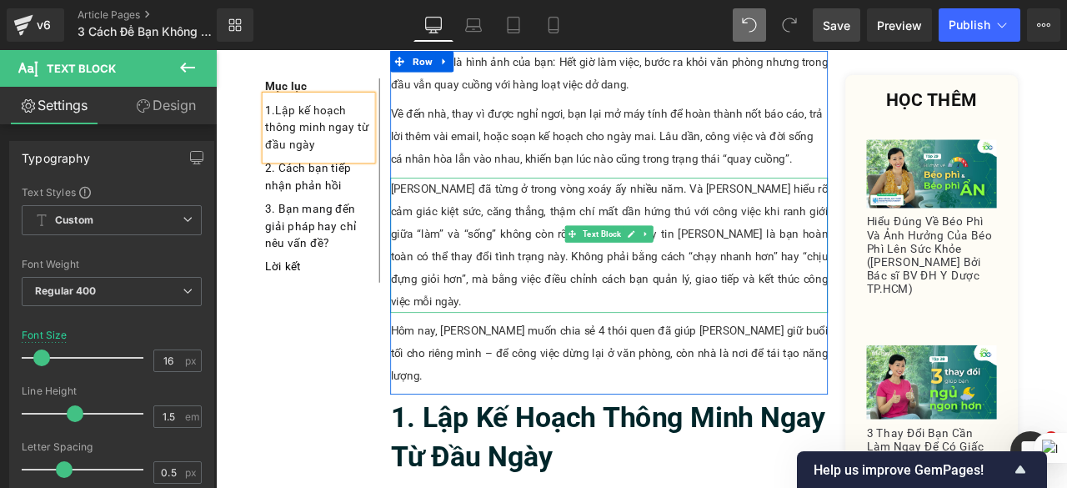
click at [459, 202] on p "[PERSON_NAME] đã từng ở trong vòng xoáy ấy nhiều năm. Và [PERSON_NAME] hiểu rõ …" at bounding box center [682, 282] width 519 height 160
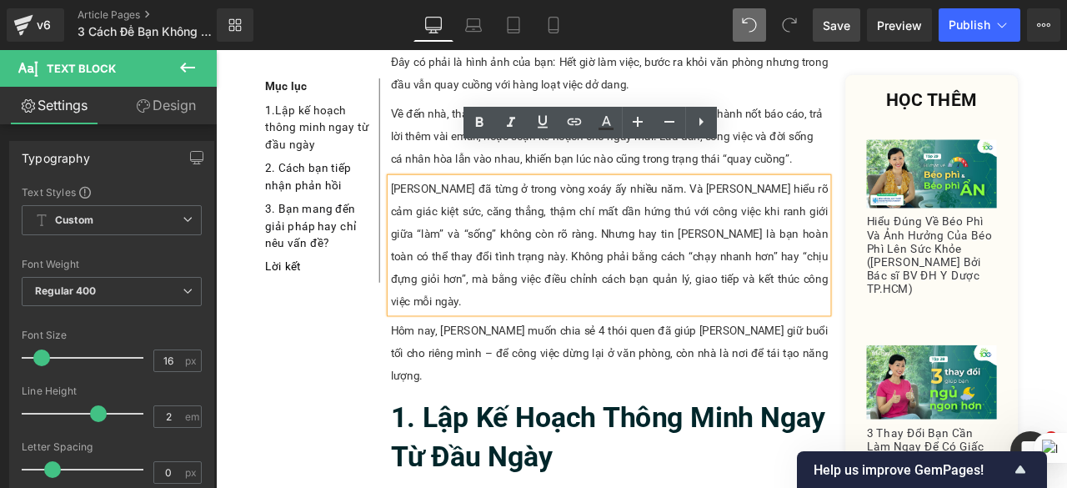
click at [846, 27] on span "Save" at bounding box center [837, 26] width 28 height 18
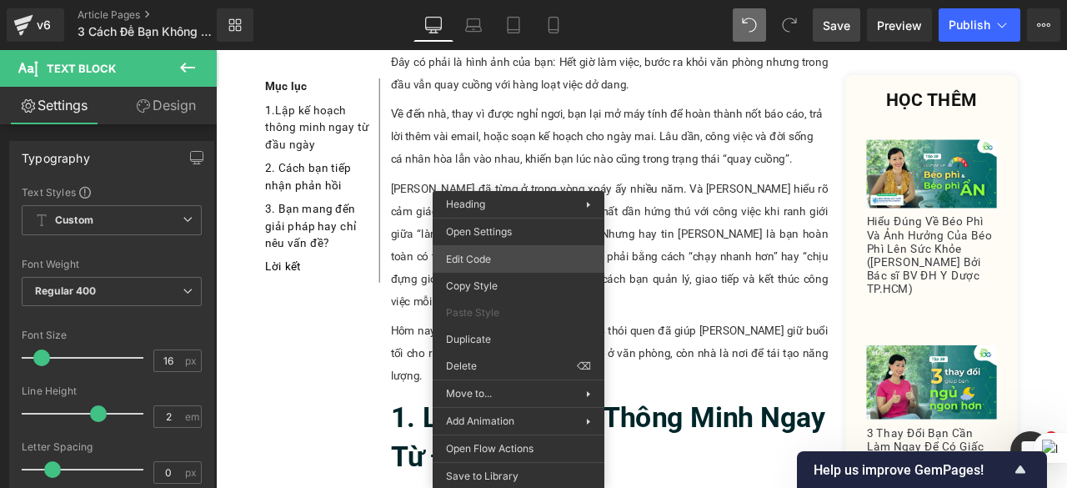
click at [521, 0] on div "Text Block You are previewing how the will restyle your page. You can not edit …" at bounding box center [533, 0] width 1067 height 0
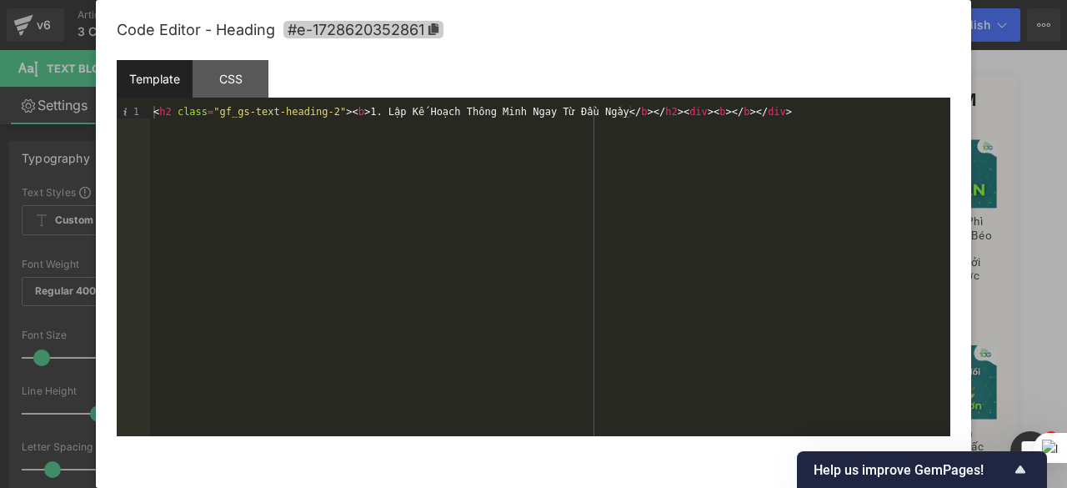
click at [432, 29] on icon at bounding box center [434, 29] width 12 height 12
drag, startPoint x: 731, startPoint y: 61, endPoint x: 722, endPoint y: 77, distance: 17.9
click at [722, 77] on div "Template CSS" at bounding box center [534, 83] width 834 height 46
click at [1023, 108] on div at bounding box center [533, 244] width 1067 height 488
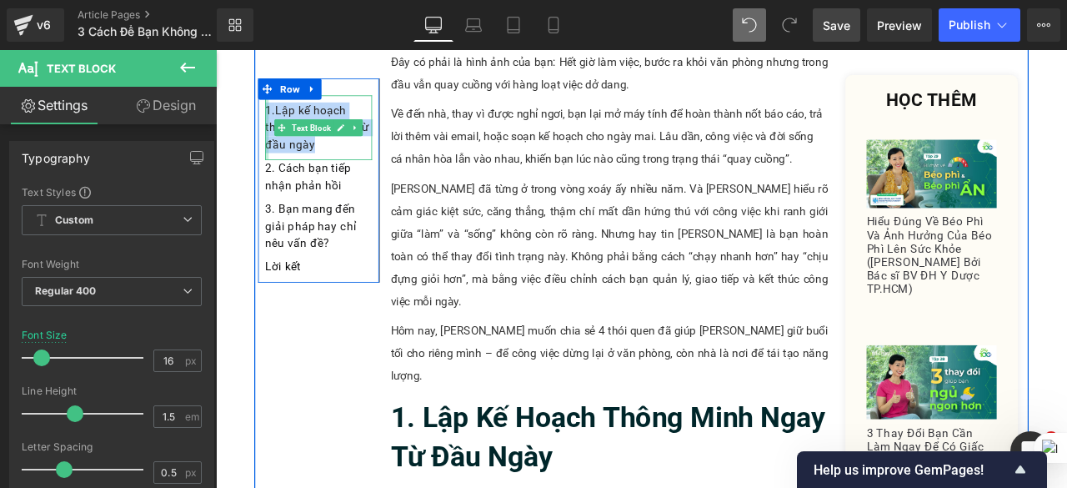
drag, startPoint x: 329, startPoint y: 163, endPoint x: 269, endPoint y: 121, distance: 73.6
click at [274, 121] on div "1. Lập kế hoạch thông minh ngay từ đầu ngày Text Block" at bounding box center [337, 141] width 127 height 77
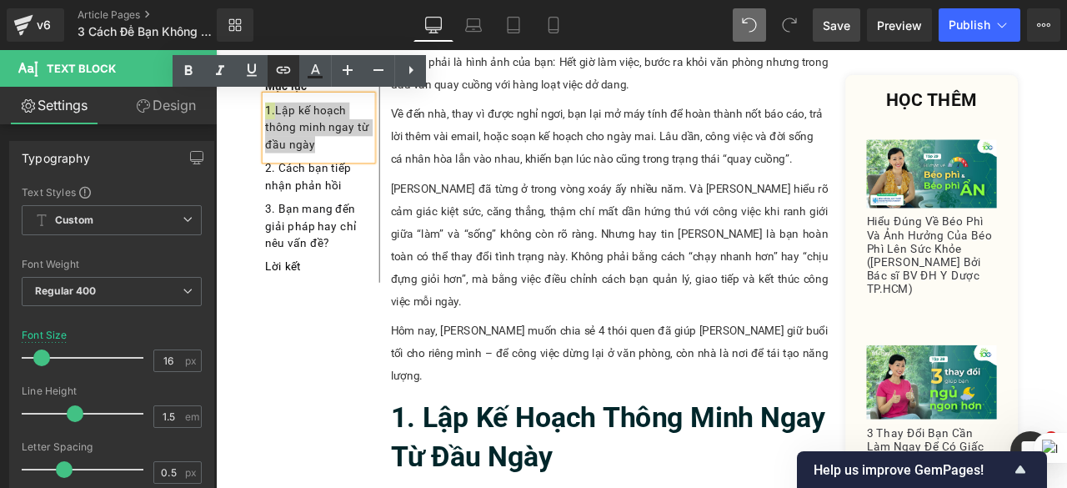
click at [291, 75] on icon at bounding box center [284, 70] width 20 height 20
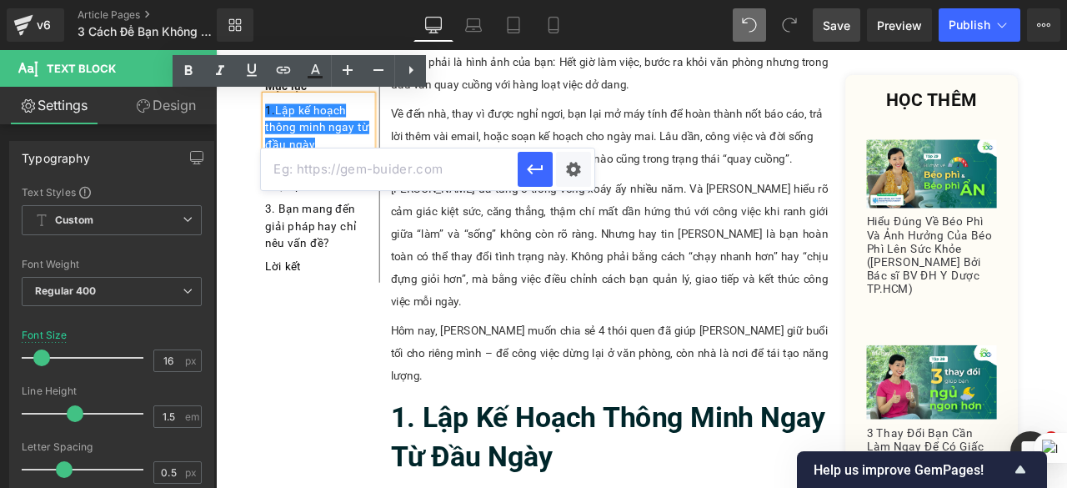
click at [352, 171] on input "text" at bounding box center [389, 169] width 257 height 42
paste input "#e-1728620352861"
type input "#e-1728620352861"
click at [547, 174] on button "button" at bounding box center [535, 169] width 35 height 35
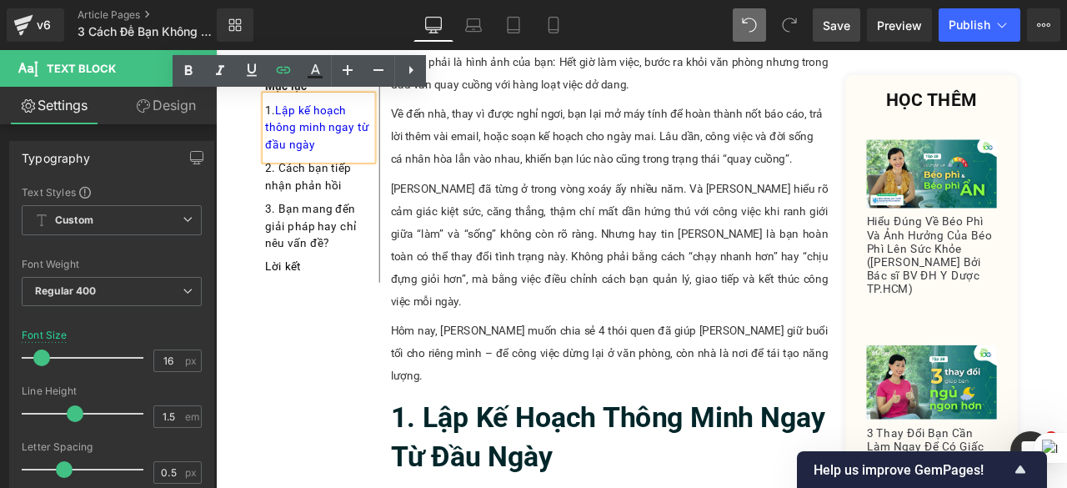
click at [836, 14] on link "Save" at bounding box center [837, 24] width 48 height 33
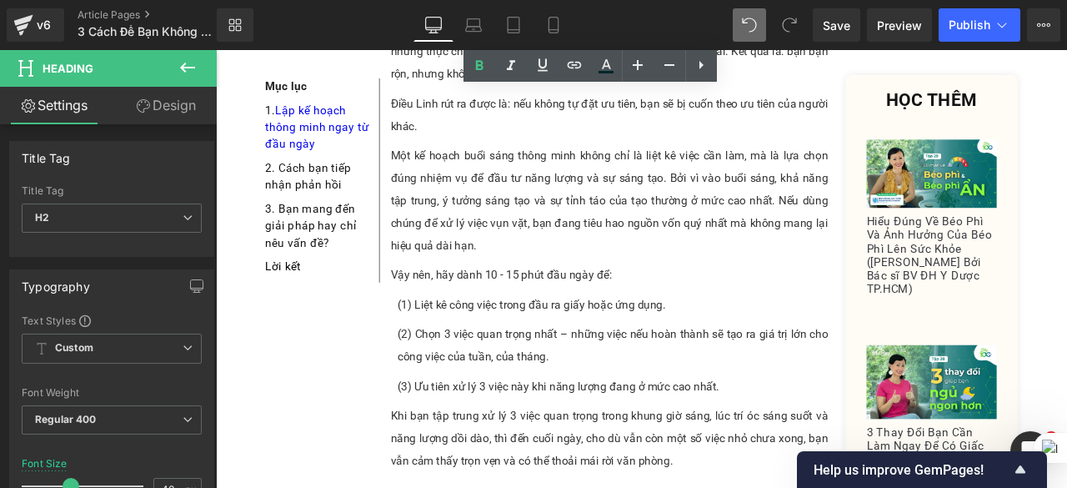
scroll to position [1084, 0]
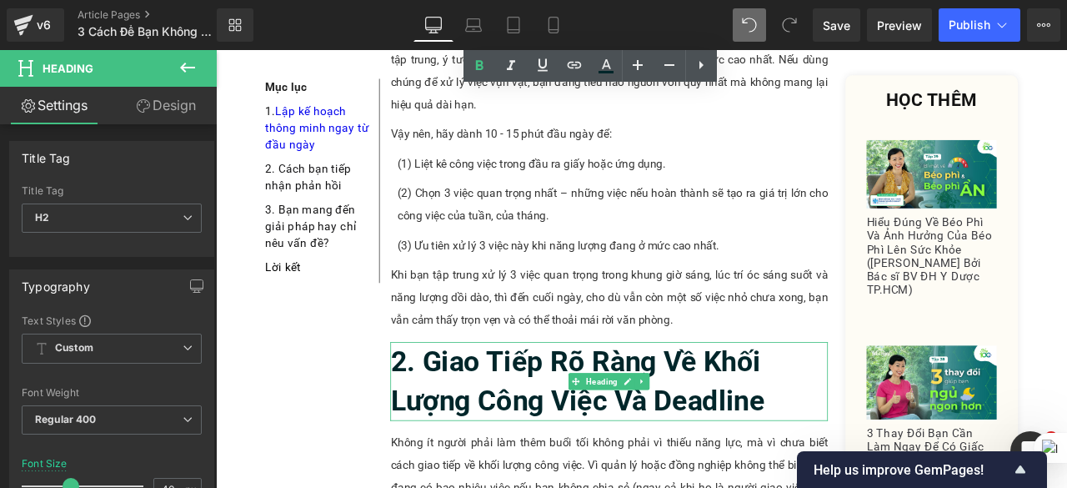
click at [874, 396] on h2 "2. Giao Tiếp Rõ Ràng Về Khối Lượng Công Việc Và Deadline" at bounding box center [682, 442] width 519 height 93
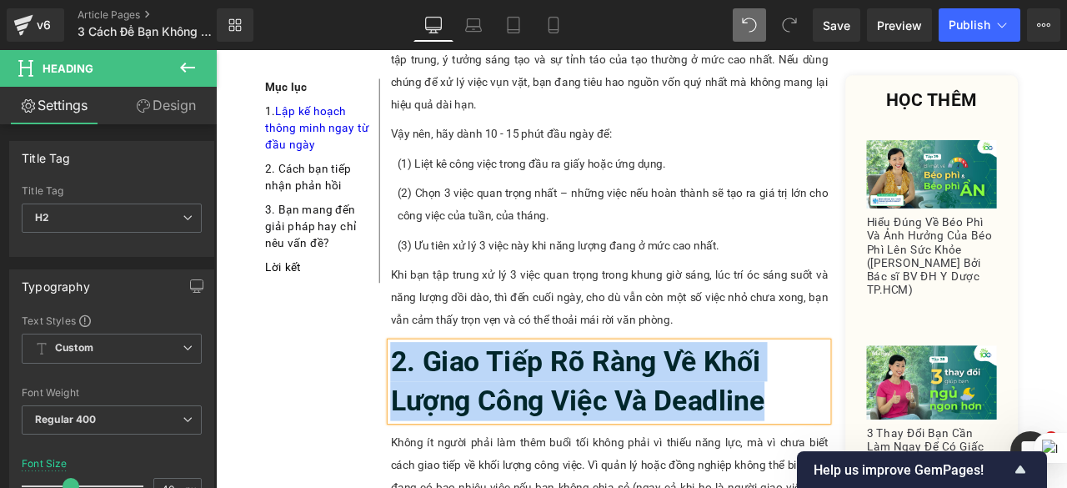
copy b "2. Giao Tiếp Rõ Ràng Về Khối Lượng Công Việc Và Deadline"
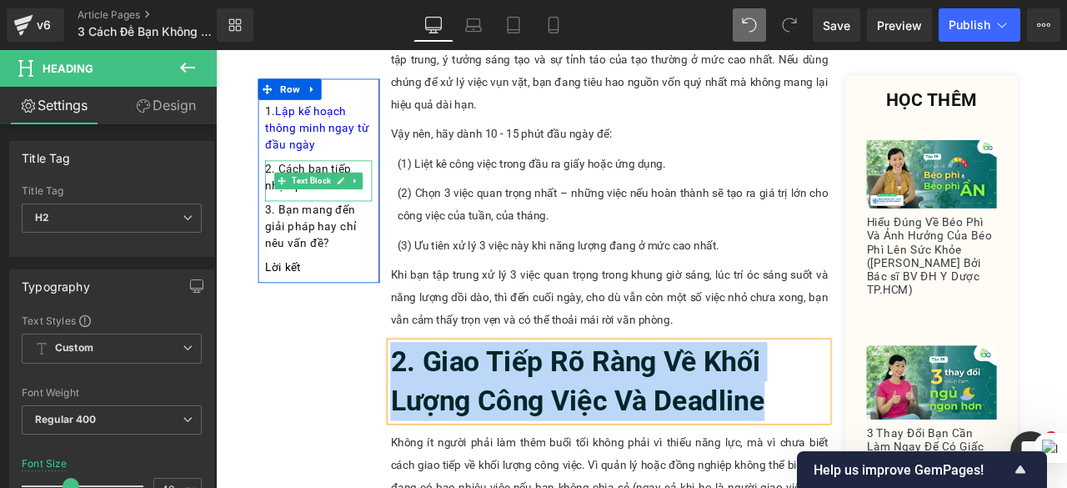
click at [379, 221] on div "2. Cách bạn tiếp nhận phản hồi" at bounding box center [337, 204] width 127 height 48
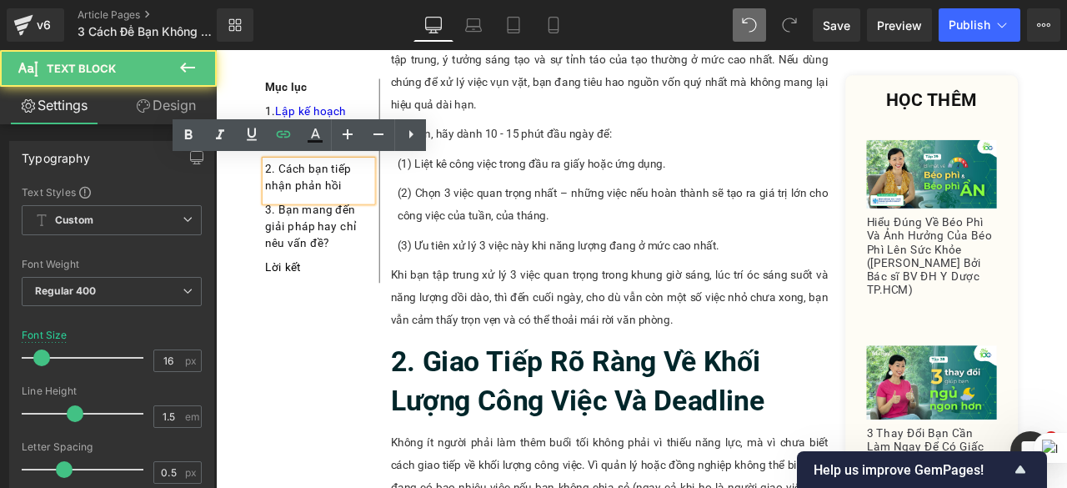
click at [379, 219] on div "2. Cách bạn tiếp nhận phản hồi" at bounding box center [337, 204] width 127 height 48
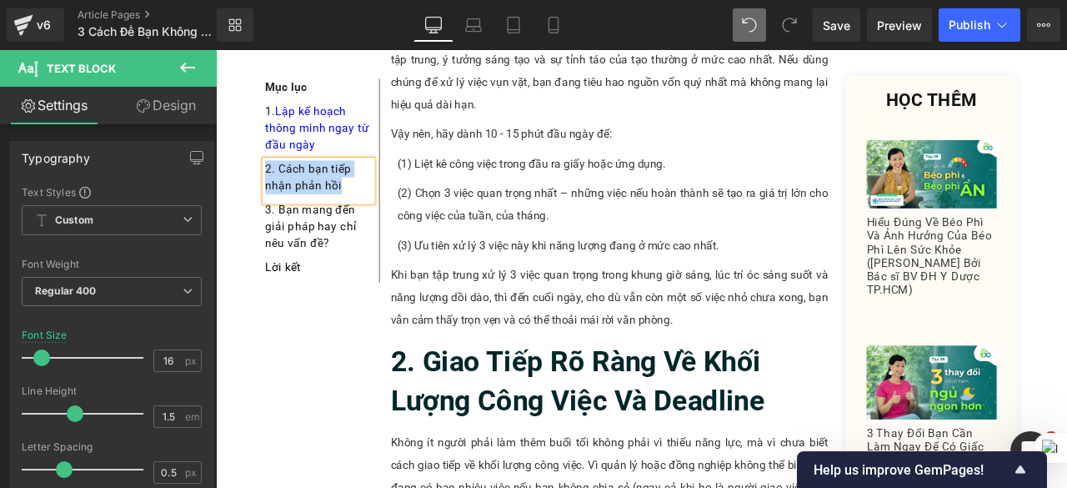
paste div
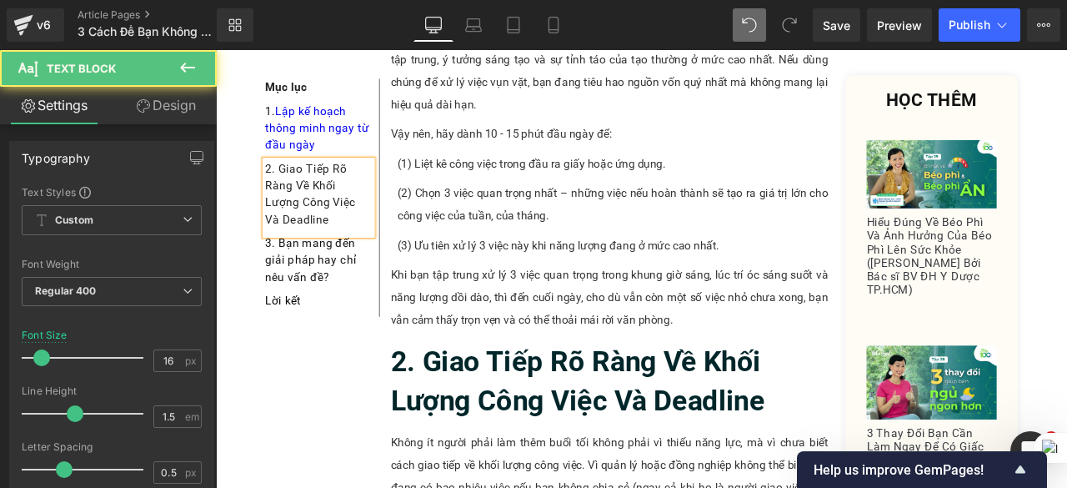
click at [284, 184] on div "2. Giao Tiếp Rõ Ràng Về Khối Lượng Công Việc Và Deadline" at bounding box center [337, 224] width 127 height 88
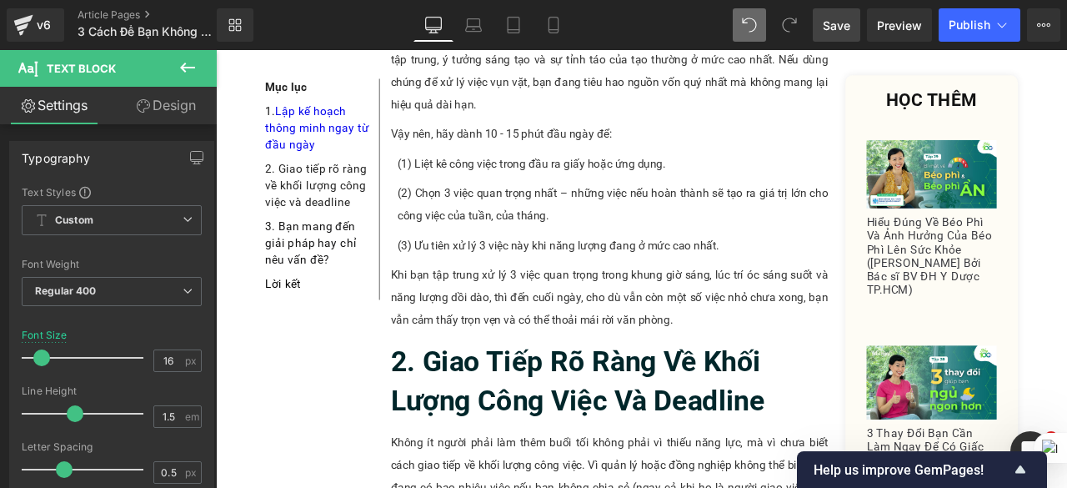
click at [836, 24] on span "Save" at bounding box center [837, 26] width 28 height 18
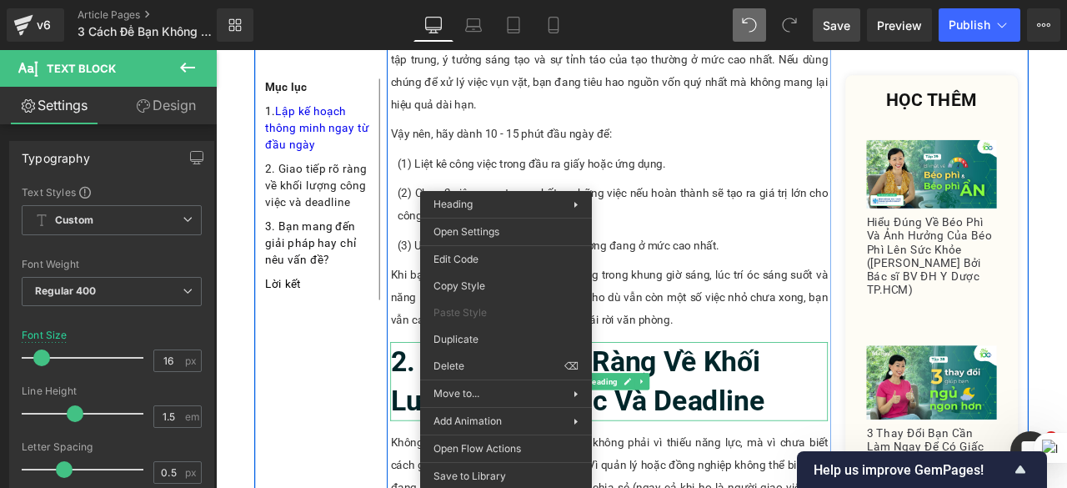
click at [867, 396] on h2 "2. Giao Tiếp Rõ Ràng Về Khối Lượng Công Việc Và Deadline" at bounding box center [682, 442] width 519 height 93
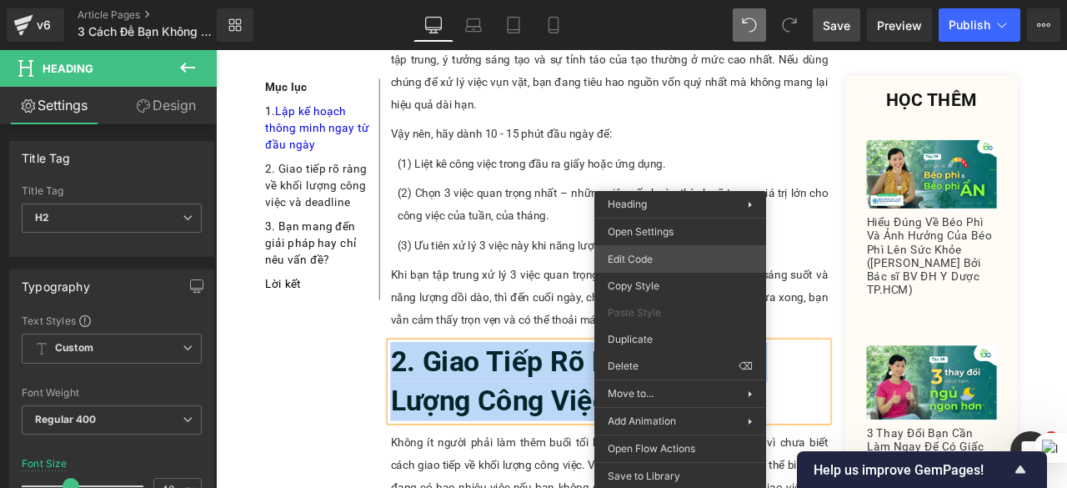
click at [681, 0] on div "Text Block You are previewing how the will restyle your page. You can not edit …" at bounding box center [533, 0] width 1067 height 0
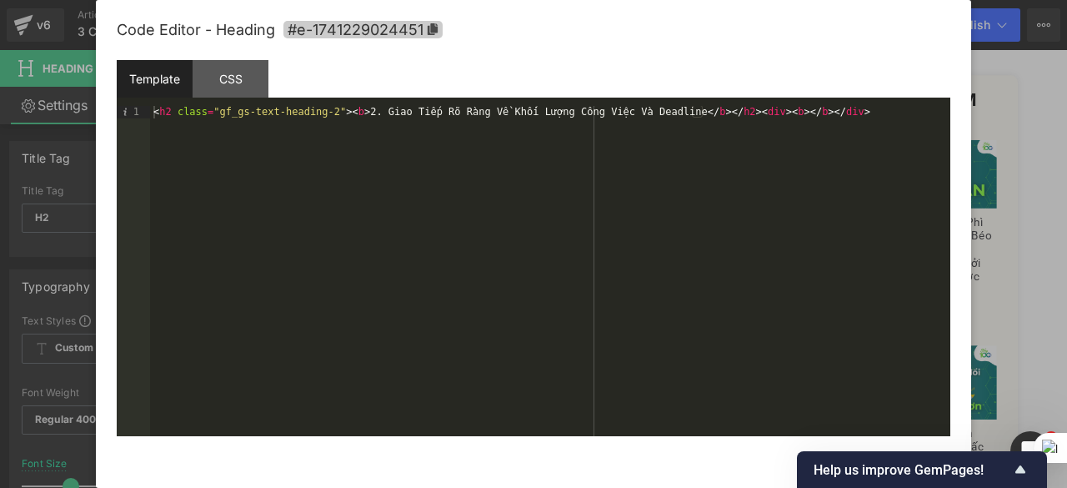
click at [427, 33] on icon at bounding box center [433, 29] width 12 height 12
copy b "2. Giao Tiếp Rõ Ràng Về Khối Lượng Công Việc Và Deadline"
click at [1012, 103] on div at bounding box center [533, 244] width 1067 height 488
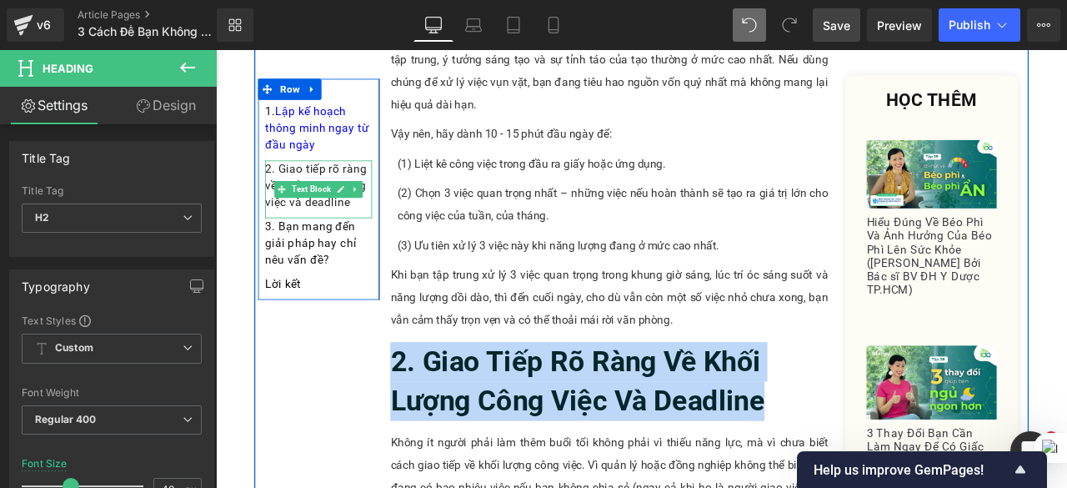
click at [377, 232] on div "2. Giao tiếp rõ ràng về khối lượng công việc và deadline" at bounding box center [337, 214] width 127 height 68
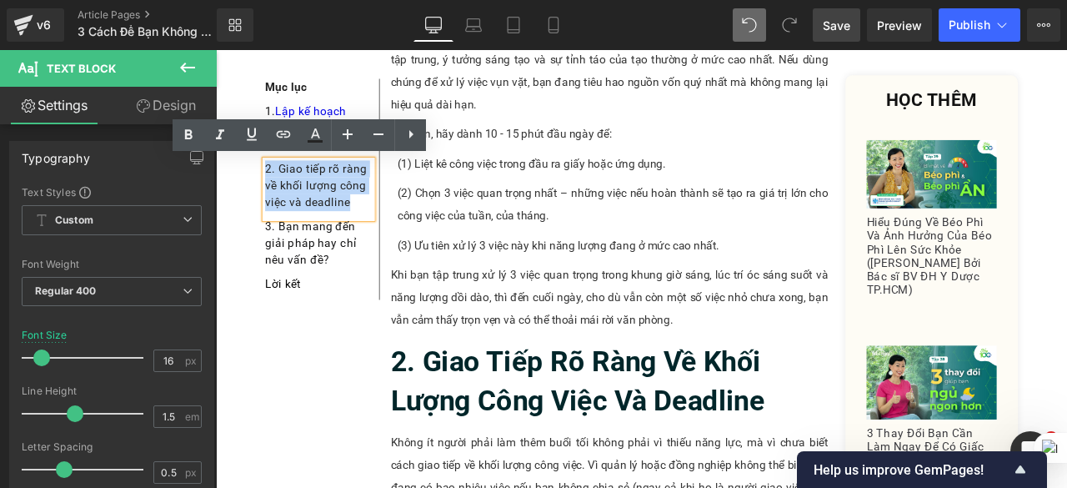
drag, startPoint x: 376, startPoint y: 234, endPoint x: 270, endPoint y: 188, distance: 115.4
click at [274, 188] on div "2. Giao tiếp rõ ràng về khối lượng công việc và deadline" at bounding box center [337, 214] width 127 height 68
click at [280, 137] on icon at bounding box center [284, 134] width 14 height 7
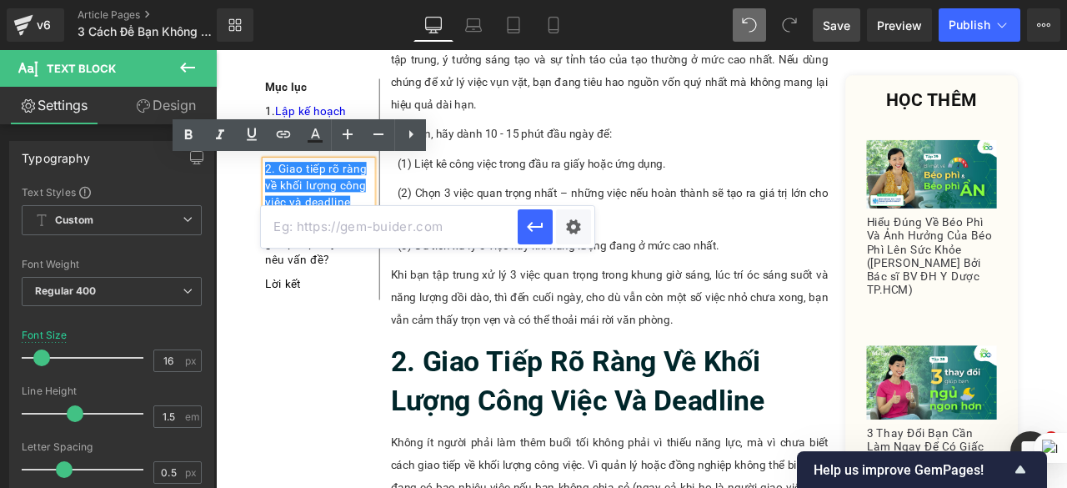
click at [332, 238] on input "text" at bounding box center [389, 227] width 257 height 42
paste input "#e-1741229024451"
type input "#e-1741229024451"
click at [530, 229] on icon "button" at bounding box center [536, 227] width 16 height 10
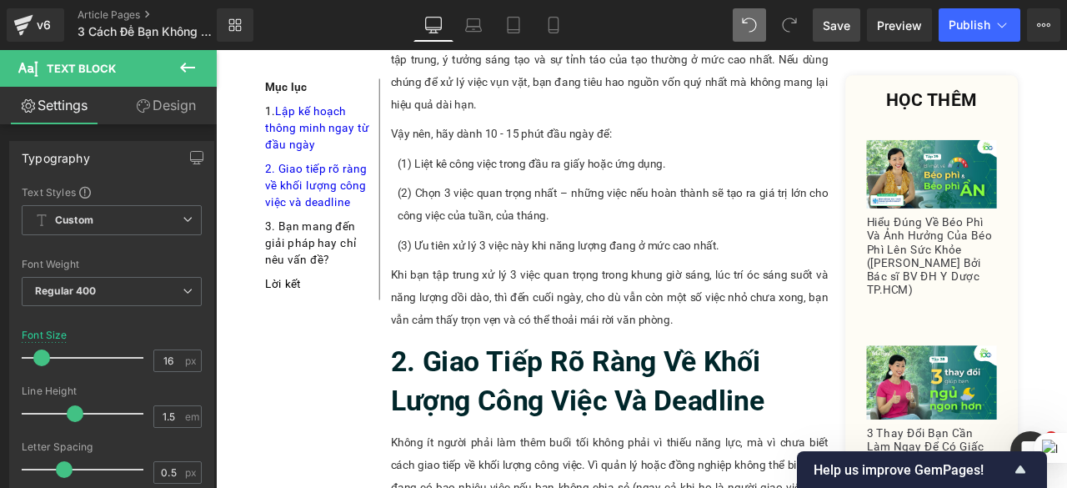
drag, startPoint x: 837, startPoint y: 25, endPoint x: 224, endPoint y: 252, distance: 654.4
click at [837, 25] on span "Save" at bounding box center [837, 26] width 28 height 18
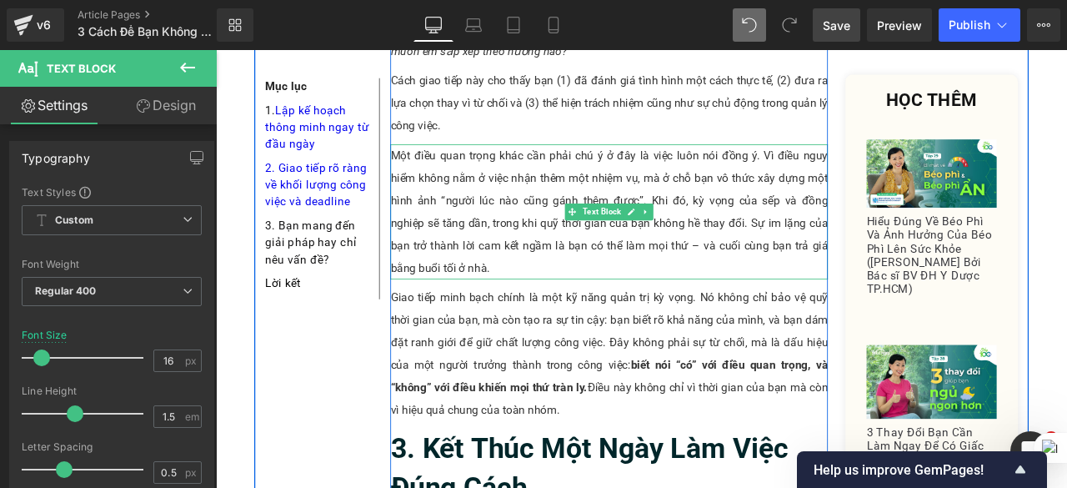
scroll to position [1835, 0]
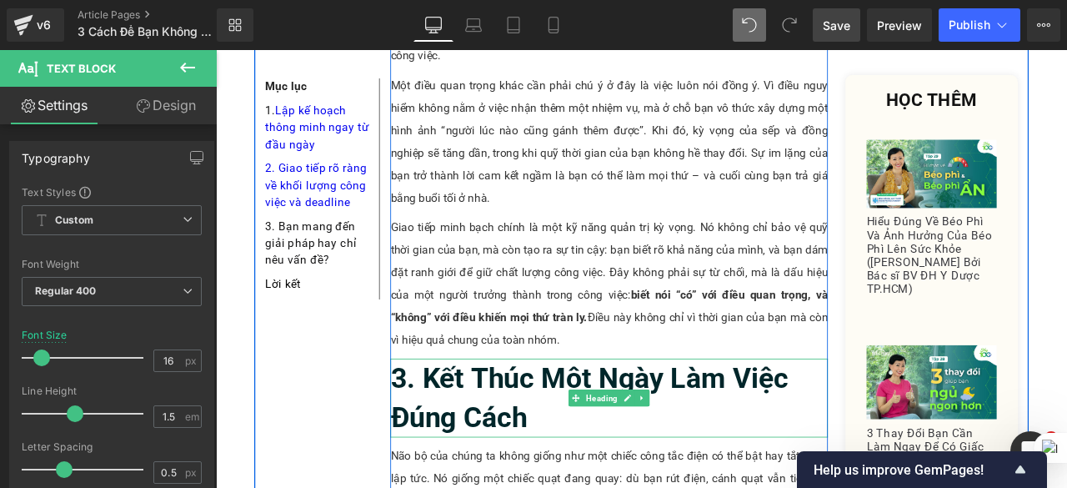
click at [511, 419] on b "3. Kết Thúc Một Ngày Làm Việc Đúng Cách" at bounding box center [659, 462] width 472 height 86
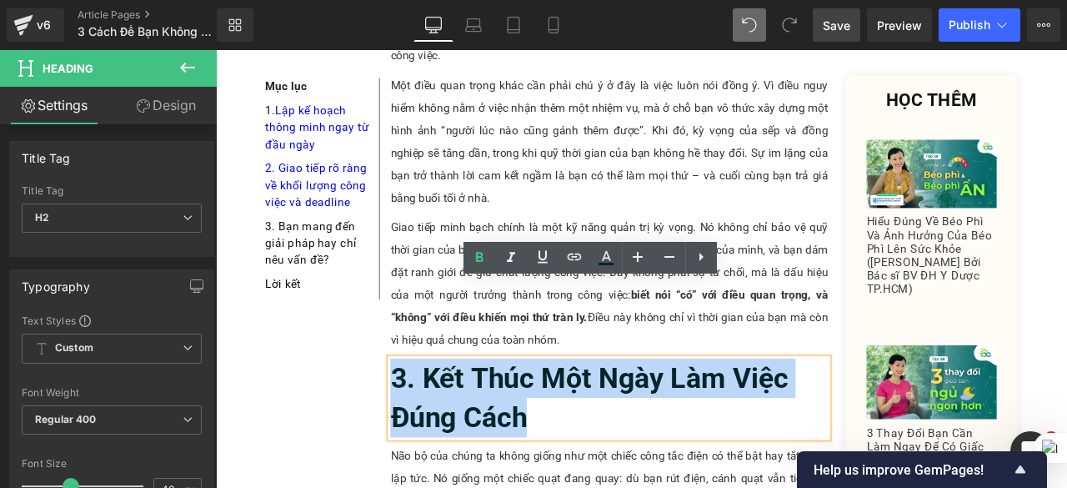
drag, startPoint x: 613, startPoint y: 394, endPoint x: 423, endPoint y: 344, distance: 196.4
click at [423, 415] on h2 "3. Kết Thúc Một Ngày Làm Việc Đúng Cách" at bounding box center [682, 461] width 519 height 93
copy b "3. Kết Thúc Một Ngày Làm Việc Đúng Cách"
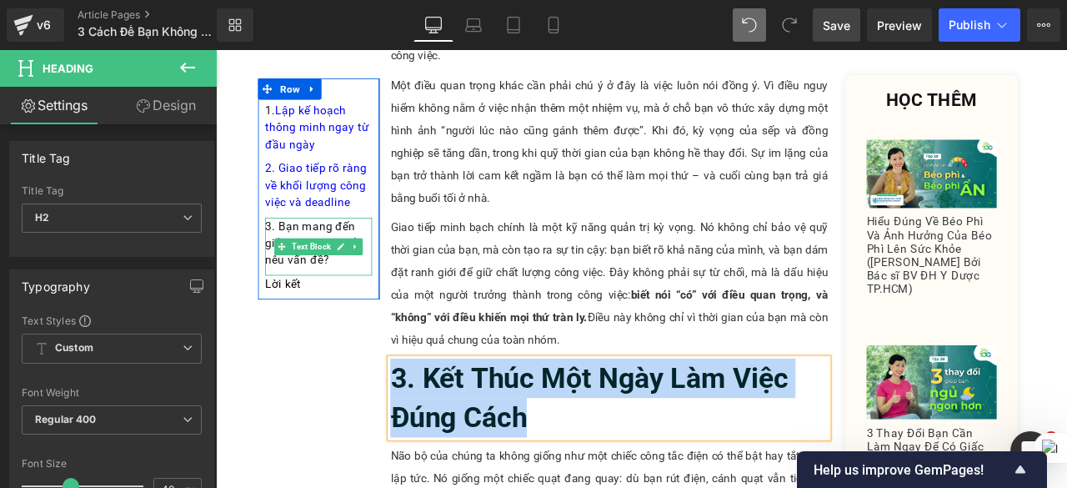
click at [355, 302] on div "3. Bạn mang đến giải pháp hay chỉ nêu vấn đề?" at bounding box center [337, 283] width 127 height 68
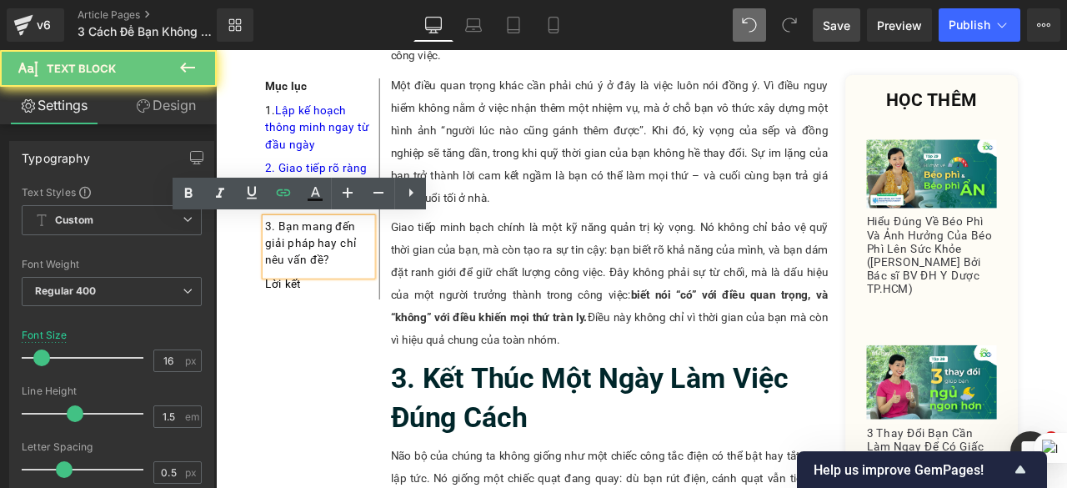
click at [355, 302] on div "3. Bạn mang đến giải pháp hay chỉ nêu vấn đề?" at bounding box center [337, 283] width 127 height 68
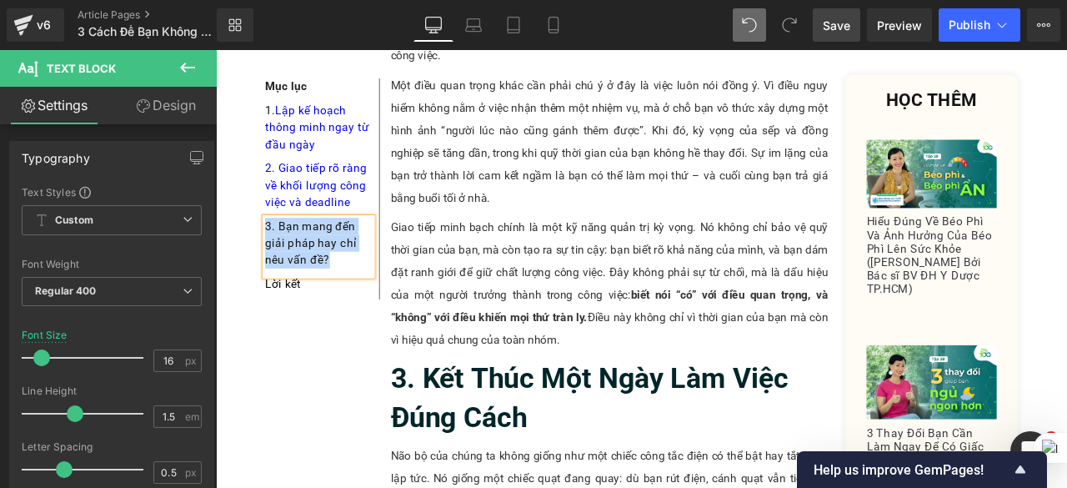
paste div
click at [316, 257] on div "3. Kết Thúc Một Ngày Làm Việc Đúng Cách" at bounding box center [337, 283] width 127 height 68
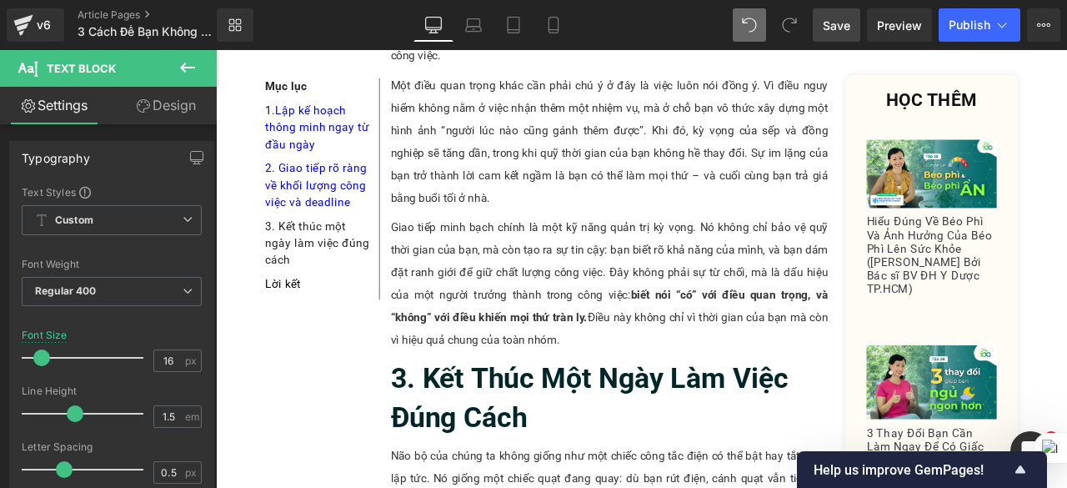
click at [851, 14] on link "Save" at bounding box center [837, 24] width 48 height 33
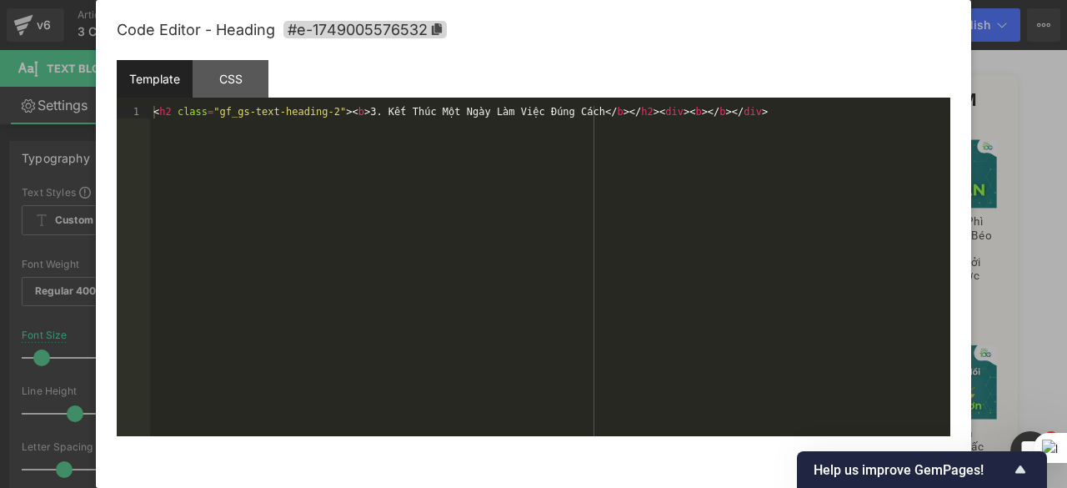
click at [523, 0] on div "Text Block You are previewing how the will restyle your page. You can not edit …" at bounding box center [533, 0] width 1067 height 0
click at [442, 28] on icon at bounding box center [437, 29] width 12 height 12
click at [1001, 134] on div at bounding box center [533, 244] width 1067 height 488
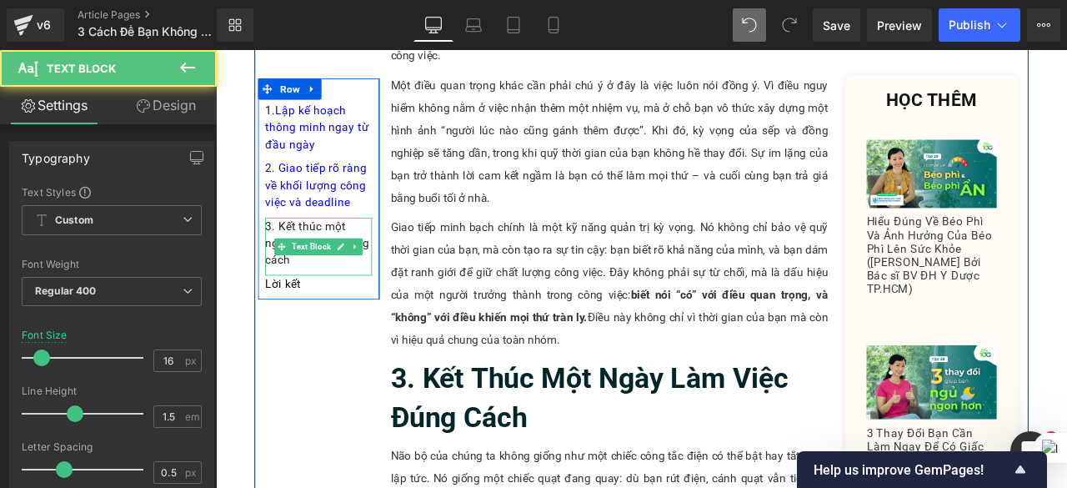
click at [329, 255] on div "3. Kết thúc một ngày làm việc đúng cách" at bounding box center [337, 283] width 127 height 68
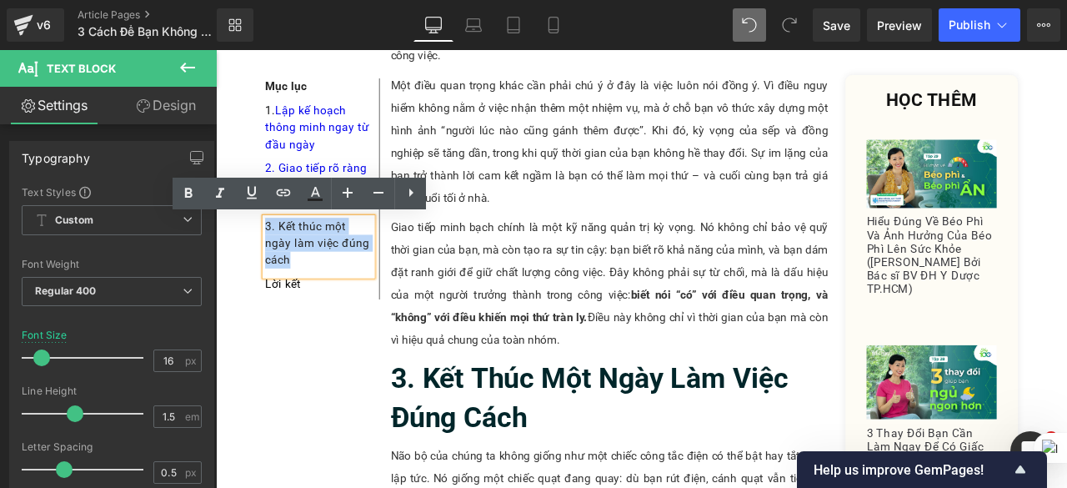
click at [274, 257] on div "3. Kết thúc một ngày làm việc đúng cách" at bounding box center [337, 283] width 127 height 68
click at [274, 204] on link at bounding box center [284, 194] width 32 height 32
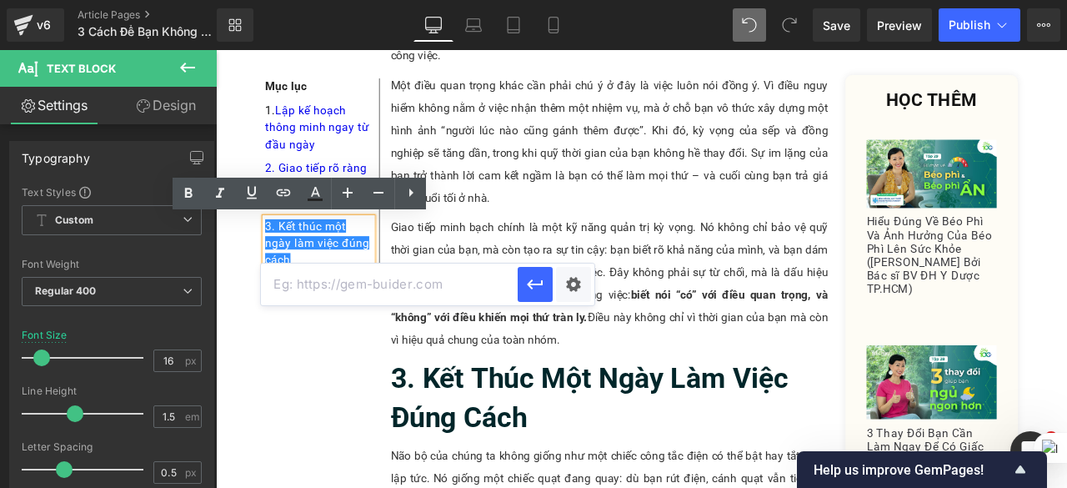
click at [352, 287] on input "text" at bounding box center [389, 285] width 257 height 42
paste input "#e-1749005576532"
click at [524, 286] on button "button" at bounding box center [535, 284] width 35 height 35
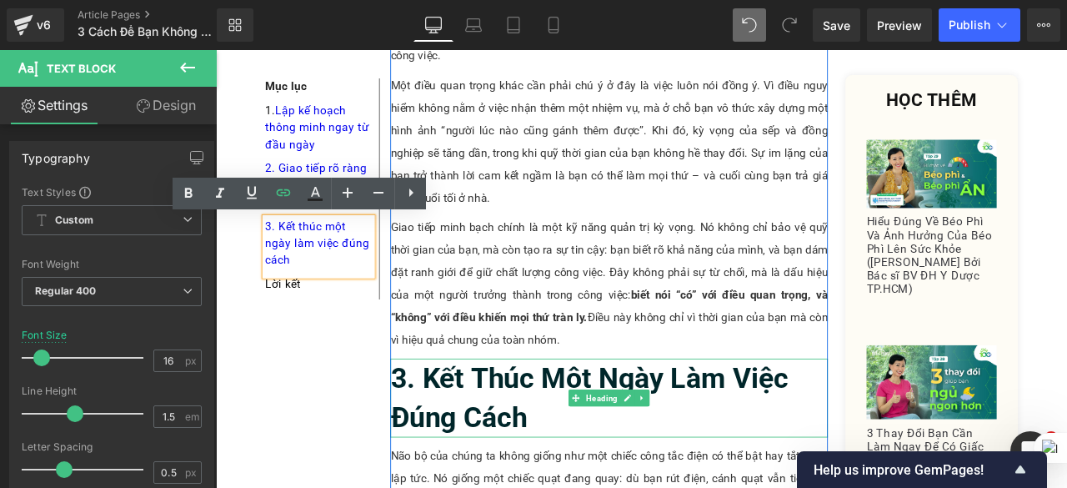
click at [569, 419] on b "3. Kết Thúc Một Ngày Làm Việc Đúng Cách" at bounding box center [659, 462] width 472 height 86
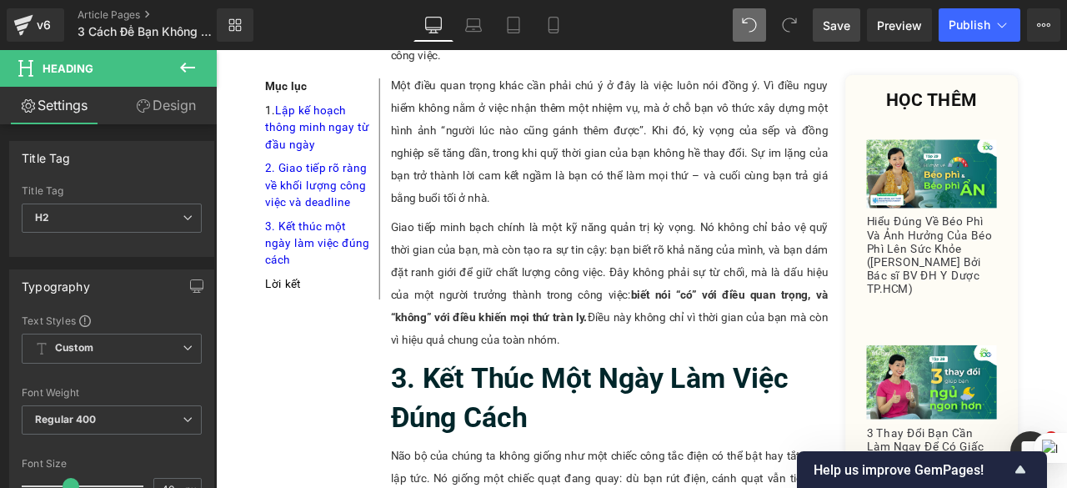
drag, startPoint x: 823, startPoint y: 24, endPoint x: 264, endPoint y: 318, distance: 631.2
click at [823, 24] on link "Save" at bounding box center [837, 24] width 48 height 33
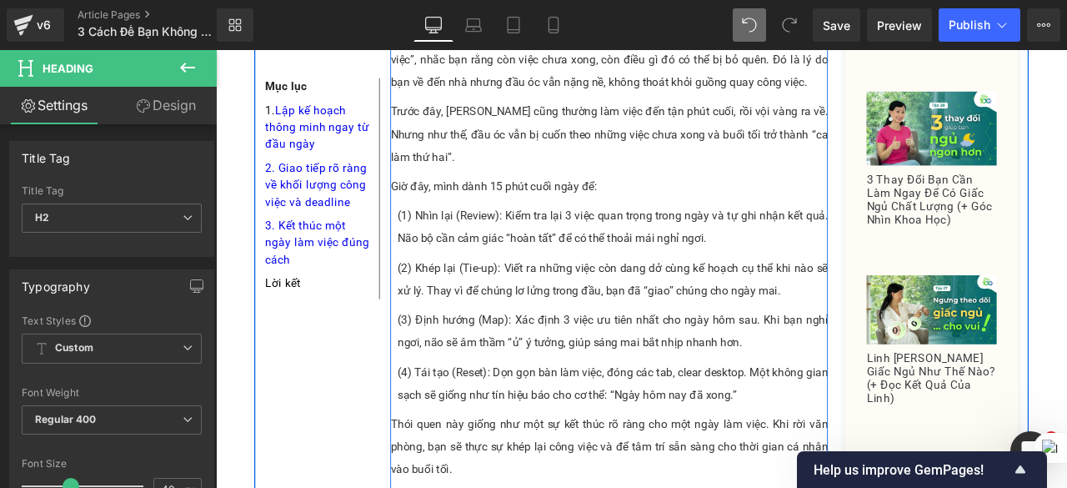
scroll to position [2669, 0]
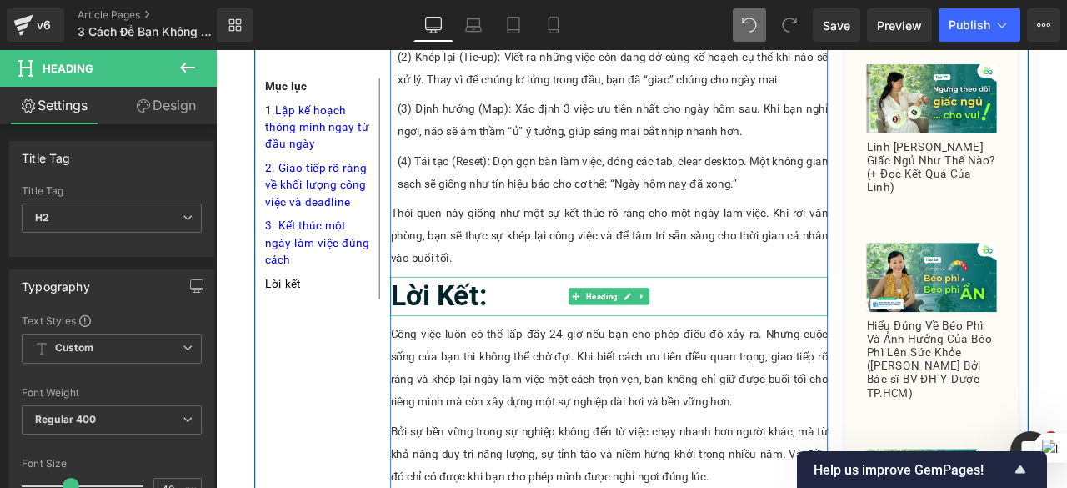
click at [512, 322] on b "Lời Kết:" at bounding box center [480, 341] width 114 height 39
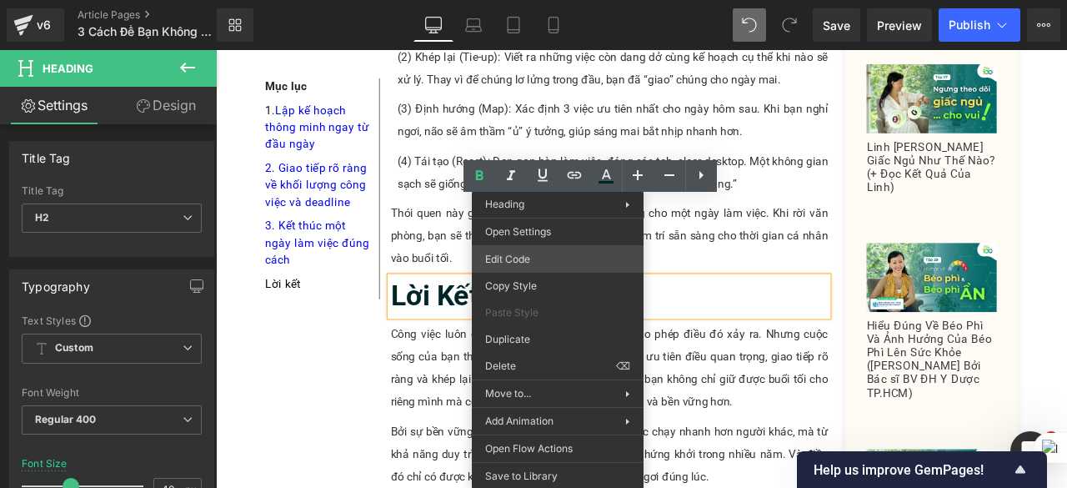
click at [534, 0] on div "Text Block You are previewing how the will restyle your page. You can not edit …" at bounding box center [533, 0] width 1067 height 0
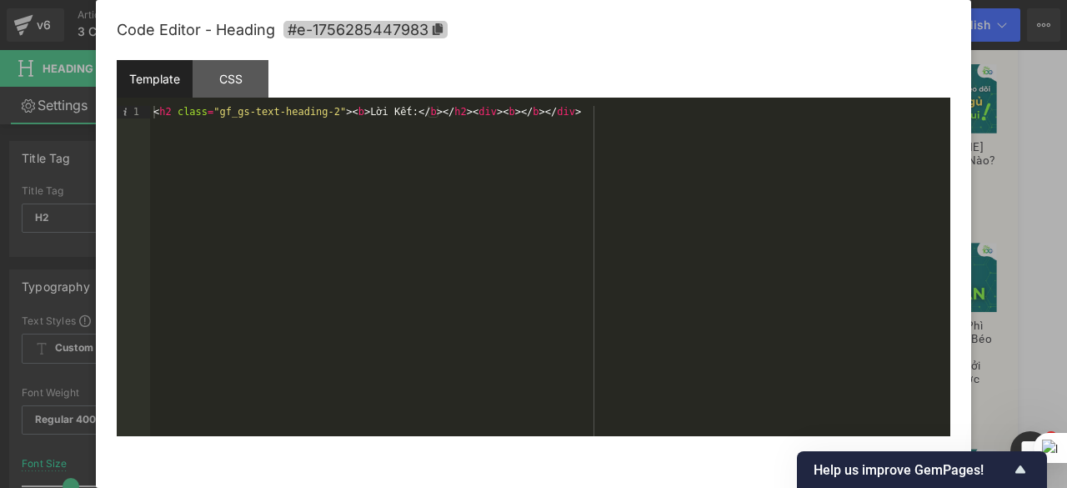
click at [432, 26] on icon at bounding box center [438, 29] width 12 height 12
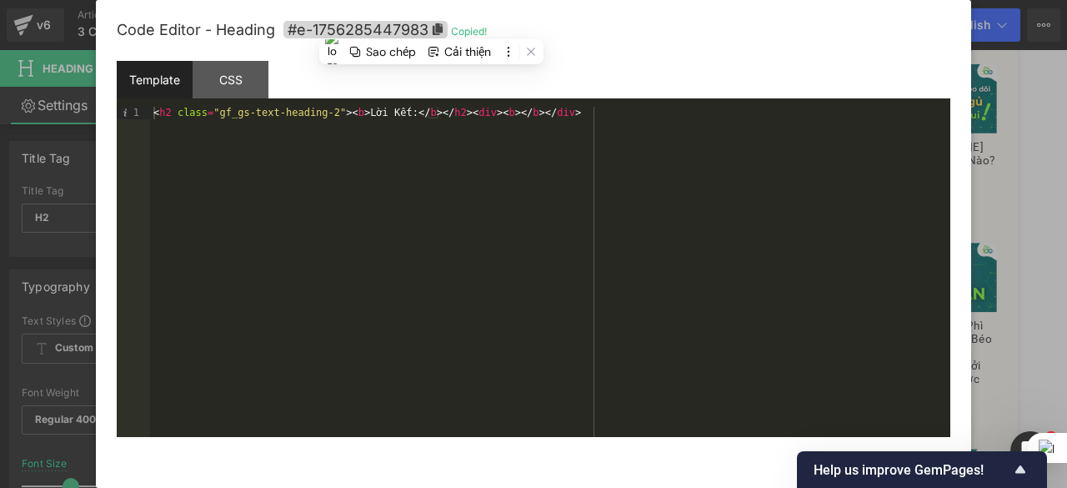
click at [1027, 115] on div at bounding box center [533, 244] width 1067 height 488
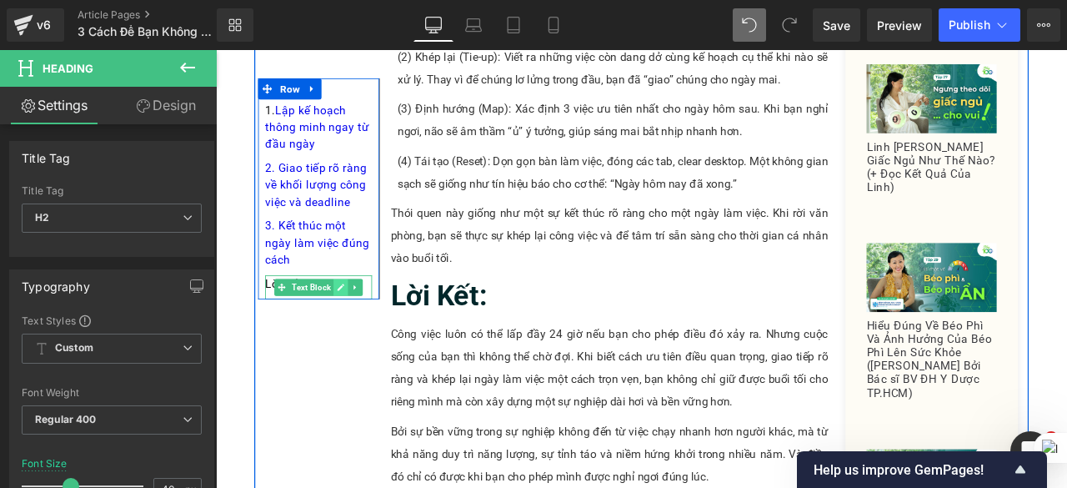
click at [362, 326] on icon at bounding box center [363, 331] width 9 height 10
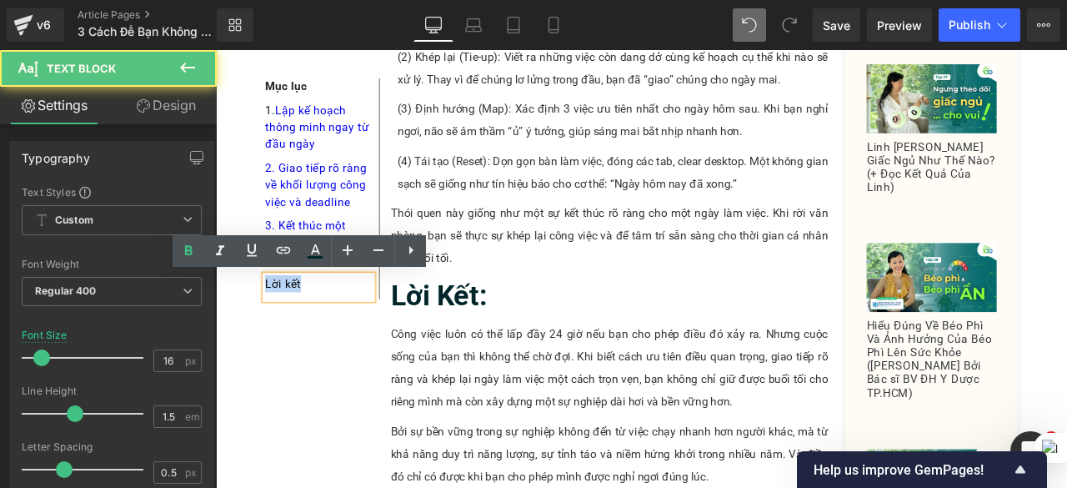
drag, startPoint x: 346, startPoint y: 329, endPoint x: 262, endPoint y: 329, distance: 84.2
click at [266, 329] on div "Mục lục Text Block 1. Lập kế hoạch thông minh ngay từ đầu ngày Text Block 2. Gi…" at bounding box center [338, 214] width 144 height 262
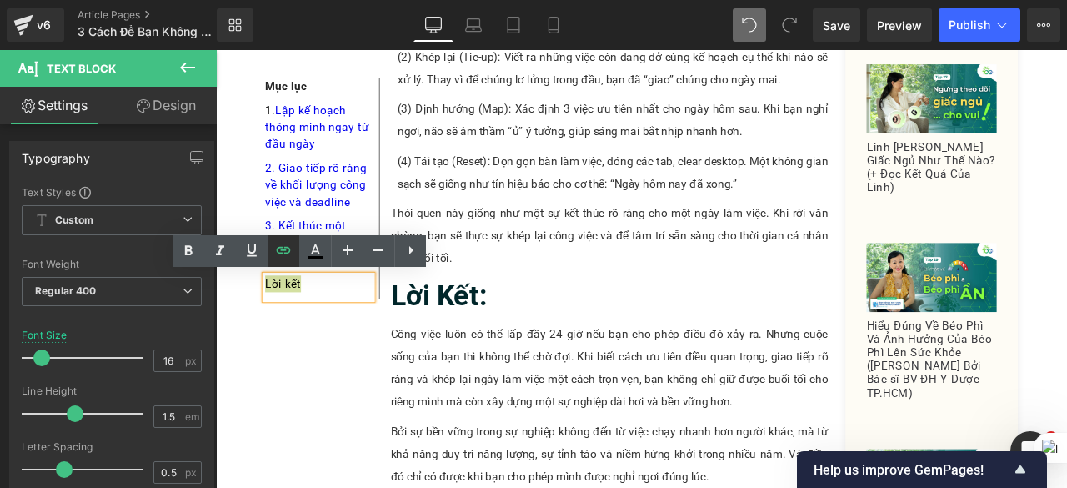
click at [281, 254] on icon at bounding box center [284, 250] width 20 height 20
type input "#e-1756285447983"
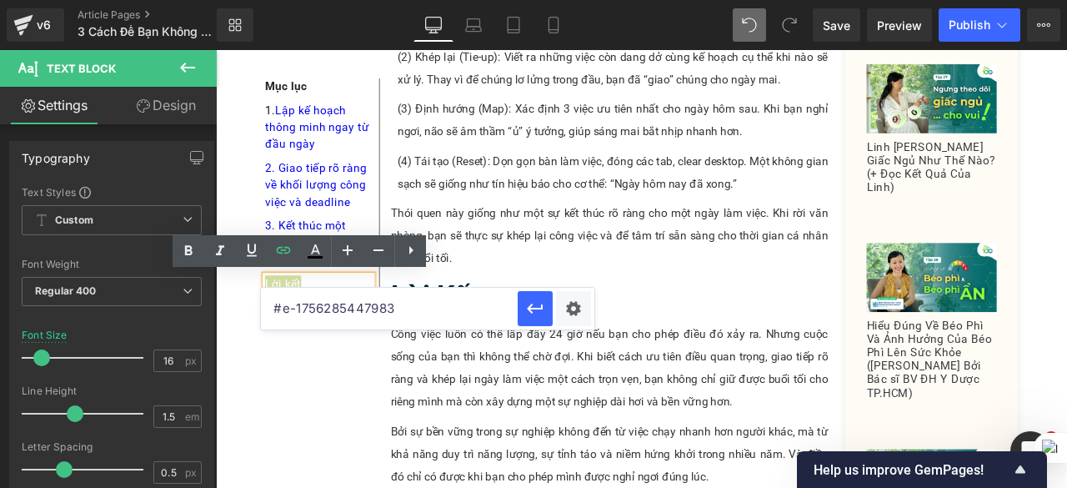
drag, startPoint x: 415, startPoint y: 299, endPoint x: 268, endPoint y: 306, distance: 147.8
click at [268, 306] on input "#e-1756285447983" at bounding box center [389, 309] width 257 height 42
click at [533, 311] on icon "button" at bounding box center [535, 309] width 20 height 20
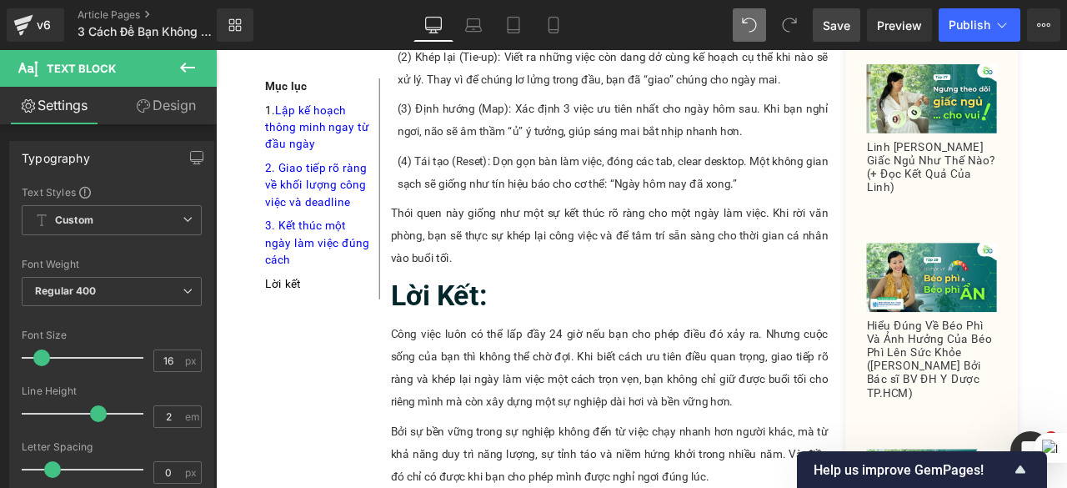
drag, startPoint x: 836, startPoint y: 18, endPoint x: 203, endPoint y: 478, distance: 782.7
click at [836, 18] on span "Save" at bounding box center [837, 26] width 28 height 18
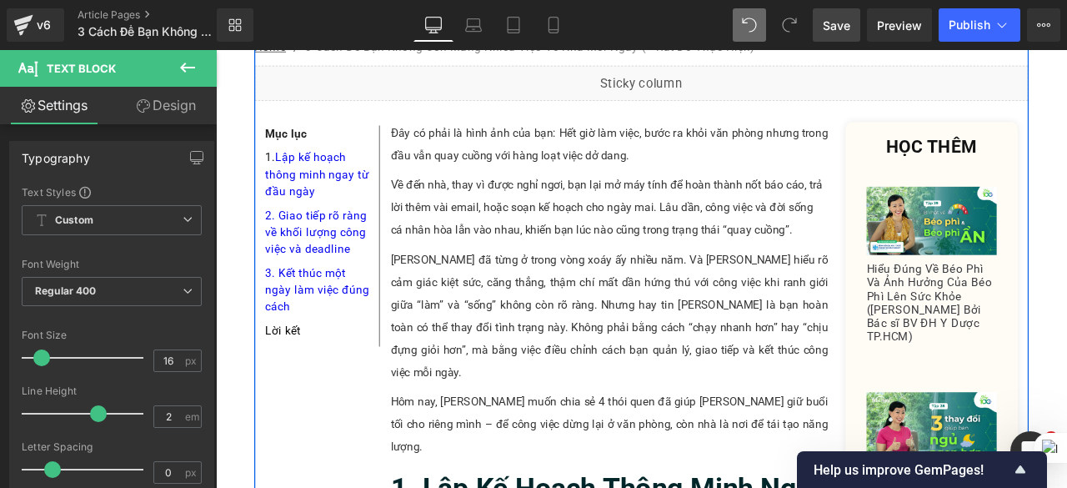
scroll to position [0, 0]
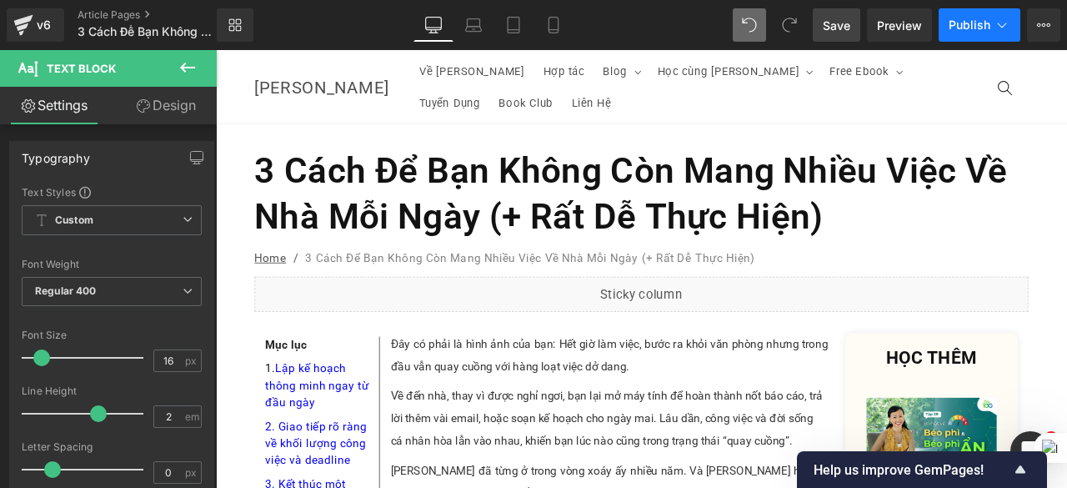
click at [1009, 27] on icon at bounding box center [1002, 25] width 17 height 17
click at [1044, 20] on icon at bounding box center [1043, 24] width 13 height 13
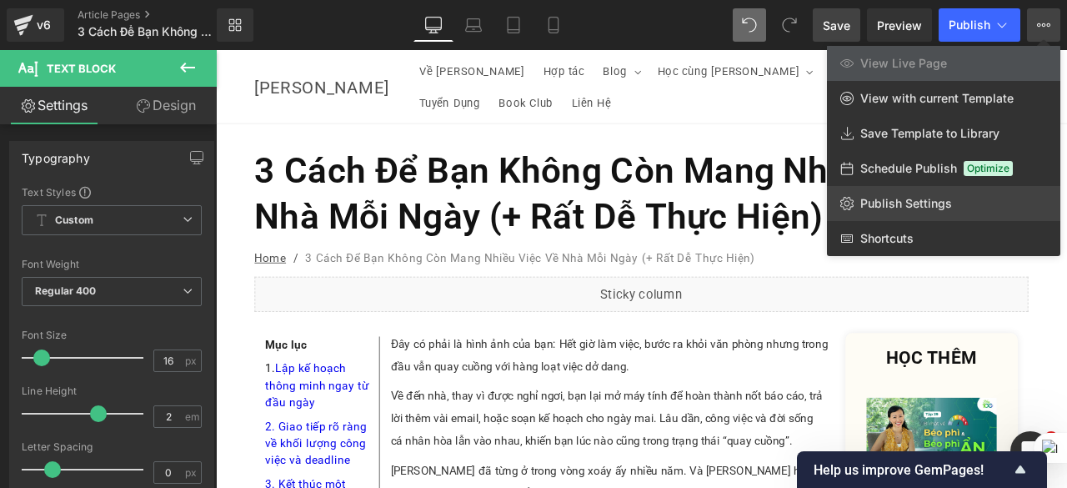
click at [952, 196] on link "Publish Settings" at bounding box center [944, 203] width 234 height 35
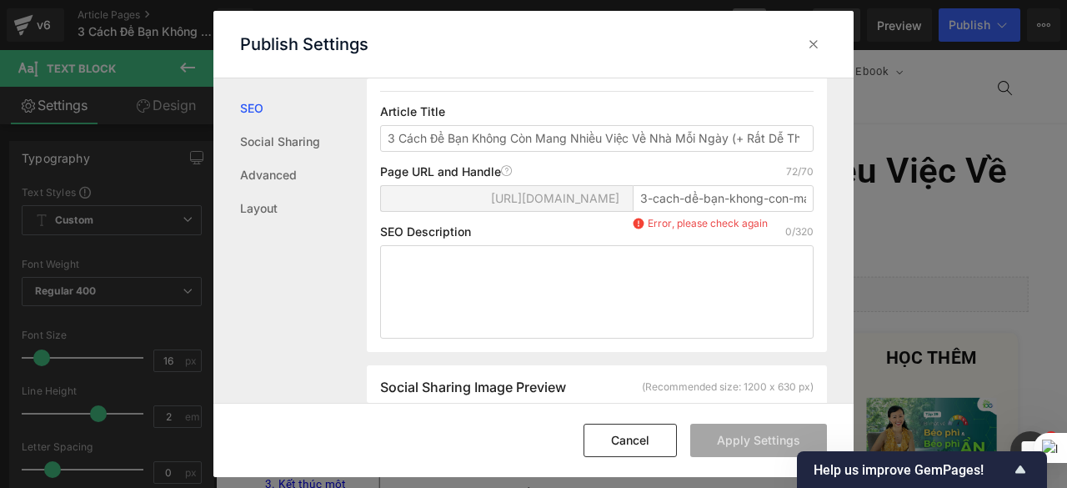
scroll to position [251, 0]
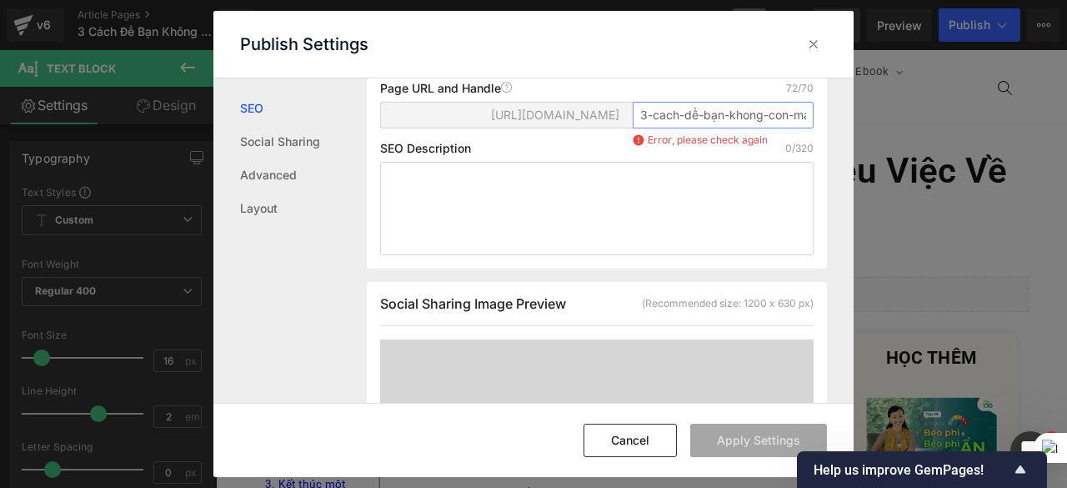
click at [691, 128] on input "3-cach-dể-bạn-khong-con-mang-nhiều-việc-về-nha-mỗi-ngay-rất-dễ-thực-hiện" at bounding box center [723, 115] width 181 height 27
click at [731, 128] on input "3-cach-dể-bạn-khong-con-mang-nhiều-việc-về-nha-mỗi-ngay-rất-dễ-thực-hiện" at bounding box center [723, 115] width 181 height 27
click at [786, 128] on input "3-cach-dể-bạn-khong-con-mang-nhiều-việc-về-nha-mỗi-ngay-rất-dễ-thực-hiện" at bounding box center [723, 115] width 181 height 27
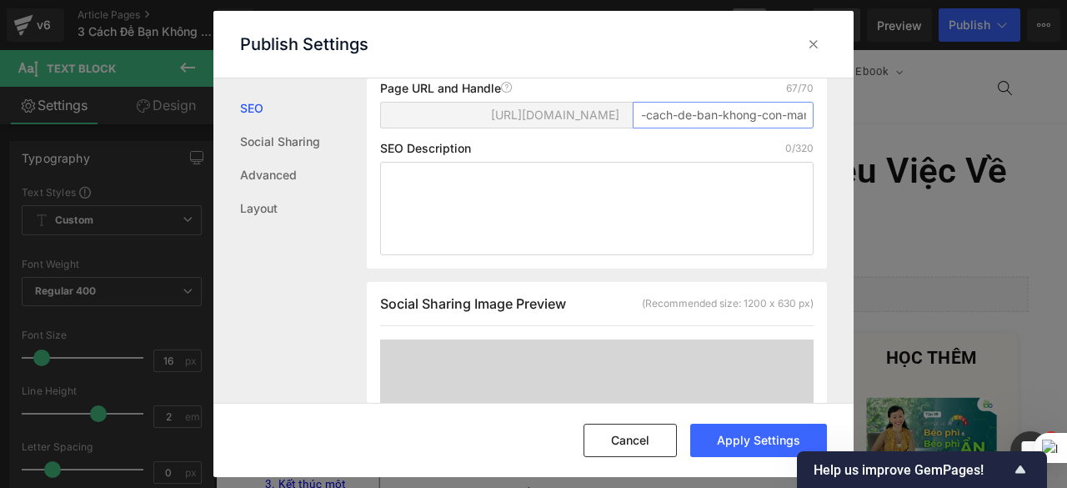
scroll to position [0, 0]
type input "3-cach-de-ban-khong-con-mang-nhieu-viec-ve-nha-moi-ngay-rat-de-thuc"
click at [702, 436] on button "Apply Settings" at bounding box center [759, 440] width 137 height 33
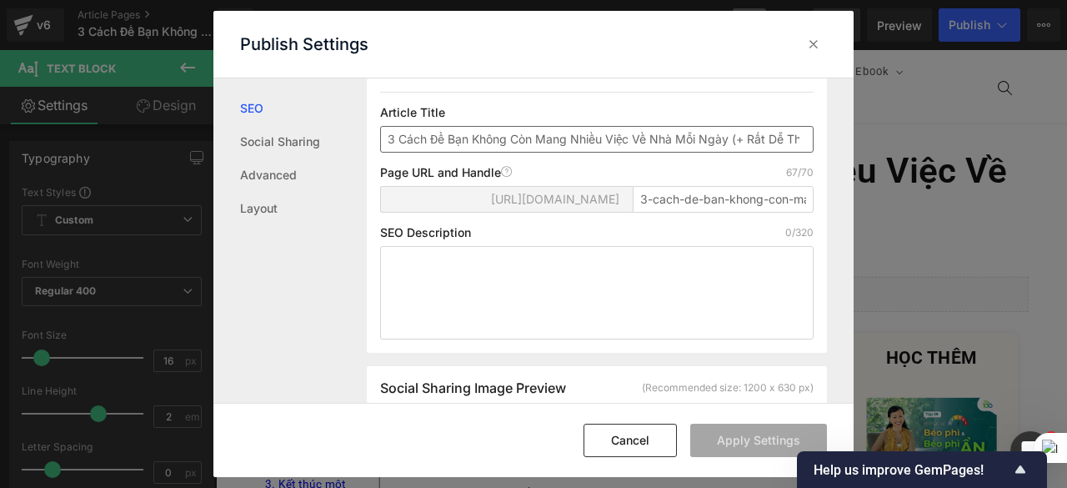
scroll to position [250, 0]
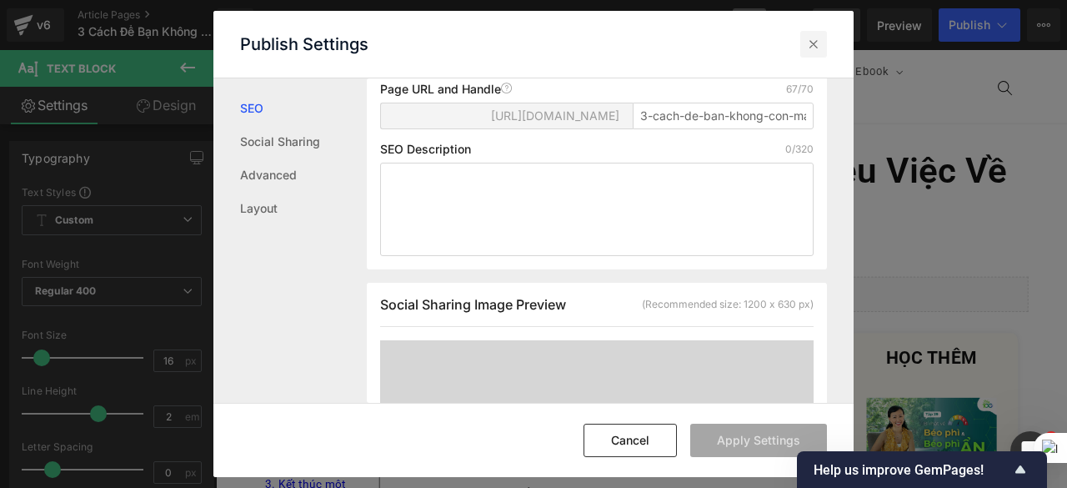
click at [809, 48] on icon at bounding box center [814, 44] width 17 height 17
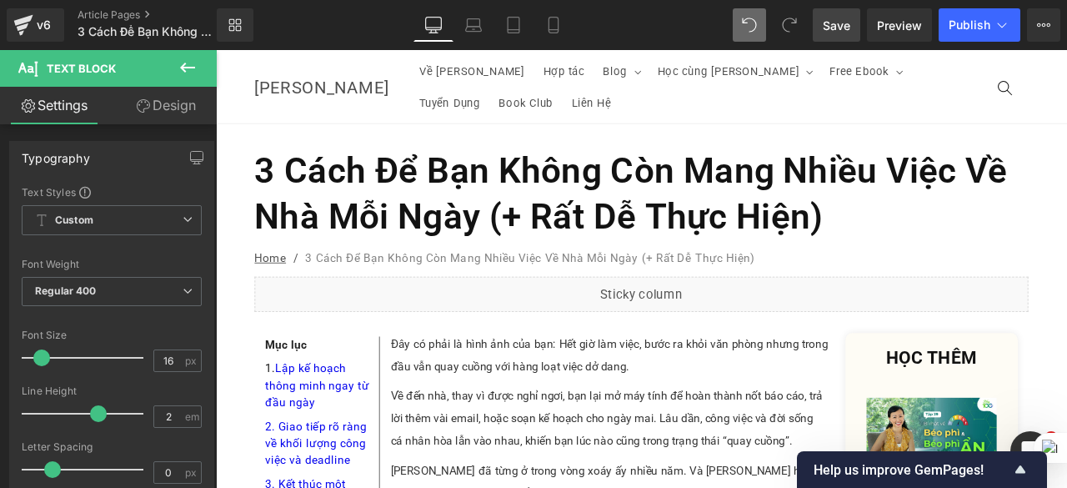
click at [847, 32] on span "Save" at bounding box center [837, 26] width 28 height 18
click at [832, 31] on span "Save" at bounding box center [837, 26] width 28 height 18
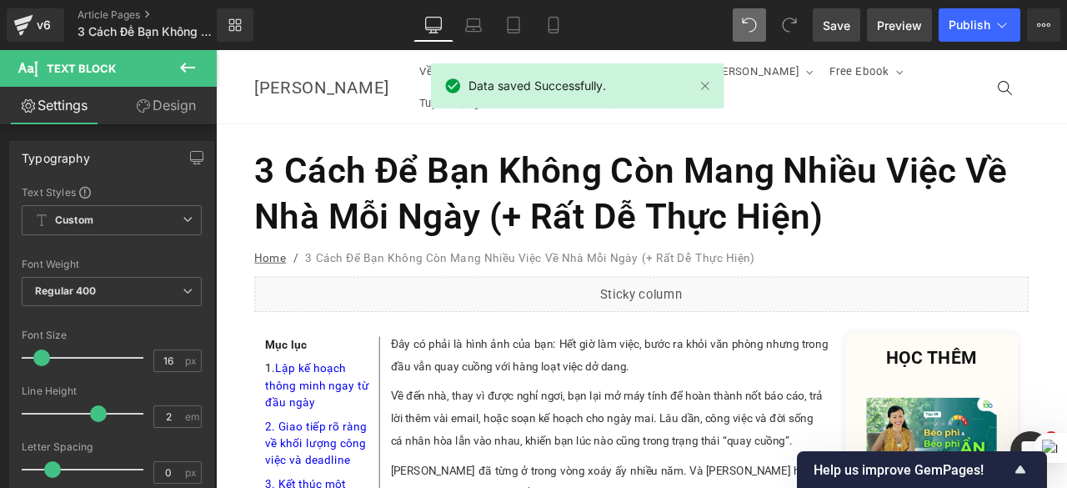
click at [897, 23] on span "Preview" at bounding box center [899, 26] width 45 height 18
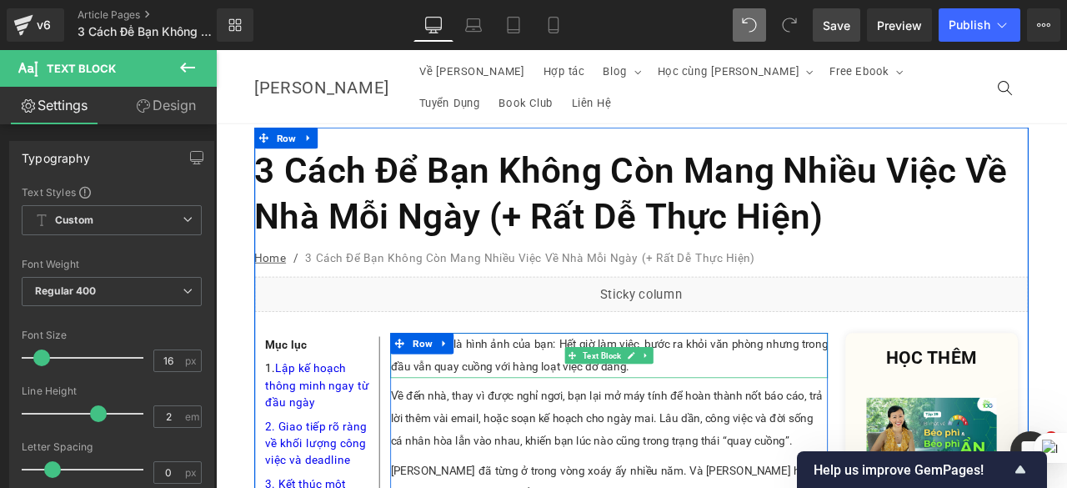
scroll to position [167, 0]
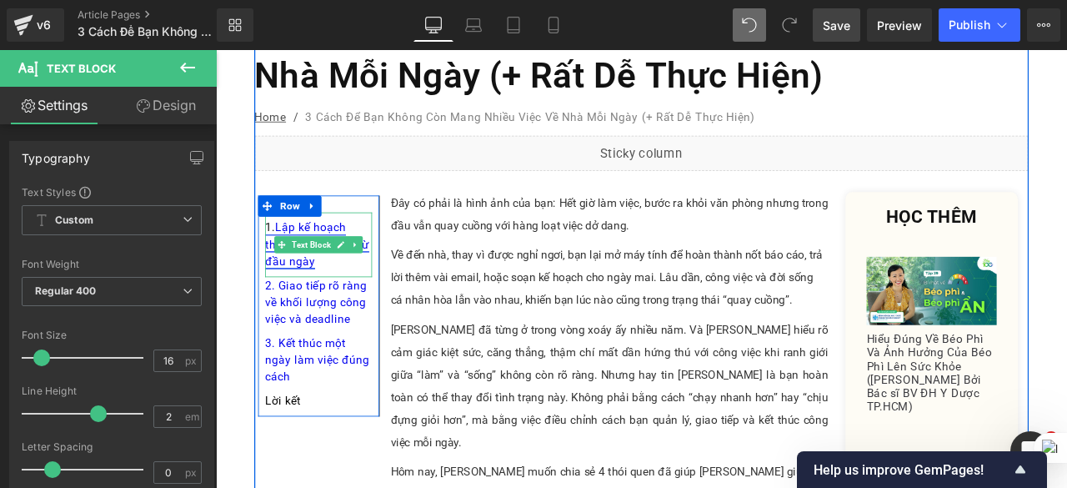
click at [354, 253] on link "1. Lập kế hoạch thông minh ngay từ đầu ngày" at bounding box center [335, 281] width 123 height 56
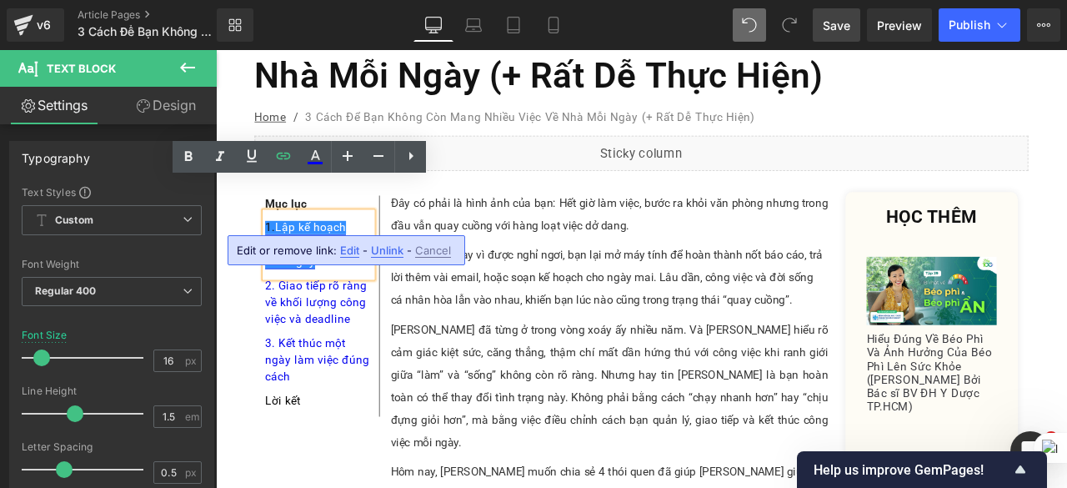
click at [285, 253] on link "1. Lập kế hoạch thông minh ngay từ đầu ngày" at bounding box center [335, 281] width 123 height 56
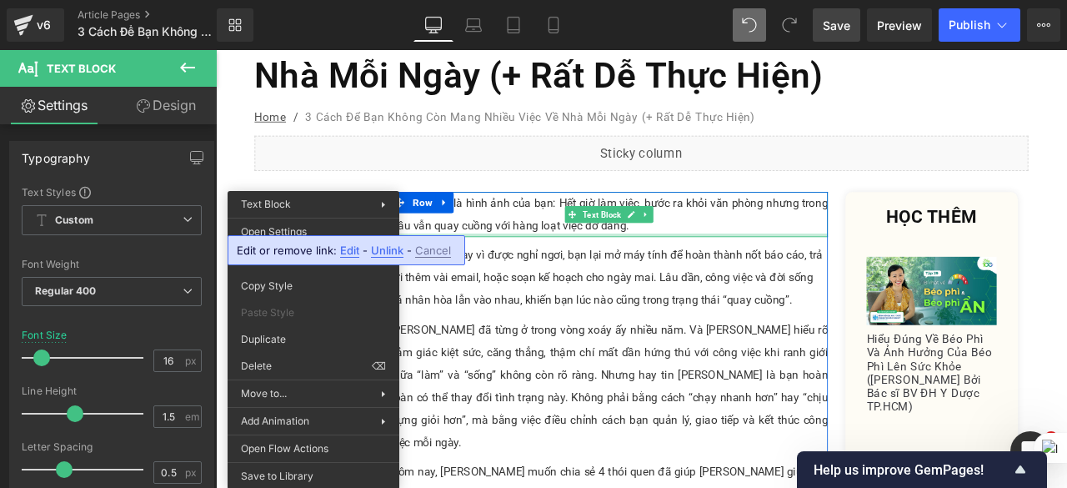
click at [577, 268] on div at bounding box center [682, 270] width 519 height 4
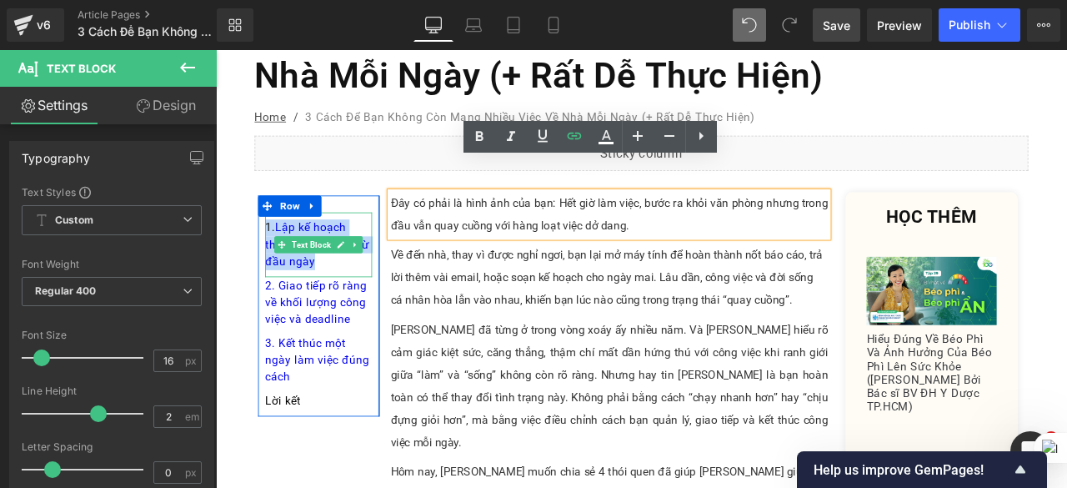
click at [338, 269] on div "1. Lập kế hoạch thông minh ngay từ đầu ngày" at bounding box center [337, 281] width 127 height 77
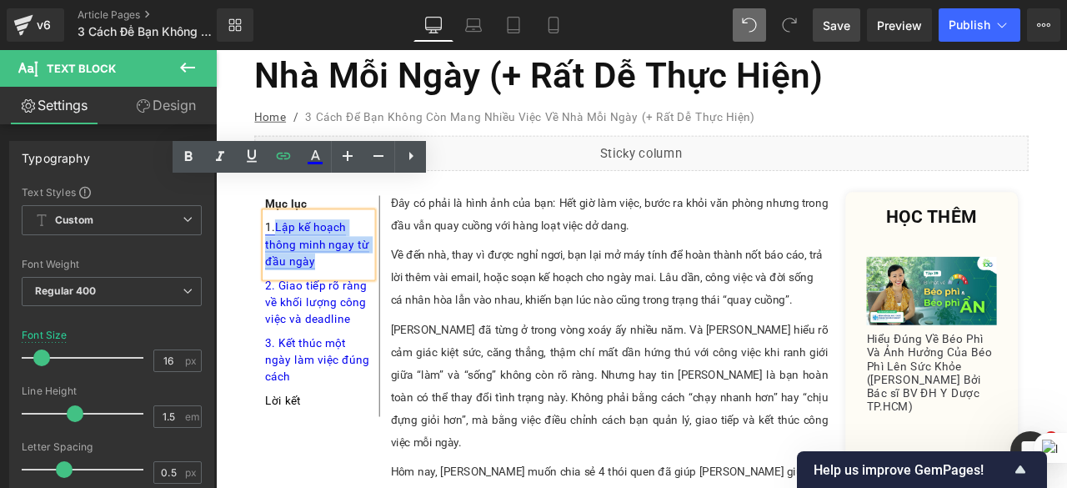
drag, startPoint x: 333, startPoint y: 264, endPoint x: 281, endPoint y: 224, distance: 65.4
click at [281, 243] on div "1. Lập kế hoạch thông minh ngay từ đầu ngày" at bounding box center [337, 281] width 127 height 77
click at [310, 161] on icon at bounding box center [315, 157] width 20 height 20
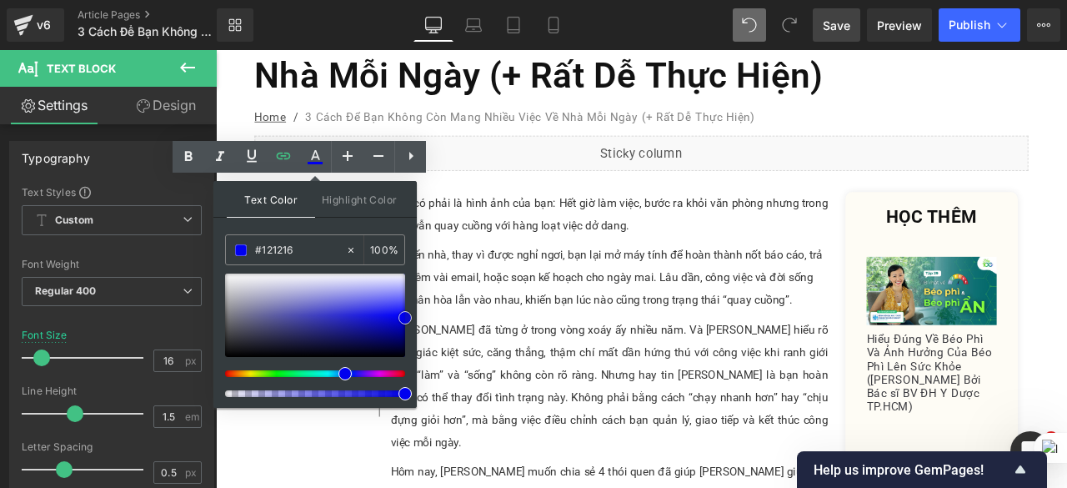
click at [242, 349] on div at bounding box center [315, 315] width 180 height 83
click at [234, 352] on span at bounding box center [234, 352] width 13 height 13
click at [402, 393] on span at bounding box center [405, 393] width 13 height 13
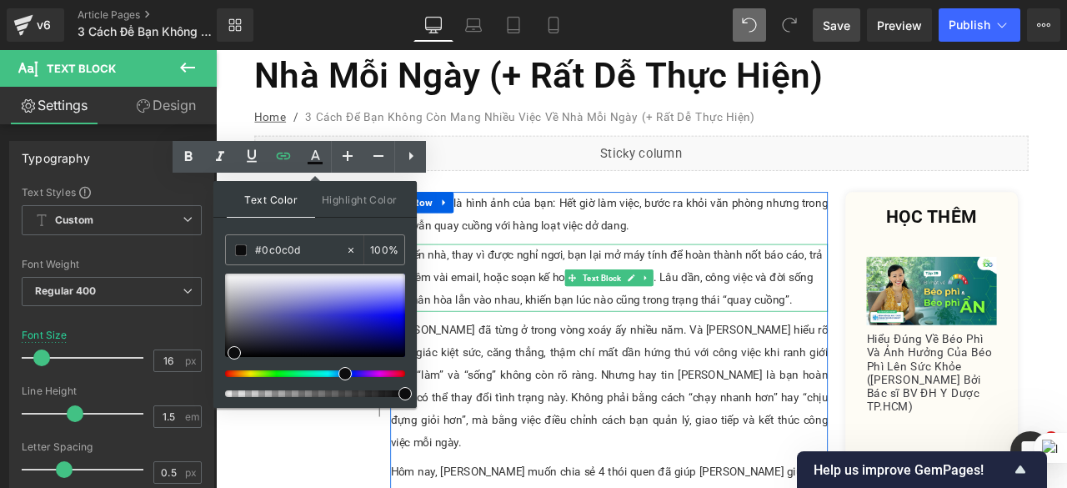
click at [523, 302] on div "Về đến nhà, thay vì được nghỉ ngơi, bạn lại mở máy tính để hoàn thành nốt báo c…" at bounding box center [682, 320] width 519 height 80
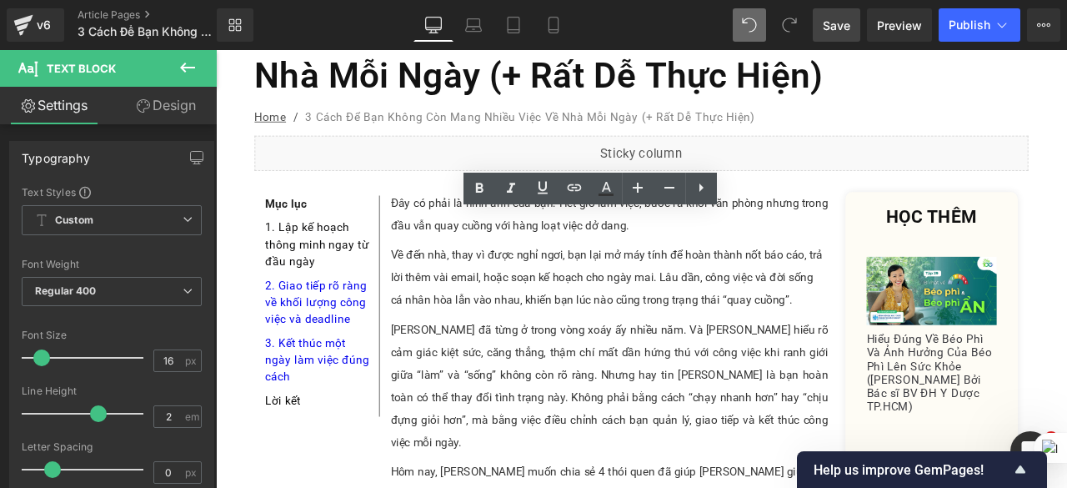
click at [846, 28] on span "Save" at bounding box center [837, 26] width 28 height 18
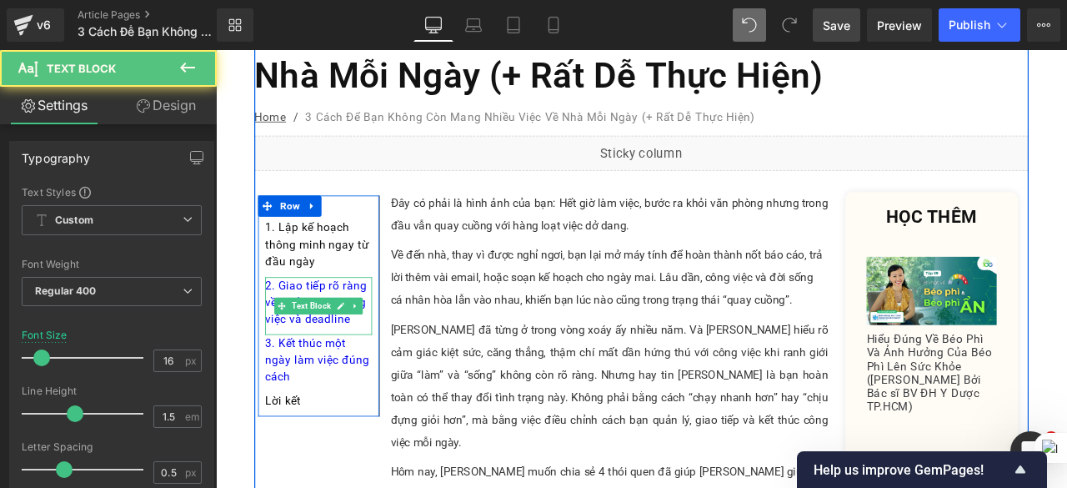
click at [379, 337] on div "2. Giao tiếp rõ ràng về khối lượng công việc và deadline" at bounding box center [337, 353] width 127 height 68
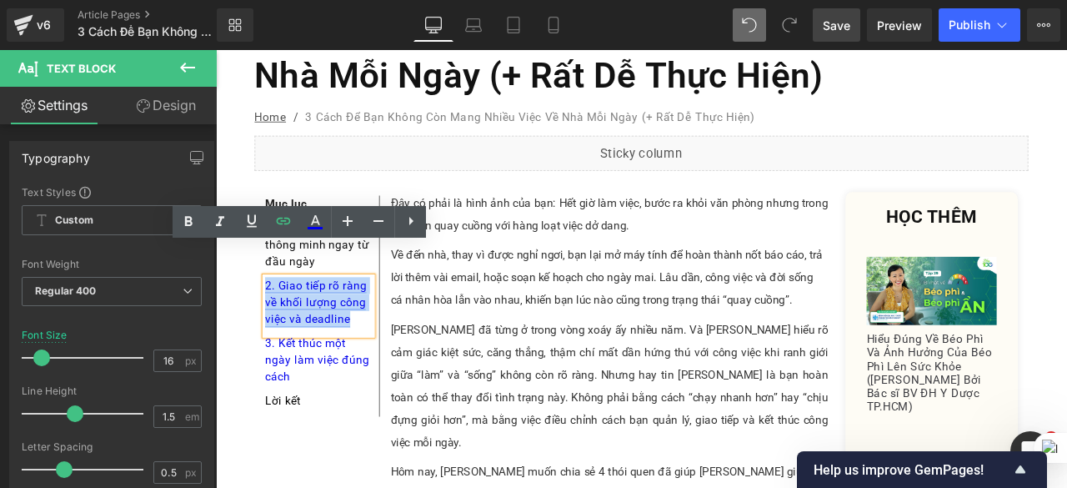
drag, startPoint x: 379, startPoint y: 337, endPoint x: 268, endPoint y: 292, distance: 119.7
click at [274, 319] on div "2. Giao tiếp rõ ràng về khối lượng công việc và deadline" at bounding box center [337, 353] width 127 height 68
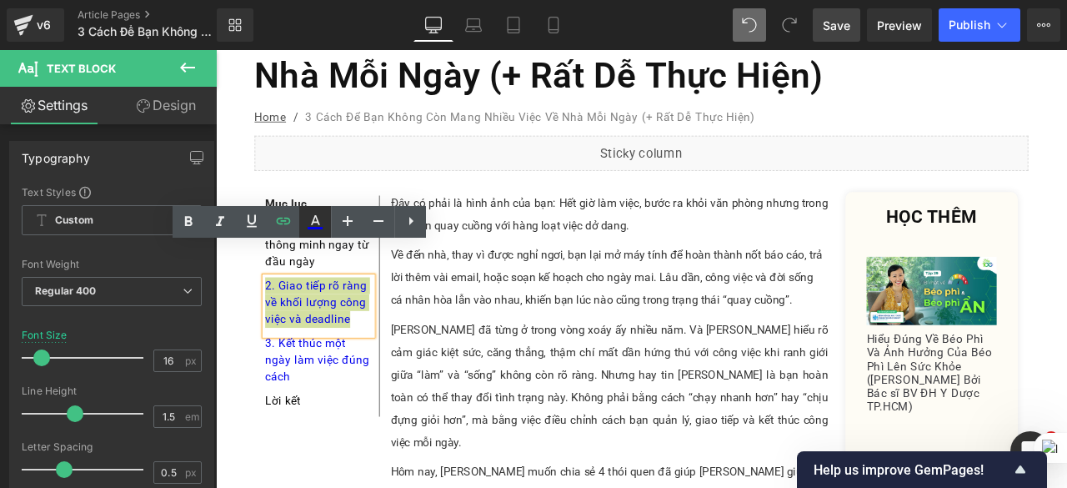
click at [325, 214] on icon at bounding box center [315, 222] width 20 height 20
type input "#0000ee"
type input "100"
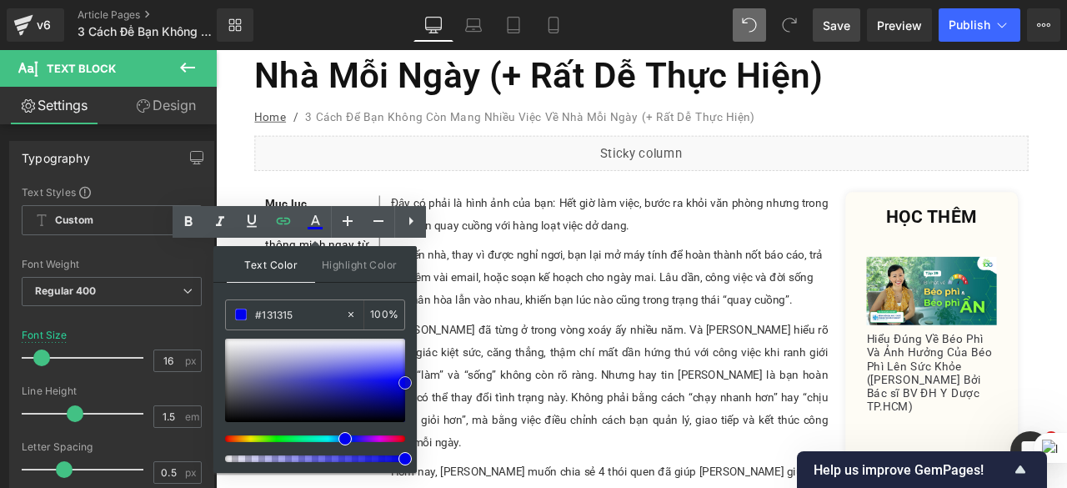
click at [235, 414] on div at bounding box center [315, 380] width 180 height 83
click at [234, 417] on span at bounding box center [233, 417] width 13 height 13
click at [407, 457] on span at bounding box center [405, 458] width 13 height 13
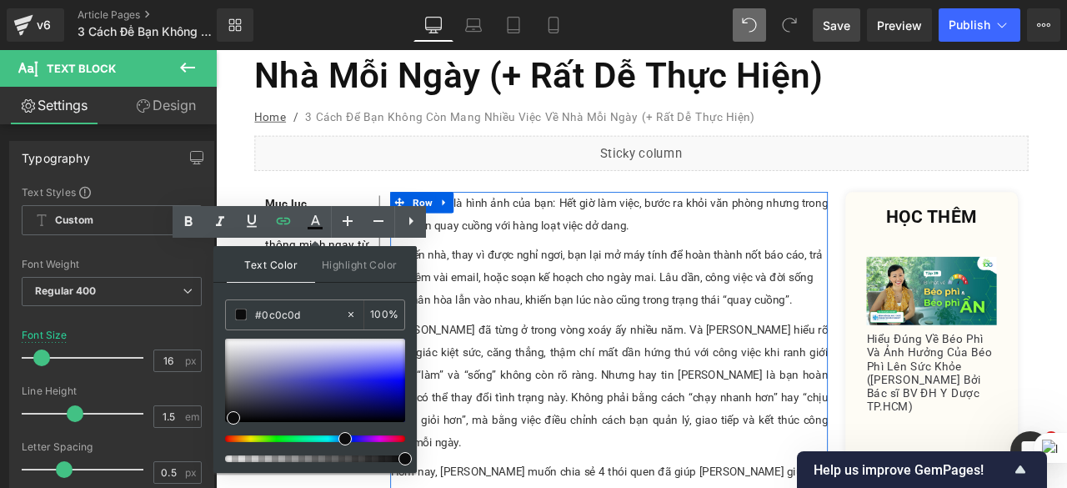
click at [527, 310] on div "Về đến nhà, thay vì được nghỉ ngơi, bạn lại mở máy tính để hoàn thành nốt báo c…" at bounding box center [682, 320] width 519 height 80
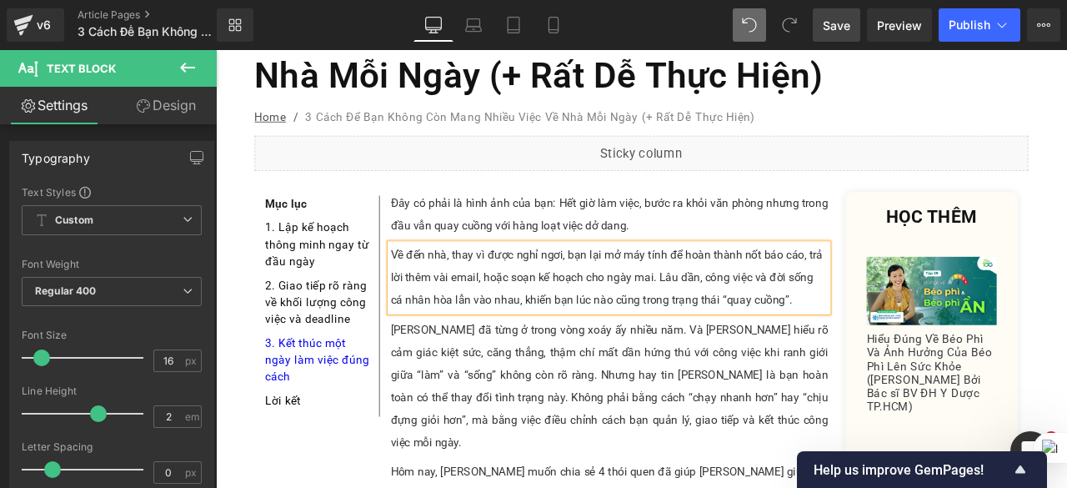
click at [832, 18] on span "Save" at bounding box center [837, 26] width 28 height 18
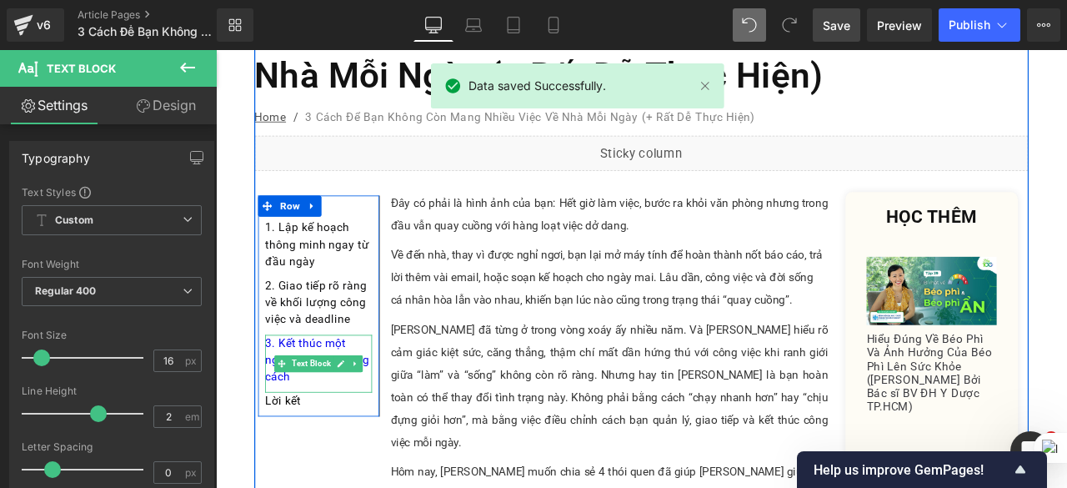
click at [311, 412] on div "3. Kết thúc một ngày làm việc đúng cách" at bounding box center [337, 422] width 127 height 68
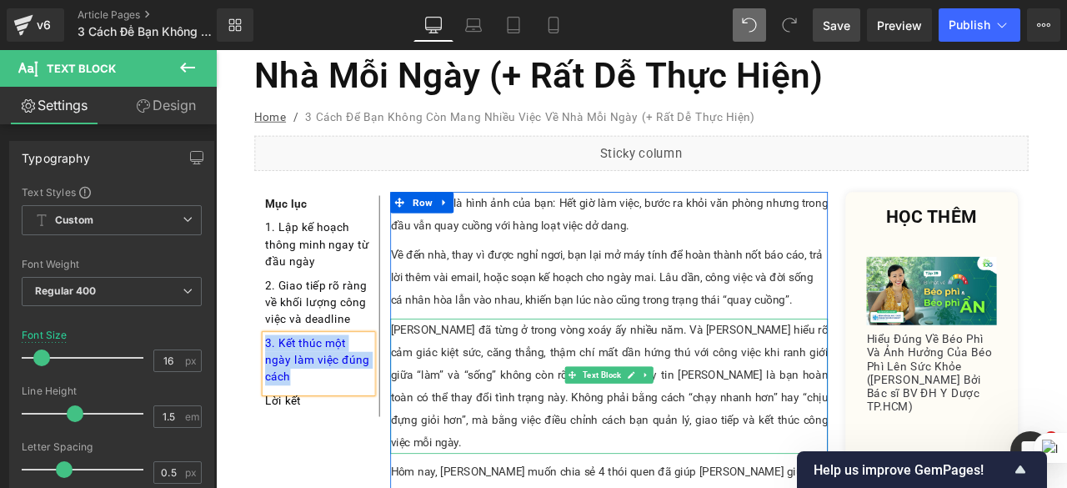
click at [610, 369] on p "[PERSON_NAME] đã từng ở trong vòng xoáy ấy nhiều năm. Và [PERSON_NAME] hiểu rõ …" at bounding box center [682, 449] width 519 height 160
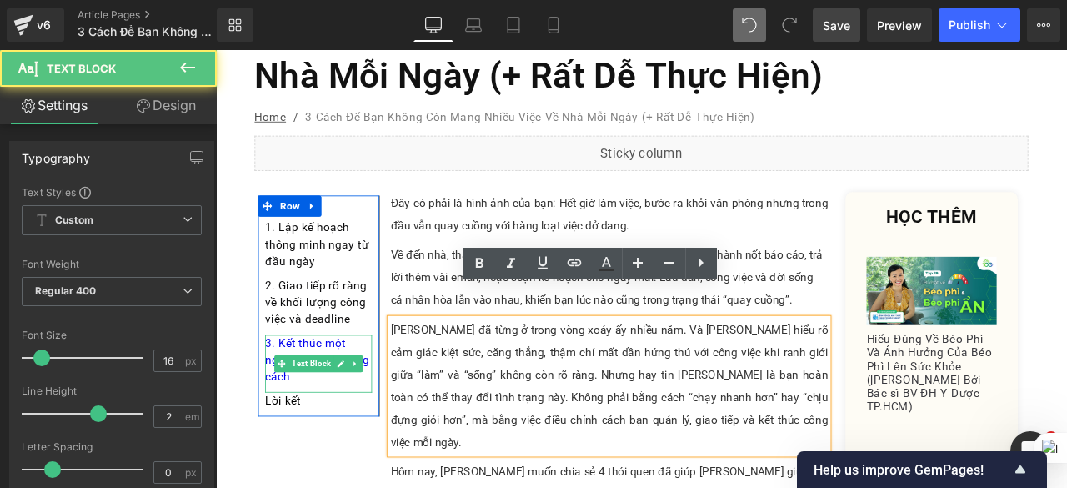
click at [338, 403] on div "3. Kết thúc một ngày làm việc đúng cách" at bounding box center [337, 422] width 127 height 68
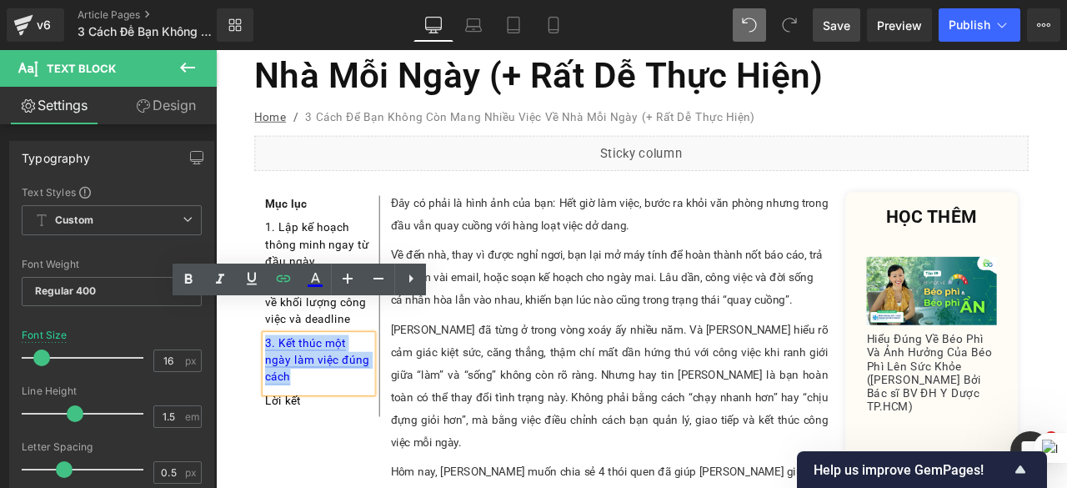
drag, startPoint x: 314, startPoint y: 399, endPoint x: 270, endPoint y: 360, distance: 59.1
click at [274, 388] on div "3. Kết thúc một ngày làm việc đúng cách" at bounding box center [337, 422] width 127 height 68
click at [314, 281] on icon at bounding box center [315, 279] width 20 height 20
type input "#0000ee"
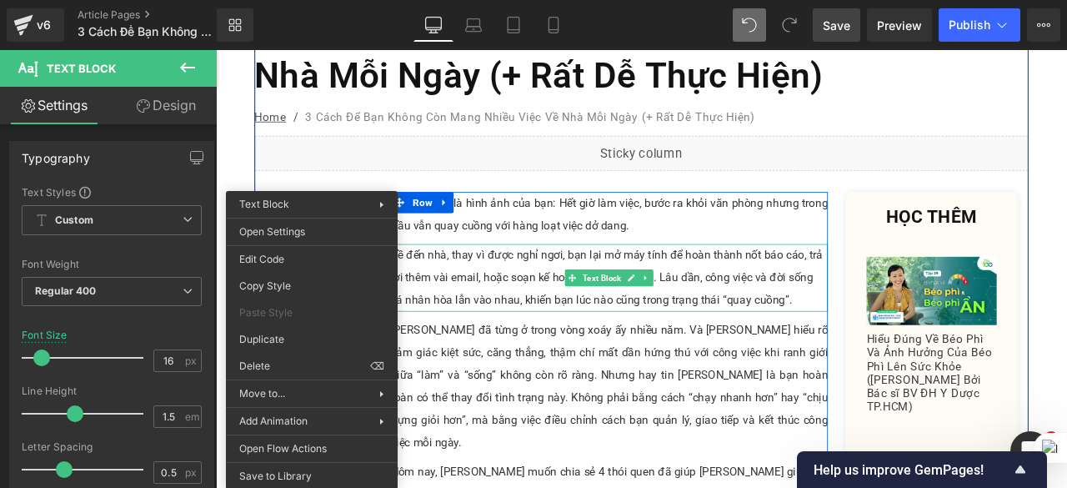
click at [605, 315] on div "Về đến nhà, thay vì được nghỉ ngơi, bạn lại mở máy tính để hoàn thành nốt báo c…" at bounding box center [682, 320] width 519 height 80
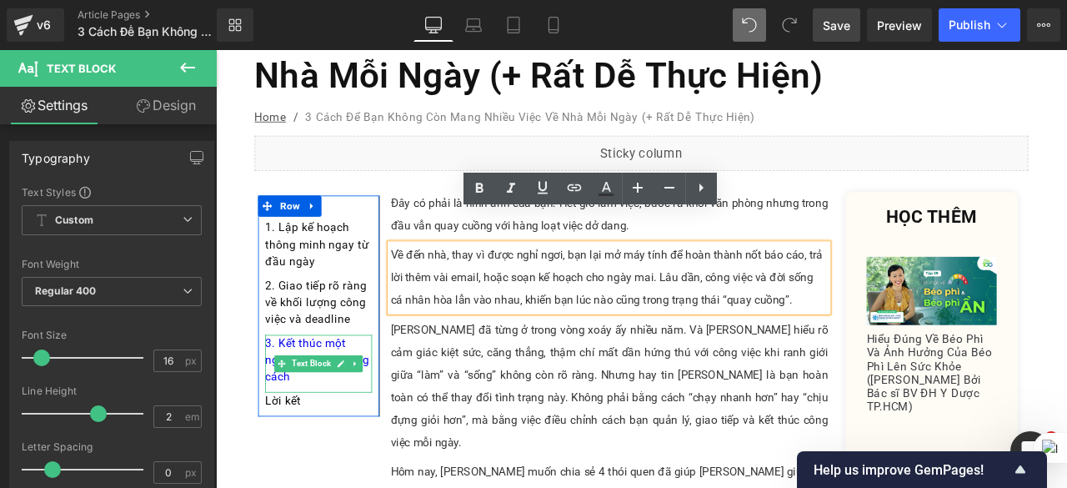
click at [303, 404] on div "3. Kết thúc một ngày làm việc đúng cách" at bounding box center [337, 422] width 127 height 68
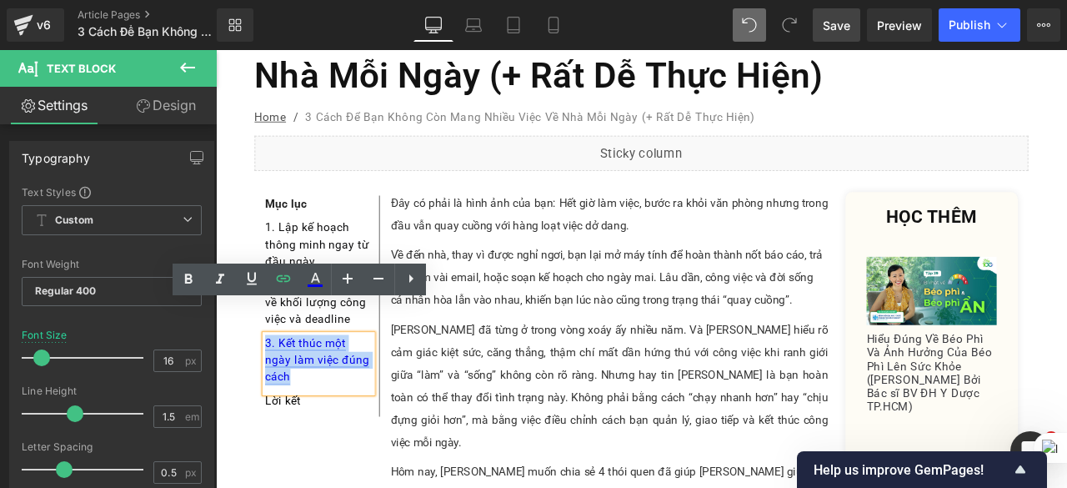
drag, startPoint x: 303, startPoint y: 404, endPoint x: 269, endPoint y: 360, distance: 55.4
click at [274, 388] on div "3. Kết thúc một ngày làm việc đúng cách" at bounding box center [337, 422] width 127 height 68
click at [329, 277] on link at bounding box center [315, 280] width 32 height 32
type input "100"
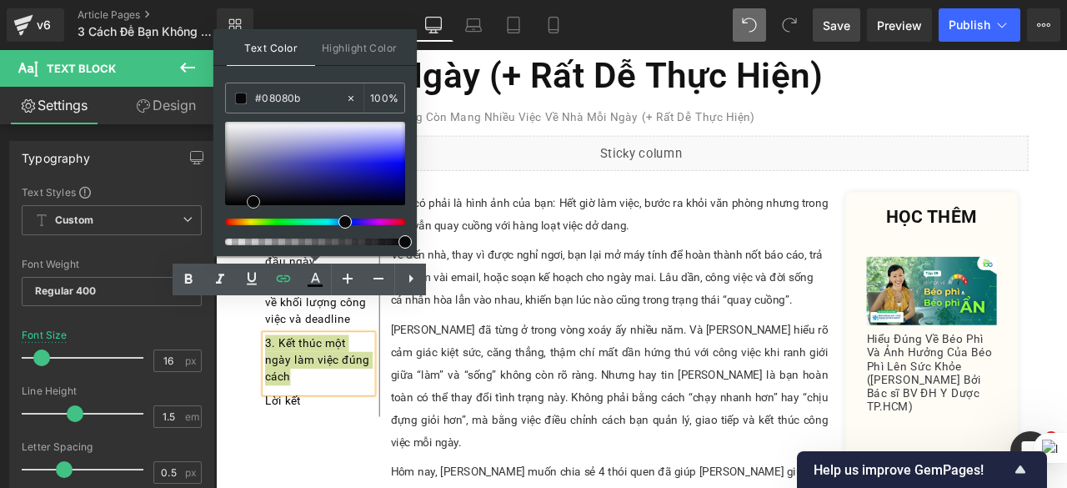
click at [254, 201] on div at bounding box center [315, 163] width 180 height 83
type input "#000000"
drag, startPoint x: 254, startPoint y: 201, endPoint x: 232, endPoint y: 211, distance: 23.9
click at [232, 211] on div at bounding box center [315, 183] width 180 height 123
click at [408, 239] on span at bounding box center [405, 241] width 13 height 13
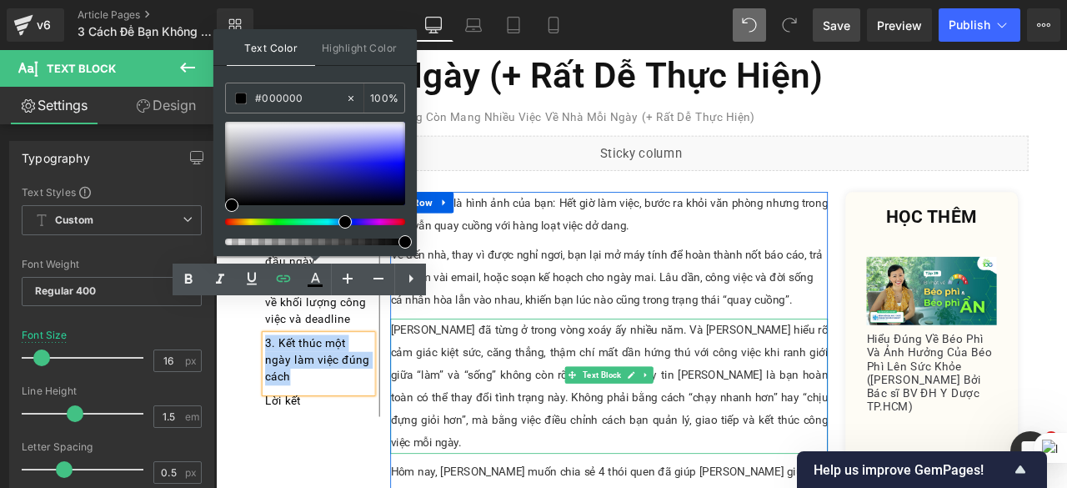
click at [592, 369] on p "[PERSON_NAME] đã từng ở trong vòng xoáy ấy nhiều năm. Và [PERSON_NAME] hiểu rõ …" at bounding box center [682, 449] width 519 height 160
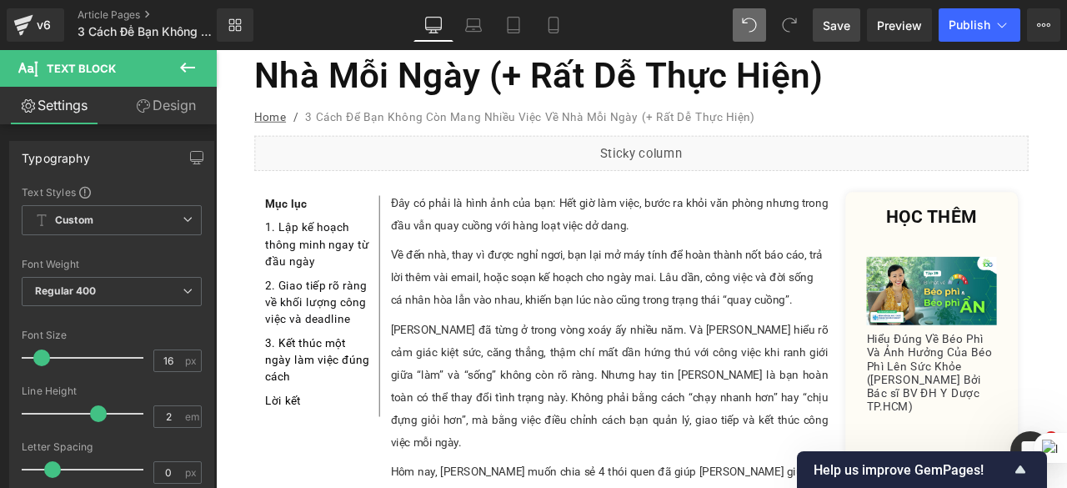
drag, startPoint x: 834, startPoint y: 23, endPoint x: 480, endPoint y: 243, distance: 416.8
click at [834, 23] on span "Save" at bounding box center [837, 26] width 28 height 18
click at [901, 28] on span "Preview" at bounding box center [899, 26] width 45 height 18
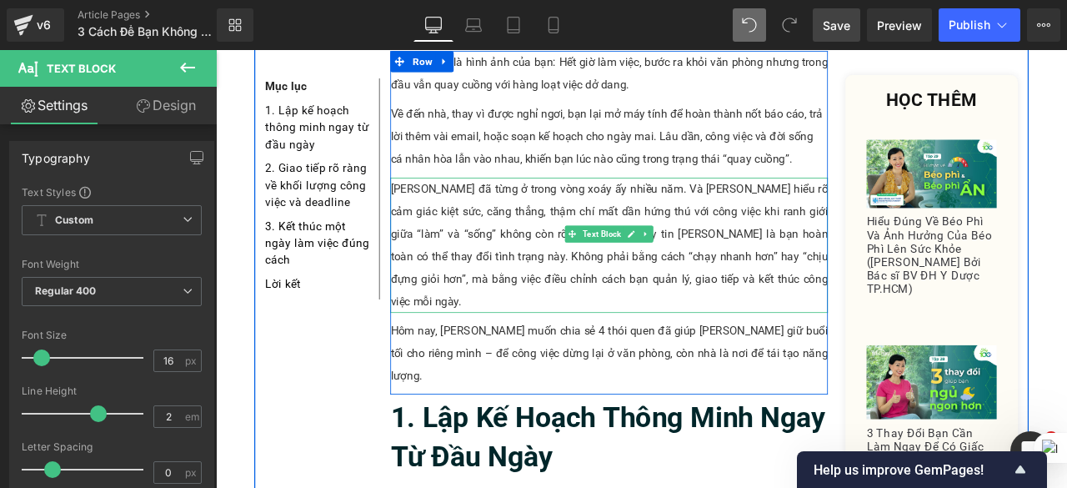
scroll to position [83, 0]
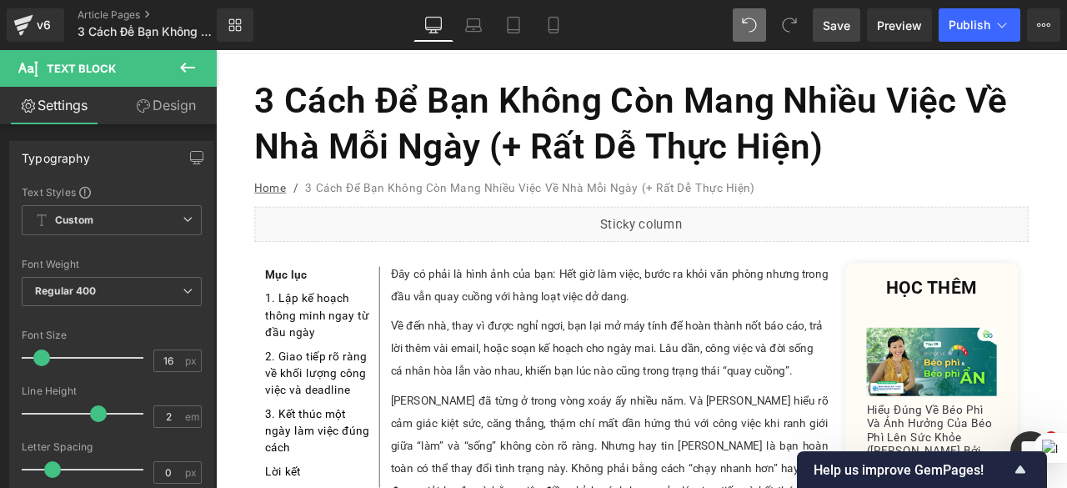
click at [849, 29] on span "Save" at bounding box center [837, 26] width 28 height 18
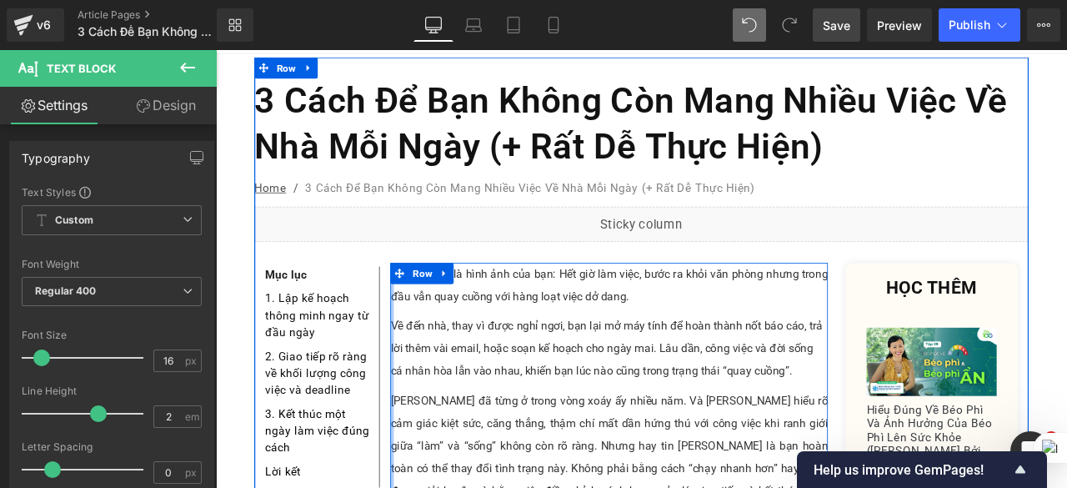
scroll to position [417, 0]
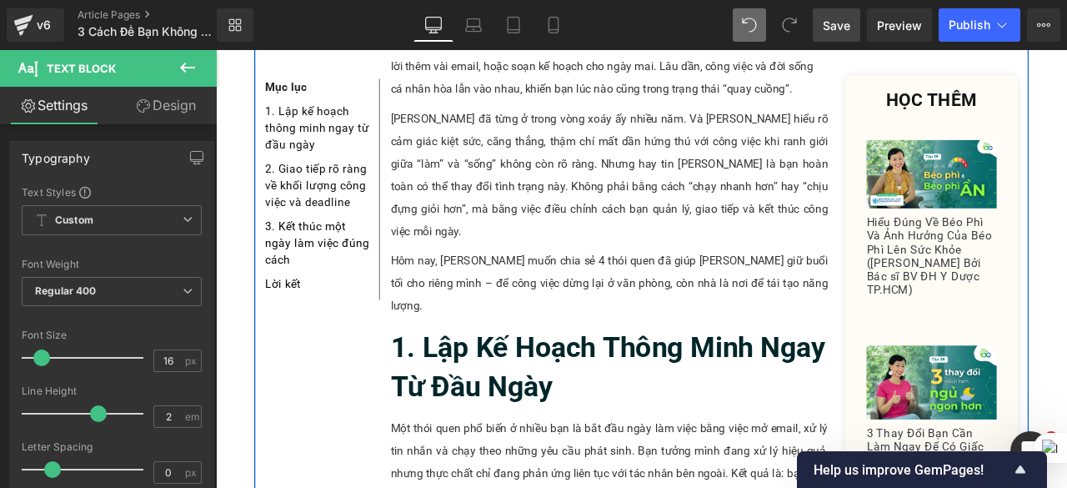
click at [470, 383] on b "1. Lập Kế Hoạch Thông Minh Ngay Từ Đầu Ngày" at bounding box center [680, 426] width 515 height 86
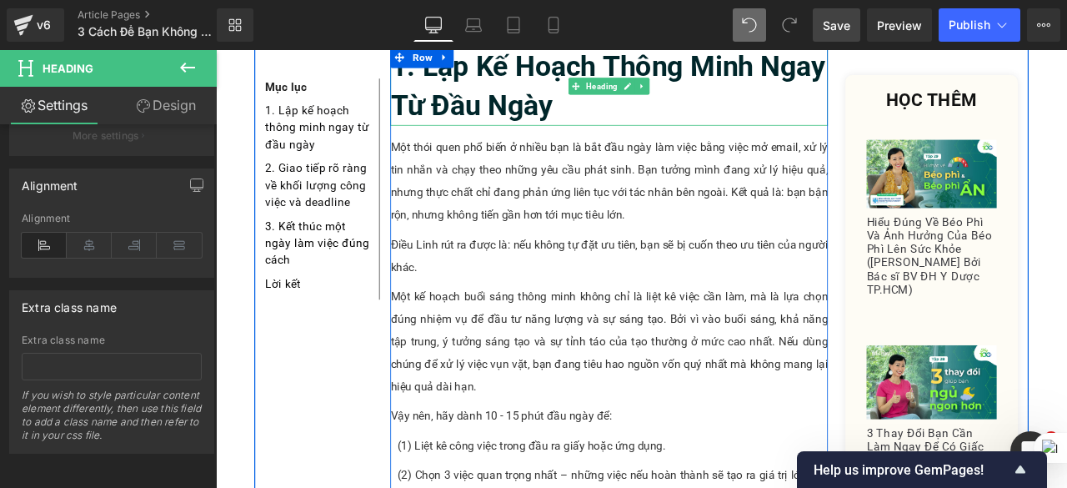
scroll to position [1084, 0]
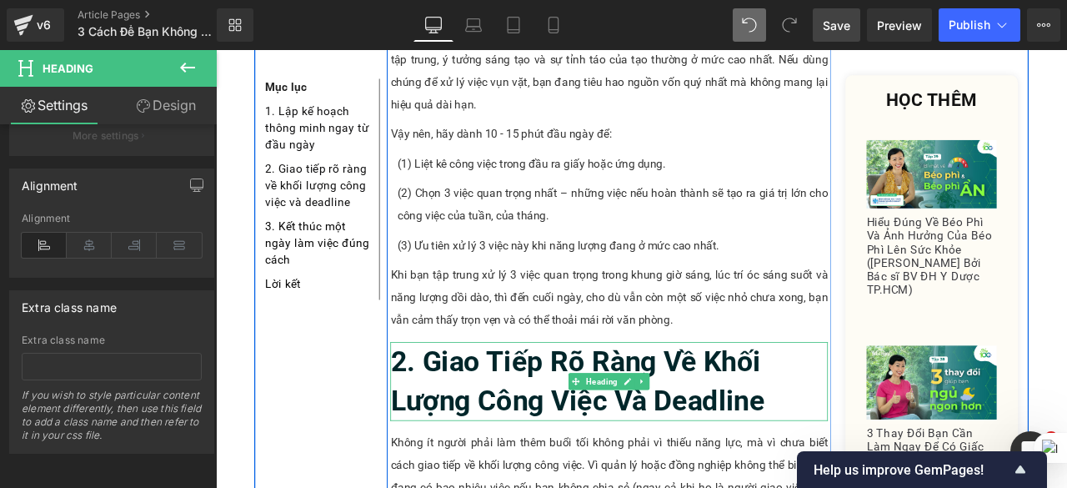
click at [549, 399] on b "2. Giao Tiếp Rõ Ràng Về Khối Lượng Công Việc Và Deadline" at bounding box center [645, 442] width 444 height 86
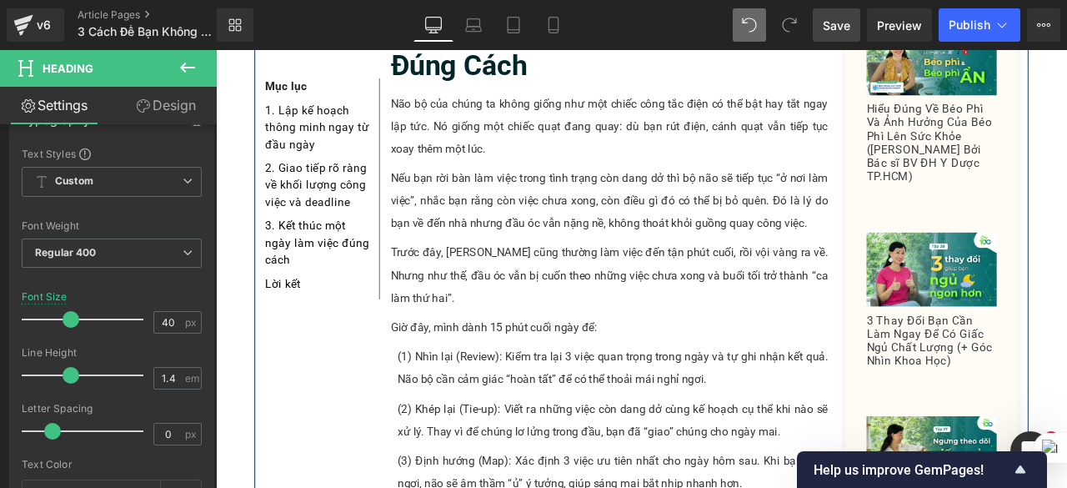
scroll to position [2669, 0]
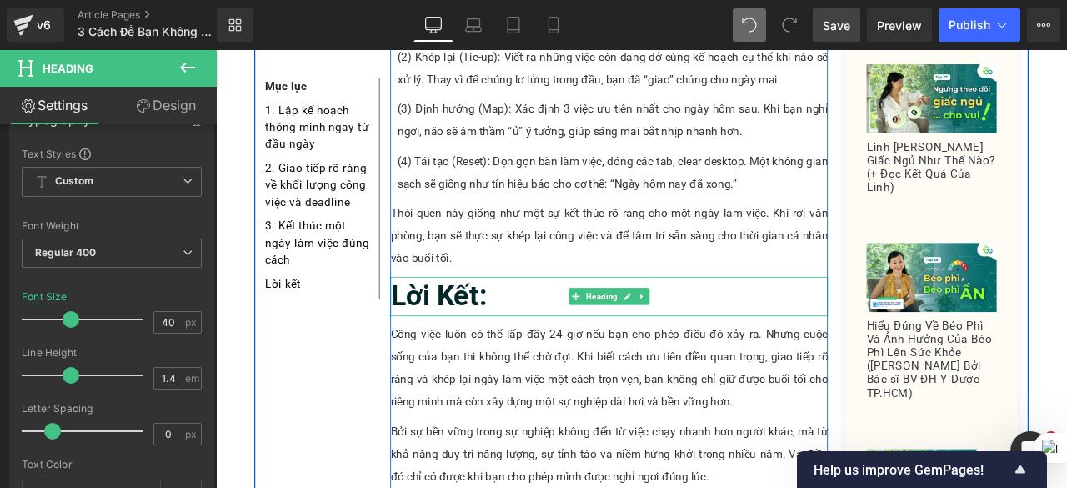
click at [469, 322] on b "Lời Kết:" at bounding box center [480, 341] width 114 height 39
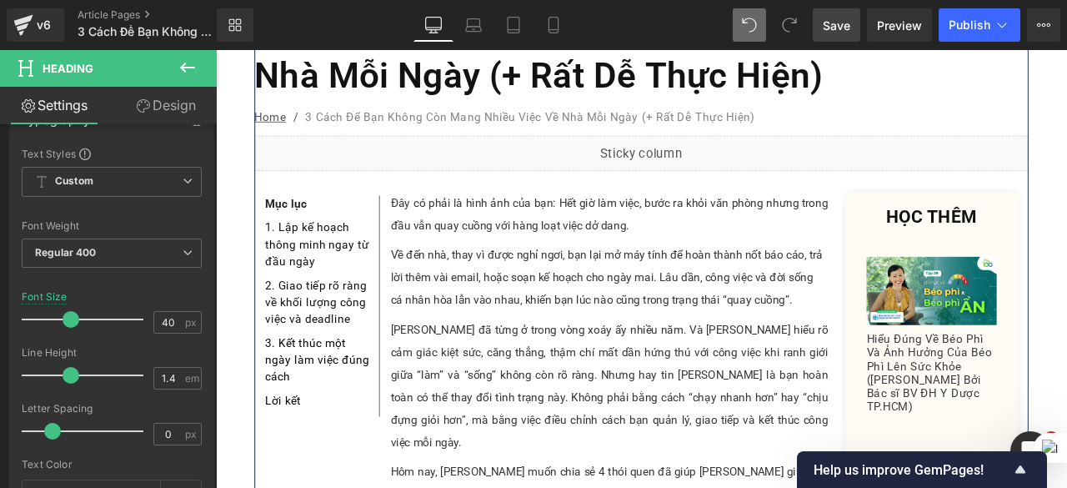
scroll to position [83, 0]
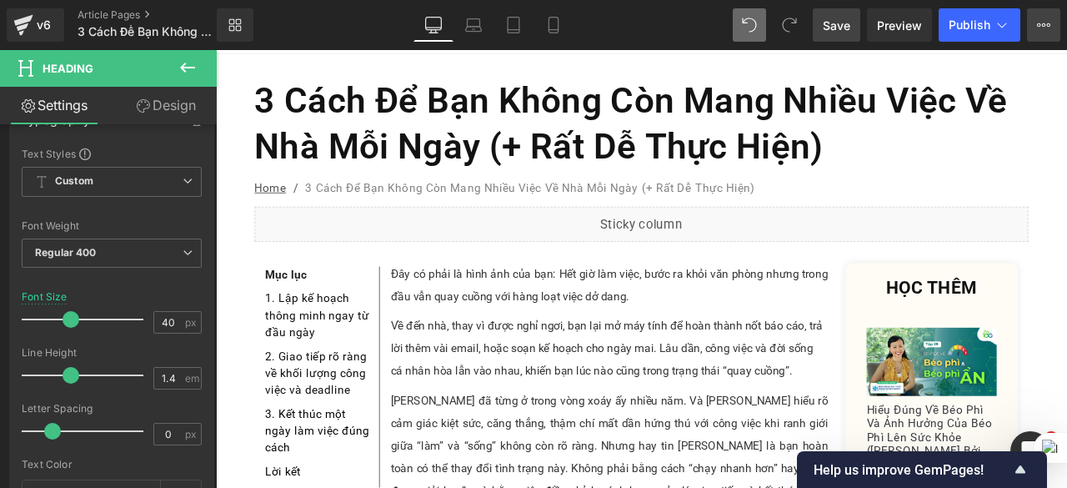
click at [1032, 19] on button "View Live Page View with current Template Save Template to Library Schedule Pub…" at bounding box center [1043, 24] width 33 height 33
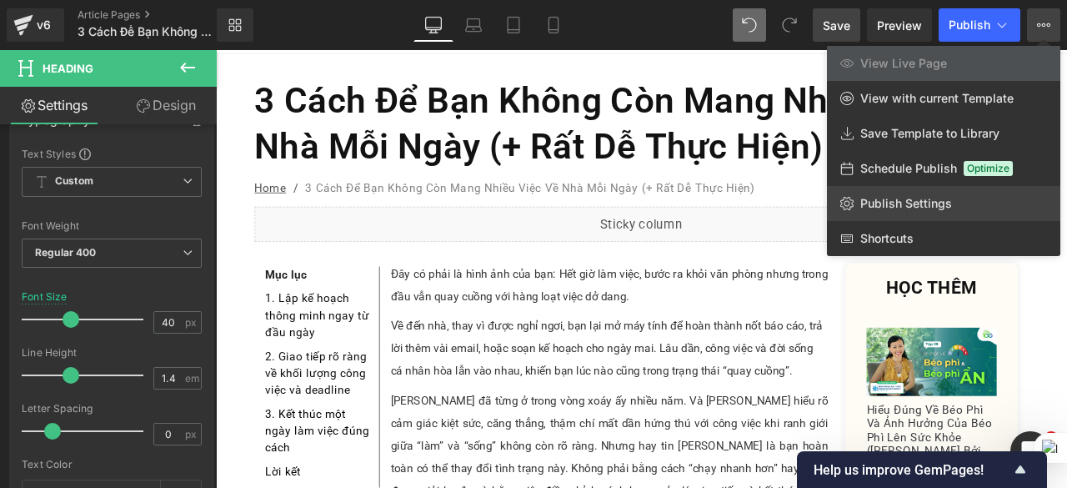
click at [890, 200] on span "Publish Settings" at bounding box center [907, 203] width 92 height 15
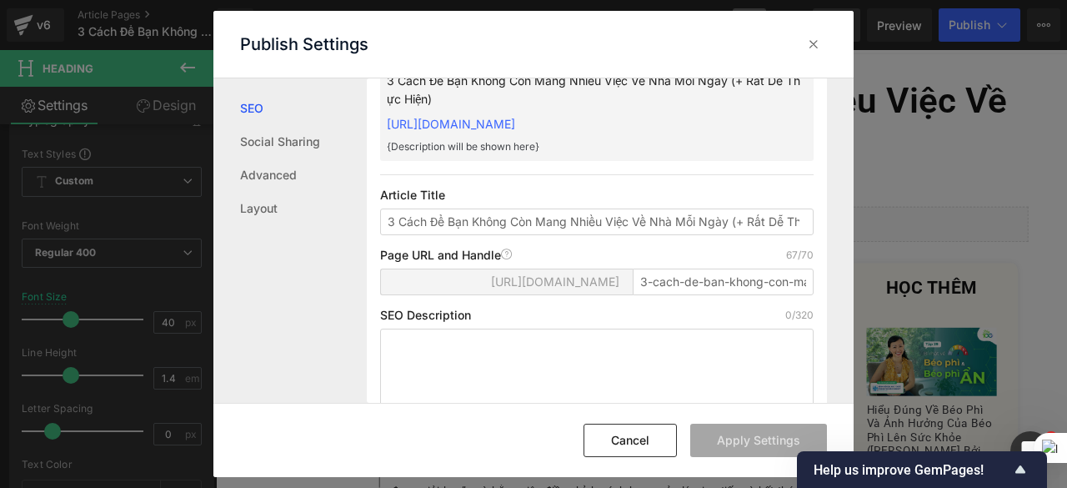
scroll to position [251, 0]
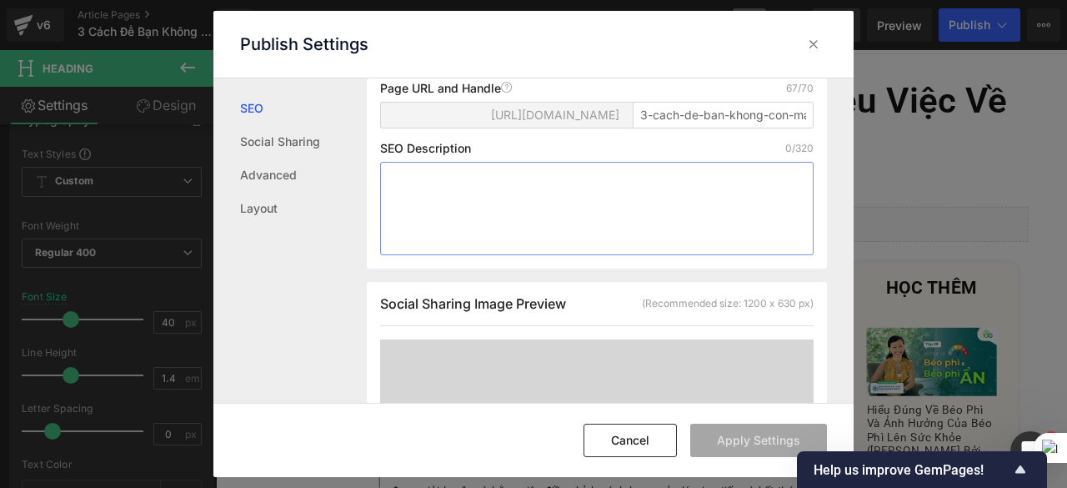
click at [439, 215] on textarea at bounding box center [597, 208] width 434 height 93
click at [813, 38] on icon at bounding box center [814, 44] width 17 height 17
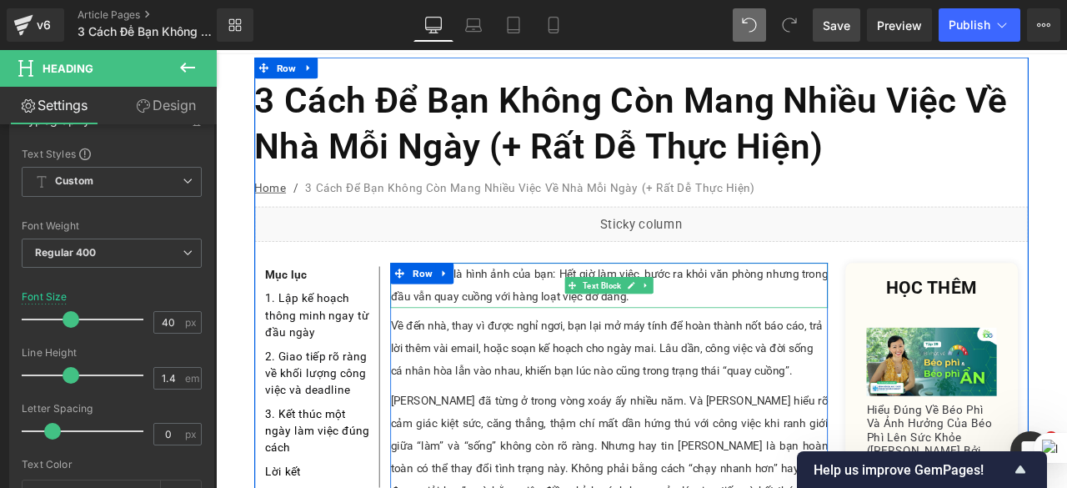
click at [585, 302] on p "Đây có phải là hình ảnh của bạn: Hết giờ làm việc, bước ra khỏi văn phòng nhưng…" at bounding box center [682, 328] width 519 height 53
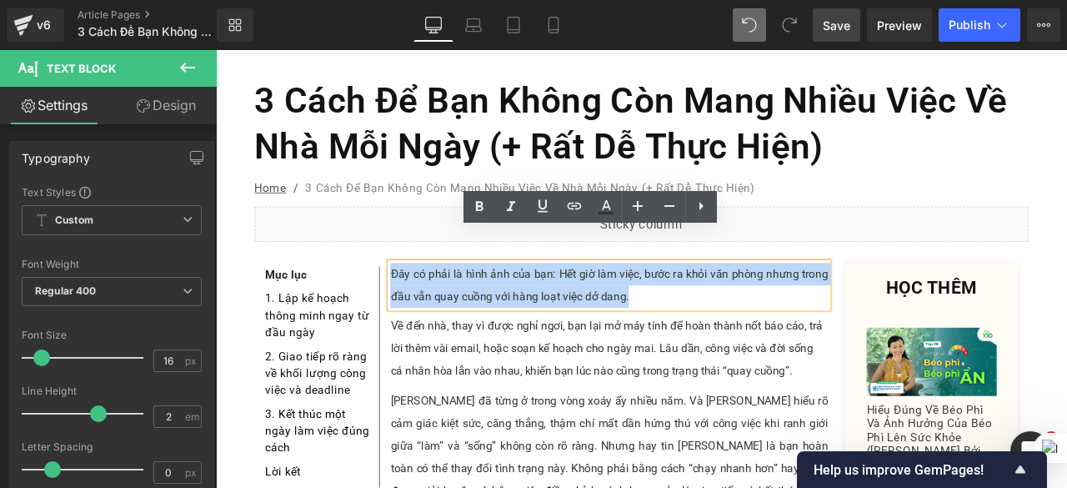
drag, startPoint x: 732, startPoint y: 306, endPoint x: 419, endPoint y: 277, distance: 314.9
click at [423, 302] on p "Đây có phải là hình ảnh của bạn: Hết giờ làm việc, bước ra khỏi văn phòng nhưng…" at bounding box center [682, 328] width 519 height 53
copy p "Đây có phải là hình ảnh của bạn: Hết giờ làm việc, bước ra khỏi văn phòng nhưng…"
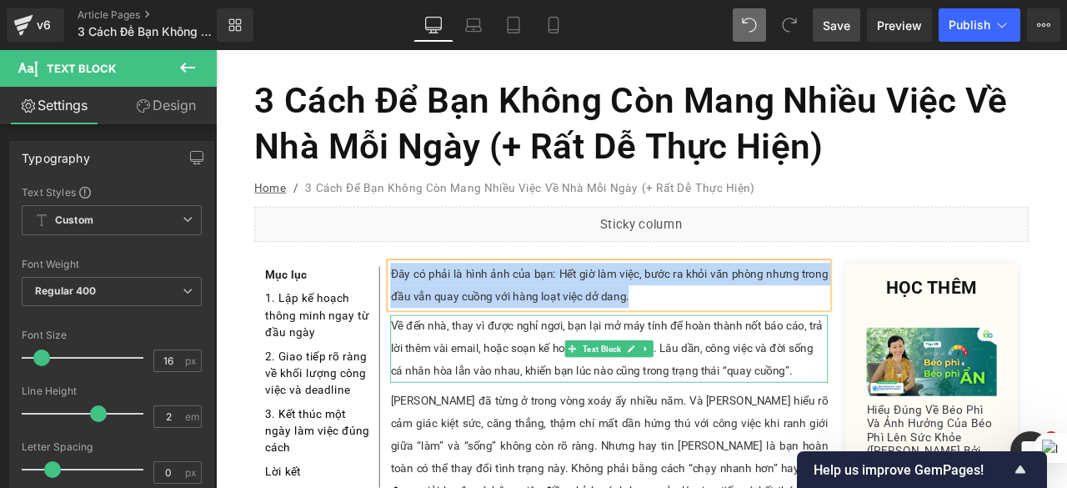
click at [508, 381] on div "Về đến nhà, thay vì được nghỉ ngơi, bạn lại mở máy tính để hoàn thành nốt báo c…" at bounding box center [682, 404] width 519 height 80
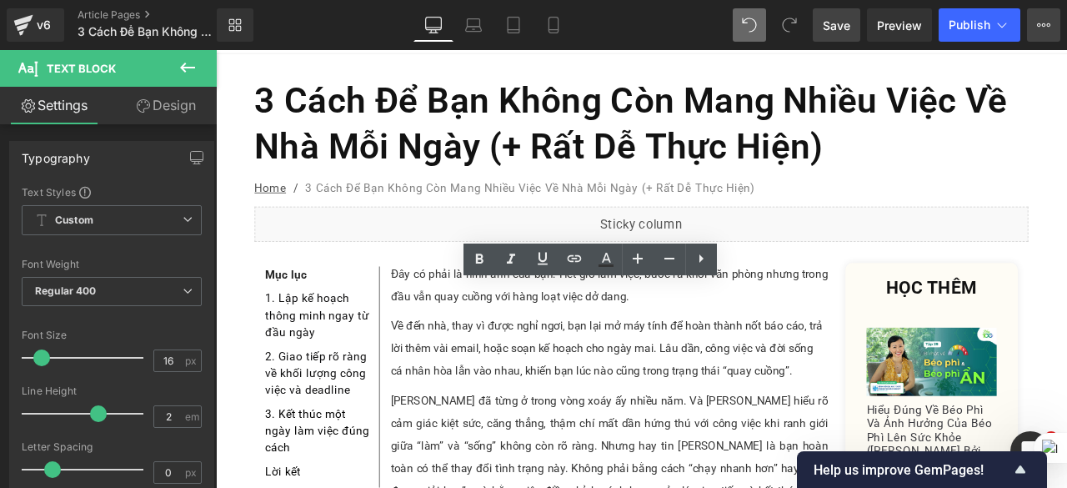
click at [1031, 24] on button "View Live Page View with current Template Save Template to Library Schedule Pub…" at bounding box center [1043, 24] width 33 height 33
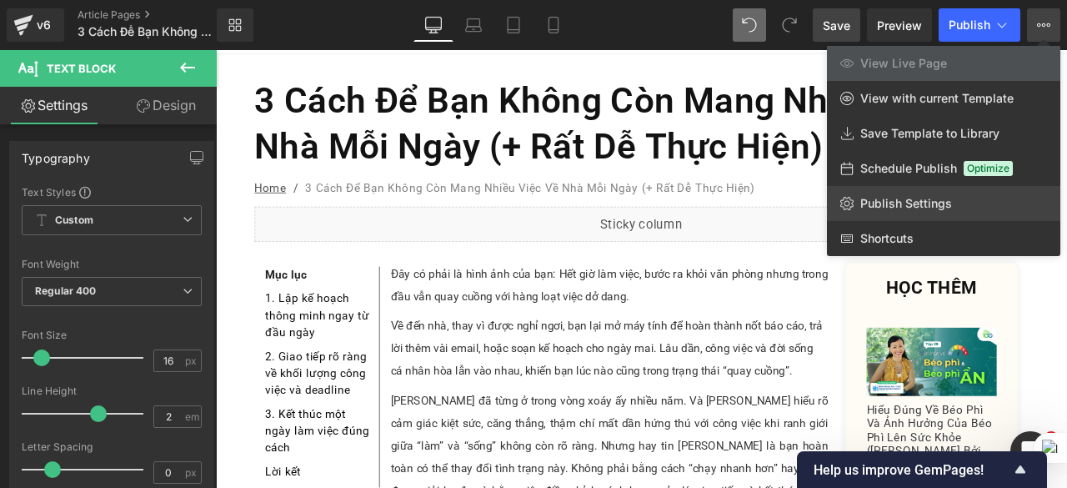
click at [856, 201] on link "Publish Settings" at bounding box center [944, 203] width 234 height 35
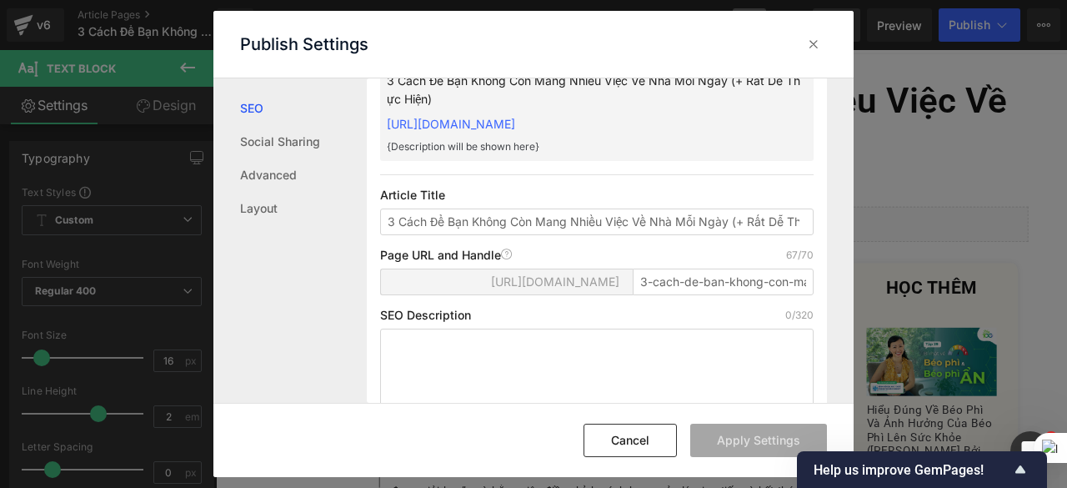
scroll to position [168, 0]
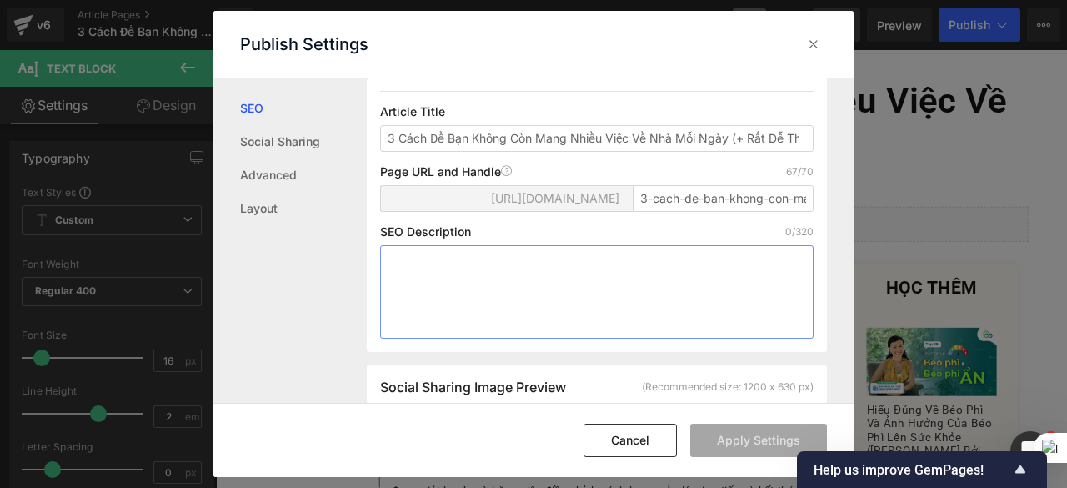
click at [443, 272] on textarea at bounding box center [597, 291] width 434 height 93
paste textarea "Đây có phải là hình ảnh của bạn: Hết giờ làm việc, bước ra khỏi văn phòng nhưng…"
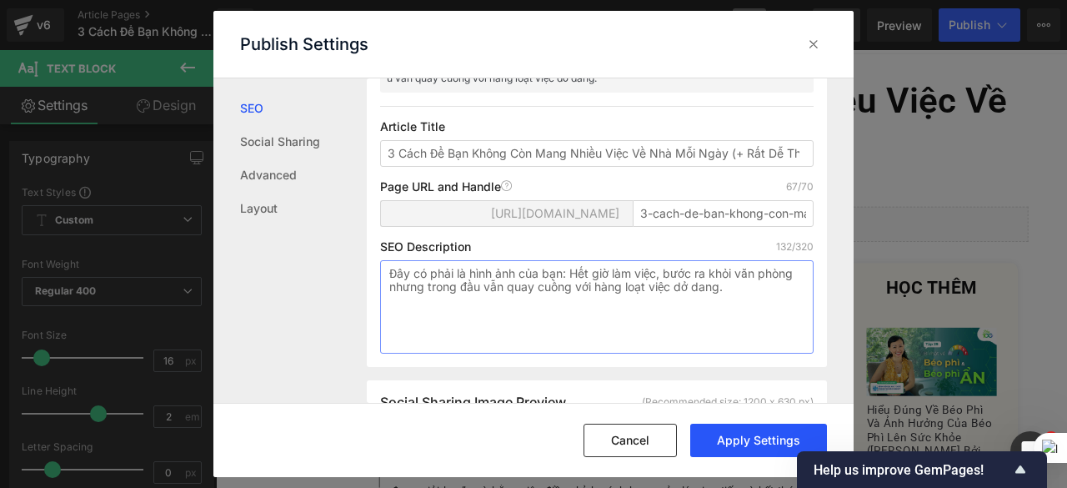
type textarea "Đây có phải là hình ảnh của bạn: Hết giờ làm việc, bước ra khỏi văn phòng nhưng…"
click at [732, 441] on button "Apply Settings" at bounding box center [759, 440] width 137 height 33
click at [810, 44] on icon at bounding box center [814, 44] width 17 height 17
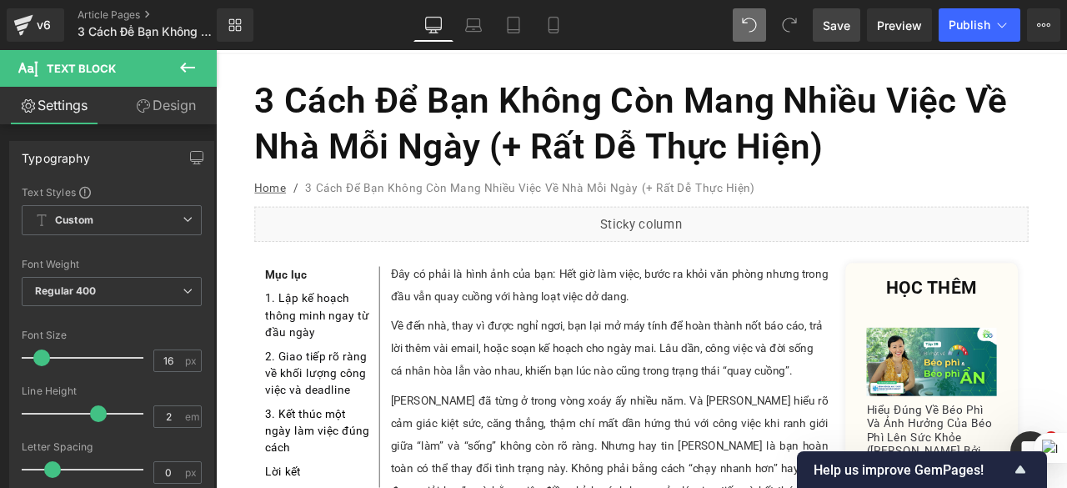
click at [838, 28] on span "Save" at bounding box center [837, 26] width 28 height 18
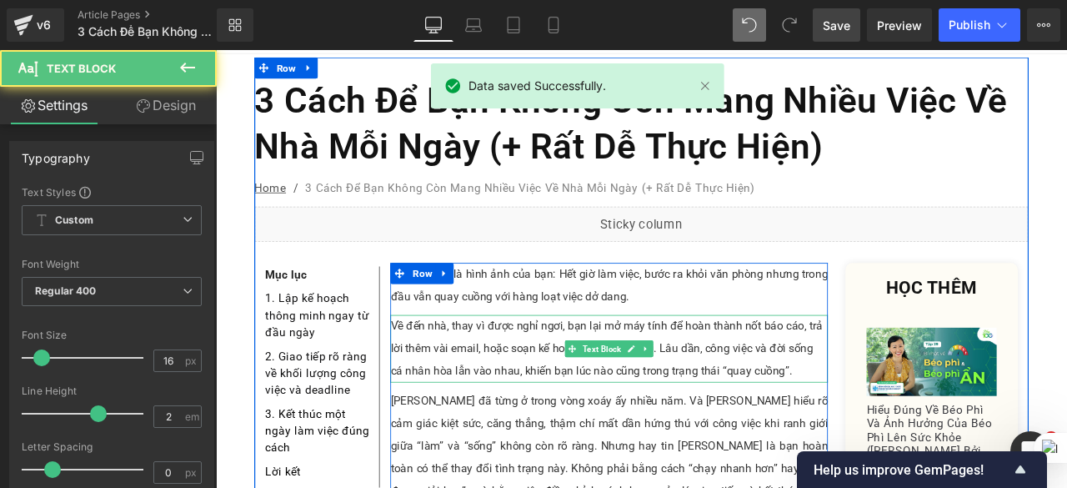
click at [819, 381] on div "Về đến nhà, thay vì được nghỉ ngơi, bạn lại mở máy tính để hoàn thành nốt báo c…" at bounding box center [682, 404] width 519 height 80
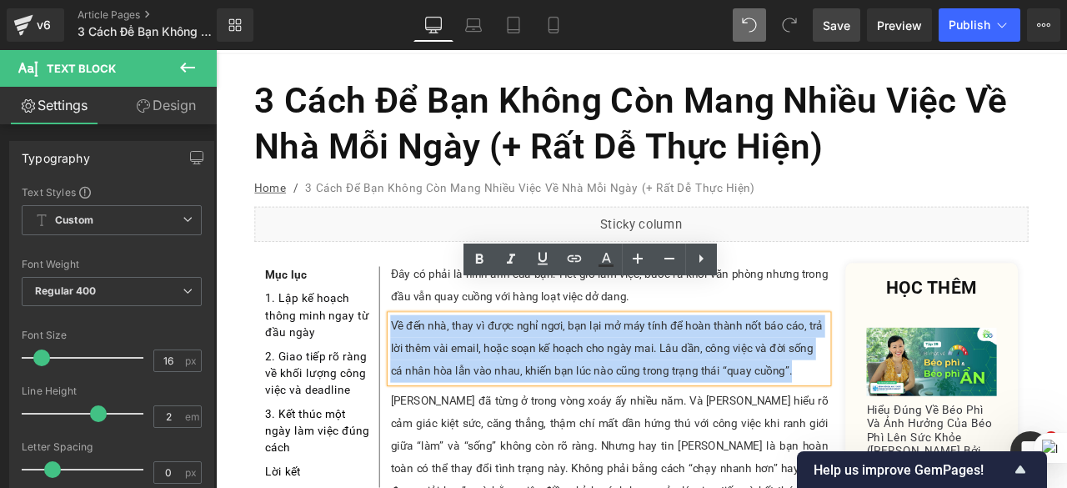
copy div "Về đến nhà, thay vì được nghỉ ngơi, bạn lại mở máy tính để hoàn thành nốt báo c…"
drag, startPoint x: 886, startPoint y: 387, endPoint x: 405, endPoint y: 324, distance: 484.4
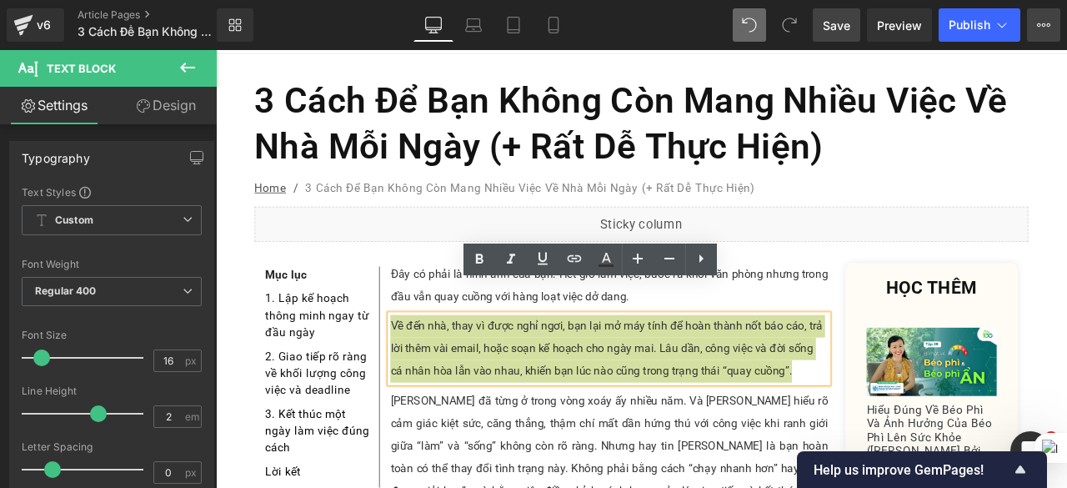
click at [1049, 35] on button "View Live Page View with current Template Save Template to Library Schedule Pub…" at bounding box center [1043, 24] width 33 height 33
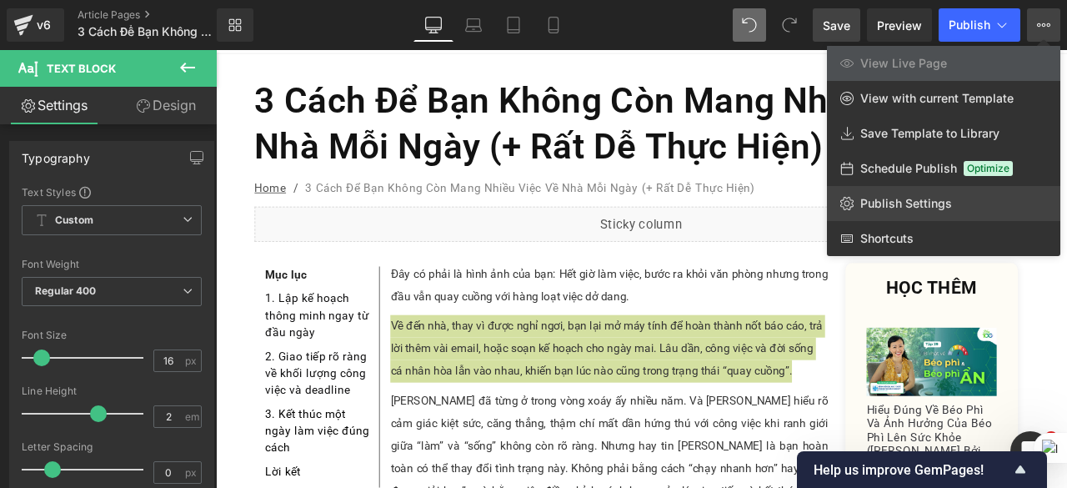
click at [932, 201] on span "Publish Settings" at bounding box center [907, 203] width 92 height 15
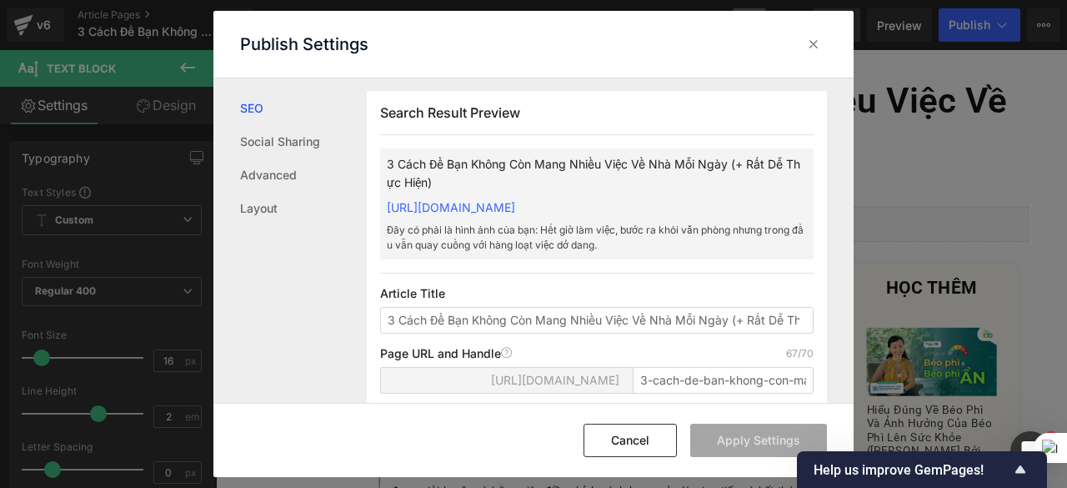
scroll to position [251, 0]
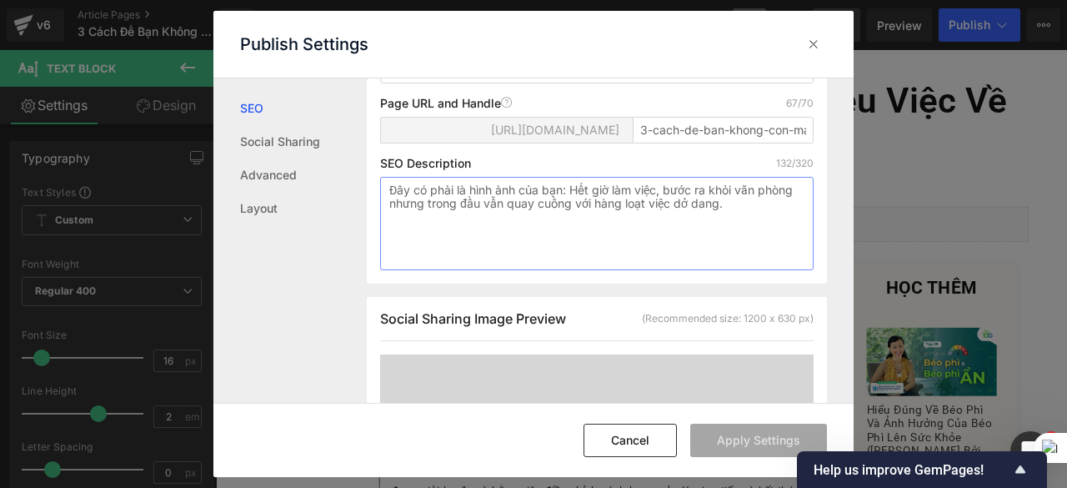
click at [759, 229] on textarea "Đây có phải là hình ảnh của bạn: Hết giờ làm việc, bước ra khỏi văn phòng nhưng…" at bounding box center [597, 223] width 434 height 93
paste textarea "Về đến nhà, thay vì được nghỉ ngơi, bạn lại mở máy tính để hoàn thành nốt báo c…"
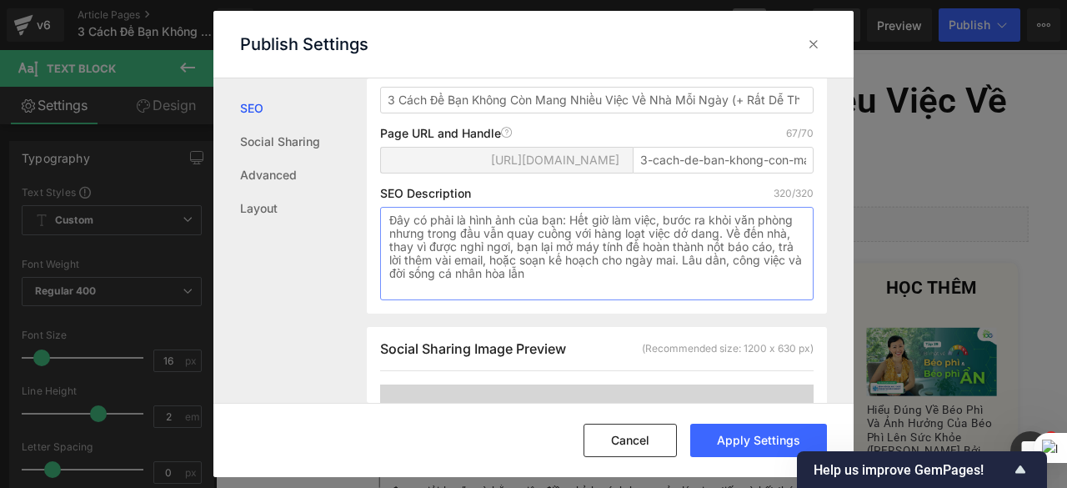
scroll to position [281, 0]
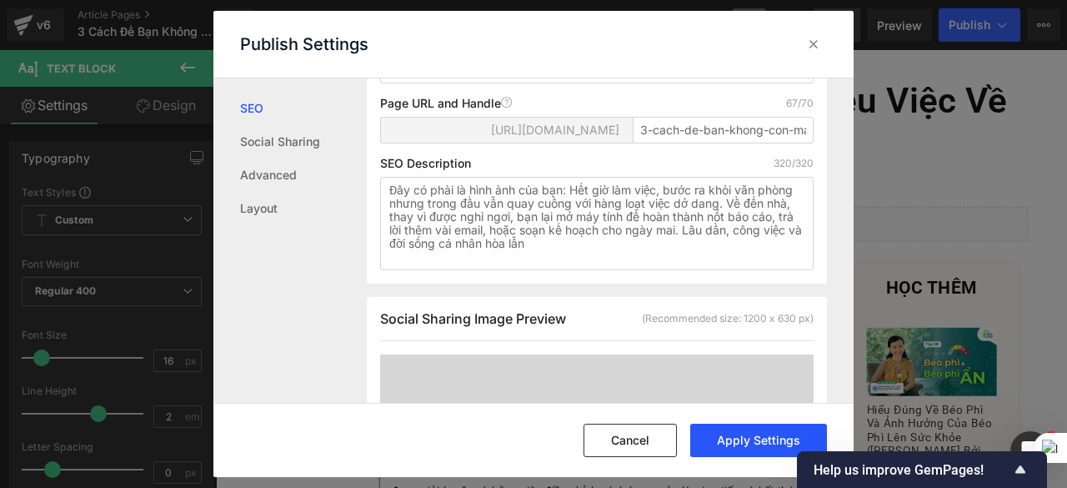
click at [725, 442] on button "Apply Settings" at bounding box center [759, 440] width 137 height 33
click at [549, 263] on textarea "Đây có phải là hình ảnh của bạn: Hết giờ làm việc, bước ra khỏi văn phòng nhưng…" at bounding box center [597, 223] width 434 height 93
type textarea "Đây có phải là hình ảnh của bạn: Hết giờ làm việc, bước ra khỏi văn phòng nhưng…"
click at [758, 450] on button "Apply Settings" at bounding box center [759, 440] width 137 height 33
click at [809, 44] on icon at bounding box center [814, 44] width 17 height 17
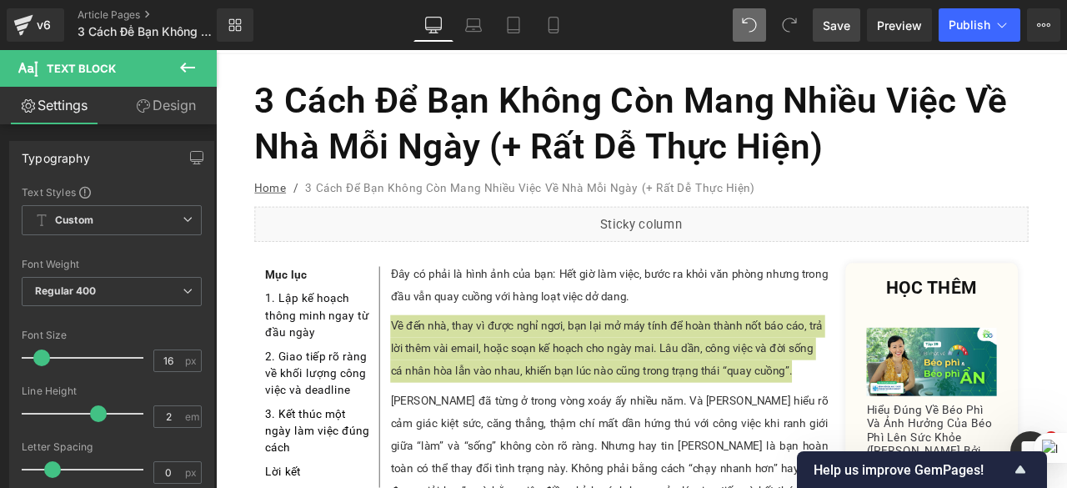
drag, startPoint x: 841, startPoint y: 33, endPoint x: 503, endPoint y: 381, distance: 485.4
click at [841, 33] on span "Save" at bounding box center [837, 26] width 28 height 18
drag, startPoint x: 846, startPoint y: 34, endPoint x: 464, endPoint y: 413, distance: 537.8
click at [846, 34] on link "Save" at bounding box center [837, 24] width 48 height 33
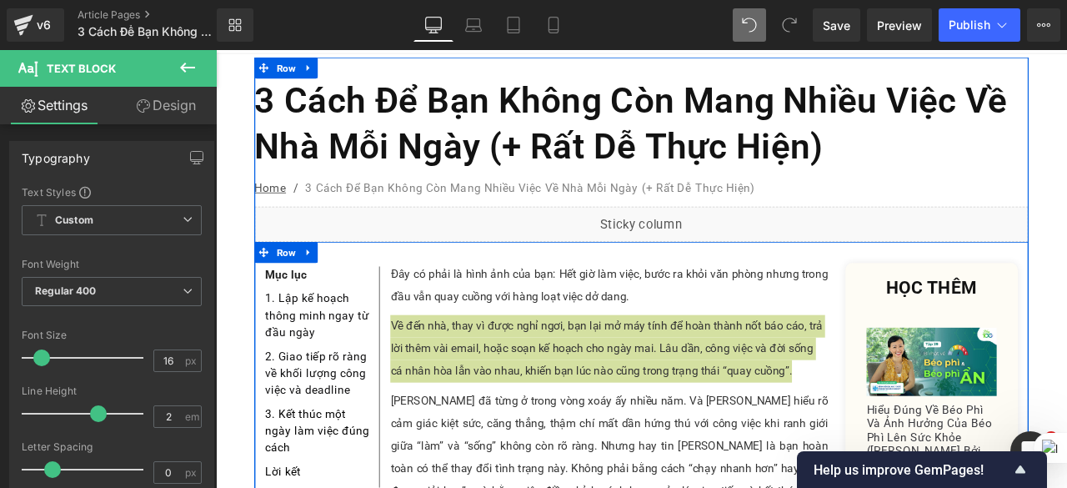
click at [953, 277] on div at bounding box center [720, 289] width 917 height 25
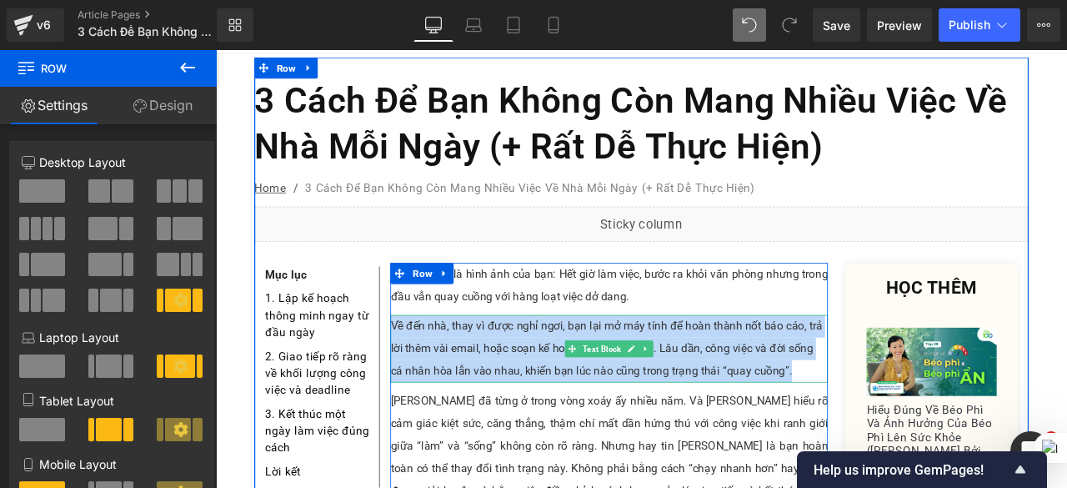
click at [816, 378] on div "Về đến nhà, thay vì được nghỉ ngơi, bạn lại mở máy tính để hoàn thành nốt báo c…" at bounding box center [682, 404] width 519 height 80
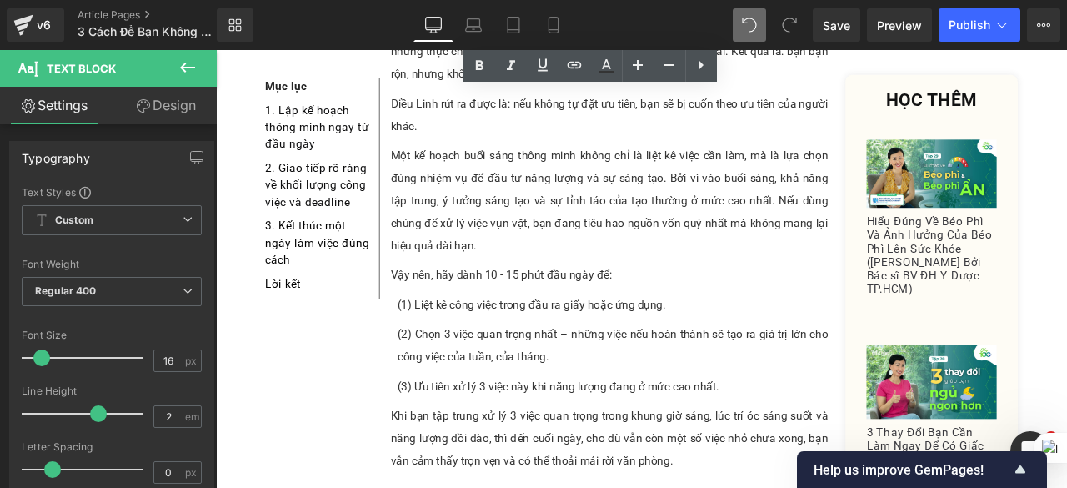
scroll to position [500, 0]
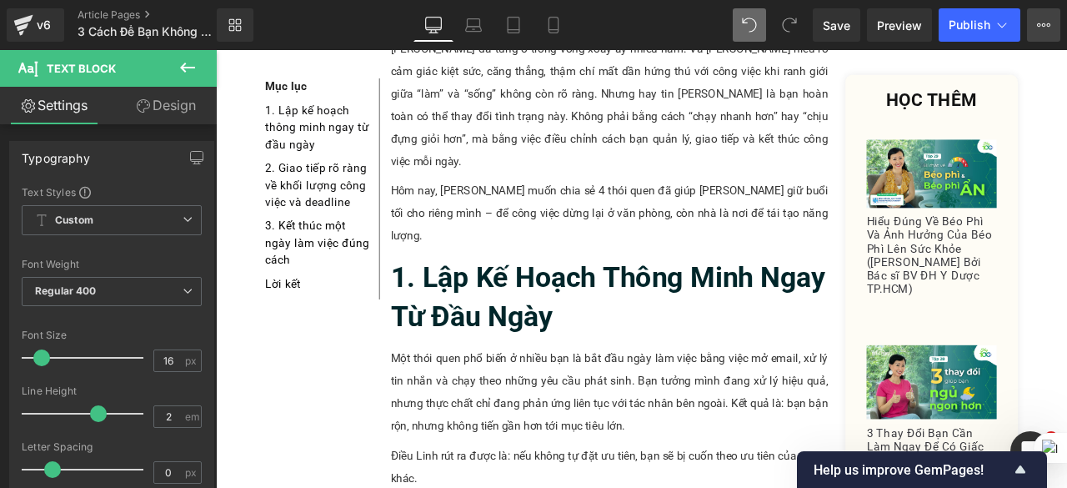
click at [1040, 19] on icon at bounding box center [1043, 24] width 13 height 13
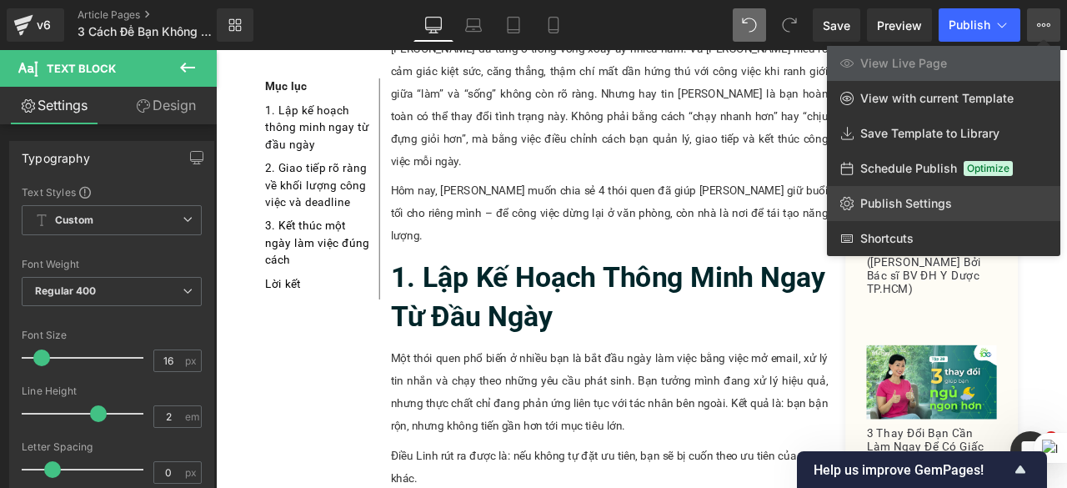
click at [881, 206] on span "Publish Settings" at bounding box center [907, 203] width 92 height 15
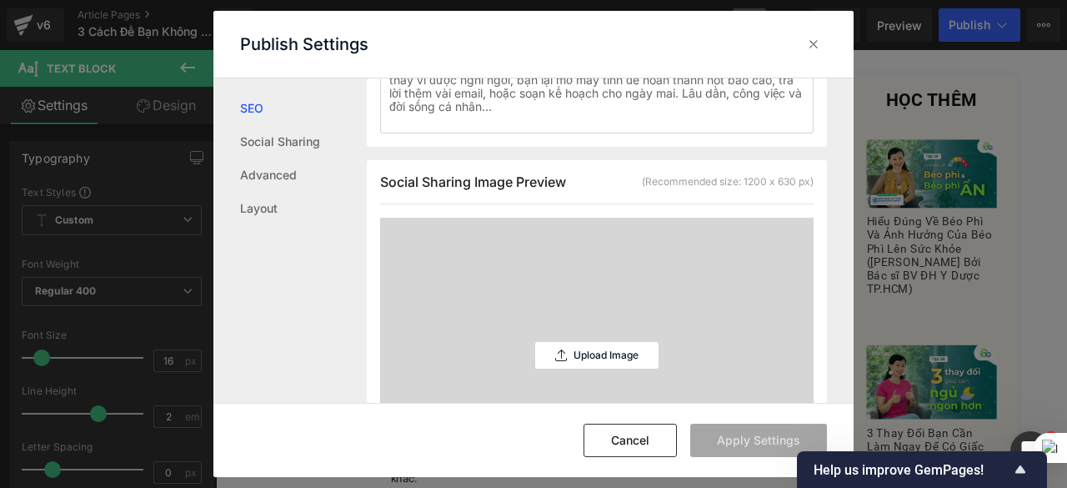
scroll to position [668, 0]
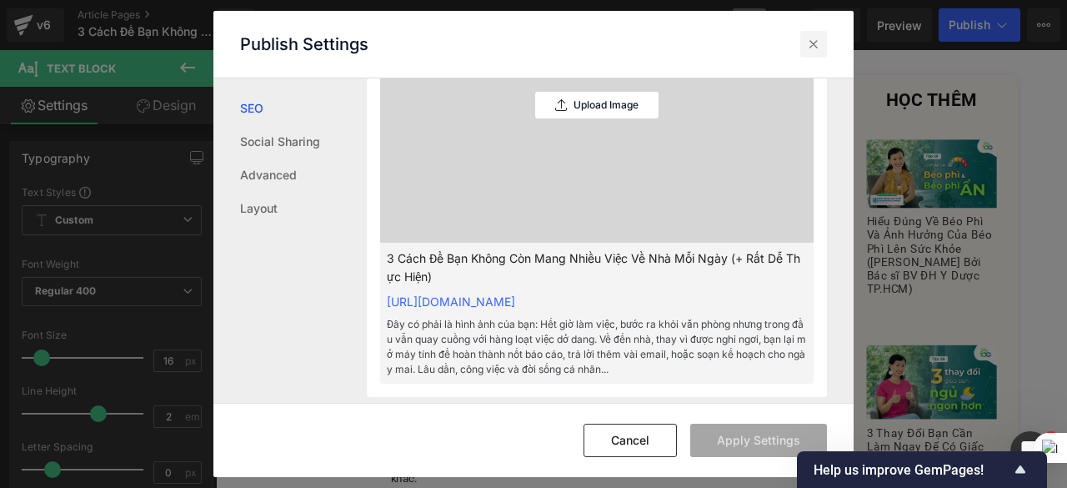
click at [819, 43] on icon at bounding box center [814, 44] width 17 height 17
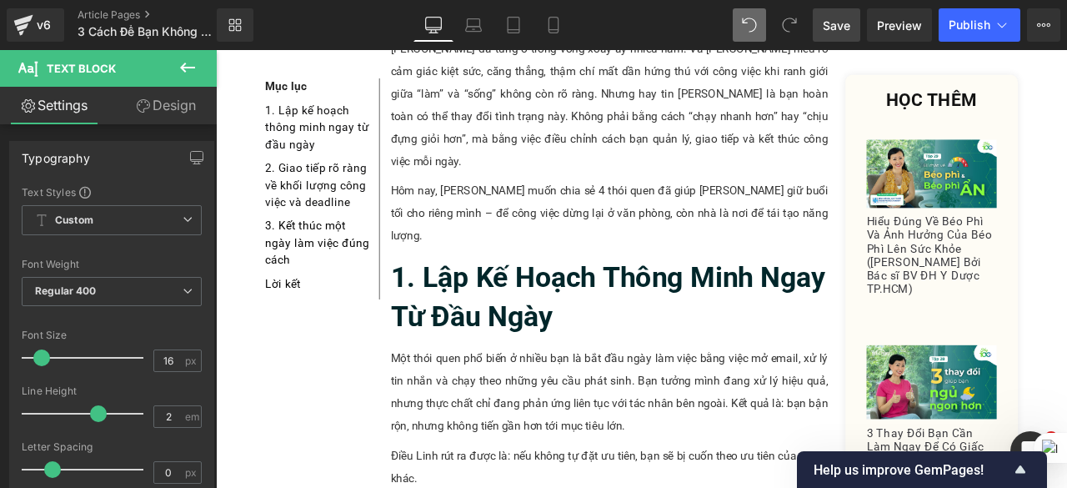
drag, startPoint x: 839, startPoint y: 29, endPoint x: 661, endPoint y: 97, distance: 190.8
click at [839, 29] on span "Save" at bounding box center [837, 26] width 28 height 18
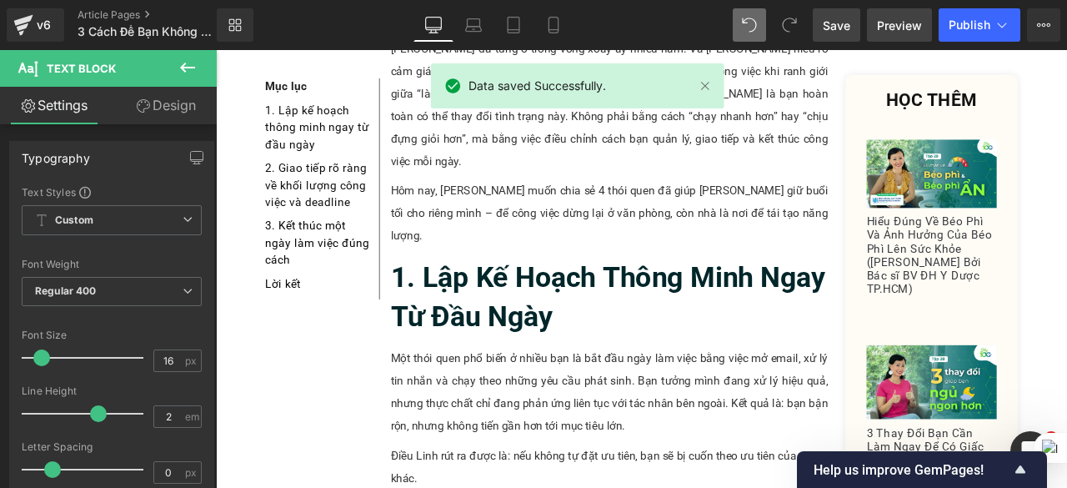
click at [910, 39] on link "Preview" at bounding box center [899, 24] width 65 height 33
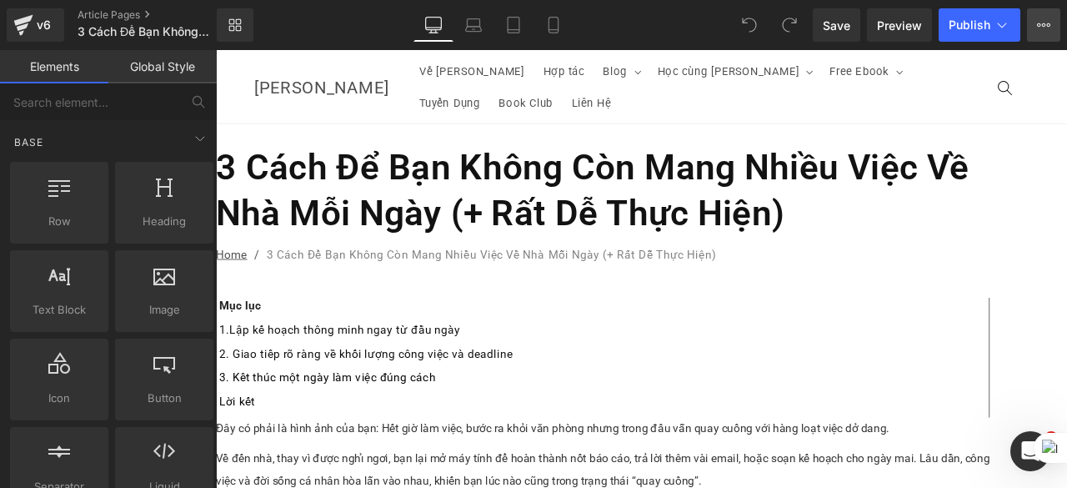
click at [1037, 21] on icon at bounding box center [1043, 24] width 13 height 13
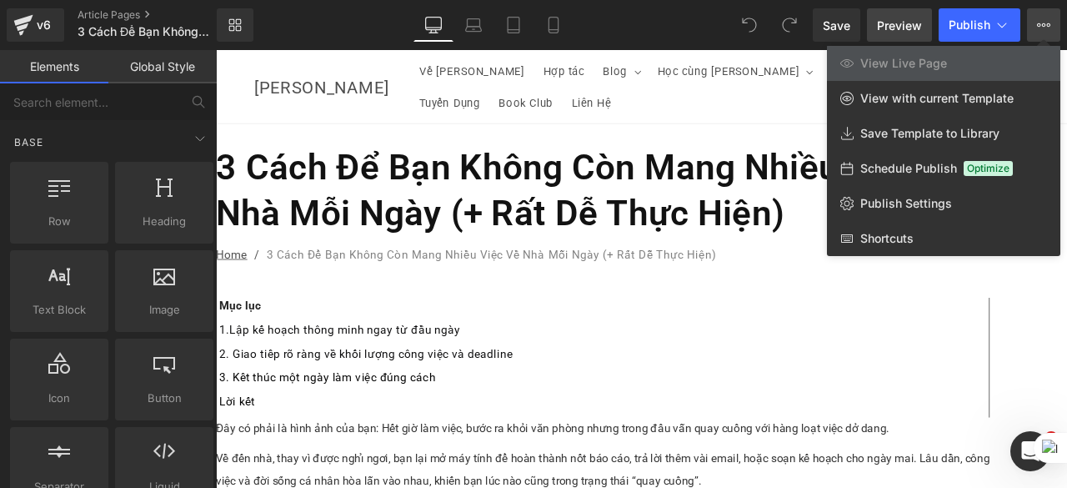
click at [907, 32] on span "Preview" at bounding box center [899, 26] width 45 height 18
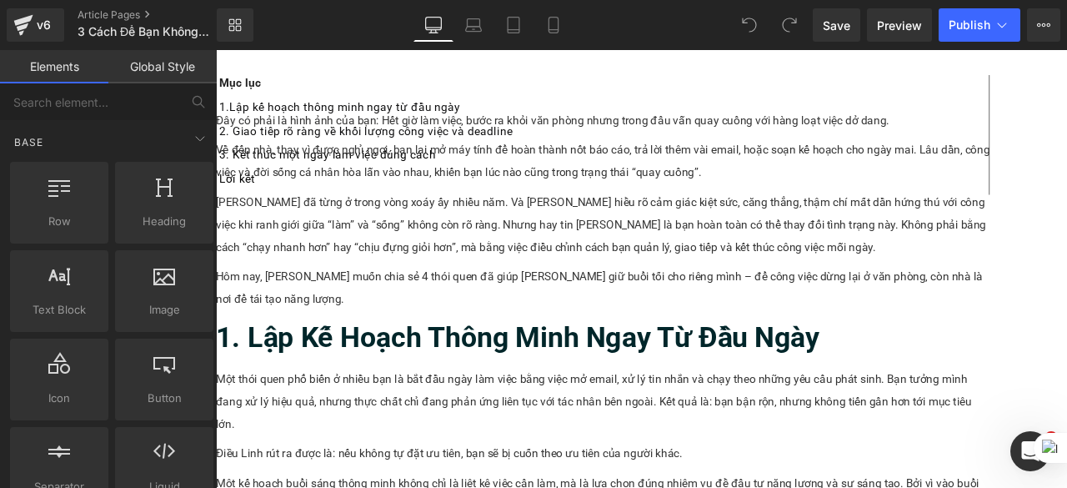
scroll to position [2002, 0]
